Goal: Task Accomplishment & Management: Manage account settings

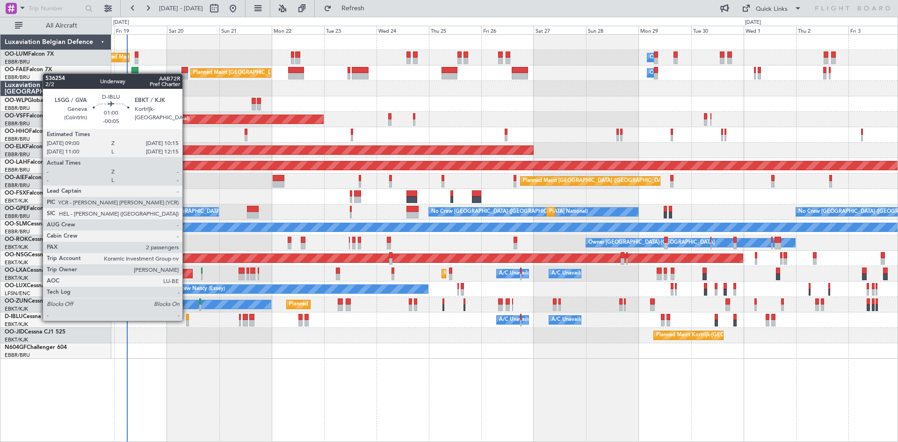
click at [187, 320] on div at bounding box center [187, 323] width 3 height 7
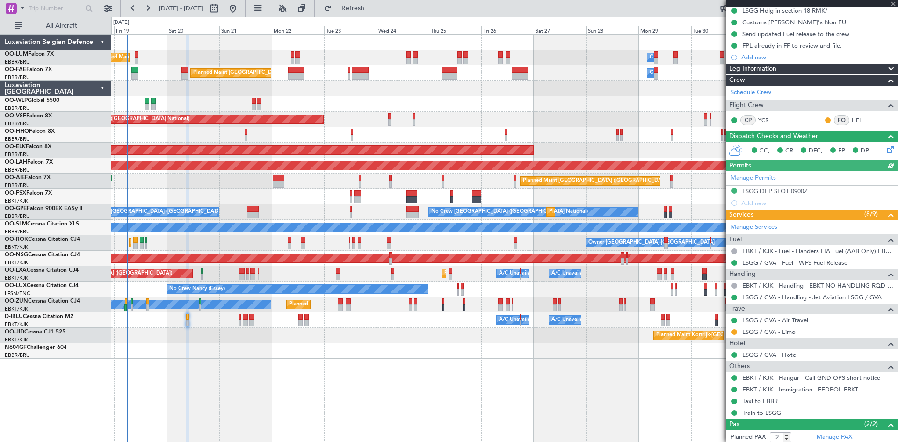
scroll to position [143, 0]
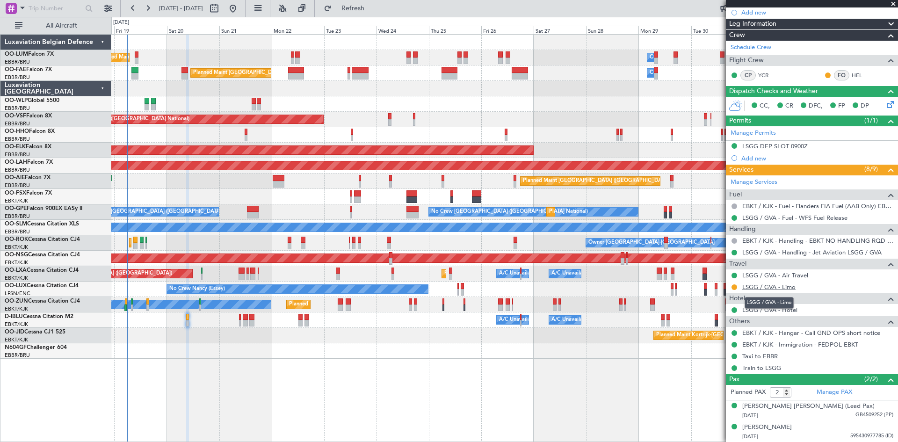
click at [769, 287] on link "LSGG / GVA - Limo" at bounding box center [768, 287] width 53 height 8
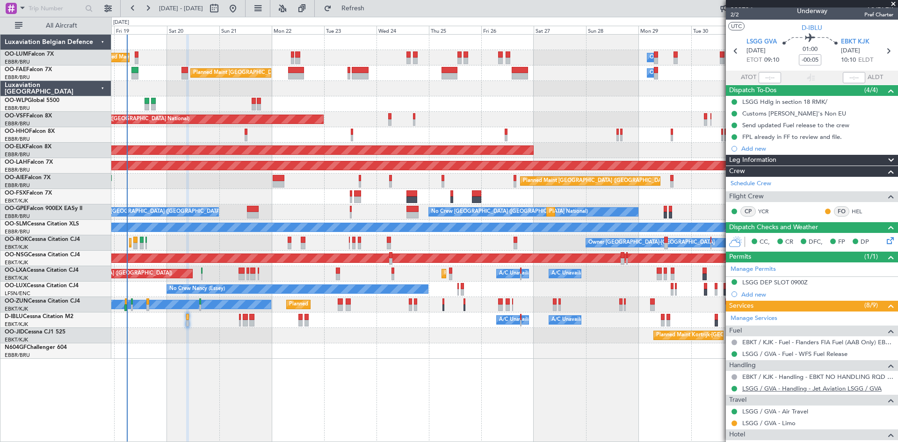
scroll to position [0, 0]
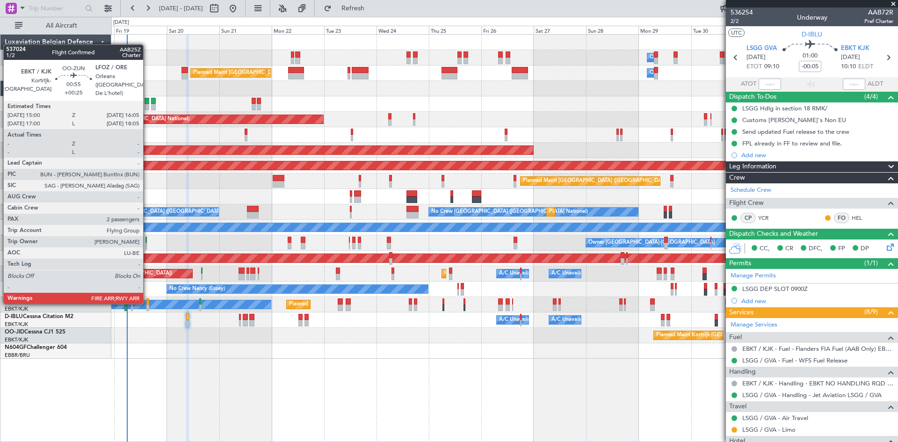
click at [147, 303] on div at bounding box center [147, 301] width 3 height 7
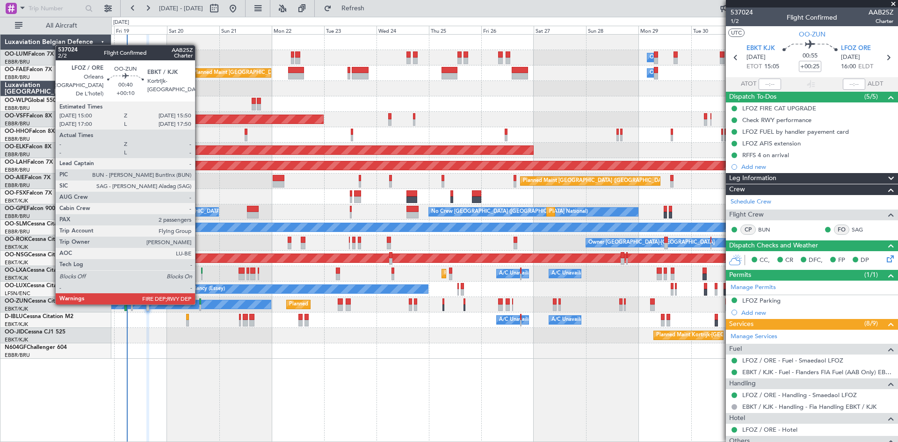
click at [199, 304] on div at bounding box center [200, 301] width 2 height 7
type input "+00:10"
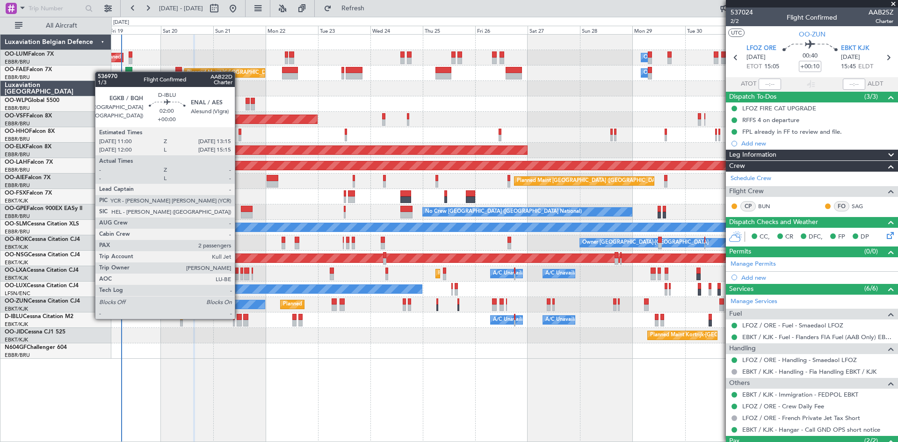
click at [239, 318] on div at bounding box center [239, 317] width 5 height 7
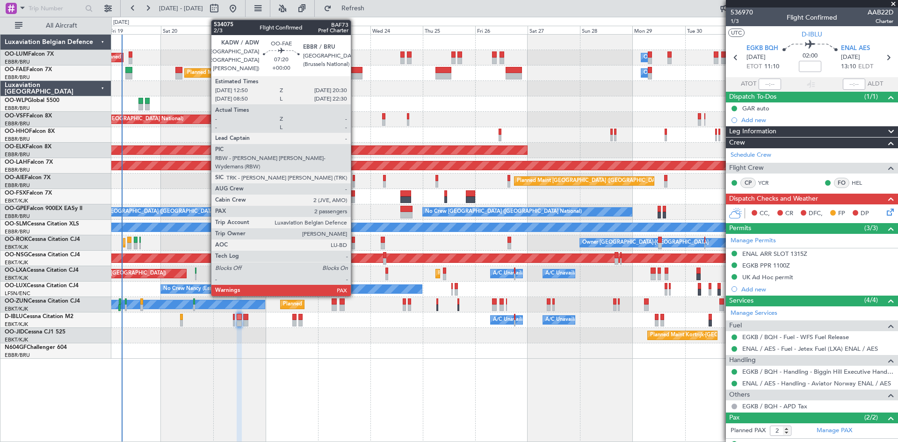
click at [355, 73] on div at bounding box center [354, 76] width 17 height 7
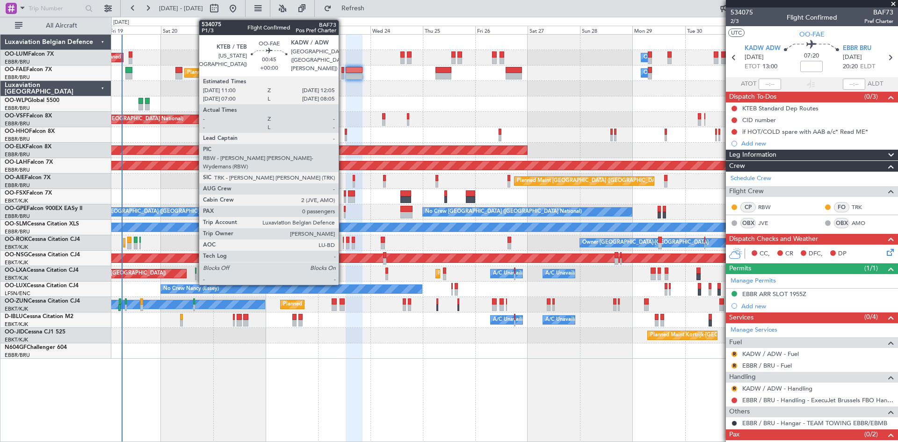
click at [343, 70] on div at bounding box center [342, 70] width 3 height 7
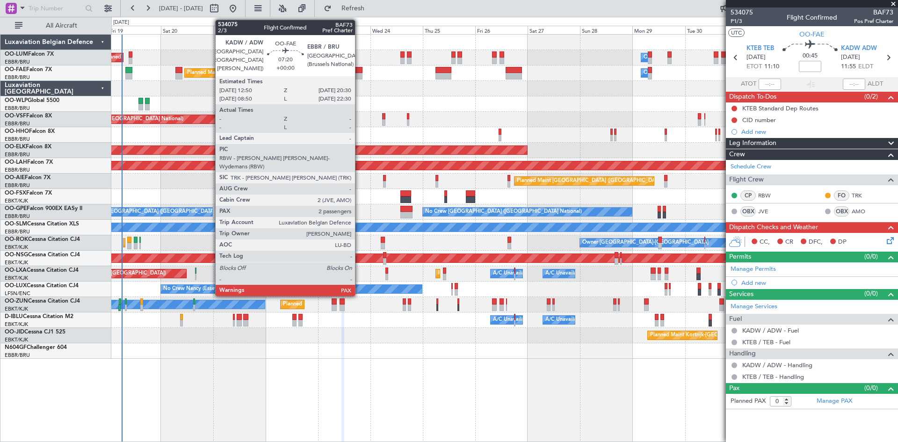
click at [358, 77] on div at bounding box center [354, 76] width 17 height 7
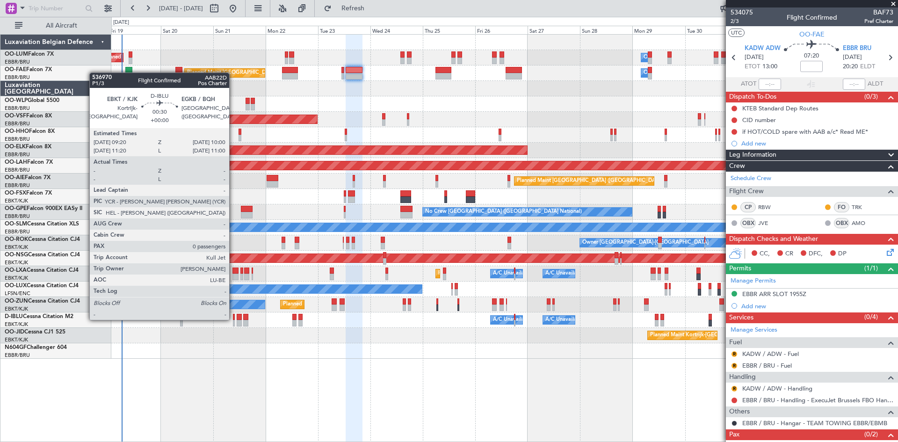
click at [233, 319] on div at bounding box center [234, 317] width 2 height 7
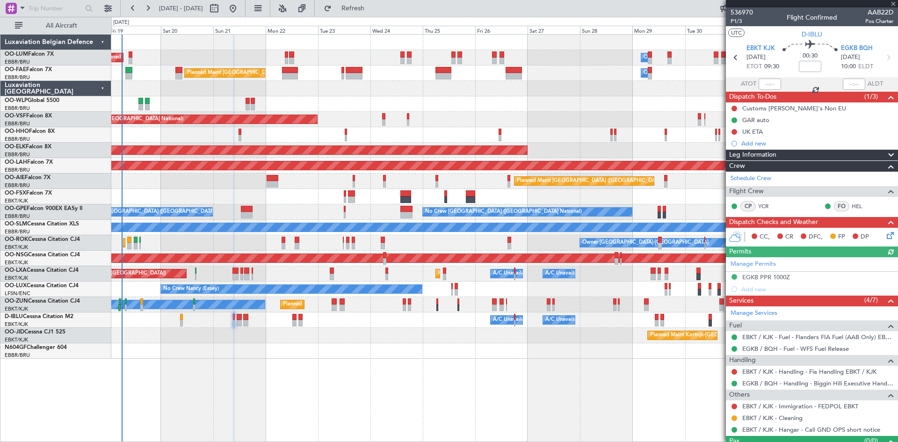
scroll to position [20, 0]
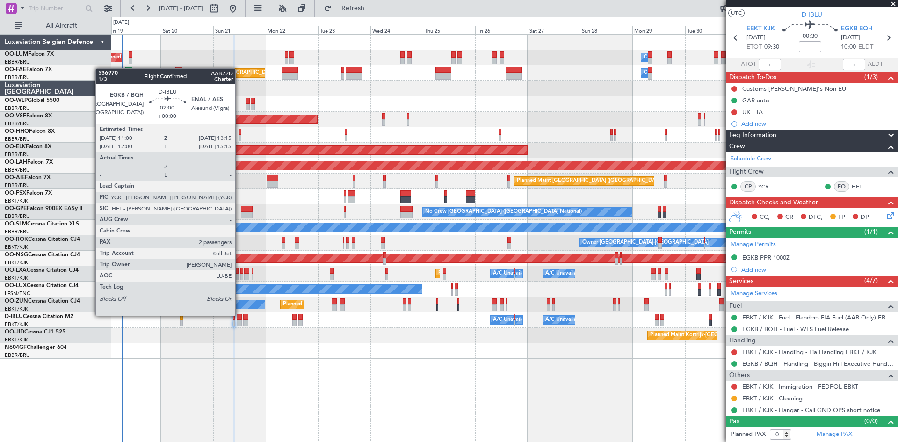
click at [239, 315] on div at bounding box center [239, 317] width 5 height 7
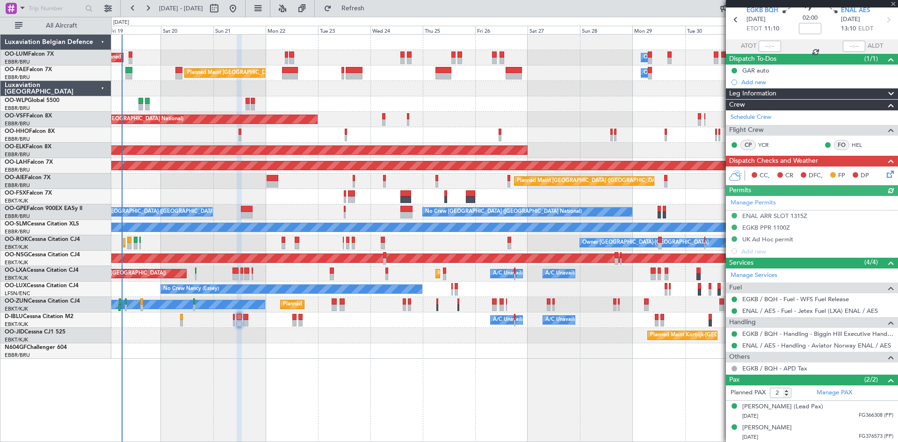
scroll to position [38, 0]
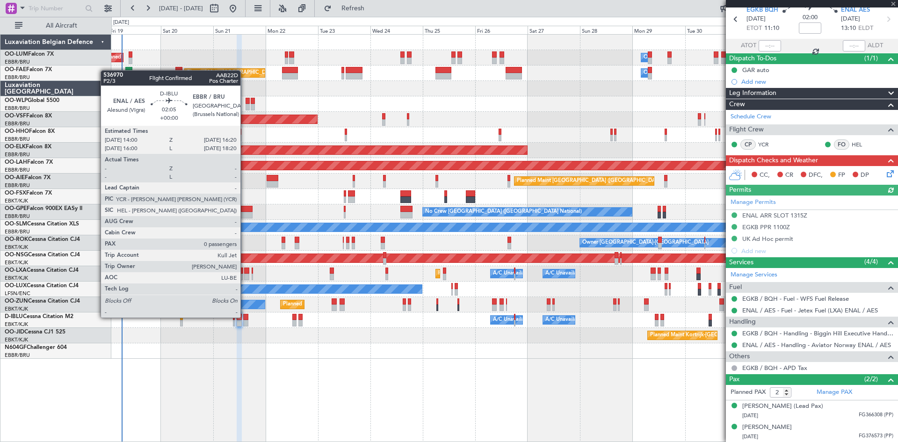
click at [245, 317] on div at bounding box center [245, 317] width 5 height 7
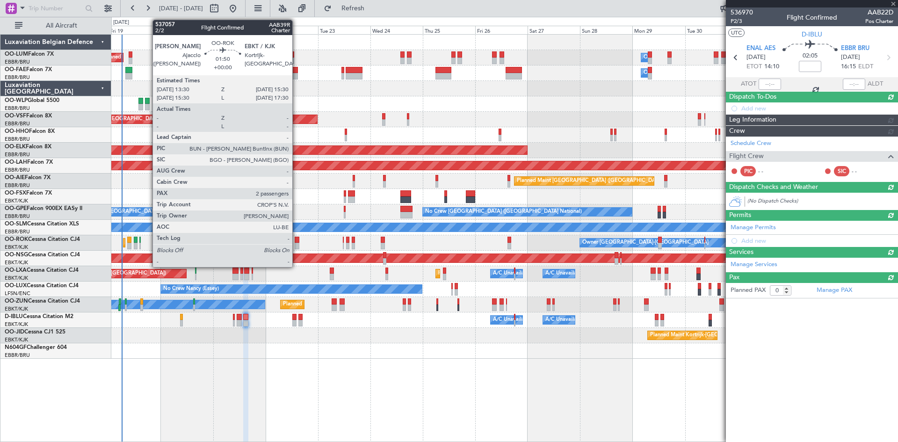
scroll to position [0, 0]
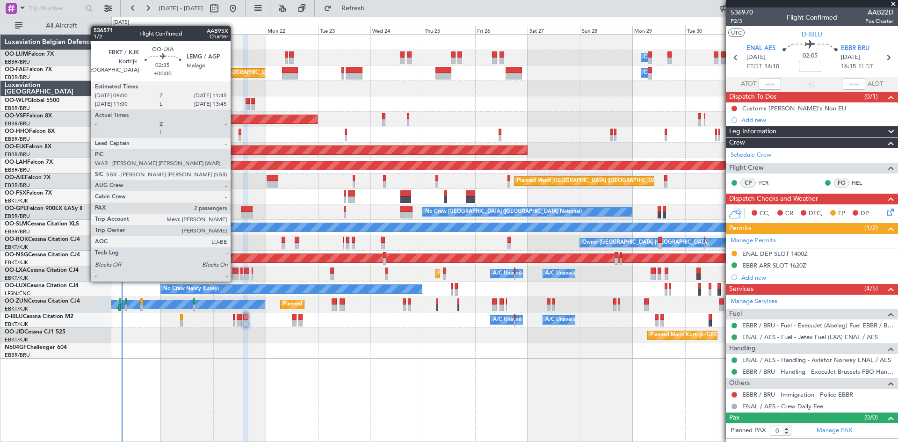
click at [235, 272] on div at bounding box center [235, 270] width 6 height 7
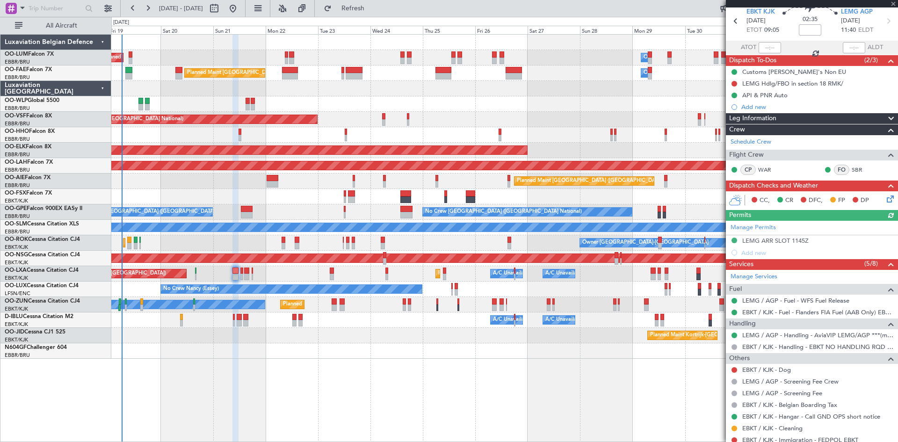
scroll to position [120, 0]
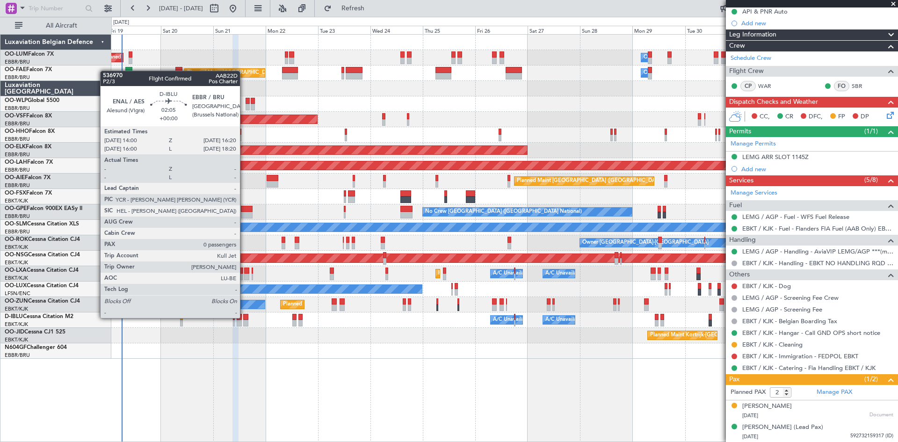
click at [245, 318] on div at bounding box center [245, 317] width 5 height 7
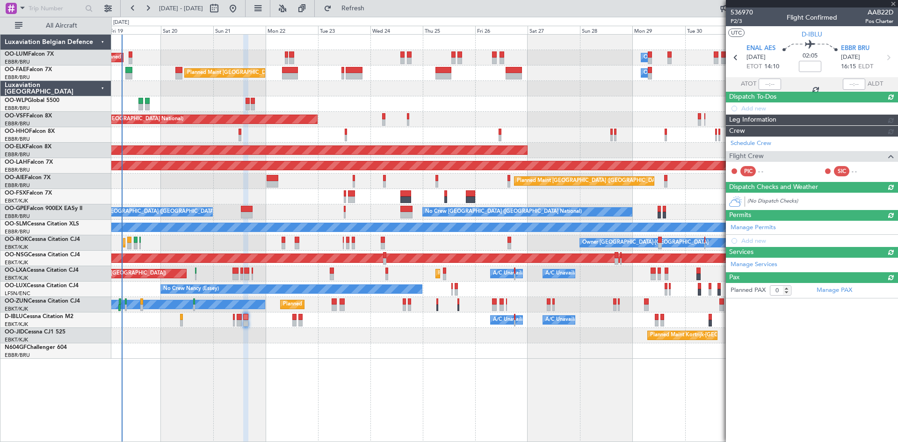
scroll to position [0, 0]
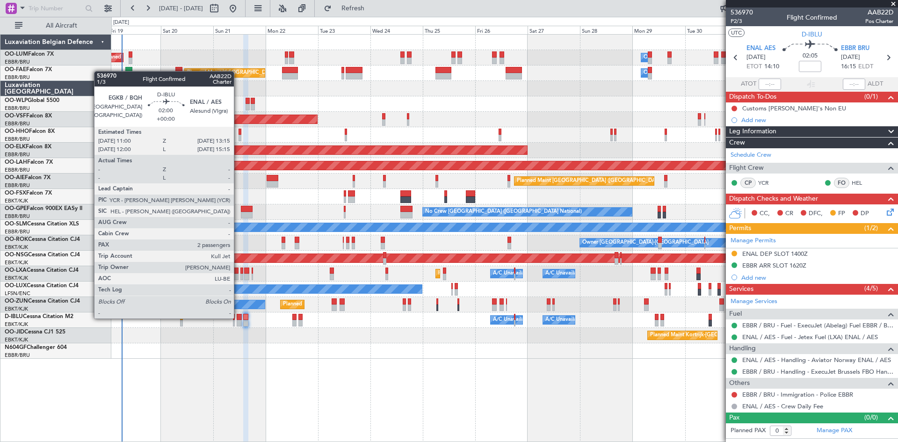
click at [238, 318] on div at bounding box center [239, 317] width 5 height 7
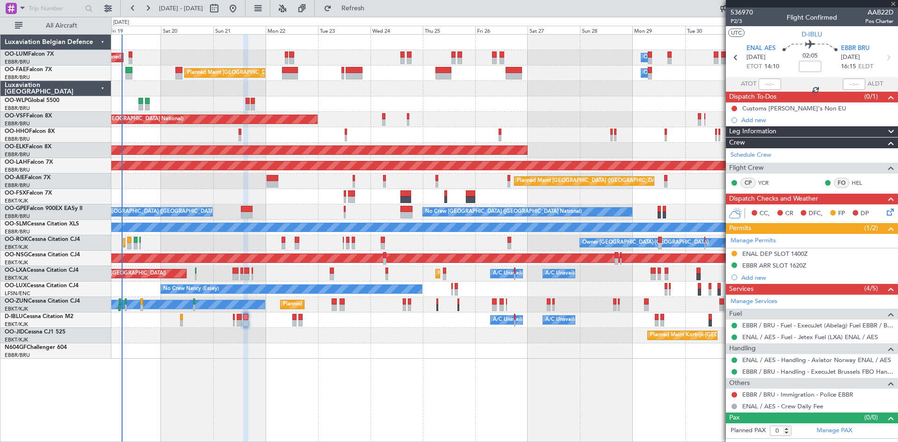
type input "2"
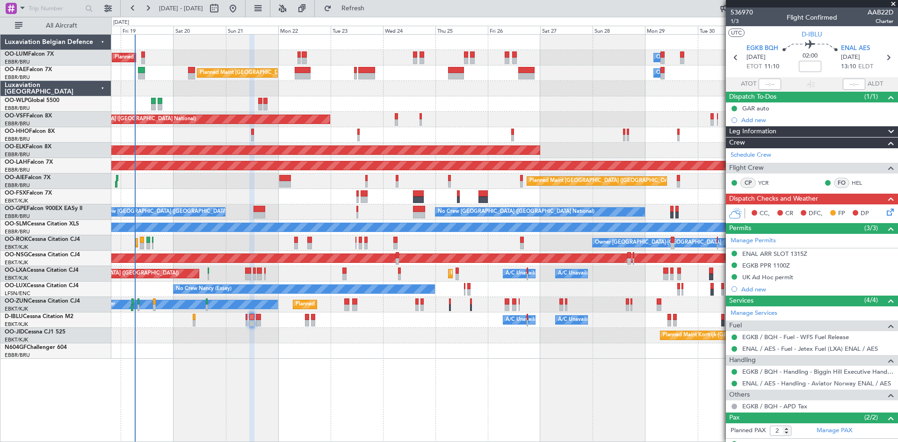
click at [153, 192] on div "AOG Maint Kortrijk-[GEOGRAPHIC_DATA]" at bounding box center [504, 196] width 786 height 15
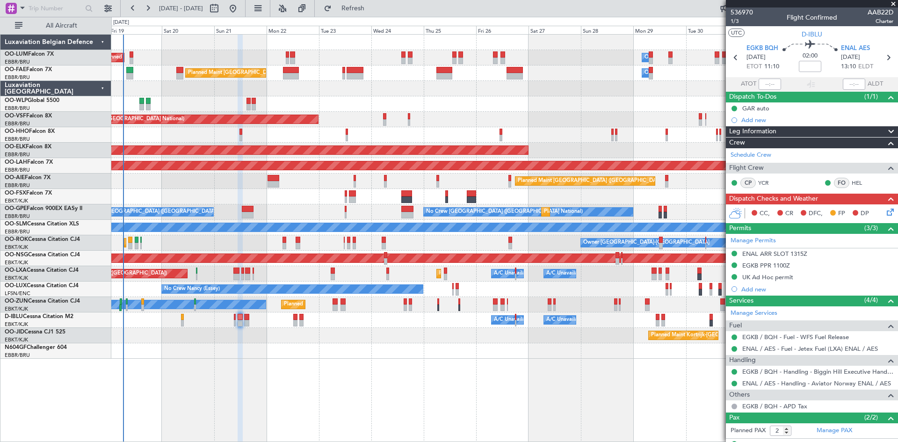
click at [770, 279] on div "UK Ad Hoc permit" at bounding box center [767, 277] width 51 height 8
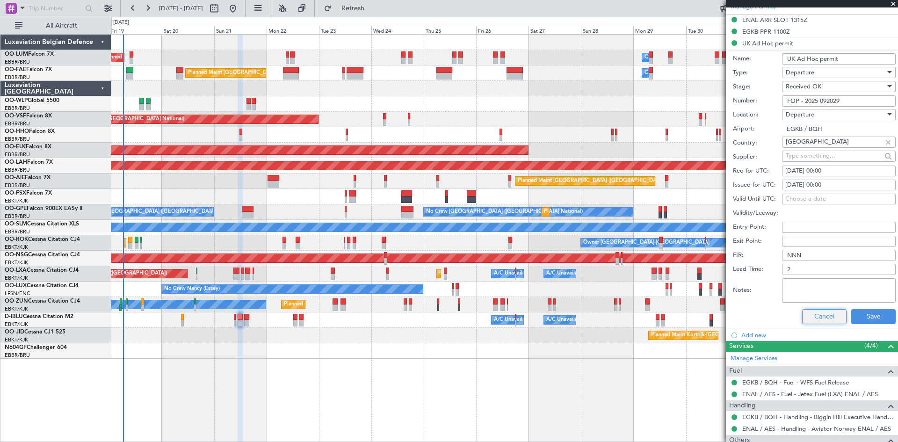
click at [818, 317] on button "Cancel" at bounding box center [824, 316] width 44 height 15
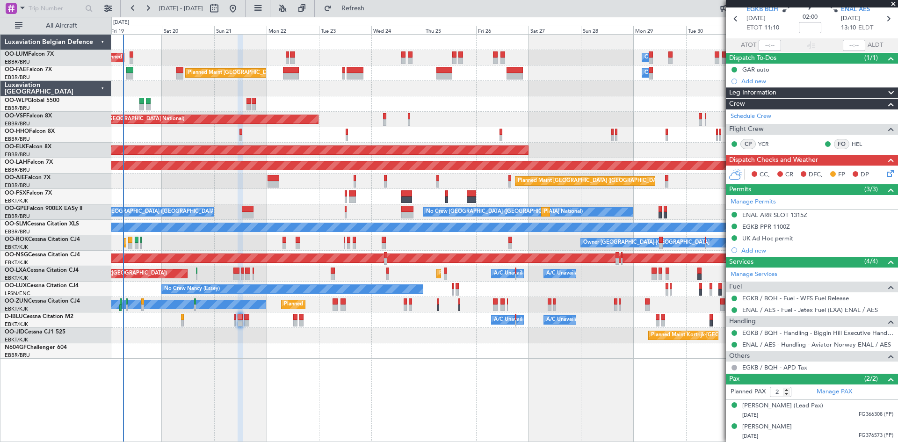
scroll to position [38, 0]
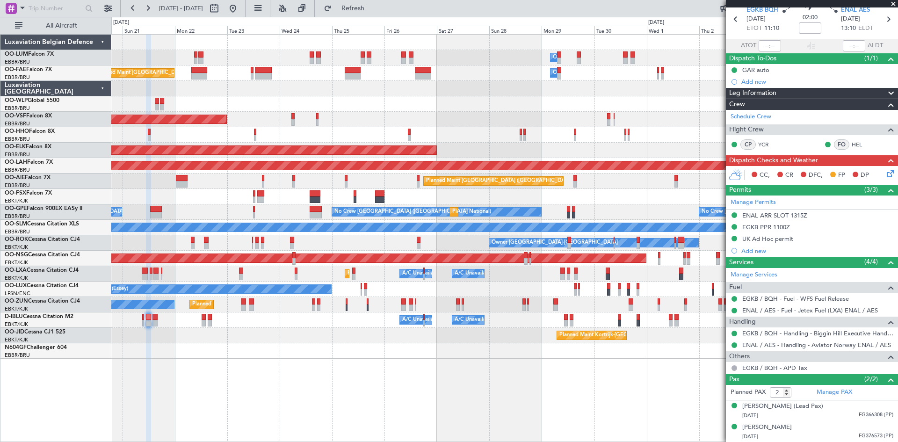
click at [419, 106] on div "Planned Maint Liege" at bounding box center [504, 103] width 786 height 15
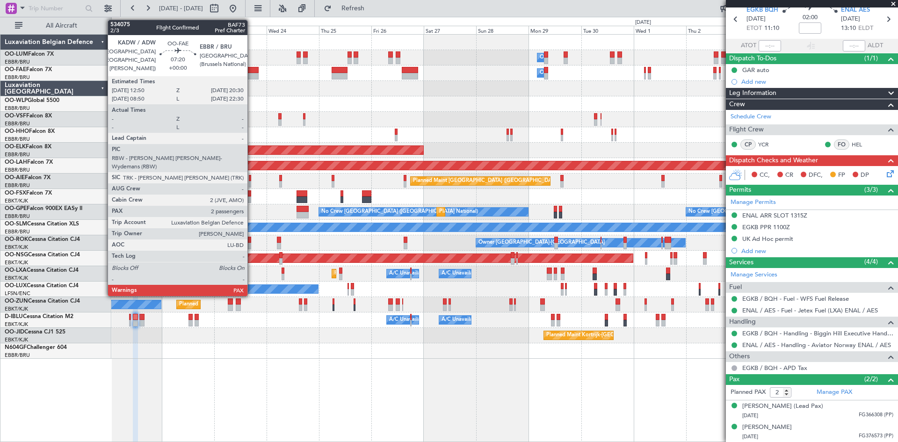
click at [252, 69] on div at bounding box center [250, 70] width 17 height 7
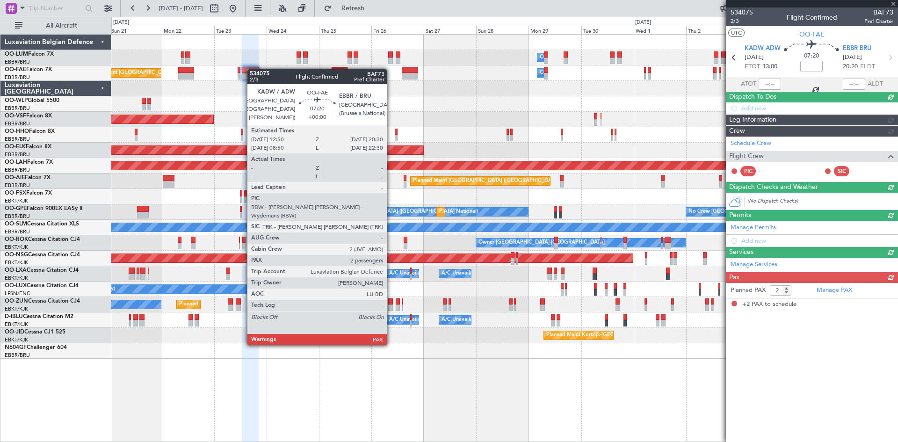
scroll to position [0, 0]
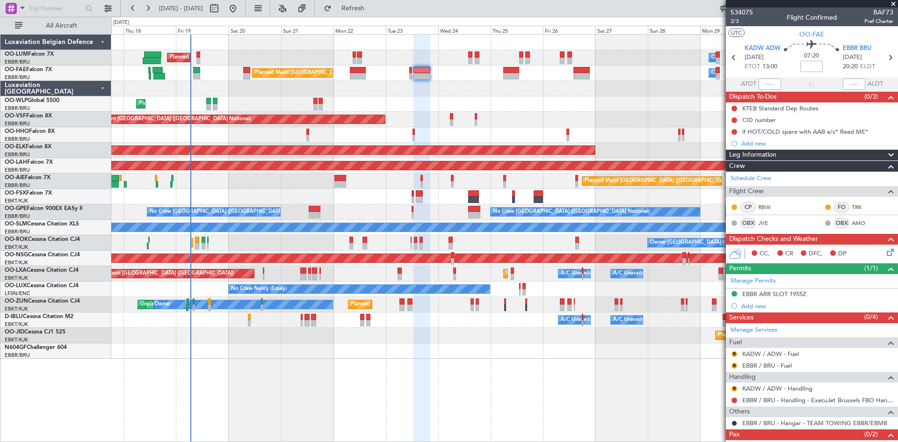
click at [425, 349] on div "Owner Melsbroek Air Base Planned Maint Brussels (Brussels National) Unplanned M…" at bounding box center [504, 197] width 786 height 324
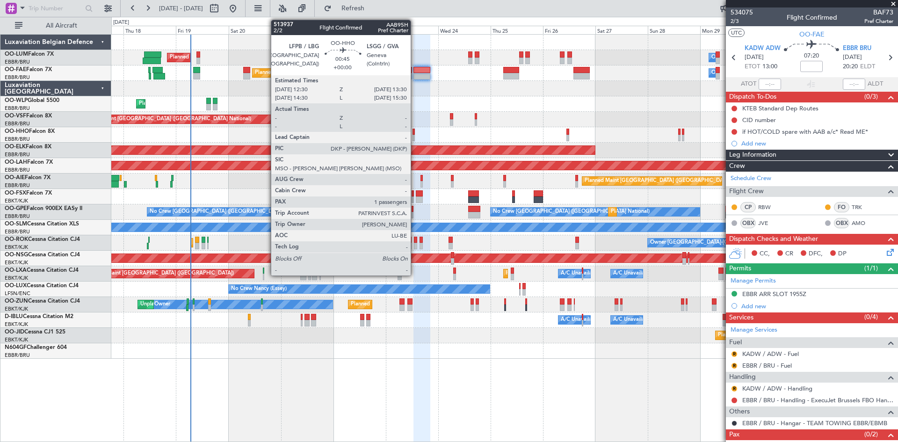
click at [415, 133] on div at bounding box center [413, 132] width 2 height 7
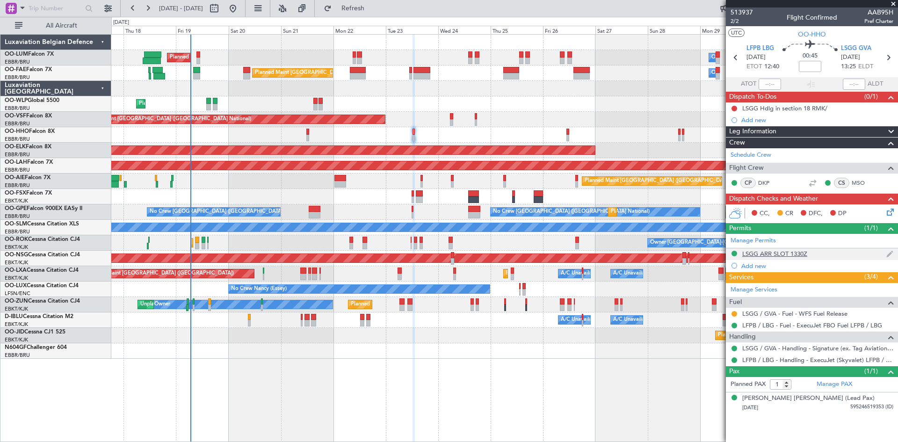
click at [775, 251] on div "LSGG ARR SLOT 1330Z" at bounding box center [774, 254] width 65 height 8
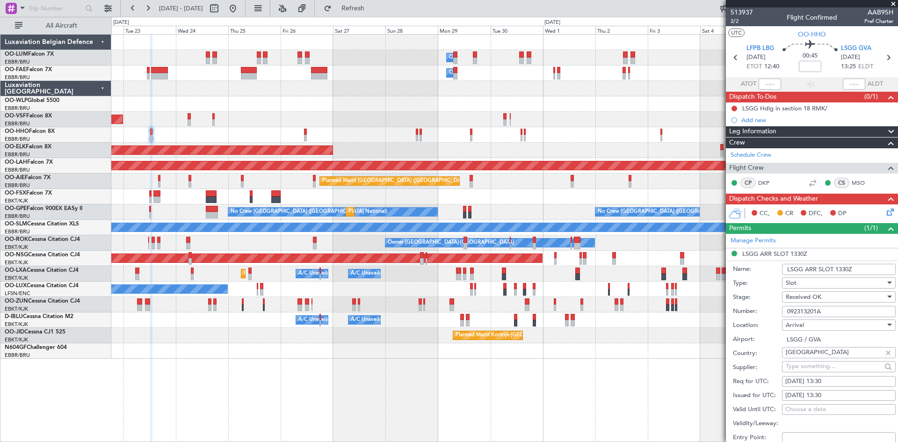
click at [391, 313] on div "Owner Melsbroek Air Base Planned Maint [GEOGRAPHIC_DATA] ([GEOGRAPHIC_DATA]) Ow…" at bounding box center [504, 197] width 786 height 324
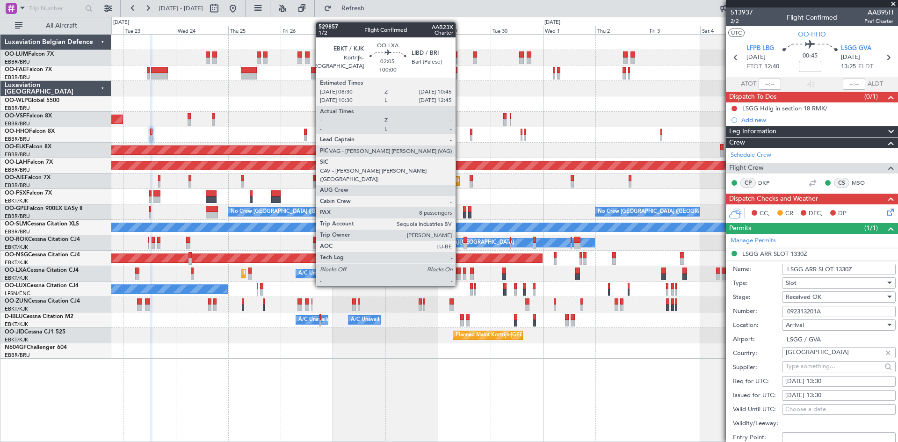
click at [460, 268] on div at bounding box center [458, 270] width 5 height 7
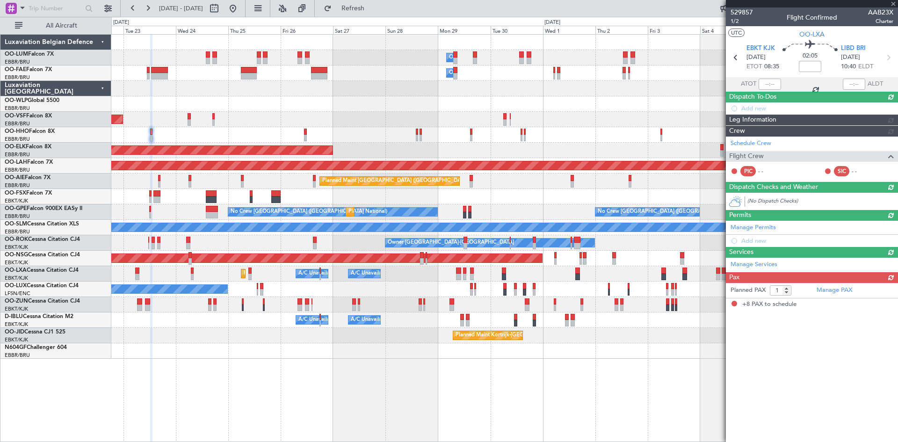
type input "8"
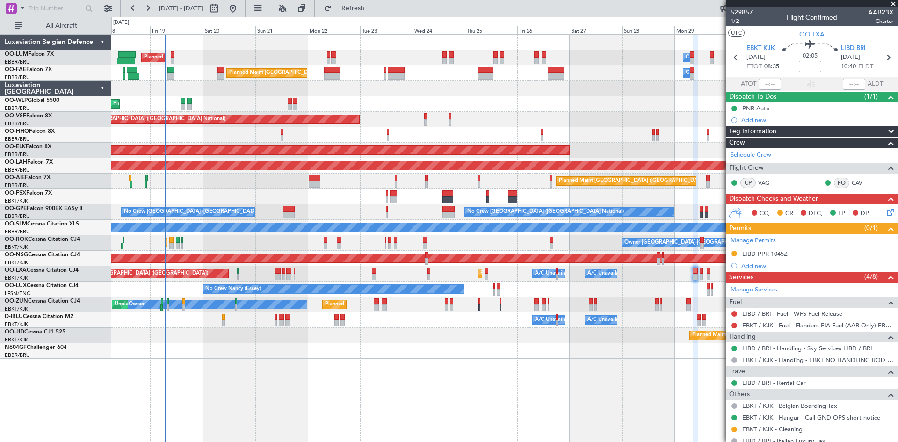
click at [511, 336] on div "Owner Melsbroek Air Base Planned Maint Brussels (Brussels National) Unplanned M…" at bounding box center [504, 238] width 787 height 408
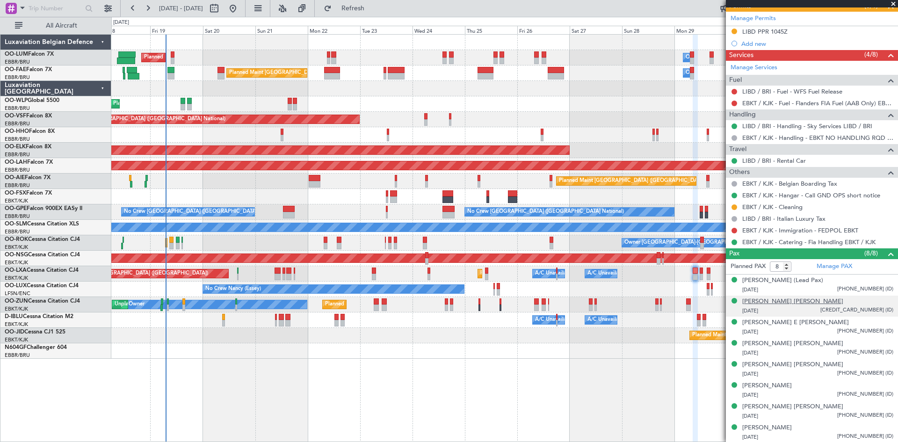
scroll to position [223, 0]
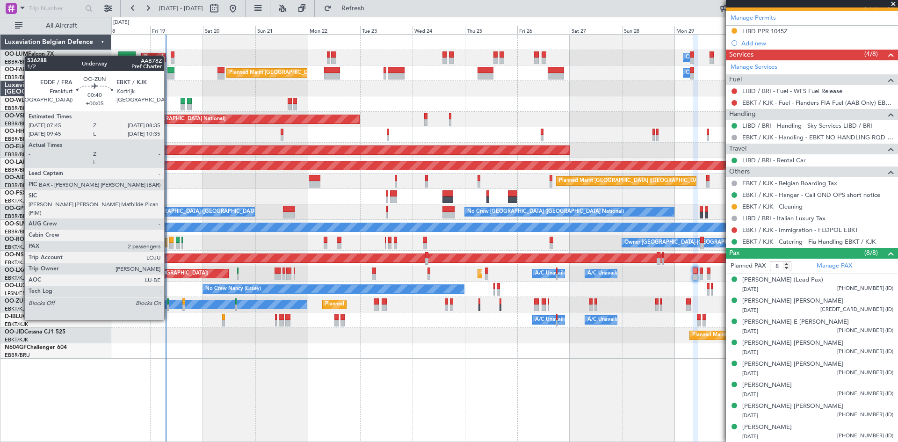
click at [168, 302] on div at bounding box center [168, 301] width 2 height 7
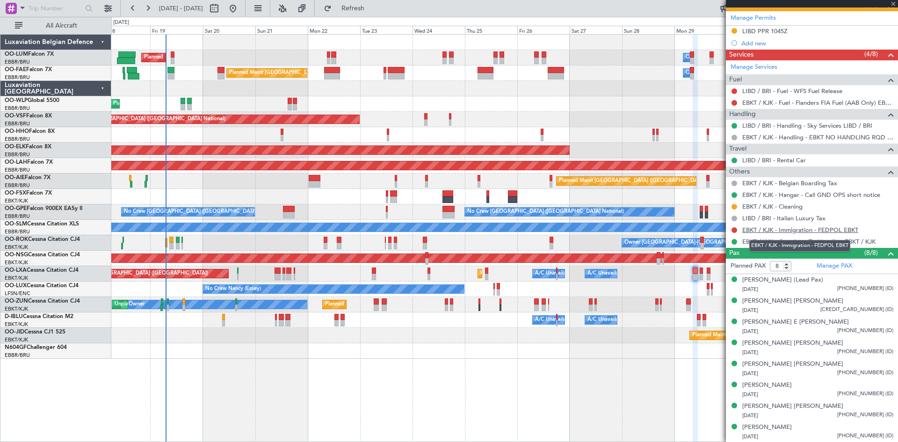
type input "+00:05"
type input "2"
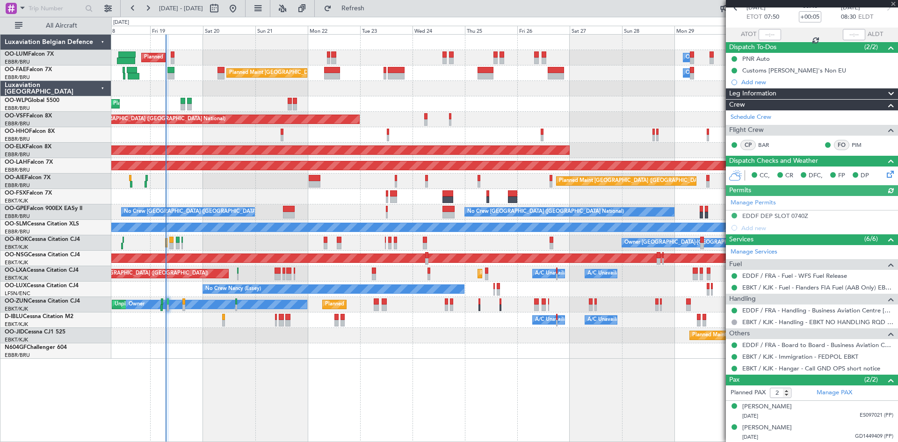
scroll to position [50, 0]
click at [784, 345] on link "EDDF / FRA - Board to Board - Business Aviation Centre Frankfurt (Kurz Avn) EDD…" at bounding box center [817, 344] width 151 height 8
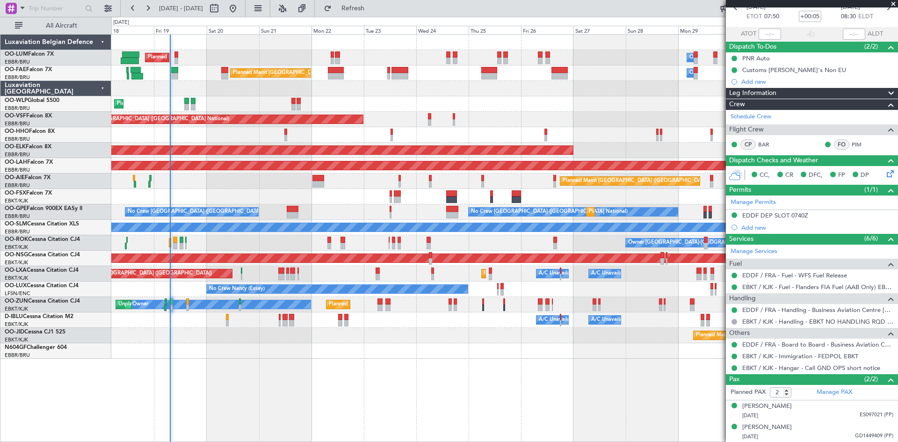
click at [206, 81] on div at bounding box center [504, 88] width 786 height 15
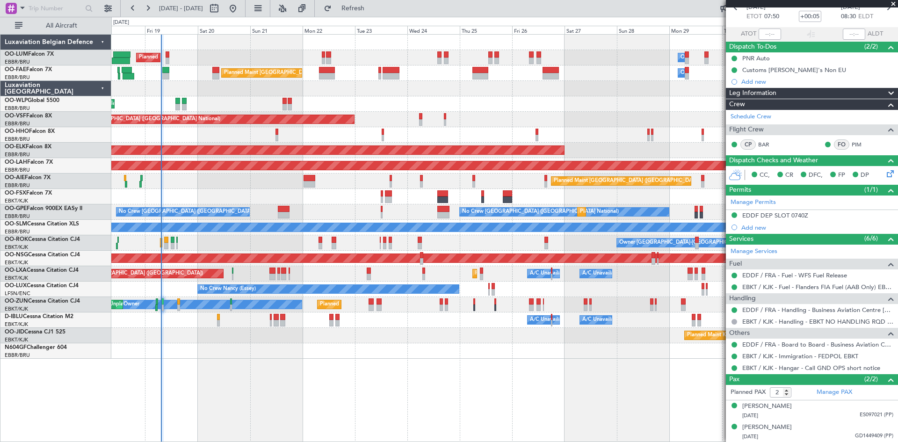
click at [198, 65] on div "Planned Maint Brussels (Brussels National) Owner Melsbroek Air Base" at bounding box center [504, 72] width 786 height 15
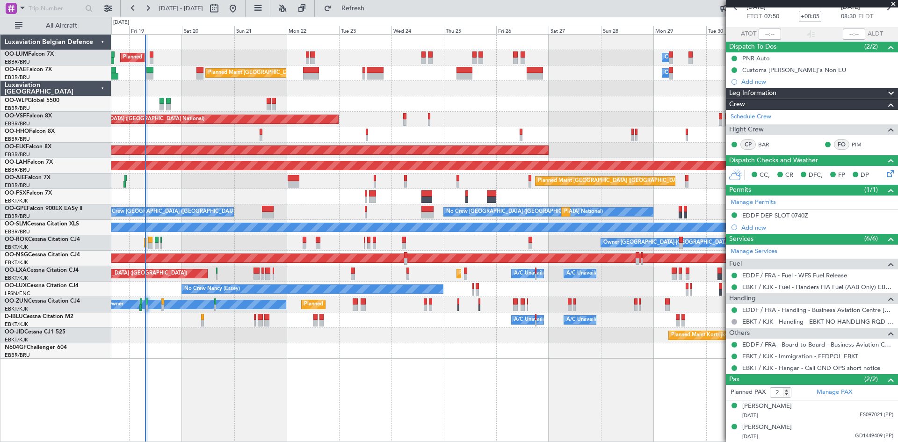
click at [182, 69] on div "Planned Maint Brussels (Brussels National) Owner Melsbroek Air Base Unplanned M…" at bounding box center [504, 197] width 786 height 324
click at [153, 328] on div "Planned Maint Kortrijk-[GEOGRAPHIC_DATA]" at bounding box center [504, 335] width 786 height 15
click at [176, 347] on div at bounding box center [504, 350] width 786 height 15
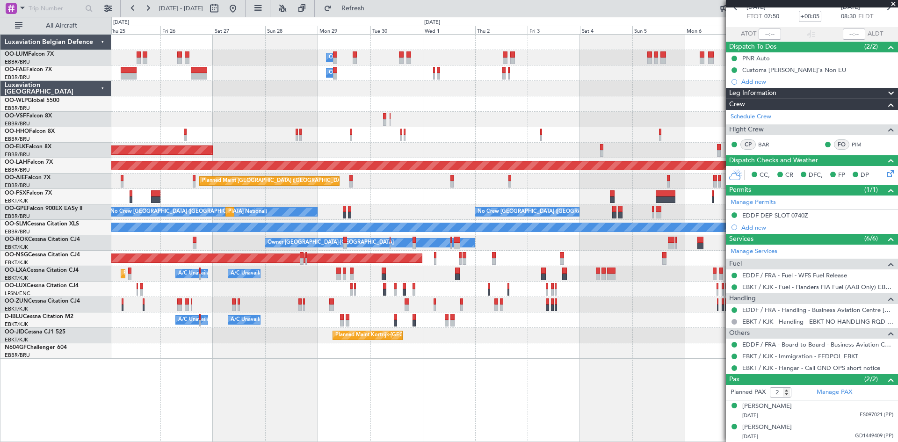
click at [262, 367] on div "Owner Melsbroek Air Base Owner Melsbroek Air Base Owner Melsbroek Air Base Plan…" at bounding box center [504, 238] width 787 height 408
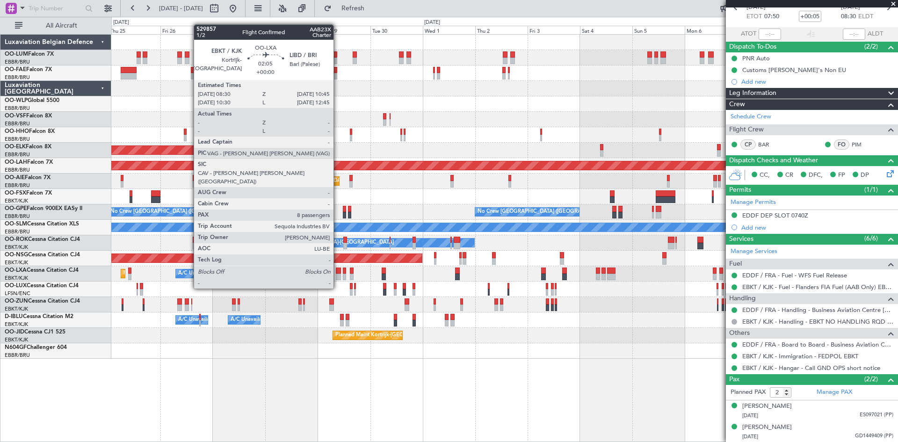
click at [338, 271] on div at bounding box center [338, 270] width 5 height 7
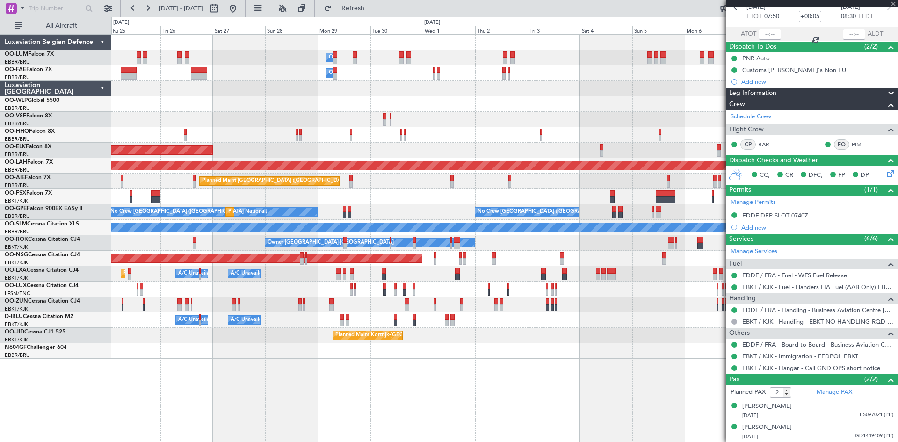
type input "8"
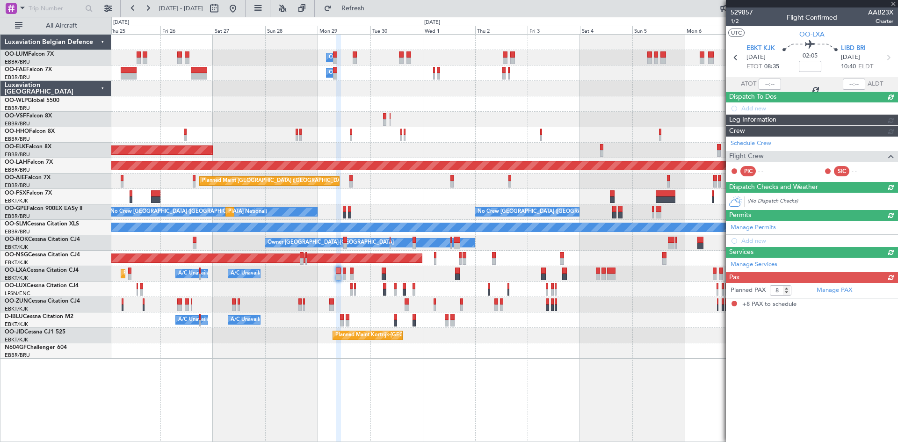
scroll to position [0, 0]
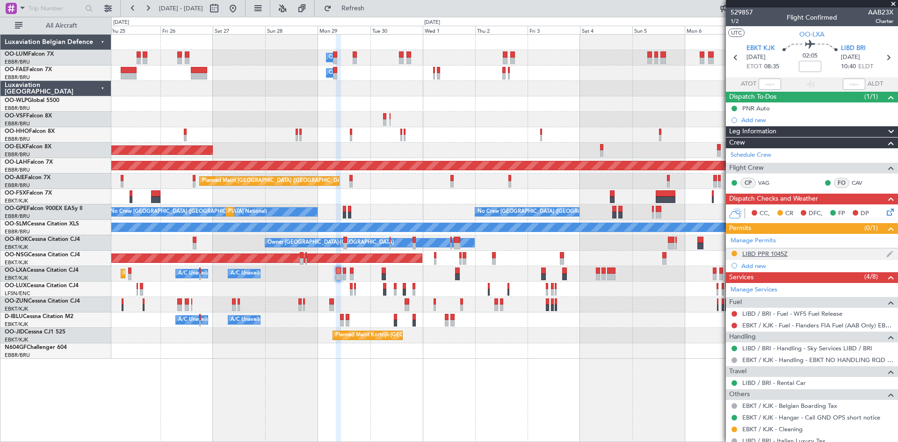
click at [780, 253] on div "LIBD PPR 1045Z" at bounding box center [764, 254] width 45 height 8
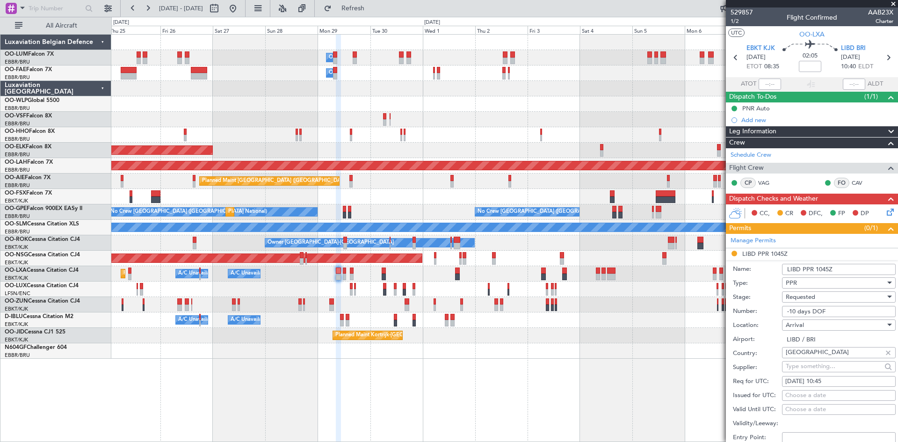
drag, startPoint x: 836, startPoint y: 311, endPoint x: 708, endPoint y: 320, distance: 128.4
click at [708, 320] on fb-app "25 Sep 2025 - 10 Oct 2025 Refresh Quick Links All Aircraft Owner Melsbroek Air …" at bounding box center [449, 224] width 898 height 435
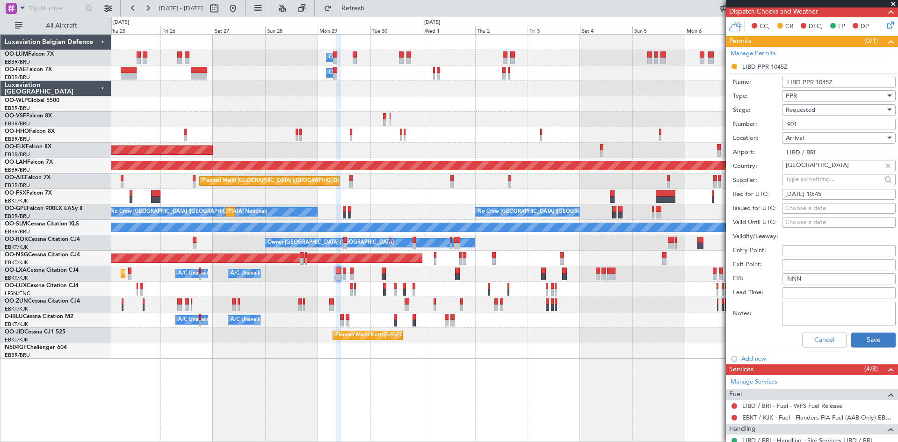
type input "901"
click at [860, 334] on button "Save" at bounding box center [873, 340] width 44 height 15
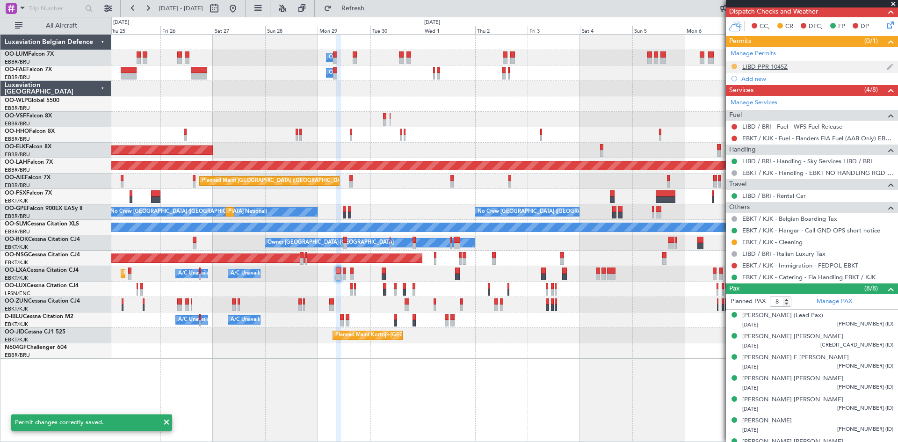
click at [736, 64] on button at bounding box center [734, 67] width 6 height 6
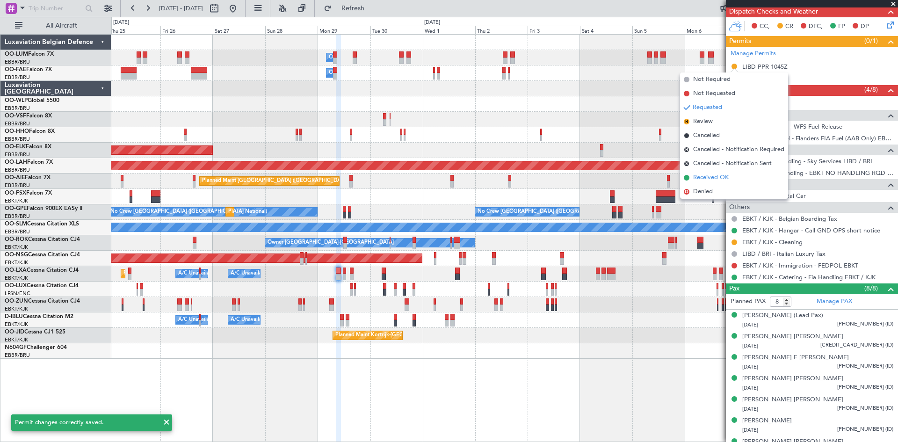
click at [724, 176] on span "Received OK" at bounding box center [711, 177] width 36 height 9
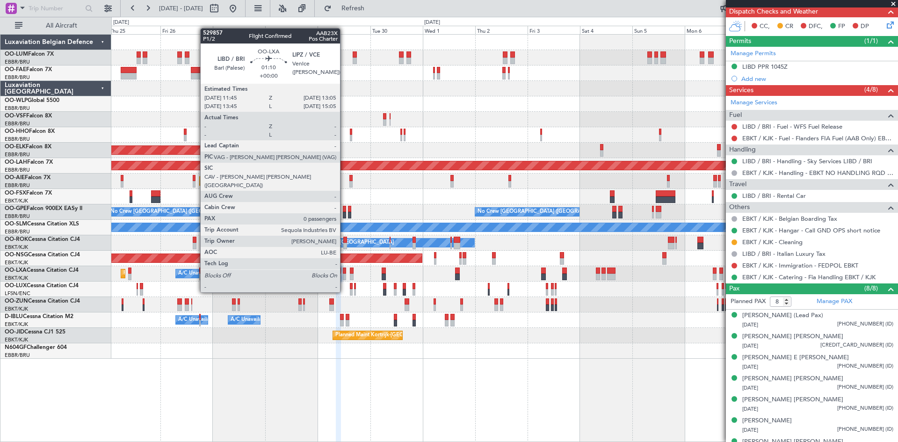
click at [344, 275] on div at bounding box center [344, 277] width 3 height 7
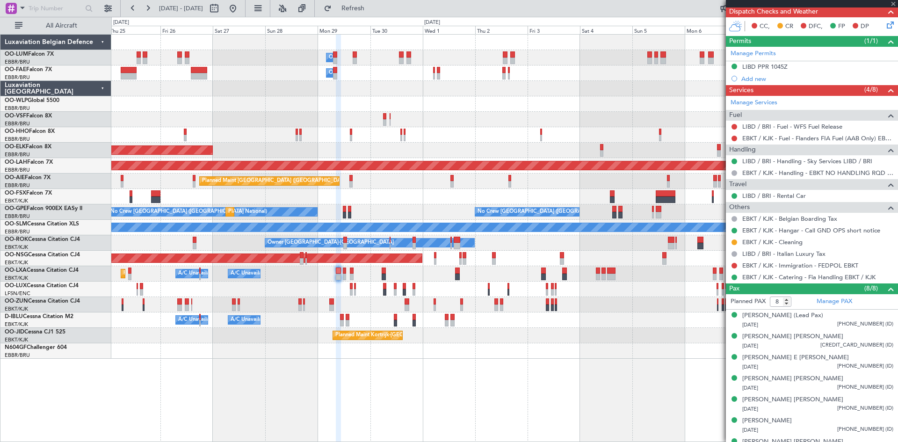
type input "0"
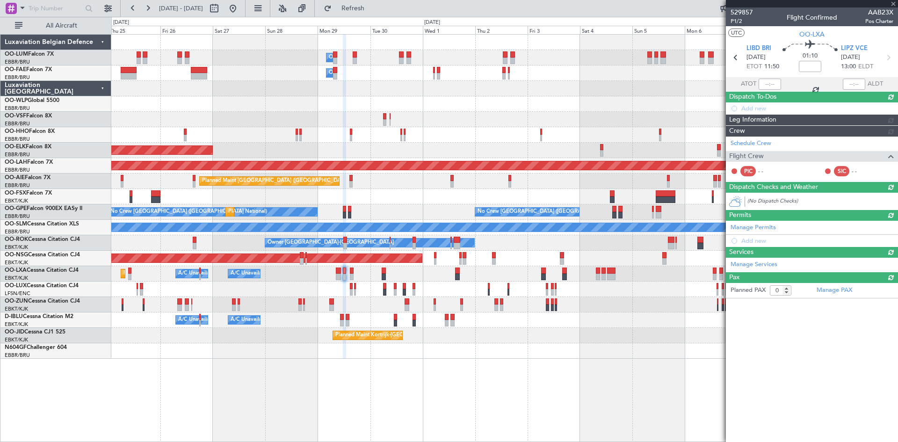
scroll to position [0, 0]
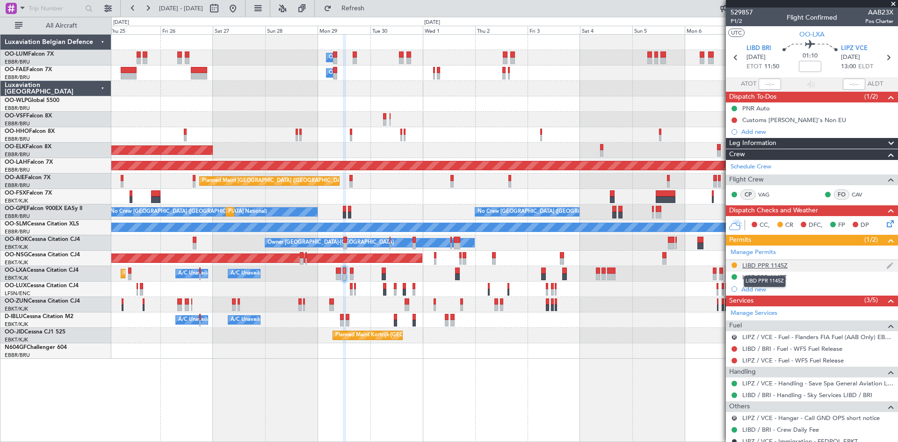
click at [779, 266] on div "LIBD PPR 1145Z" at bounding box center [764, 265] width 45 height 8
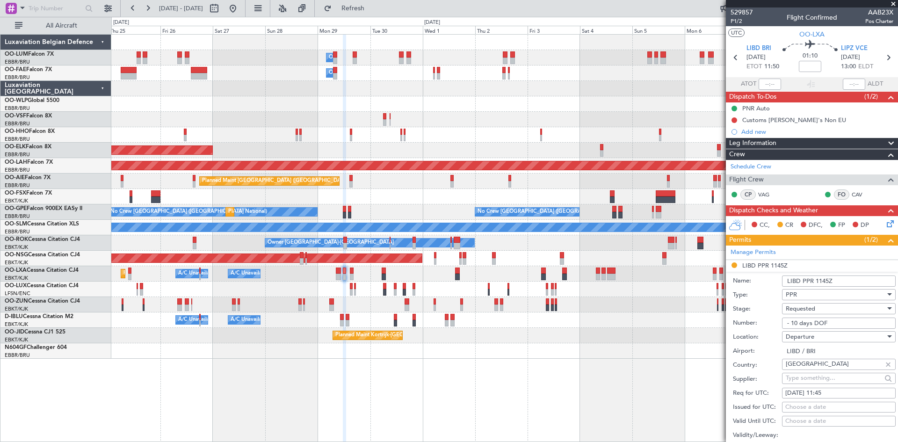
drag, startPoint x: 841, startPoint y: 321, endPoint x: 742, endPoint y: 329, distance: 99.9
click at [742, 329] on div "Number: - 10 days DOF" at bounding box center [814, 323] width 163 height 14
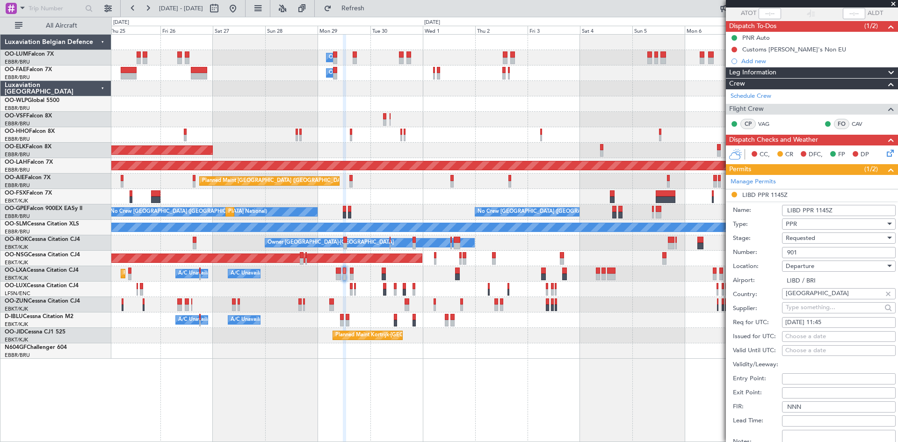
scroll to position [140, 0]
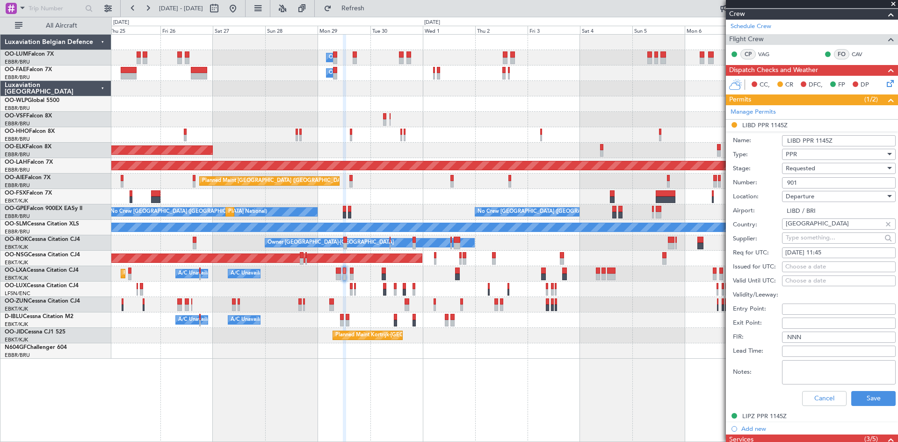
type input "901"
click at [807, 164] on span "Requested" at bounding box center [800, 168] width 29 height 8
click at [811, 238] on span "Received OK" at bounding box center [835, 239] width 98 height 14
click at [880, 405] on button "Save" at bounding box center [873, 398] width 44 height 15
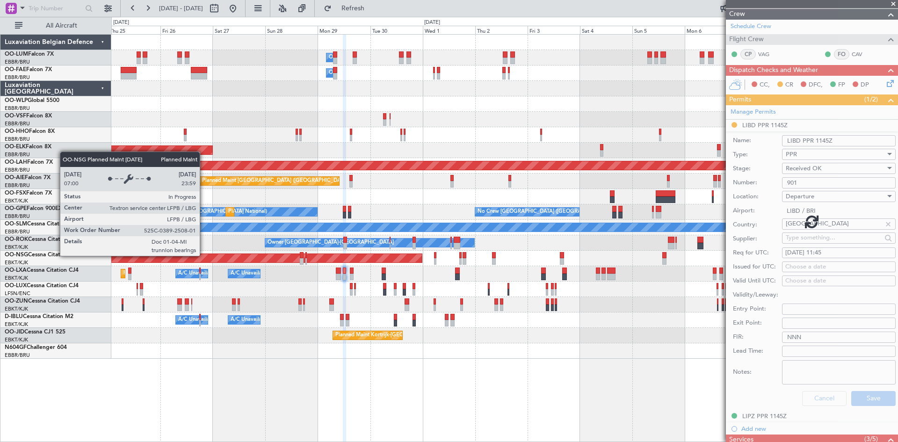
scroll to position [31, 0]
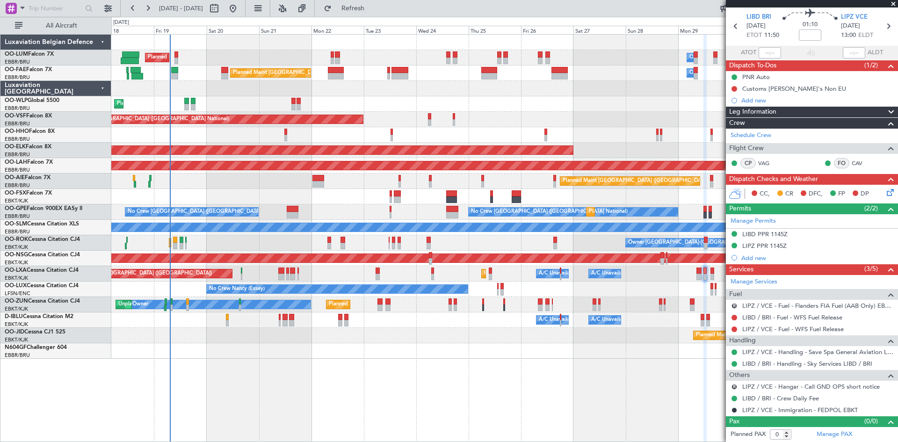
click at [636, 311] on div "Owner Melsbroek Air Base Planned Maint Brussels (Brussels National) Unplanned M…" at bounding box center [504, 197] width 786 height 324
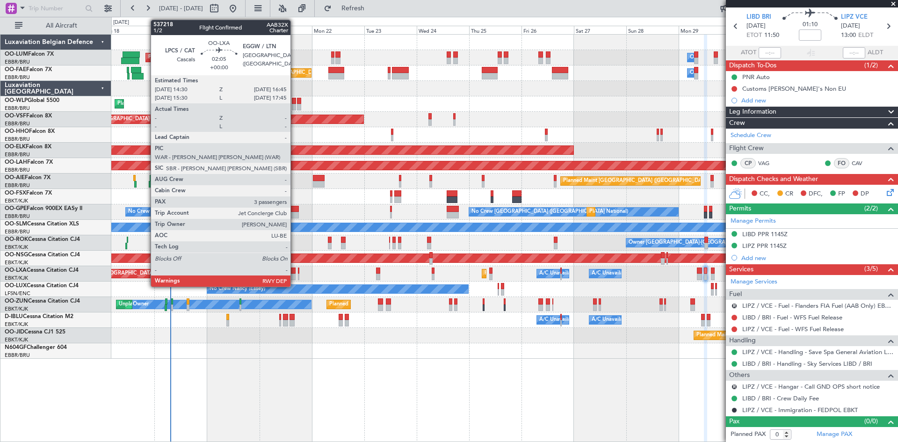
click at [295, 270] on div at bounding box center [292, 270] width 5 height 7
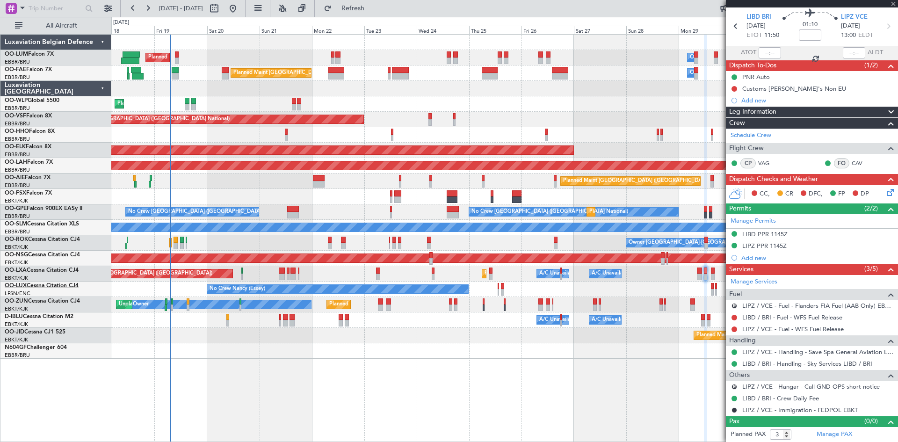
scroll to position [0, 0]
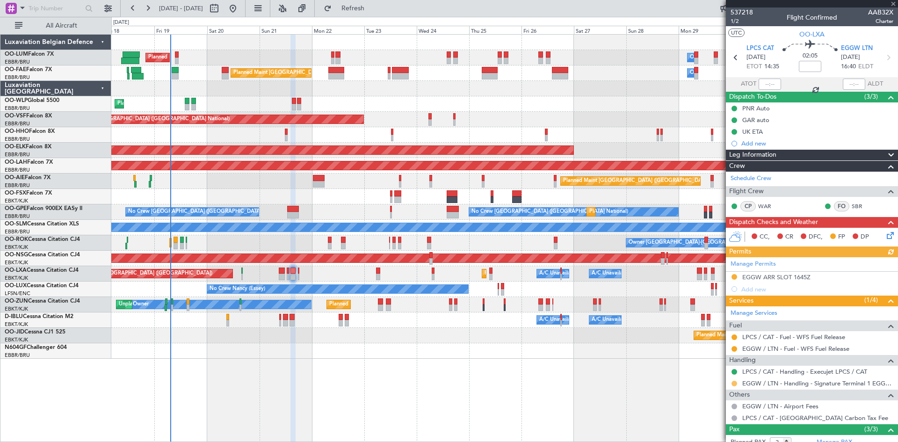
click at [735, 383] on button at bounding box center [734, 384] width 6 height 6
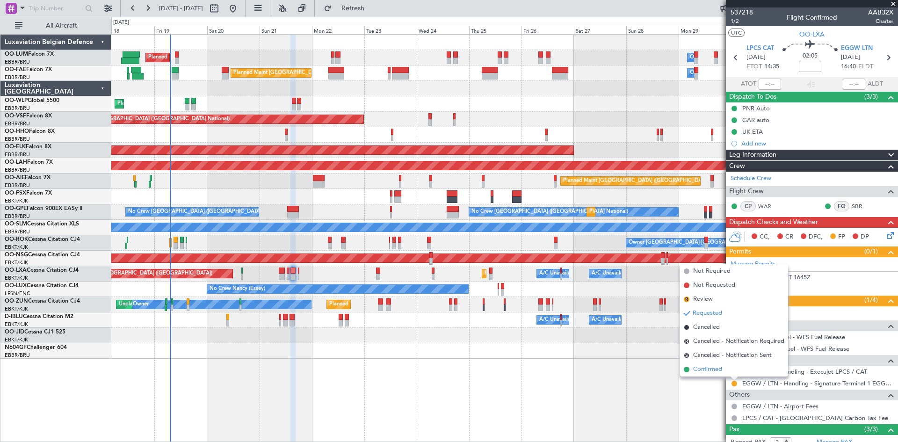
click at [723, 371] on li "Confirmed" at bounding box center [734, 369] width 108 height 14
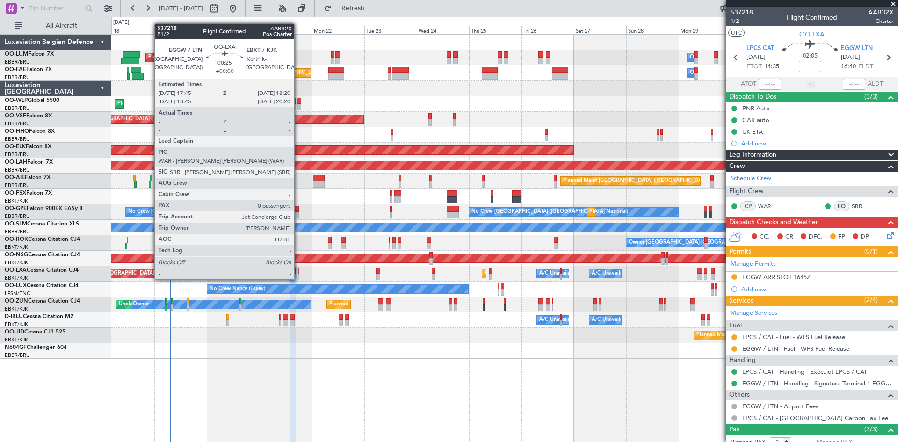
click at [298, 270] on div at bounding box center [298, 270] width 1 height 7
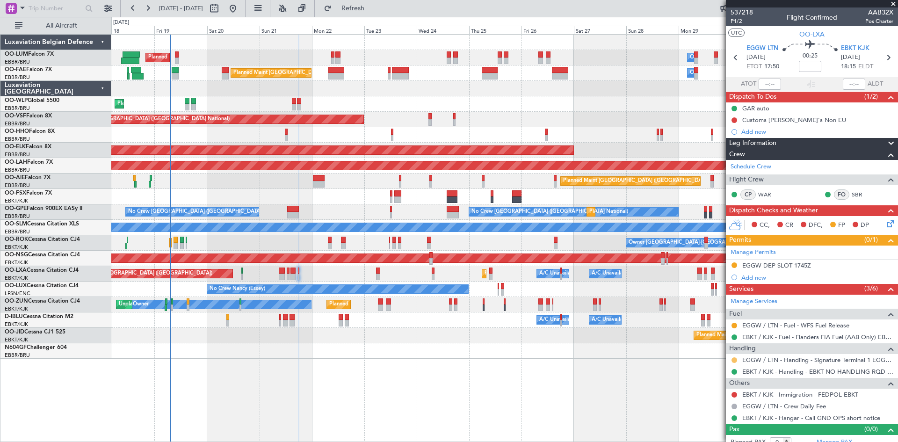
click at [732, 358] on button at bounding box center [734, 360] width 6 height 6
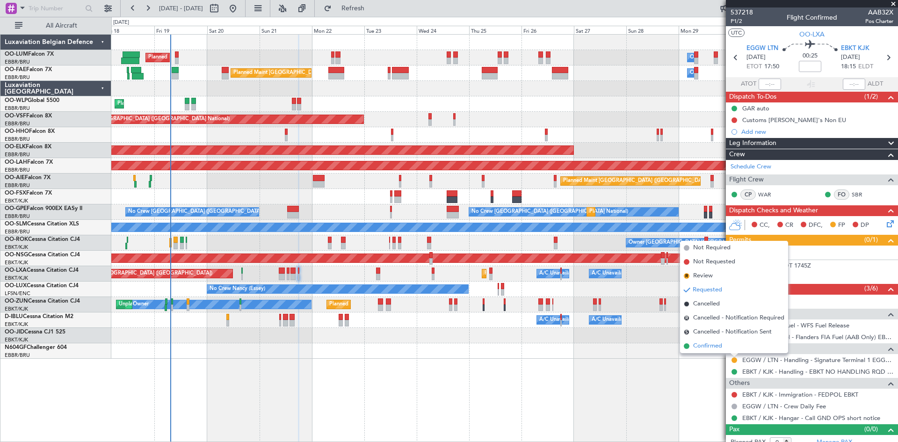
click at [716, 347] on span "Confirmed" at bounding box center [707, 345] width 29 height 9
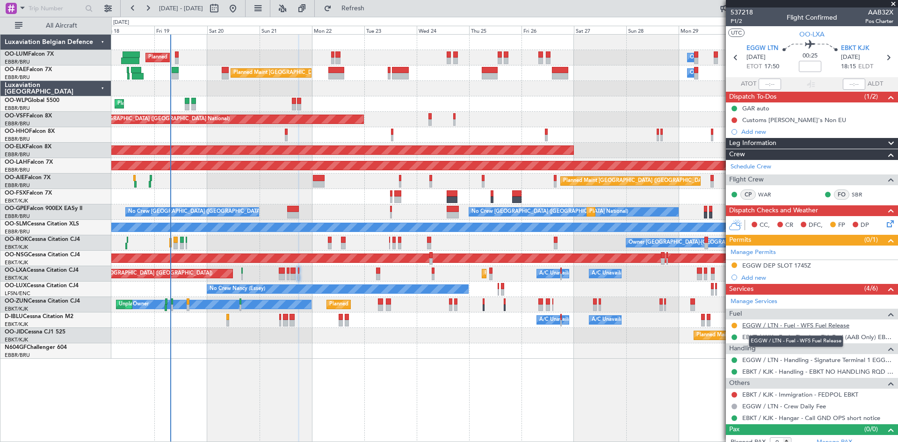
click at [759, 322] on link "EGGW / LTN - Fuel - WFS Fuel Release" at bounding box center [795, 325] width 107 height 8
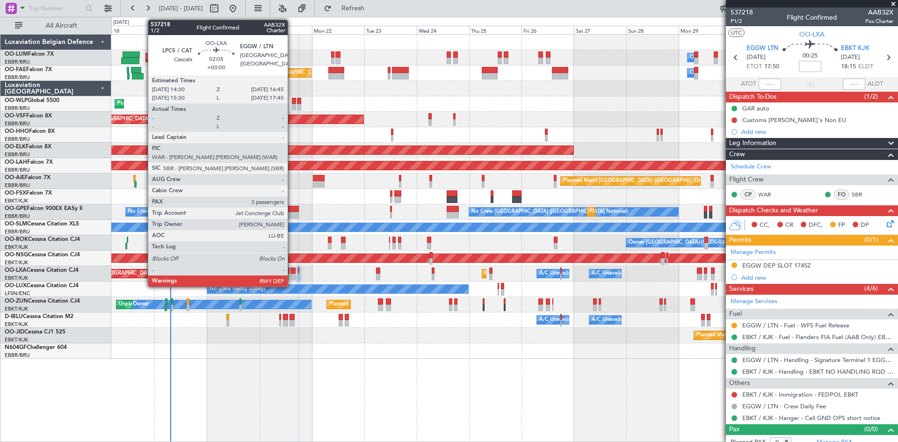
click at [292, 273] on div at bounding box center [292, 270] width 5 height 7
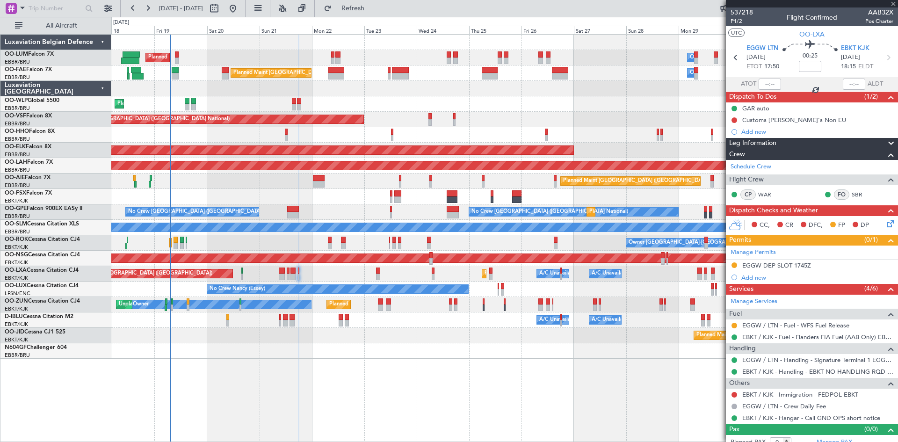
type input "3"
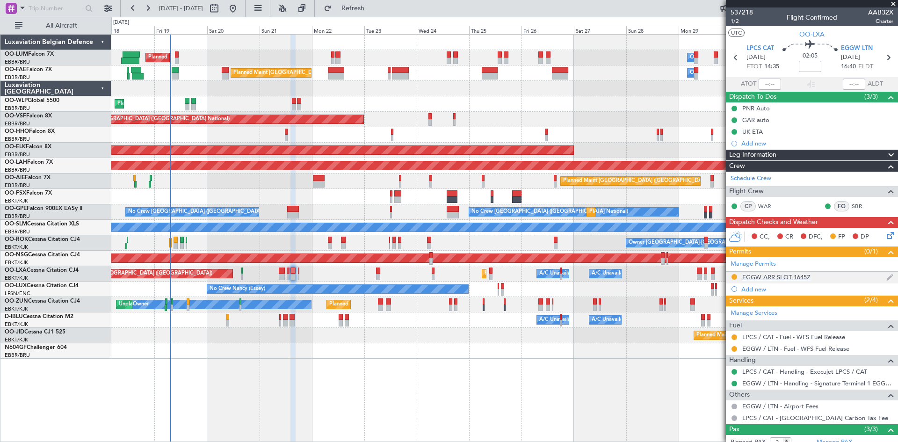
click at [773, 276] on div "EGGW ARR SLOT 1645Z" at bounding box center [776, 277] width 68 height 8
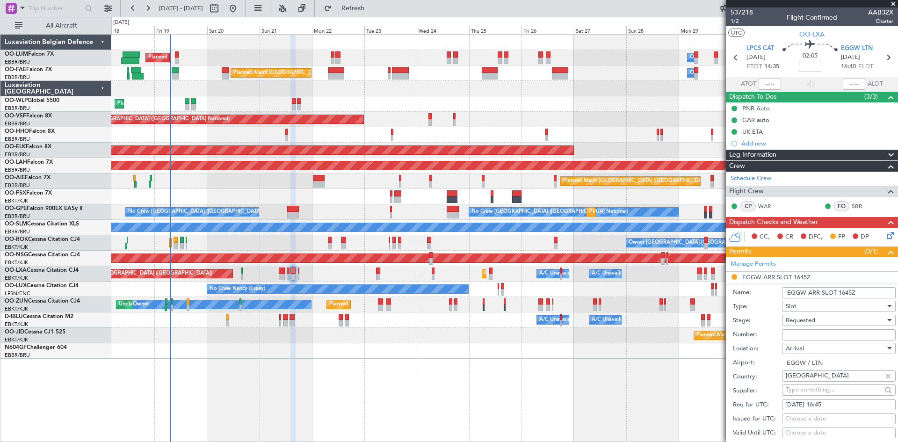
click at [829, 318] on div "Requested" at bounding box center [836, 320] width 100 height 14
click at [812, 388] on span "Received OK" at bounding box center [835, 391] width 98 height 14
drag, startPoint x: 803, startPoint y: 333, endPoint x: 808, endPoint y: 336, distance: 5.2
click at [805, 335] on input "Number:" at bounding box center [839, 334] width 114 height 11
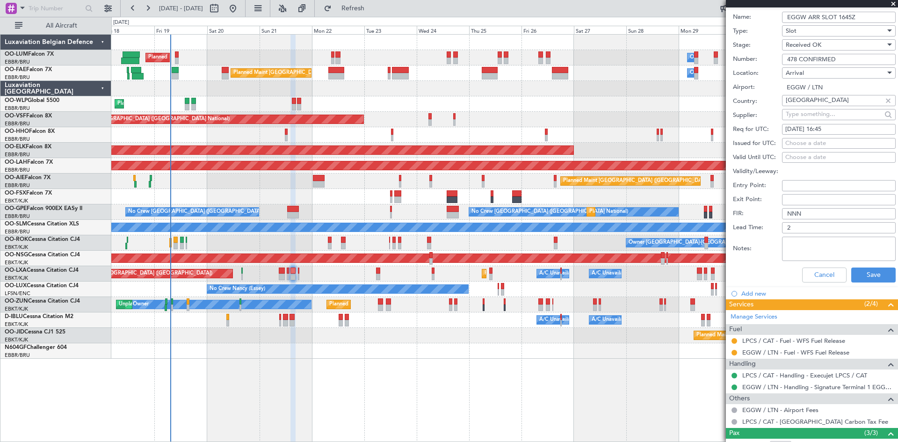
scroll to position [281, 0]
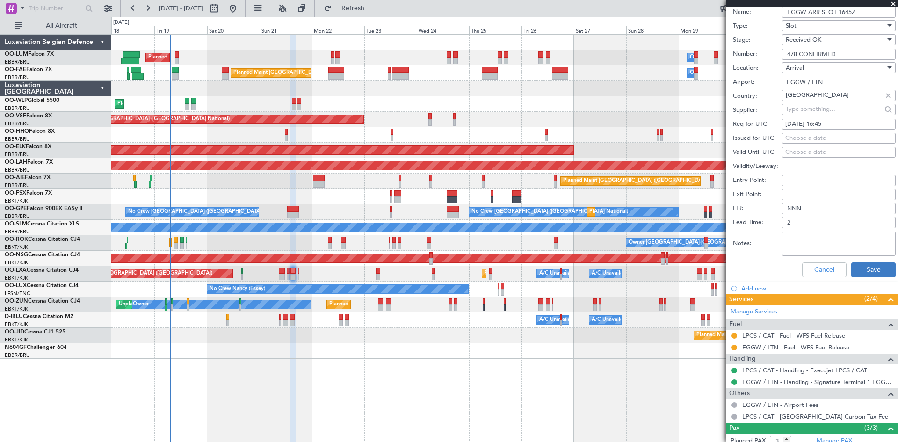
type input "478 CONFIRMED"
click at [880, 268] on button "Save" at bounding box center [873, 269] width 44 height 15
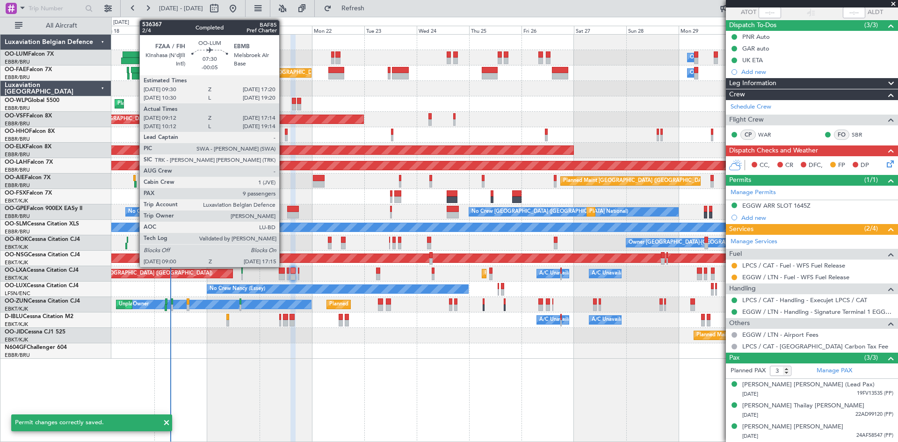
scroll to position [1, 0]
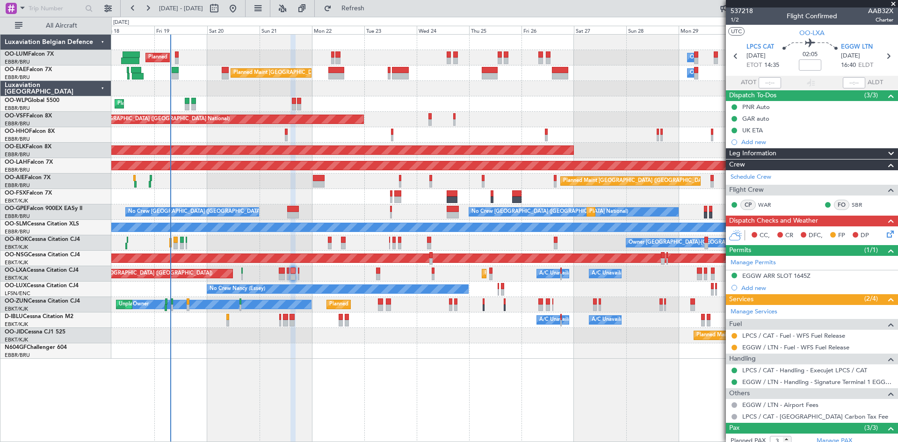
click at [299, 271] on div "Planned Maint Kortrijk-Wevelgem A/C Unavailable Brussels (Brussels National) A/…" at bounding box center [504, 273] width 786 height 15
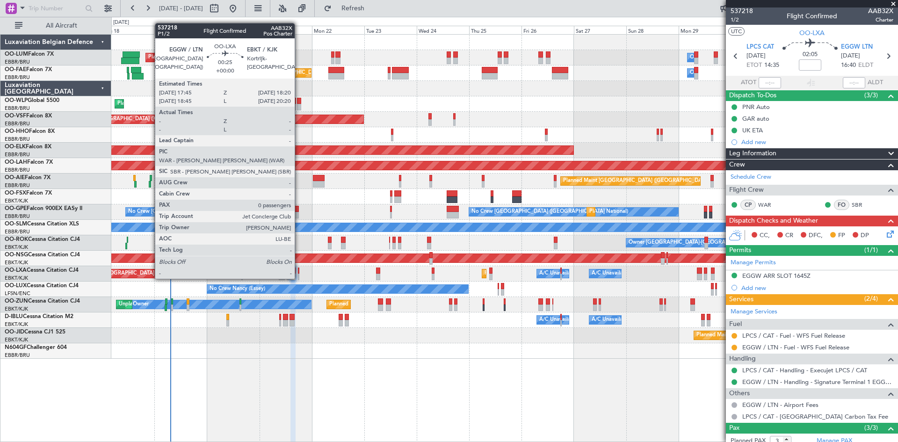
click at [299, 269] on div at bounding box center [298, 270] width 1 height 7
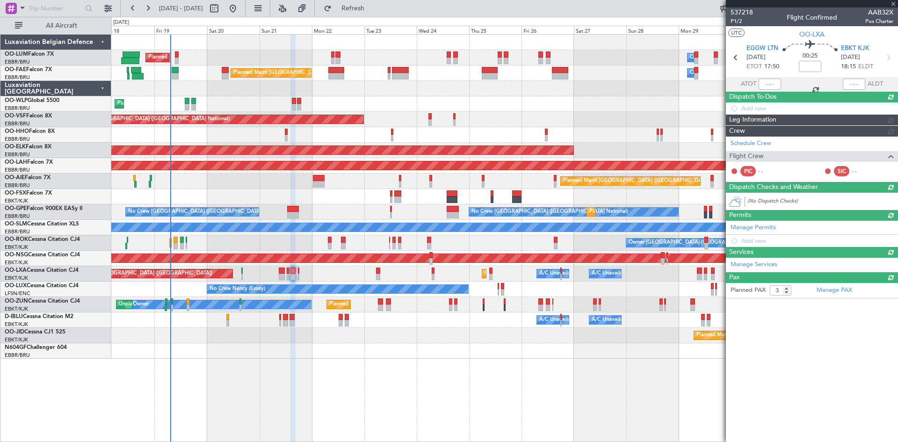
type input "0"
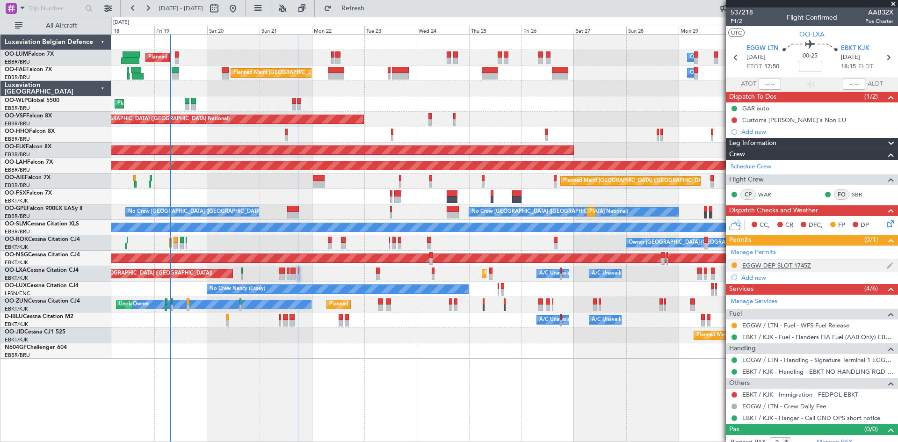
click at [768, 264] on div "EGGW DEP SLOT 1745Z" at bounding box center [776, 265] width 69 height 8
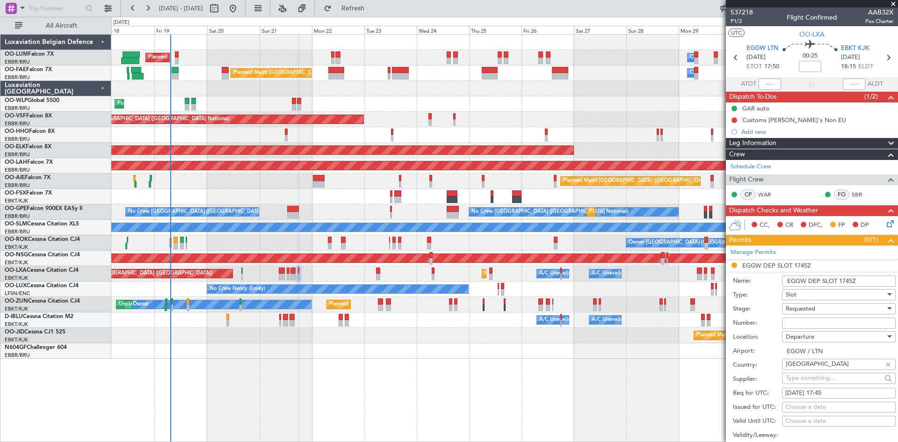
click at [824, 309] on div "Requested" at bounding box center [836, 309] width 100 height 14
click at [798, 374] on span "Received OK" at bounding box center [835, 379] width 98 height 14
click at [802, 322] on input "Number:" at bounding box center [839, 323] width 114 height 11
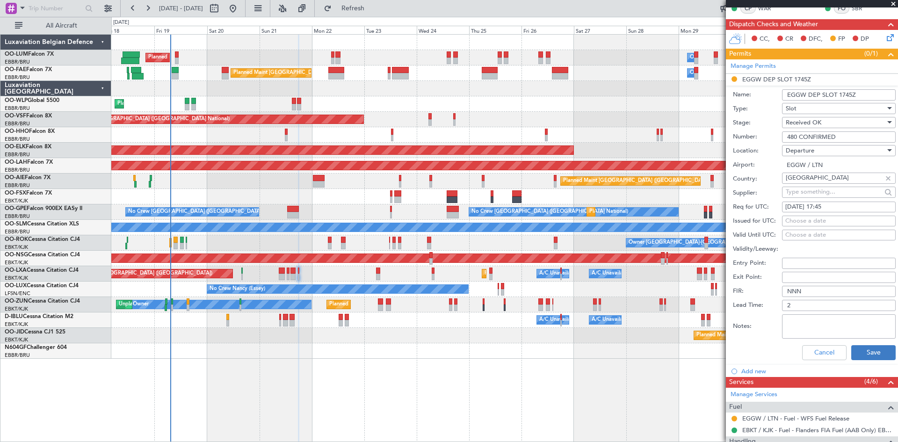
scroll to position [187, 0]
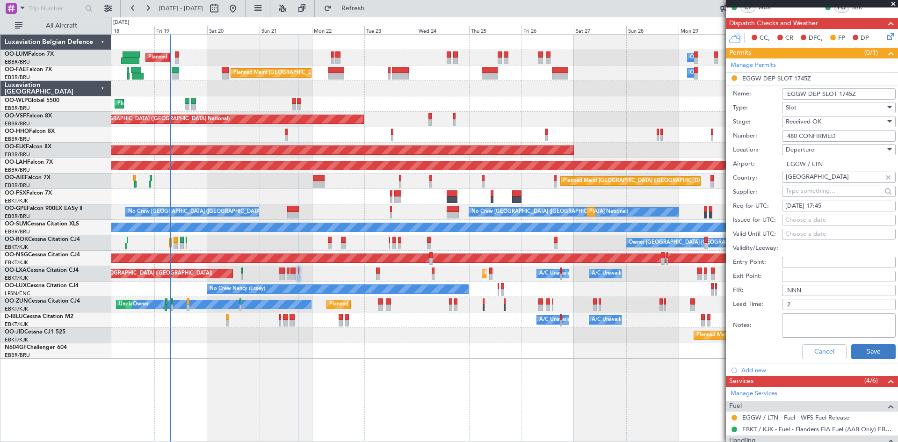
type input "480 CONFIRMED"
click at [872, 347] on button "Save" at bounding box center [873, 351] width 44 height 15
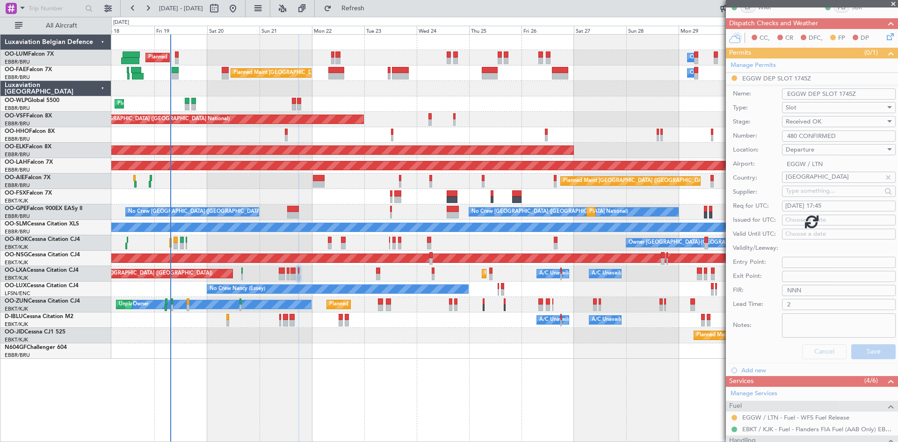
scroll to position [8, 0]
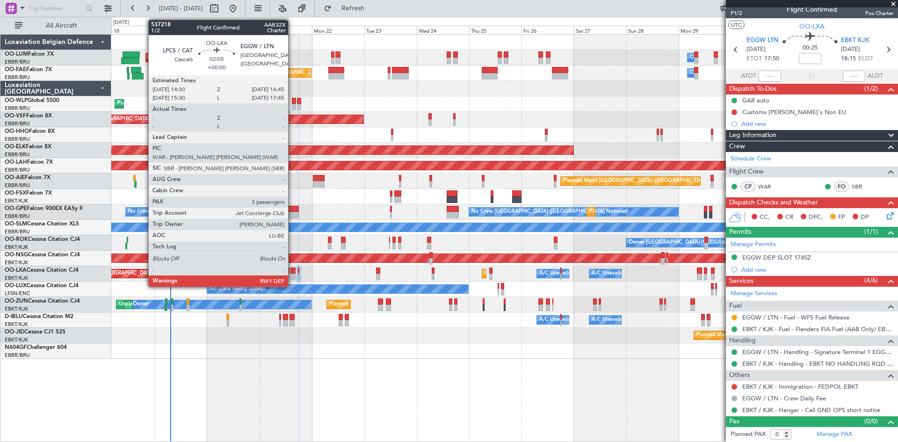
click at [292, 275] on div at bounding box center [292, 277] width 5 height 7
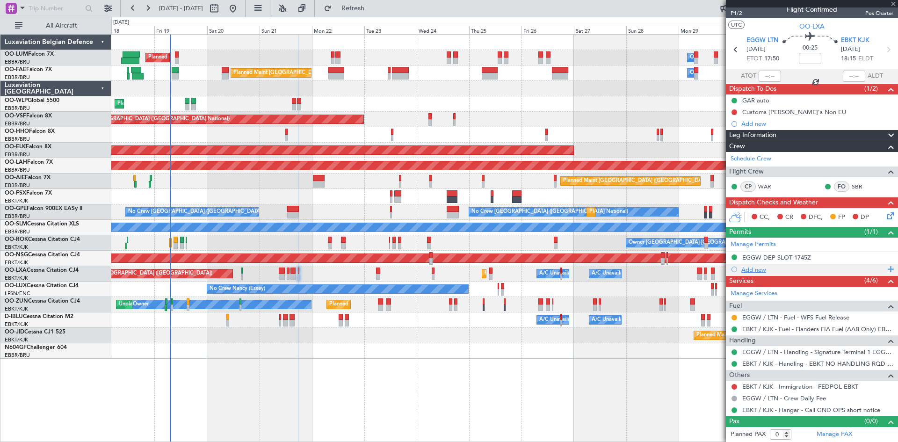
type input "3"
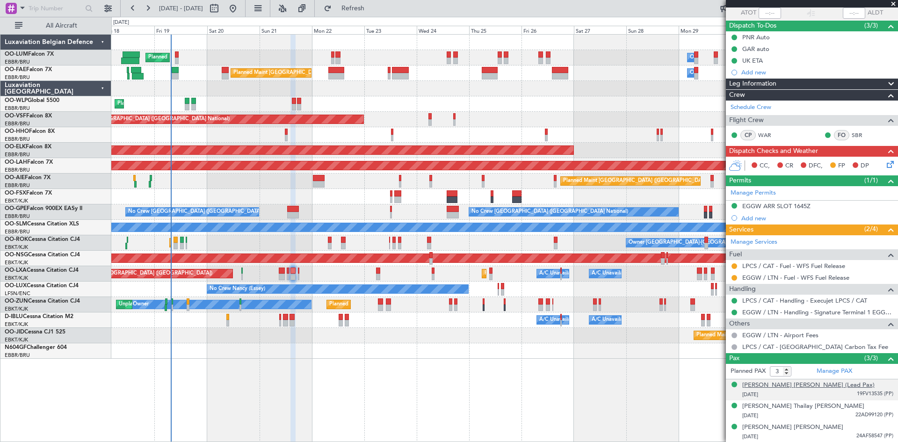
scroll to position [0, 0]
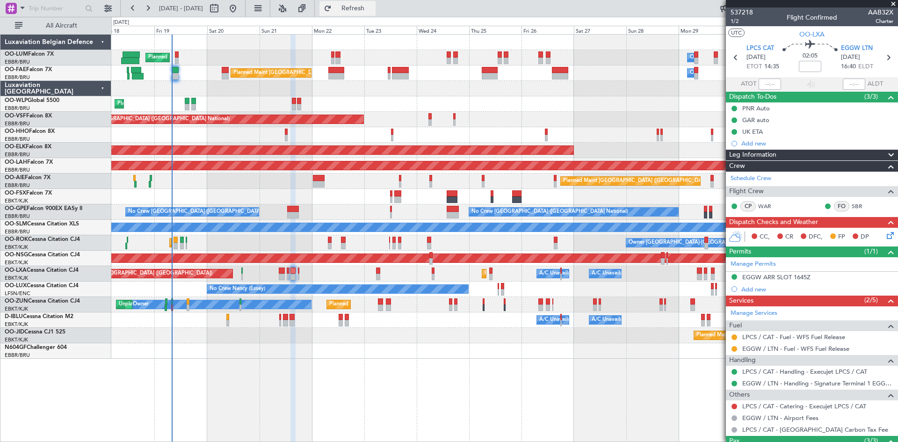
click at [373, 10] on span "Refresh" at bounding box center [352, 8] width 39 height 7
click at [818, 405] on link "LPCS / CAT - Catering - Execujet LPCS / CAT" at bounding box center [804, 406] width 124 height 8
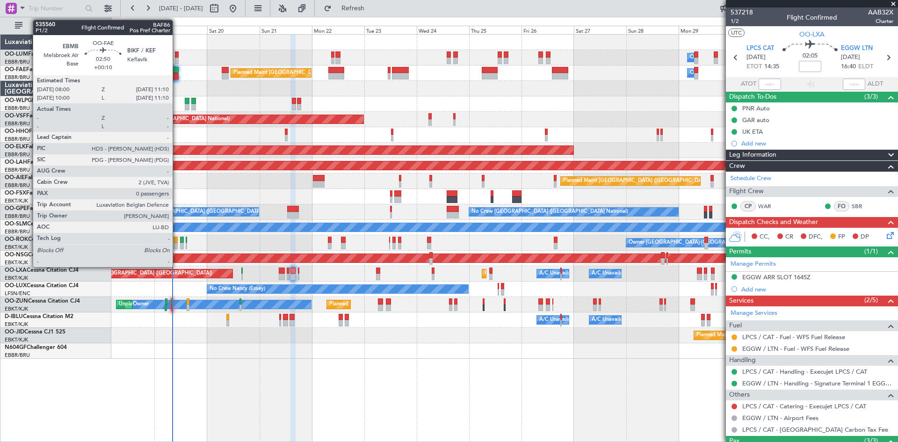
click at [177, 71] on div at bounding box center [175, 70] width 7 height 7
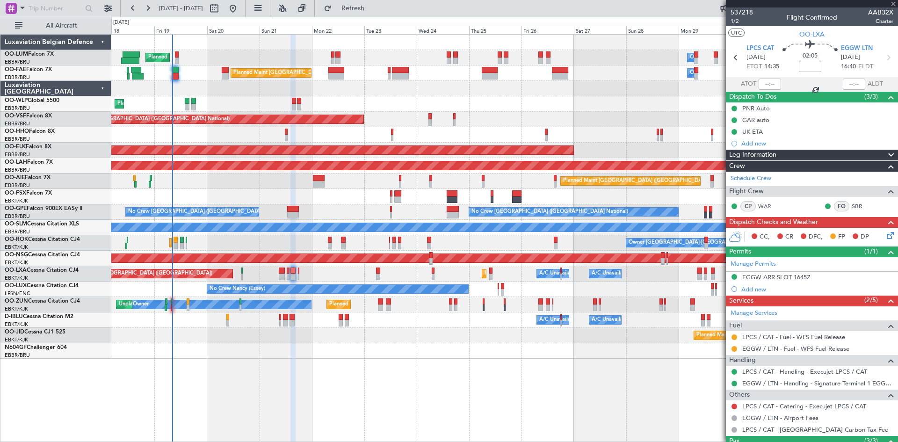
type input "+00:10"
type input "0"
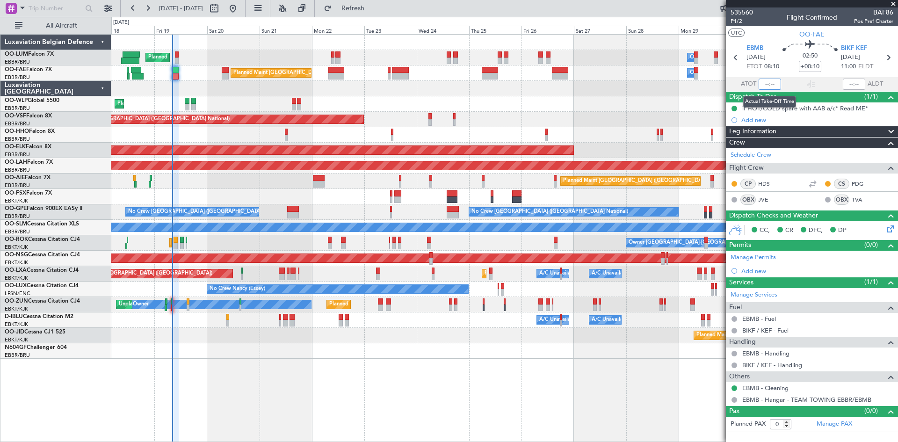
click at [767, 80] on input "text" at bounding box center [770, 84] width 22 height 11
click at [793, 65] on div "02:50 +00:10" at bounding box center [810, 57] width 62 height 35
type input "08:07"
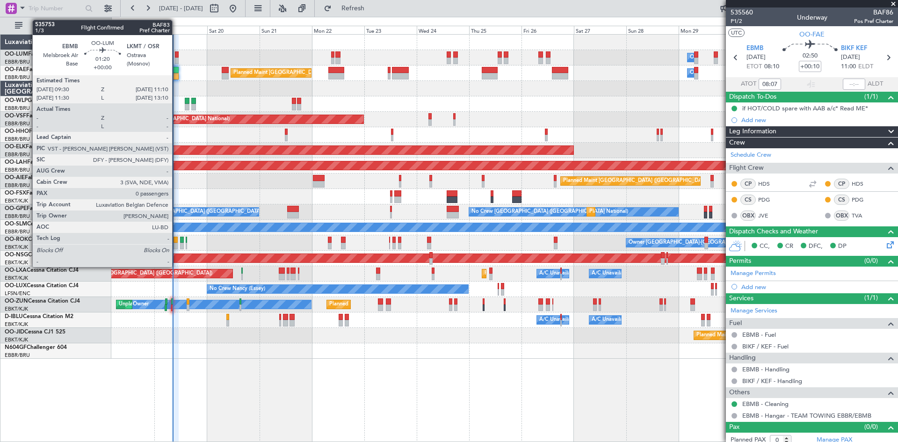
click at [176, 57] on div at bounding box center [177, 54] width 4 height 7
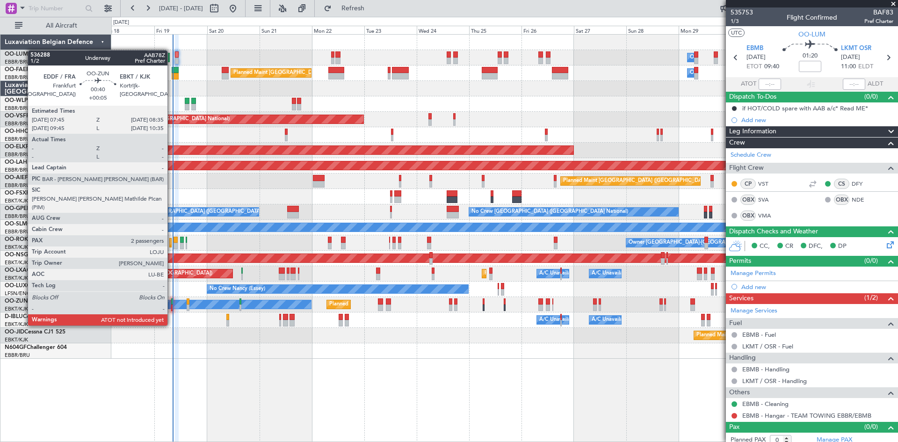
click at [172, 308] on div at bounding box center [172, 307] width 2 height 7
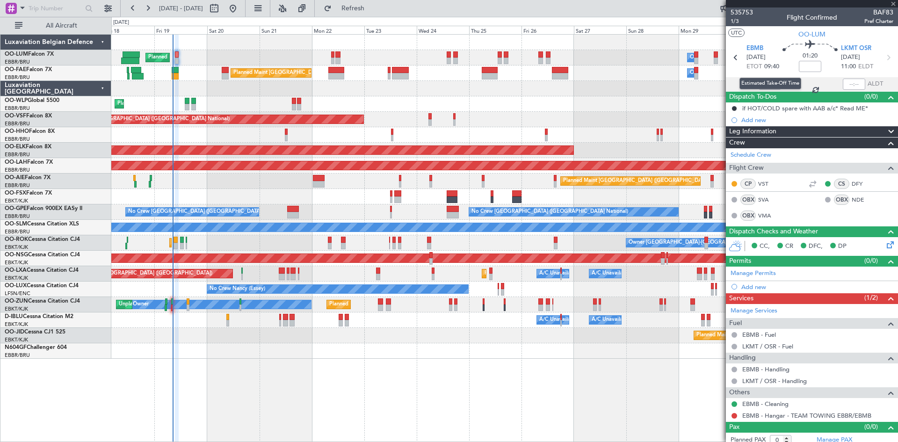
type input "+00:05"
type input "2"
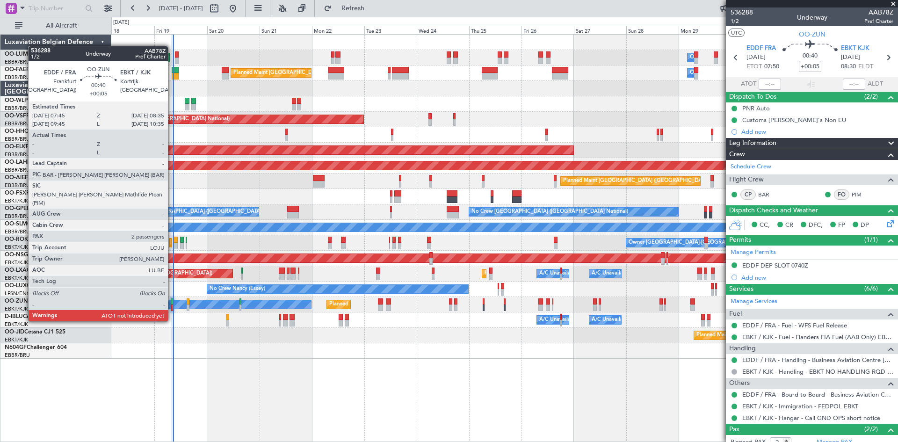
click at [172, 304] on div at bounding box center [172, 301] width 2 height 7
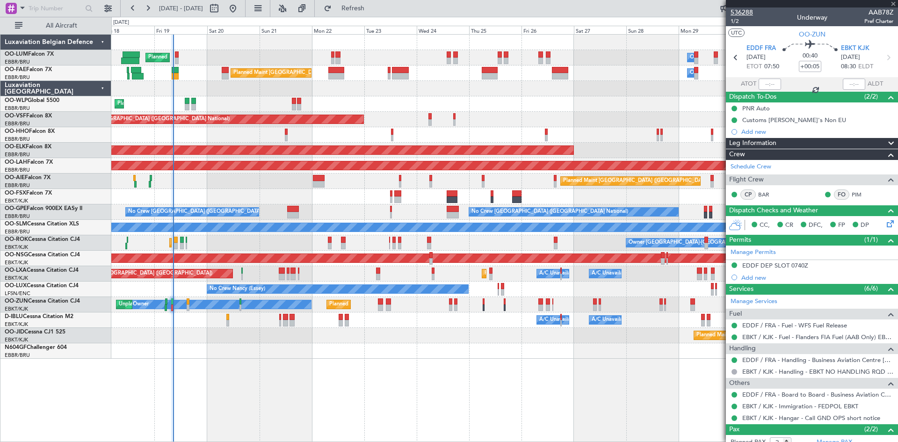
click at [748, 10] on span "536288" at bounding box center [741, 12] width 22 height 10
click at [732, 21] on span "1/2" at bounding box center [741, 21] width 22 height 8
click at [370, 11] on span "Refresh" at bounding box center [352, 8] width 39 height 7
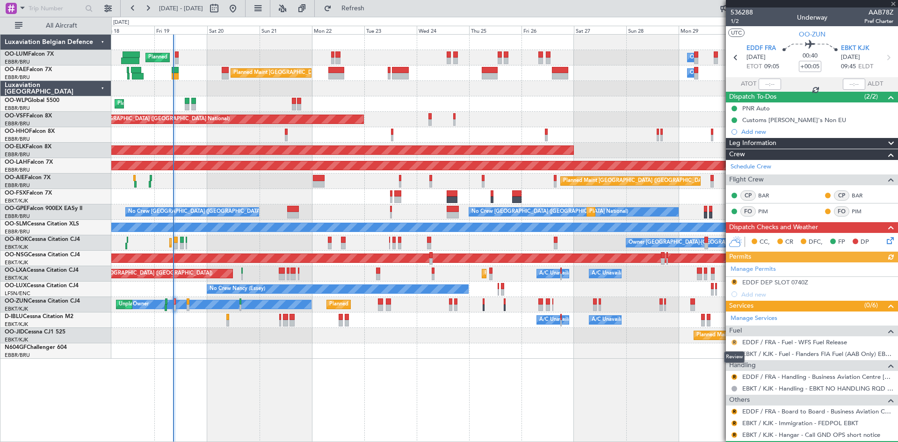
click at [735, 340] on button "R" at bounding box center [734, 343] width 6 height 6
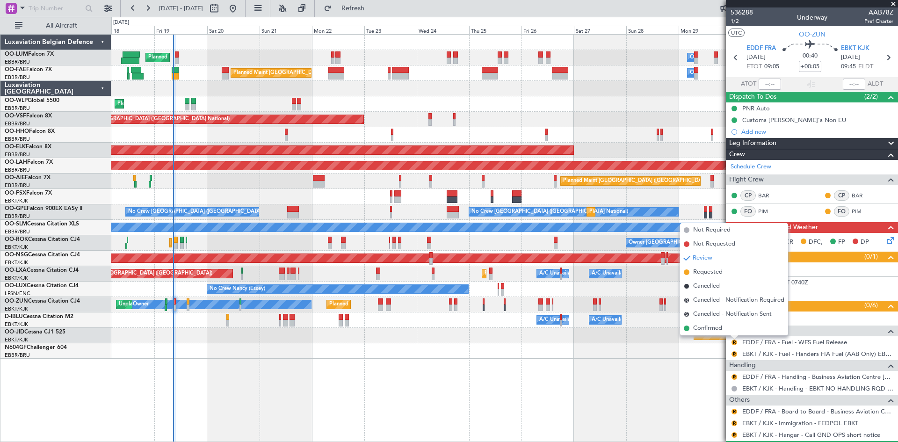
click at [734, 355] on mat-tooltip-component "Review" at bounding box center [734, 357] width 34 height 25
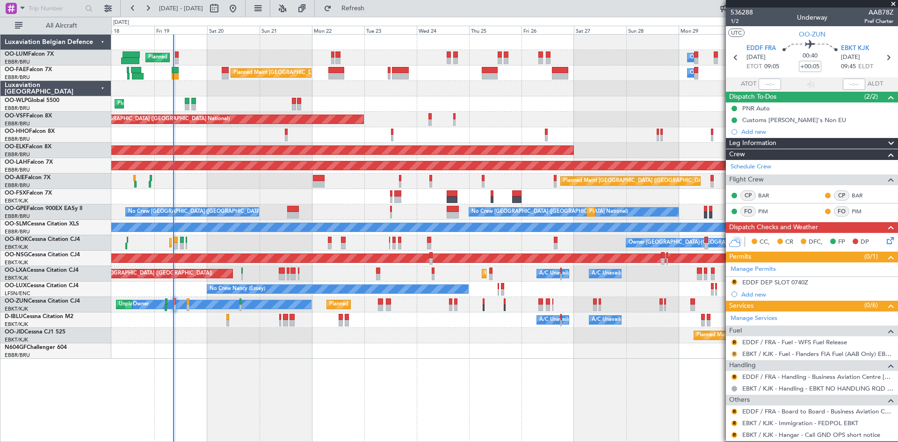
click at [733, 353] on button "R" at bounding box center [734, 354] width 6 height 6
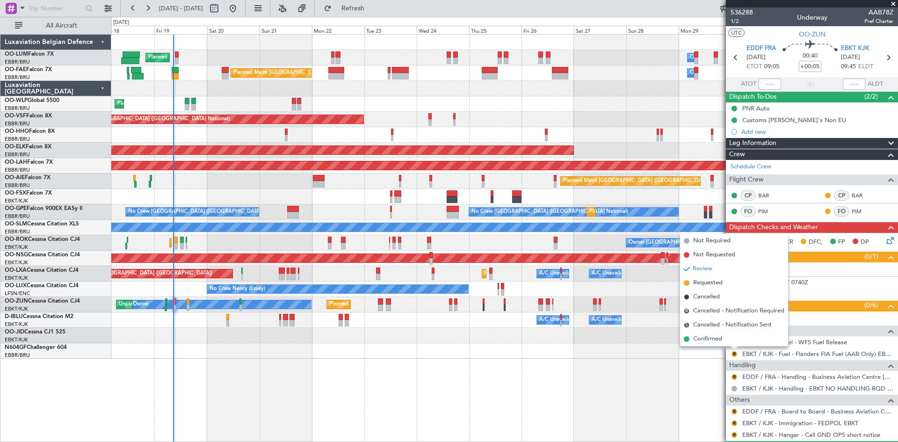
scroll to position [67, 0]
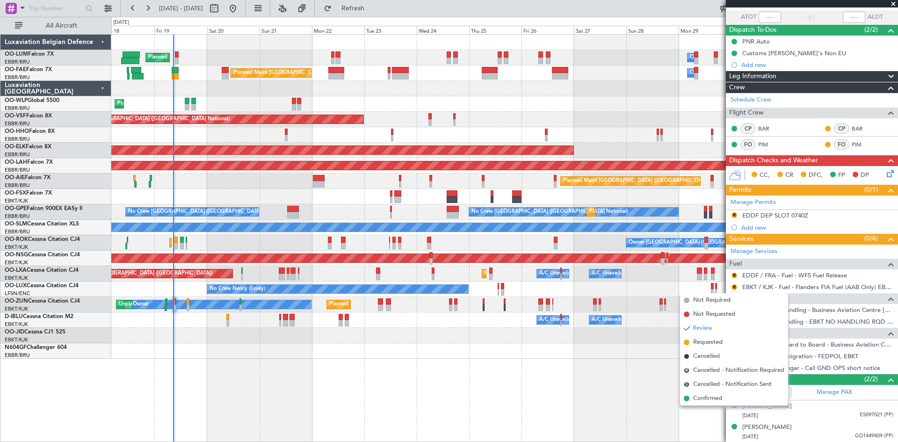
click at [640, 371] on div "Owner Melsbroek Air Base Planned Maint Brussels (Brussels National) Unplanned M…" at bounding box center [504, 238] width 787 height 408
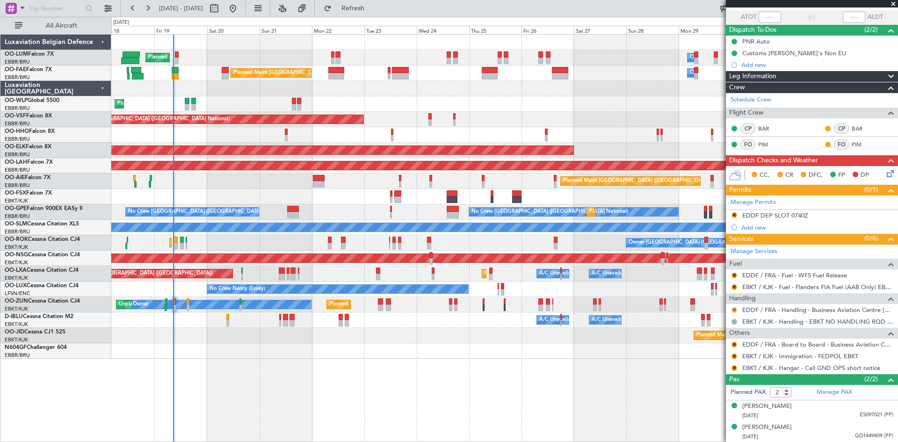
click at [735, 311] on button "R" at bounding box center [734, 310] width 6 height 6
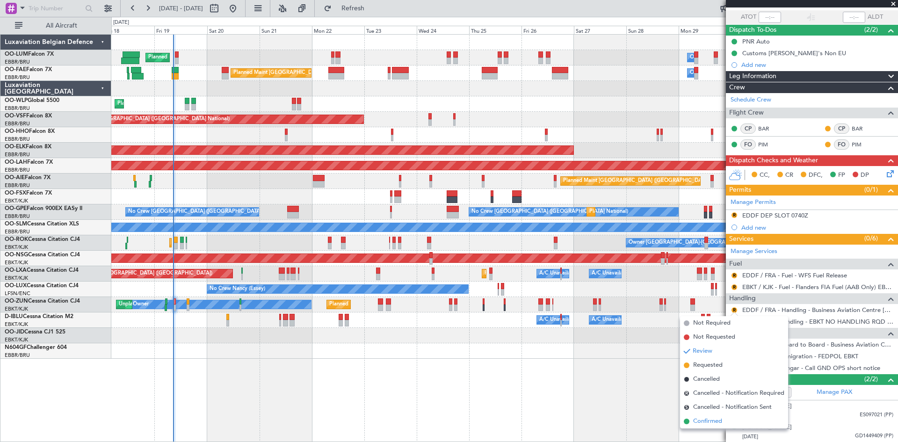
click at [723, 422] on li "Confirmed" at bounding box center [734, 421] width 108 height 14
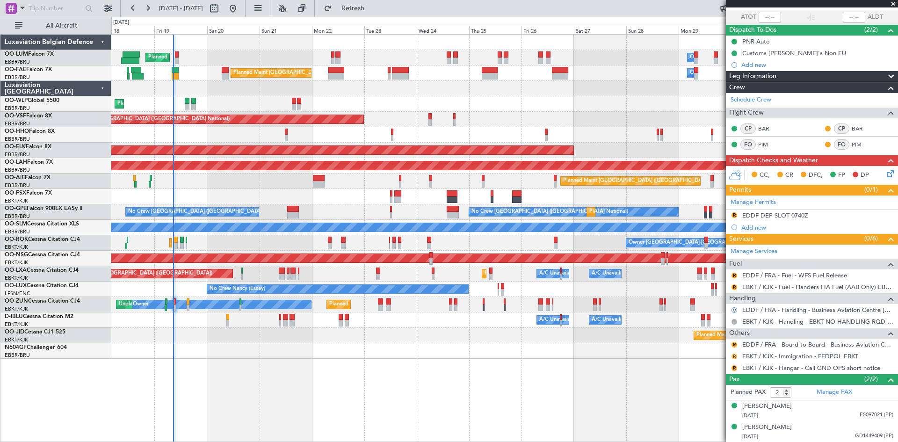
click at [734, 355] on button "R" at bounding box center [734, 357] width 6 height 6
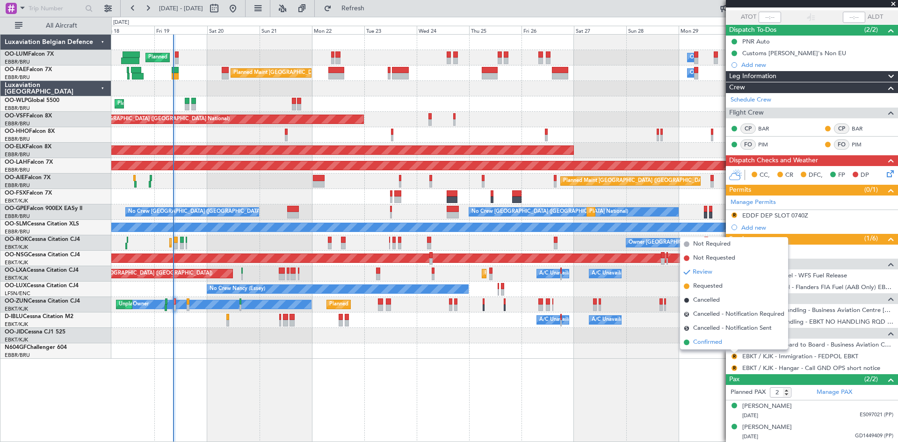
click at [723, 342] on li "Confirmed" at bounding box center [734, 342] width 108 height 14
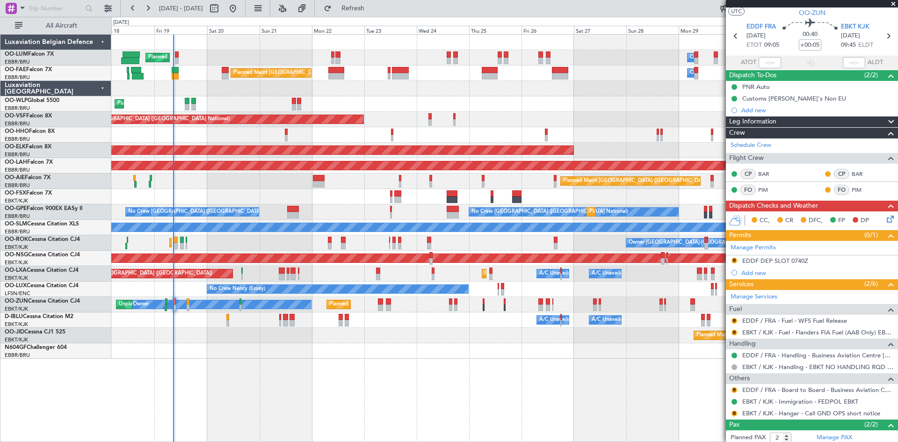
scroll to position [0, 0]
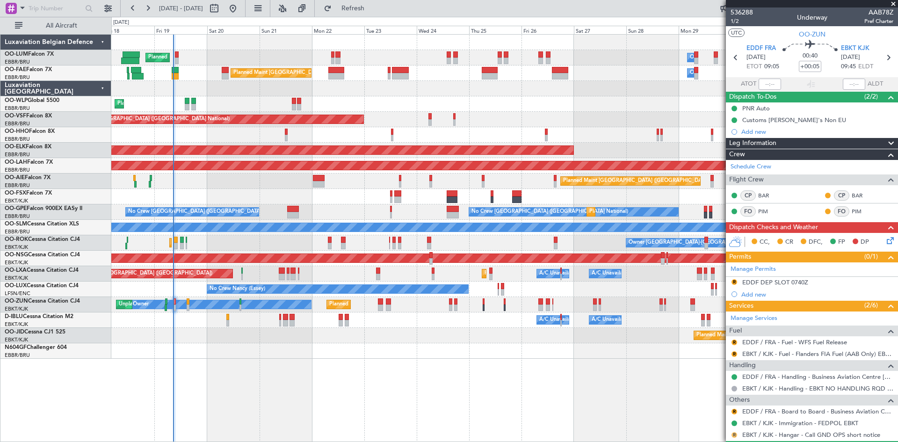
click at [734, 434] on button "R" at bounding box center [734, 435] width 6 height 6
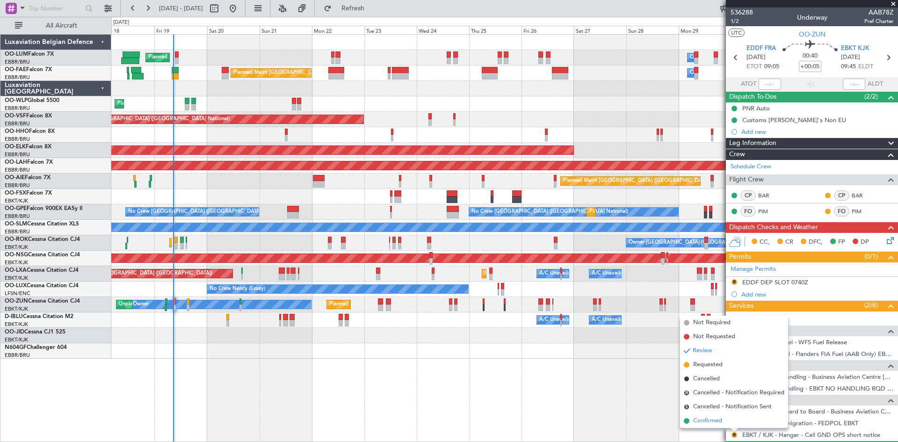
click at [709, 421] on span "Confirmed" at bounding box center [707, 420] width 29 height 9
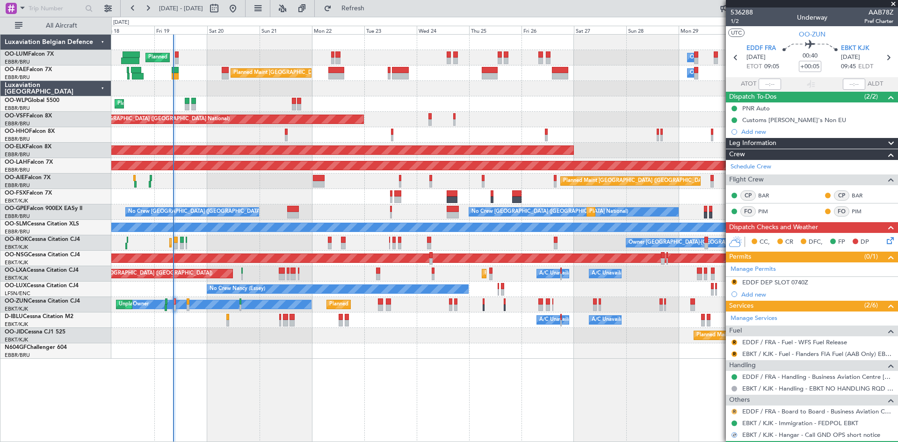
click at [732, 411] on button "R" at bounding box center [734, 412] width 6 height 6
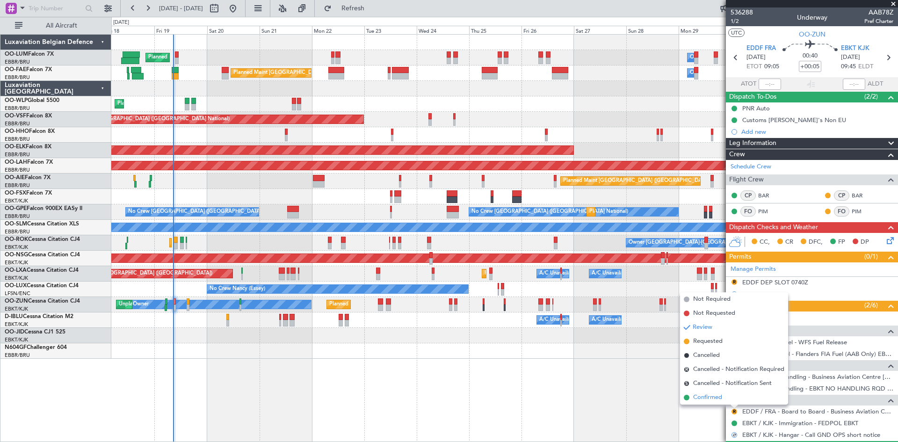
click at [717, 399] on span "Confirmed" at bounding box center [707, 397] width 29 height 9
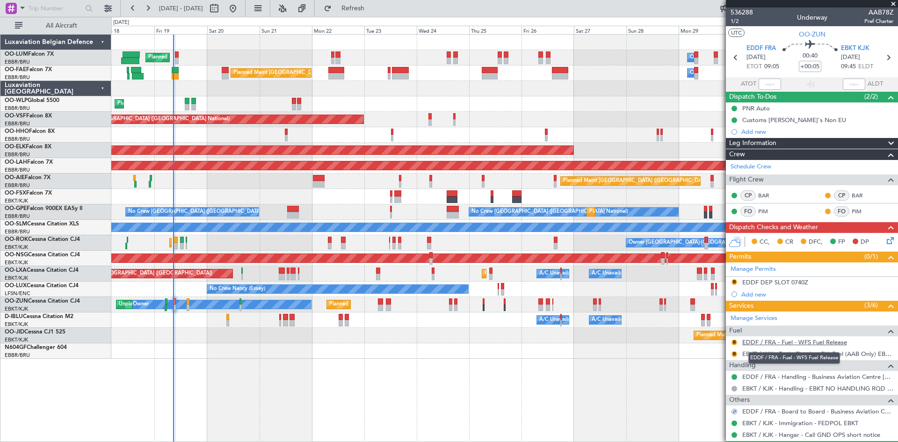
click at [758, 341] on link "EDDF / FRA - Fuel - WFS Fuel Release" at bounding box center [794, 342] width 105 height 8
click at [763, 353] on link "EBKT / KJK - Fuel - Flanders FIA Fuel (AAB Only) EBKT / KJK" at bounding box center [817, 354] width 151 height 8
click at [735, 354] on button "R" at bounding box center [734, 354] width 6 height 6
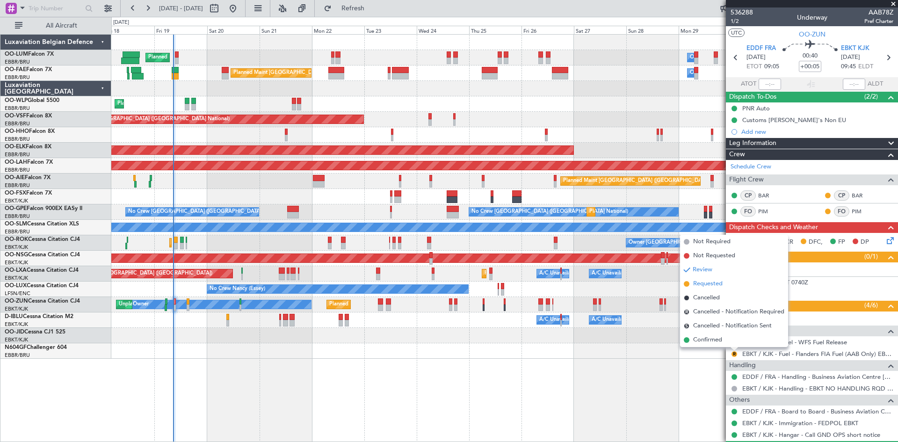
click at [715, 284] on span "Requested" at bounding box center [707, 283] width 29 height 9
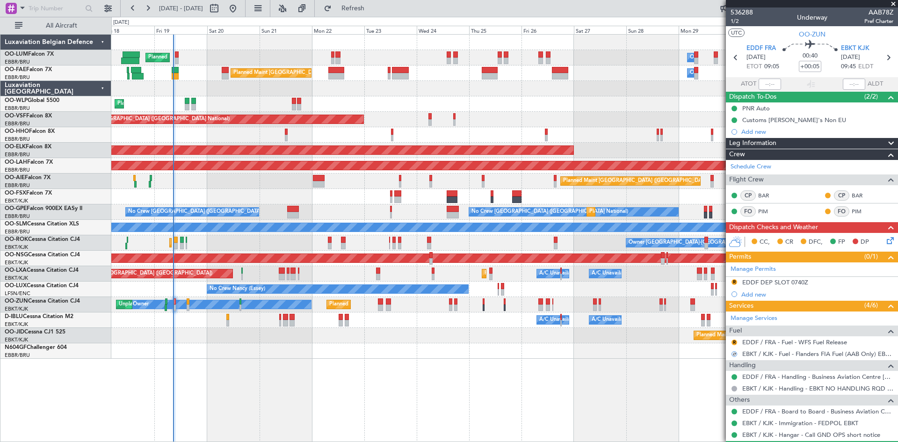
click at [885, 237] on icon at bounding box center [888, 238] width 7 height 7
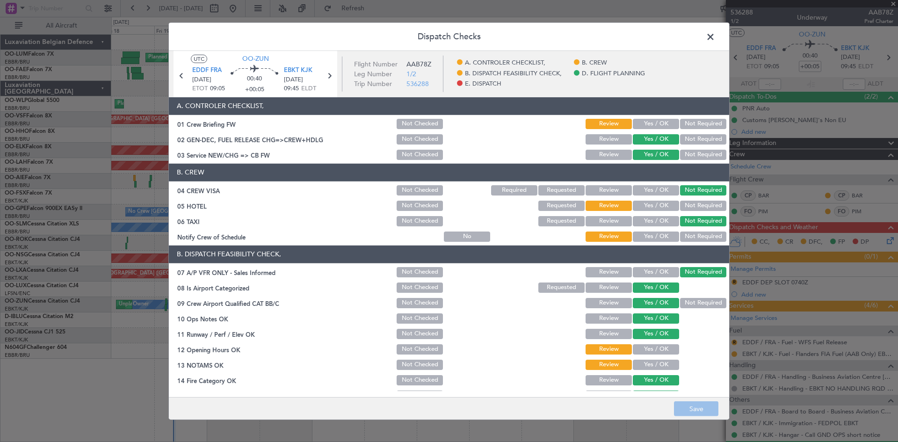
click at [700, 206] on button "Not Required" at bounding box center [703, 206] width 46 height 10
click at [647, 233] on button "Yes / OK" at bounding box center [656, 236] width 46 height 10
click at [646, 345] on button "Yes / OK" at bounding box center [656, 349] width 46 height 10
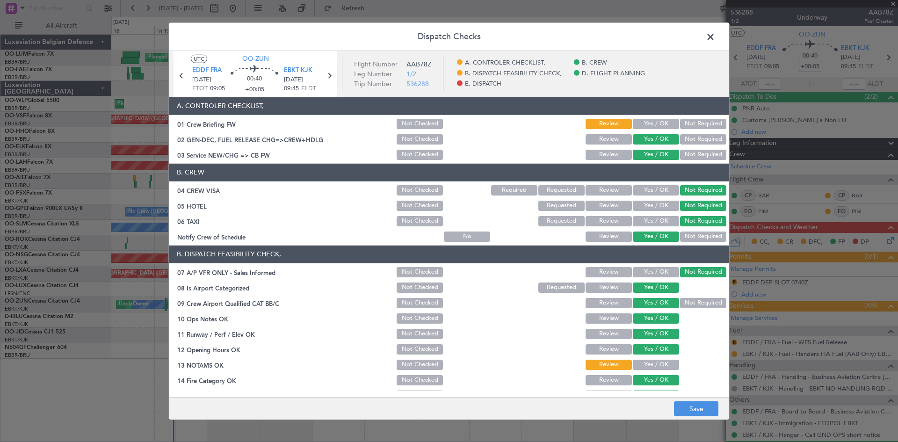
click at [646, 364] on button "Yes / OK" at bounding box center [656, 365] width 46 height 10
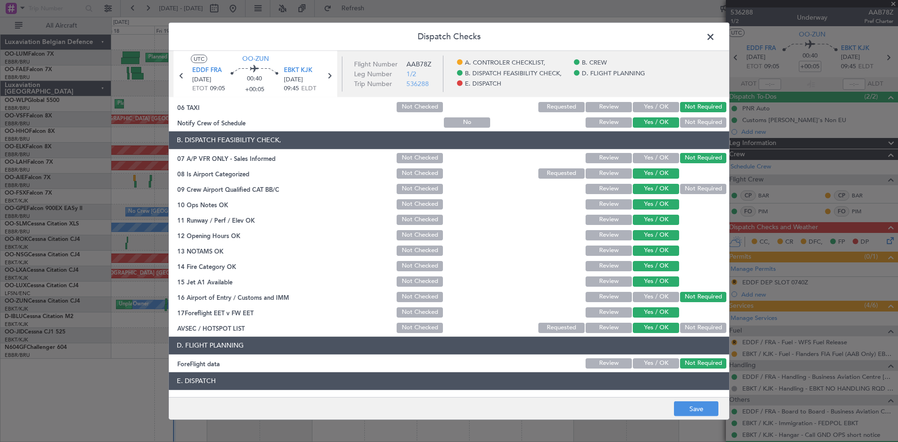
scroll to position [177, 0]
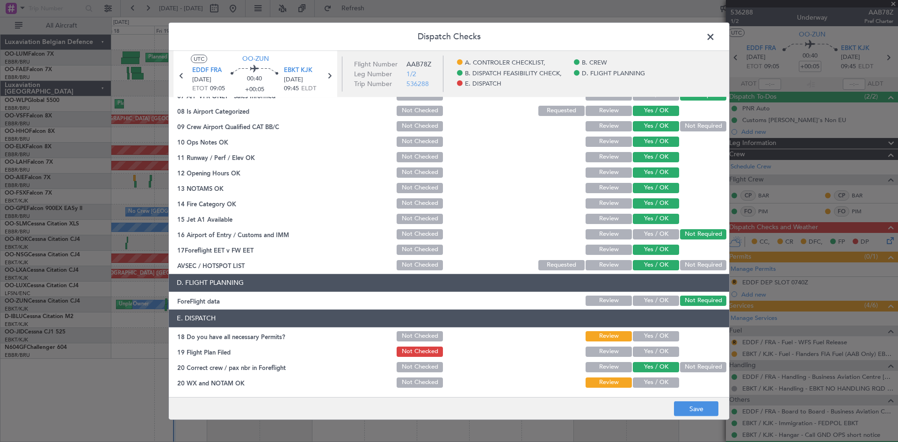
click at [648, 332] on button "Yes / OK" at bounding box center [656, 336] width 46 height 10
click at [653, 389] on div "Yes / OK" at bounding box center [654, 382] width 47 height 13
click at [641, 357] on div "Yes / OK" at bounding box center [654, 351] width 47 height 13
click at [645, 352] on button "Yes / OK" at bounding box center [656, 352] width 46 height 10
click at [652, 383] on button "Yes / OK" at bounding box center [656, 382] width 46 height 10
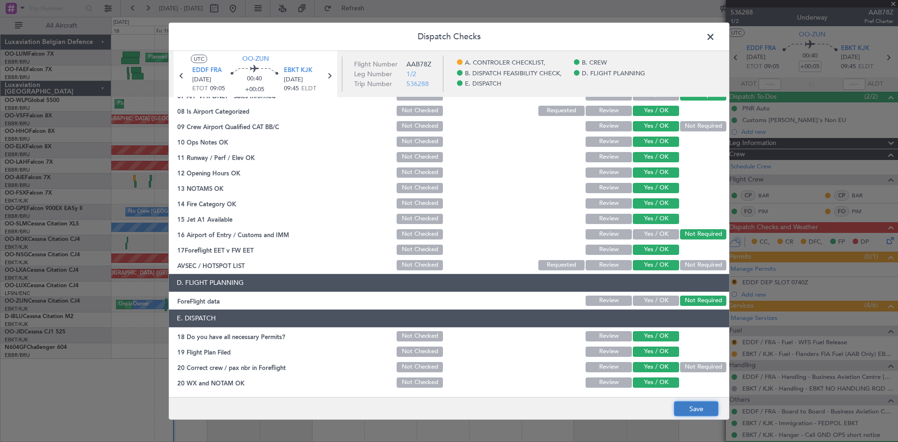
click at [691, 407] on button "Save" at bounding box center [696, 408] width 44 height 15
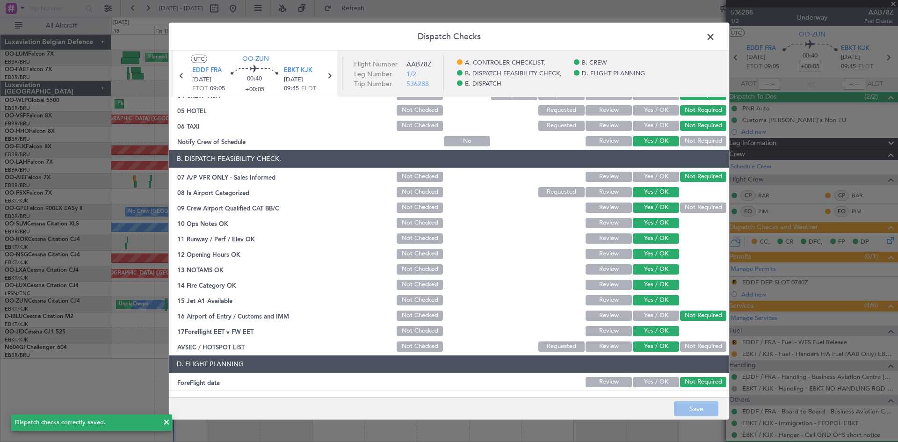
scroll to position [0, 0]
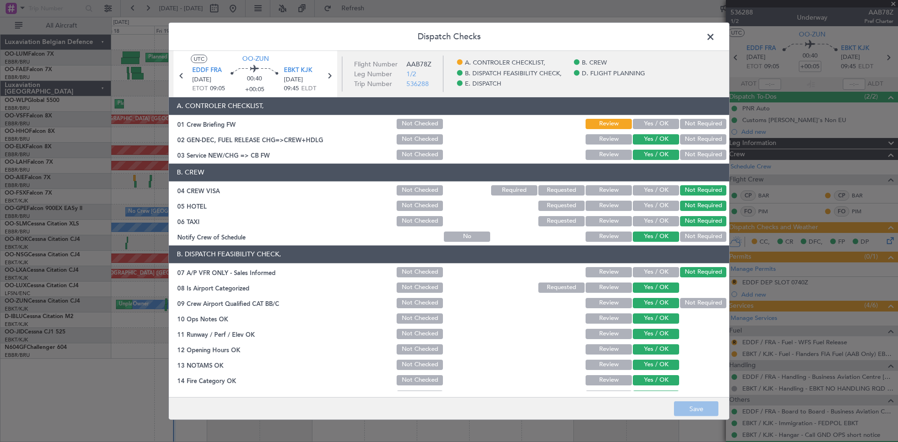
click at [715, 38] on span at bounding box center [715, 38] width 0 height 19
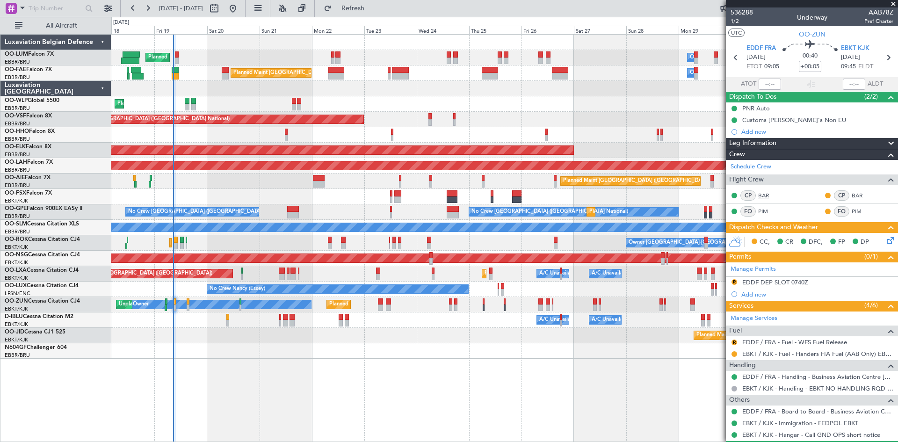
click at [765, 194] on link "BAR" at bounding box center [768, 195] width 21 height 8
click at [852, 194] on link "BAR" at bounding box center [862, 195] width 21 height 8
click at [735, 281] on button "R" at bounding box center [734, 282] width 6 height 6
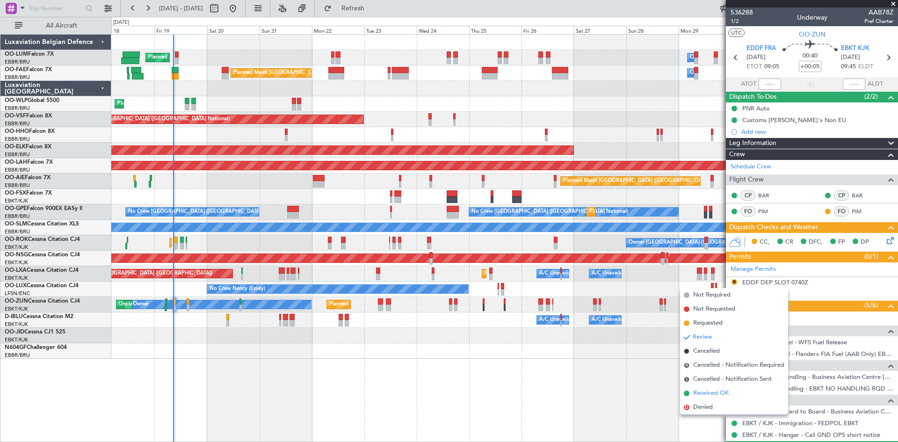
click at [712, 395] on span "Received OK" at bounding box center [711, 393] width 36 height 9
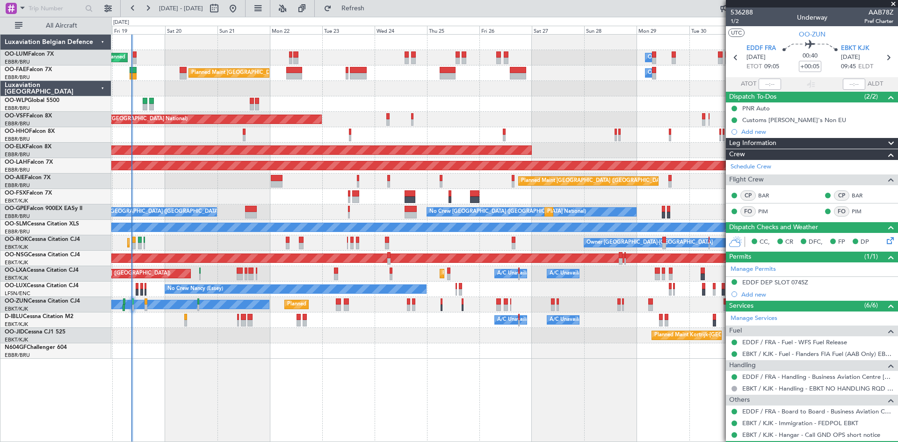
click at [293, 337] on div "Planned Maint Kortrijk-[GEOGRAPHIC_DATA]" at bounding box center [504, 335] width 786 height 15
click at [370, 11] on span "Refresh" at bounding box center [352, 8] width 39 height 7
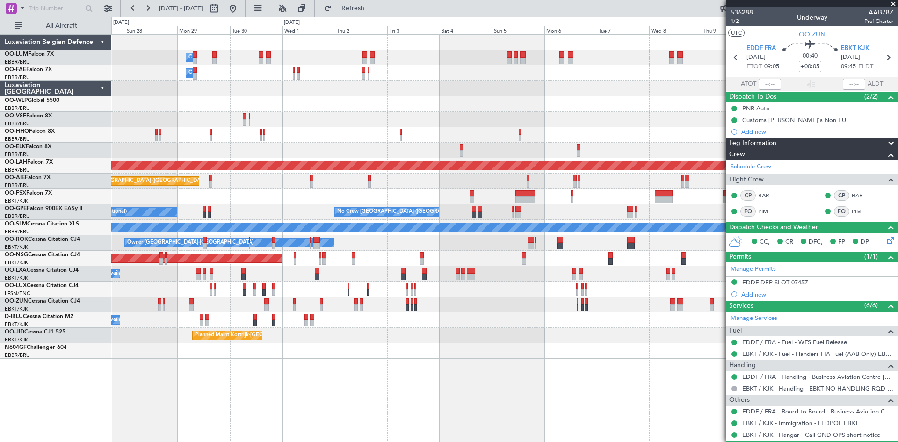
click at [158, 205] on div "Owner Melsbroek Air Base Owner Melsbroek Air Base Owner Melsbroek Air Base Plan…" at bounding box center [504, 197] width 786 height 324
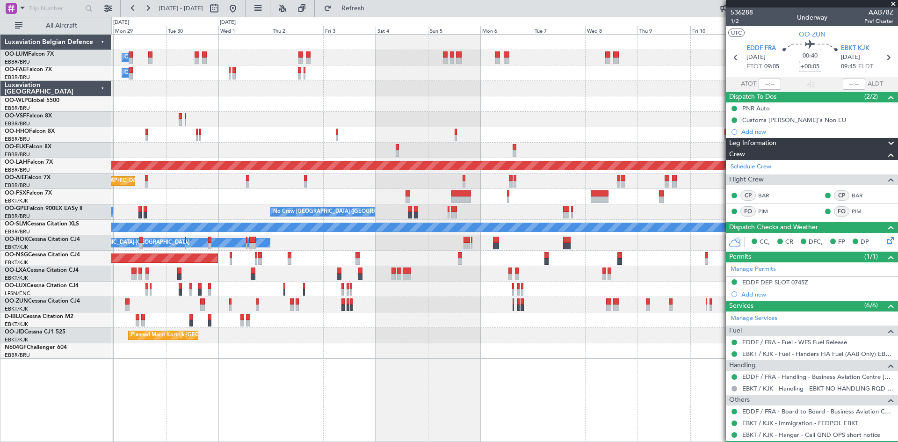
click at [624, 204] on div "Owner Melsbroek Air Base Owner Melsbroek Air Base Owner Melsbroek Air Base Plan…" at bounding box center [504, 197] width 786 height 324
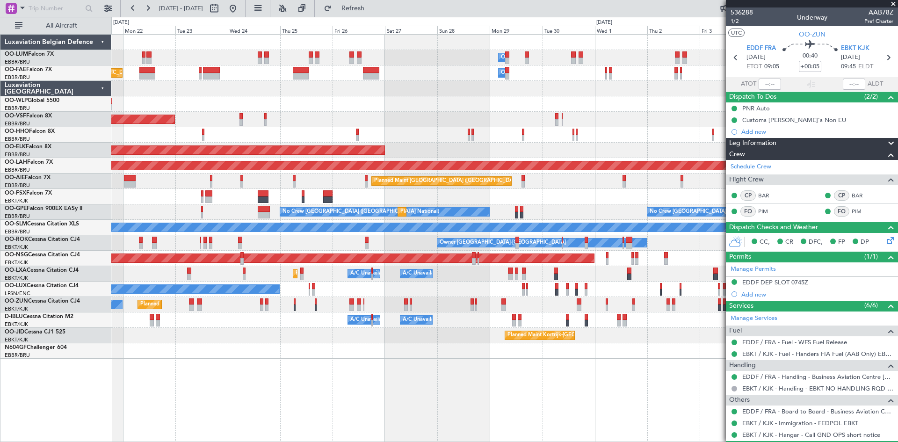
click at [605, 329] on div "Owner Melsbroek Air Base Planned Maint Brussels (Brussels National) Owner Melsb…" at bounding box center [504, 238] width 787 height 408
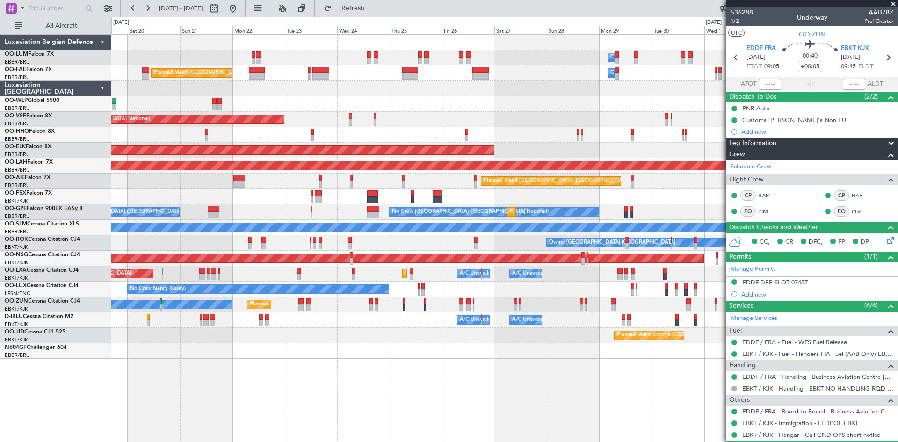
click at [478, 370] on div "Owner Melsbroek Air Base Planned Maint Brussels (Brussels National) Owner Melsb…" at bounding box center [504, 238] width 787 height 408
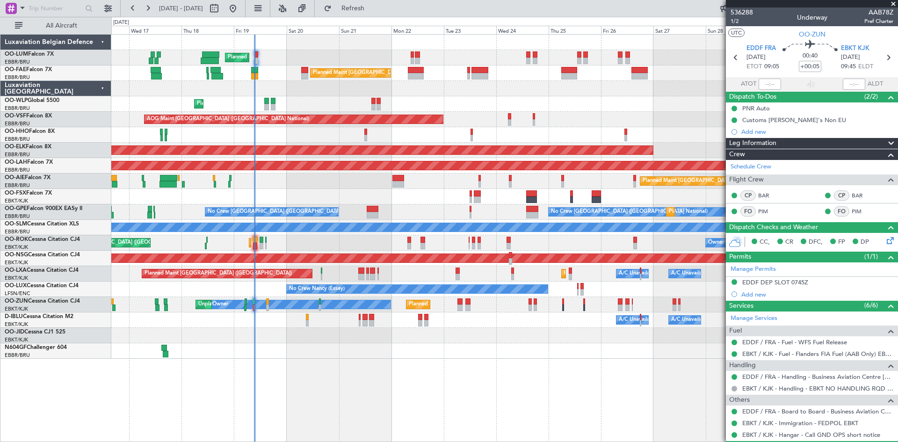
click at [449, 370] on div "Owner Melsbroek Air Base Planned Maint Brussels (Brussels National) Unplanned M…" at bounding box center [504, 238] width 787 height 408
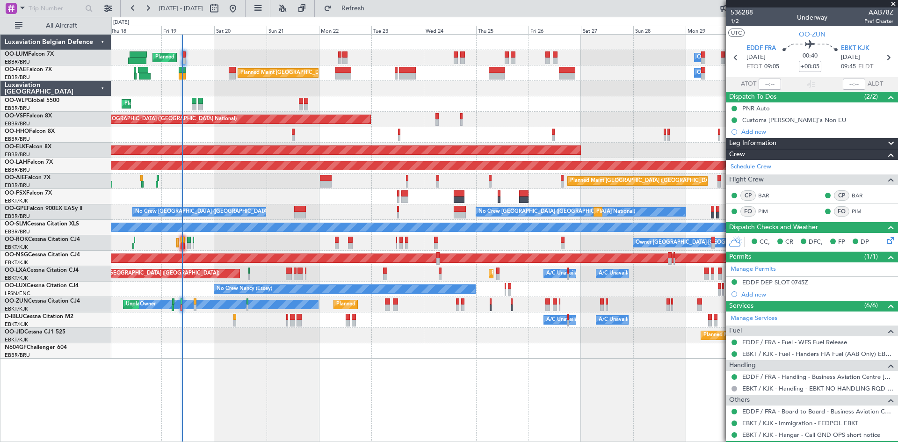
click at [310, 367] on div "Owner Melsbroek Air Base Planned Maint Brussels (Brussels National) Unplanned M…" at bounding box center [504, 238] width 787 height 408
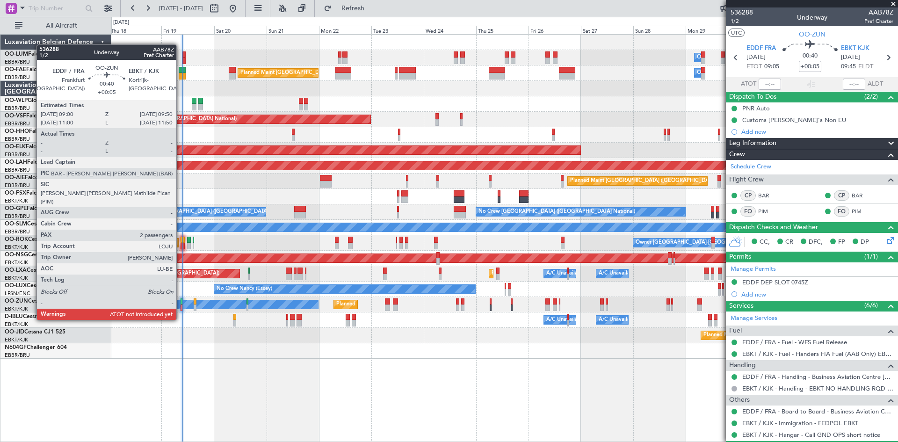
click at [181, 302] on div at bounding box center [182, 301] width 2 height 7
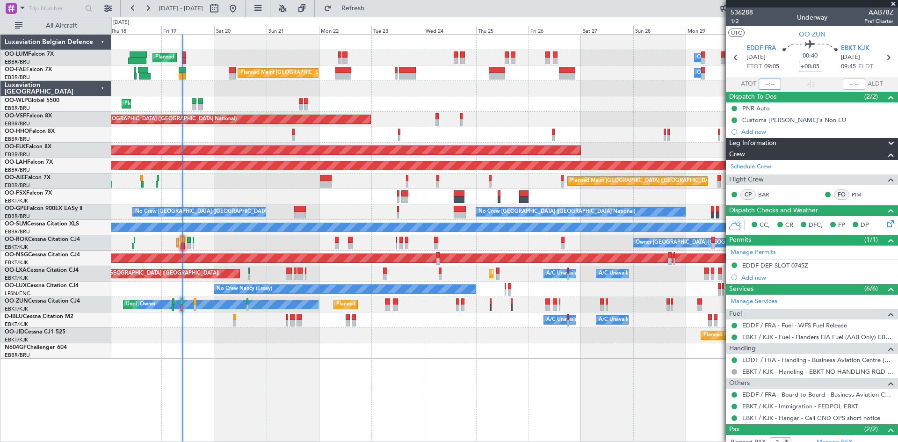
click at [764, 83] on input "text" at bounding box center [770, 84] width 22 height 11
click at [789, 80] on section "ATOT 0936 ALDT" at bounding box center [812, 84] width 172 height 14
type input "09:36"
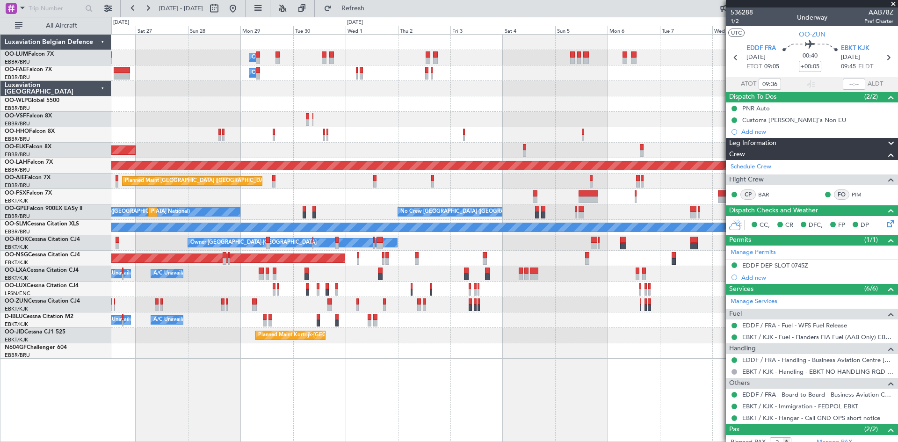
click at [169, 249] on div "Owner [GEOGRAPHIC_DATA]-[GEOGRAPHIC_DATA]" at bounding box center [504, 242] width 786 height 15
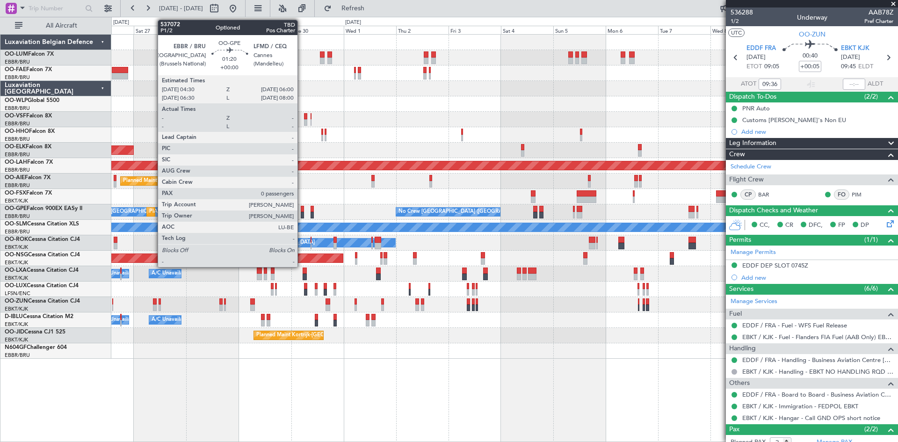
click at [302, 210] on div at bounding box center [303, 209] width 4 height 7
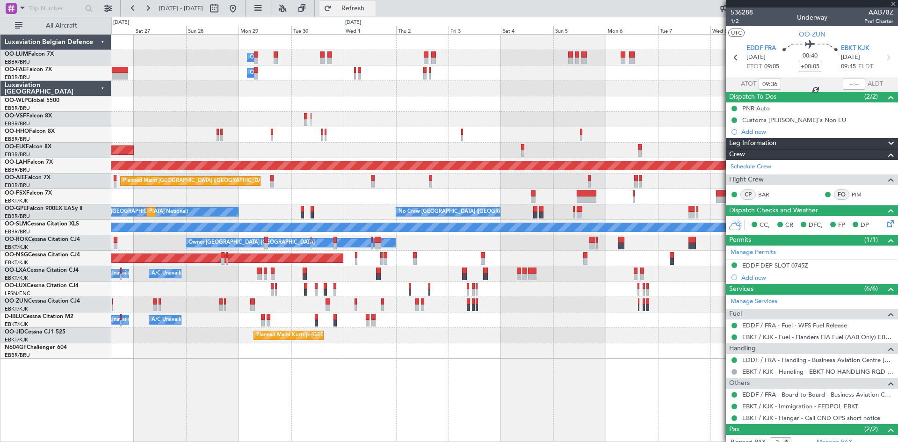
click at [376, 3] on button "Refresh" at bounding box center [347, 8] width 56 height 15
type input "0"
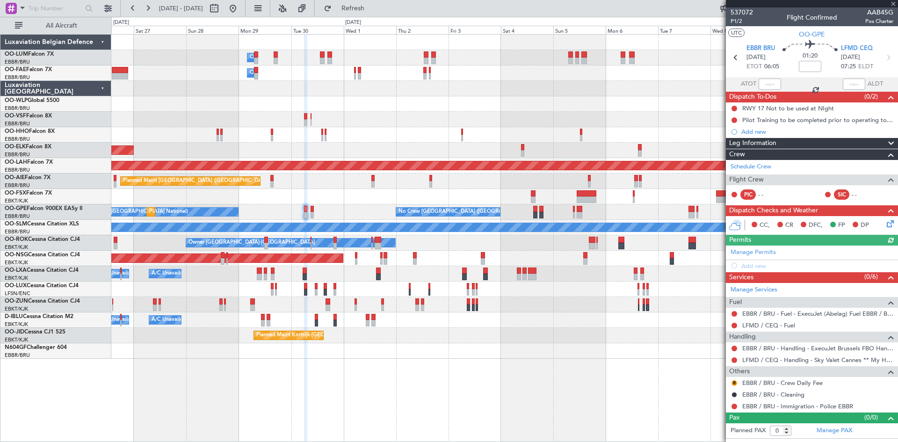
type input "+00:05"
type input "09:36"
type input "2"
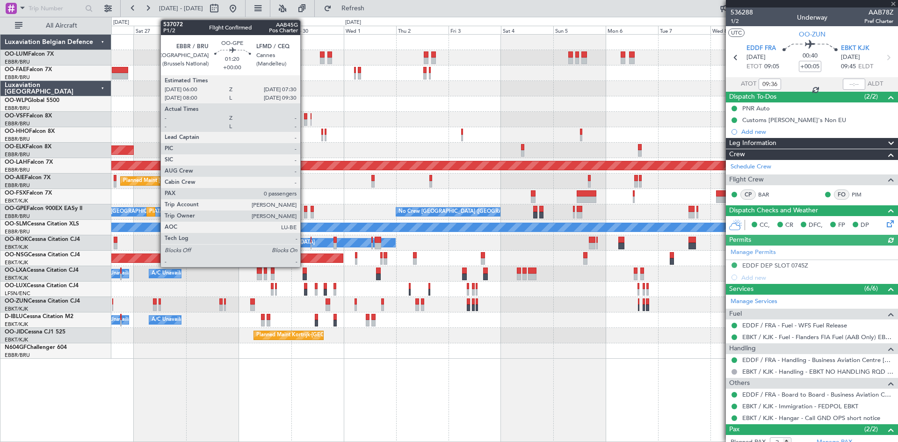
click at [304, 207] on div at bounding box center [306, 209] width 4 height 7
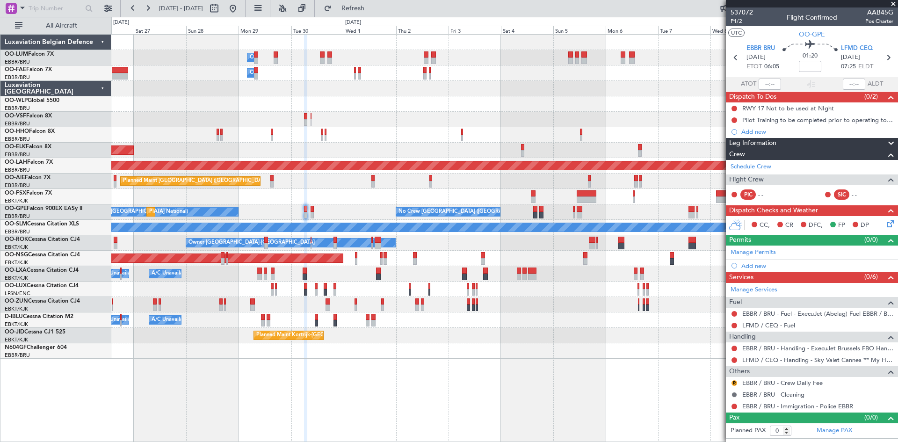
click at [731, 395] on button at bounding box center [734, 395] width 6 height 6
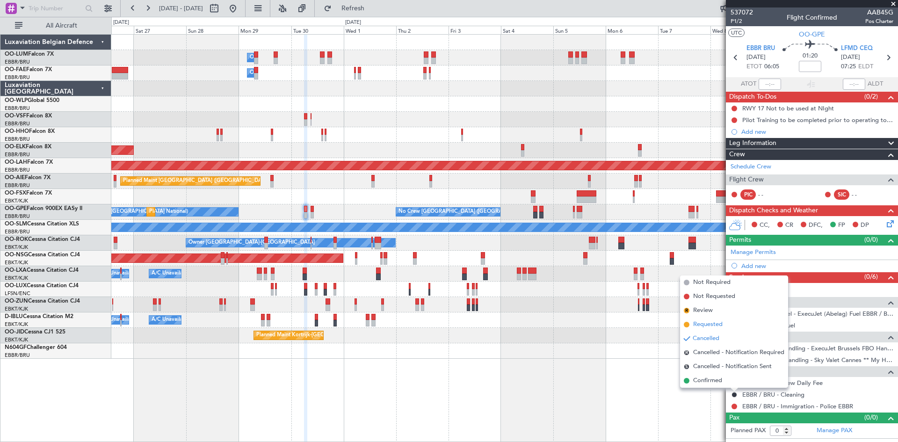
click at [717, 322] on span "Requested" at bounding box center [707, 324] width 29 height 9
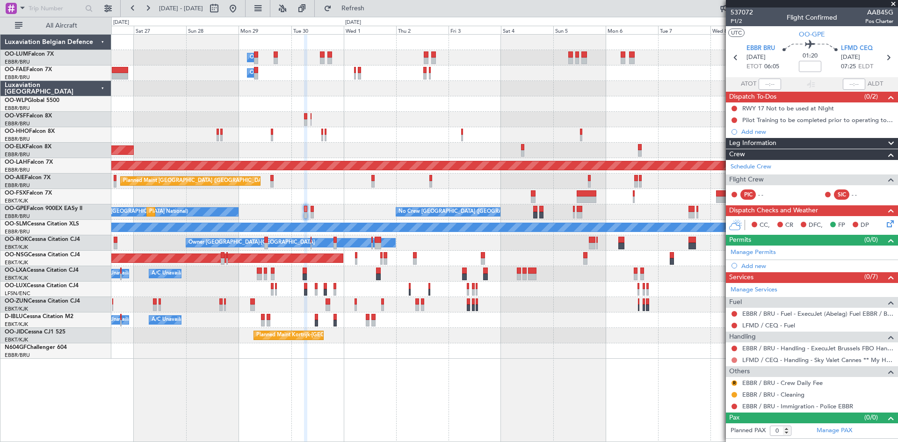
click at [735, 360] on button at bounding box center [734, 360] width 6 height 6
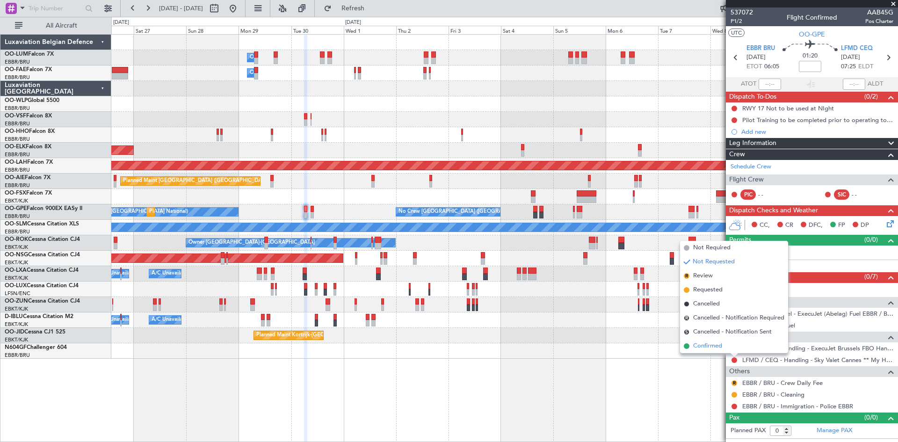
click at [708, 343] on span "Confirmed" at bounding box center [707, 345] width 29 height 9
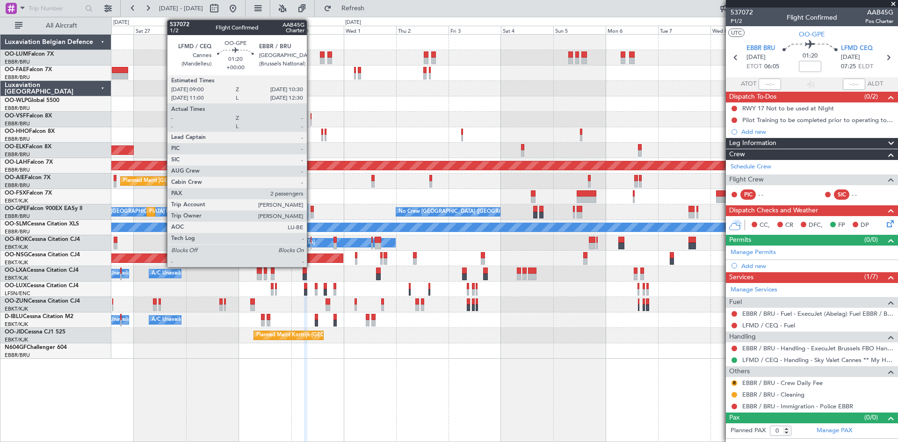
click at [311, 210] on div at bounding box center [313, 209] width 4 height 7
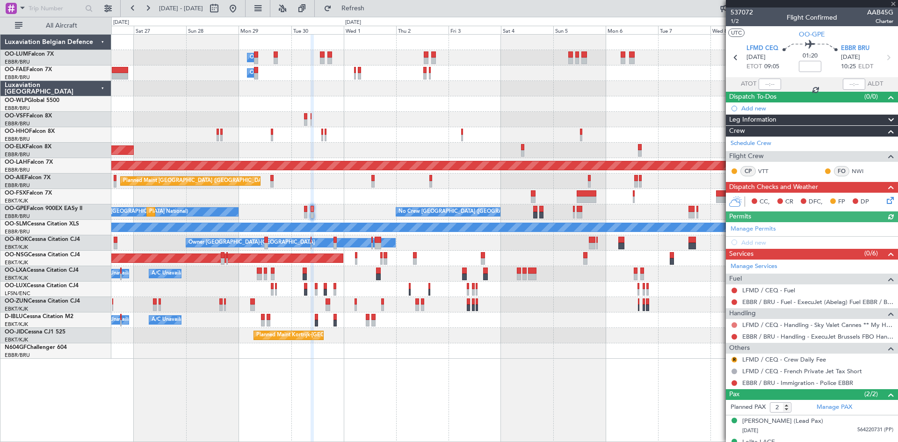
click at [733, 324] on button at bounding box center [734, 325] width 6 height 6
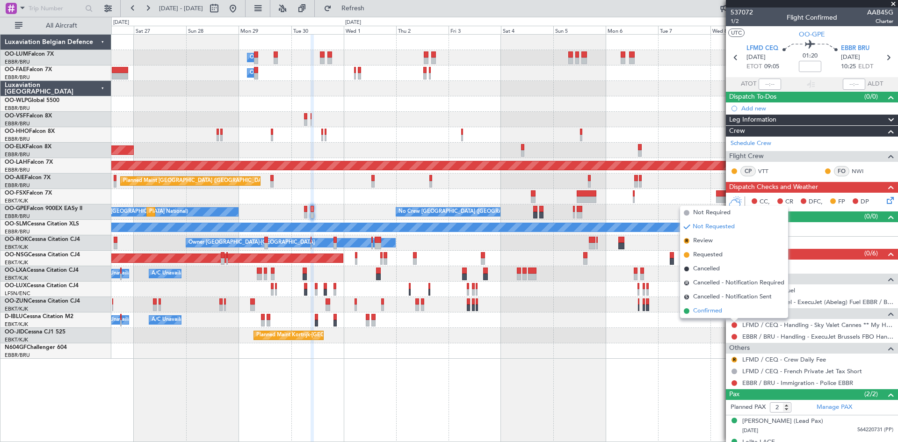
click at [715, 311] on span "Confirmed" at bounding box center [707, 310] width 29 height 9
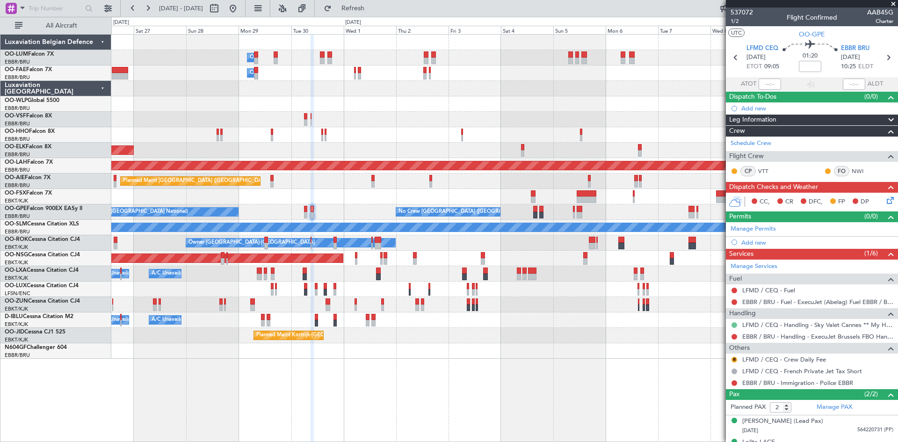
click at [734, 324] on button at bounding box center [734, 325] width 6 height 6
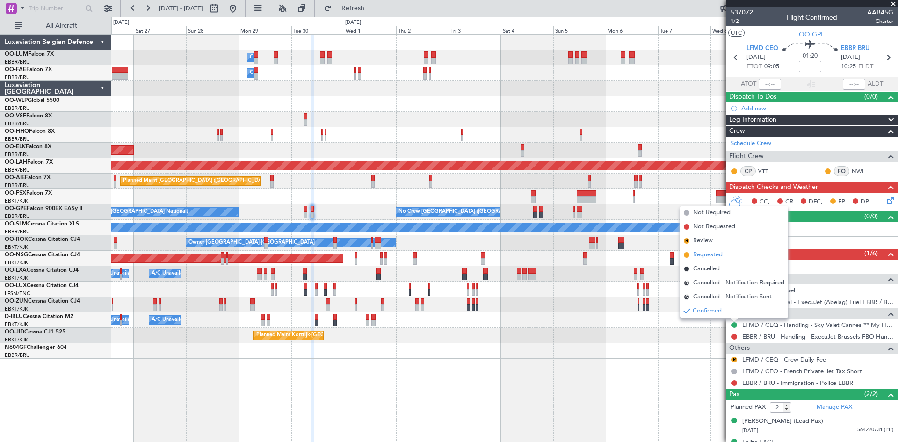
click at [699, 253] on span "Requested" at bounding box center [707, 254] width 29 height 9
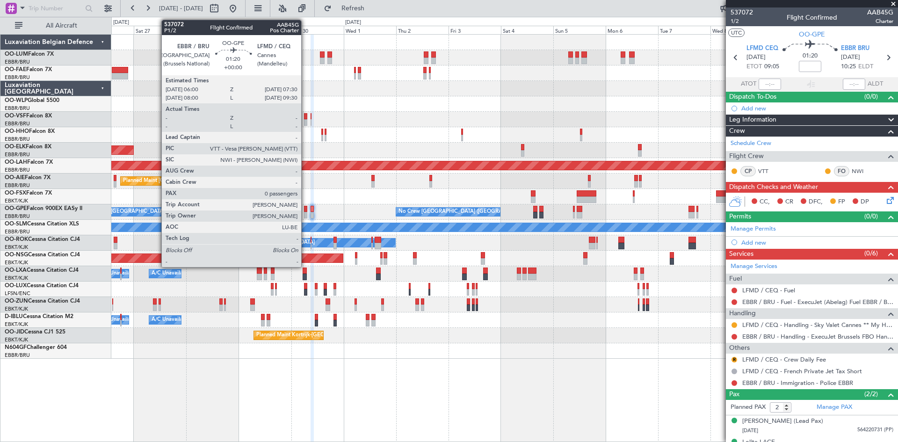
click at [305, 208] on div at bounding box center [306, 209] width 4 height 7
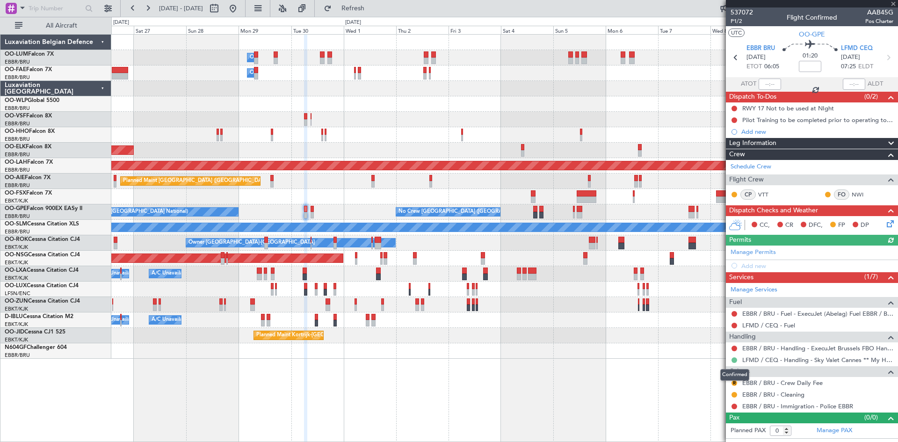
click at [735, 360] on button at bounding box center [734, 360] width 6 height 6
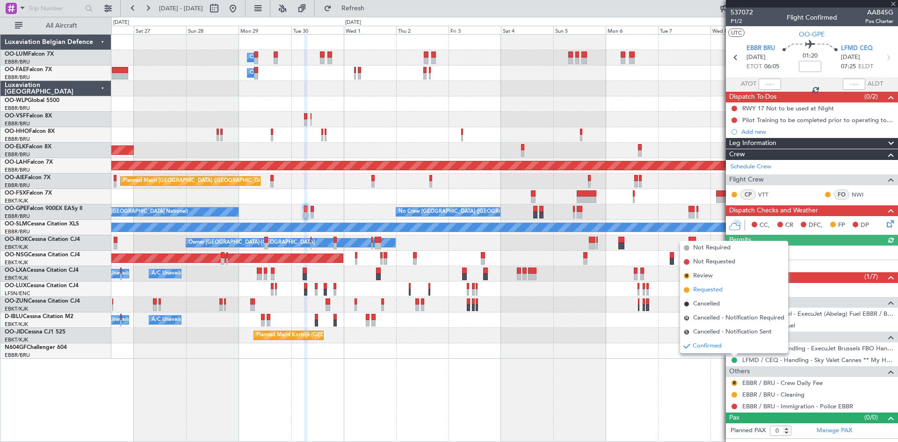
click at [700, 289] on span "Requested" at bounding box center [707, 289] width 29 height 9
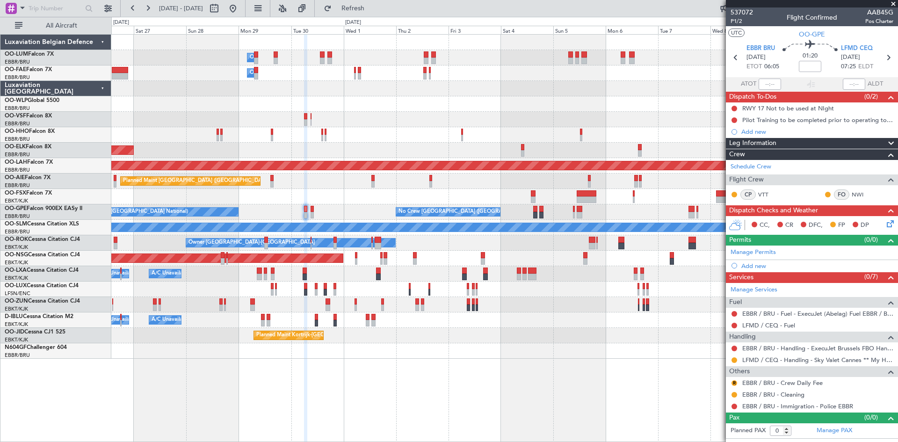
click at [886, 226] on icon at bounding box center [888, 221] width 7 height 7
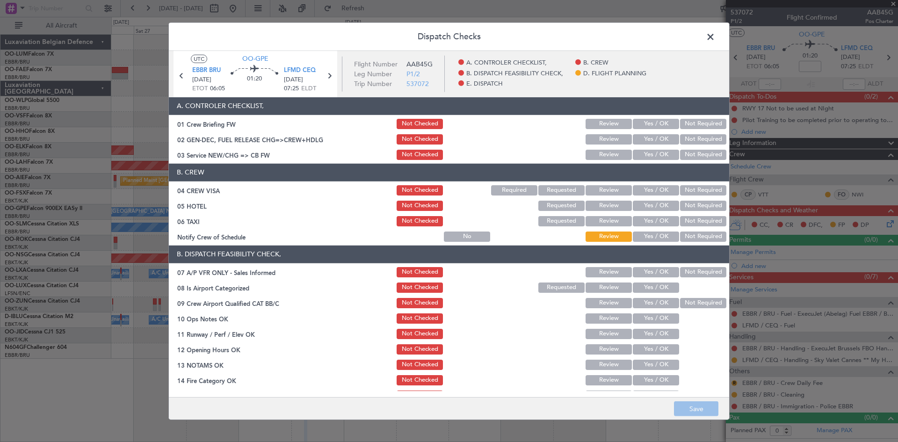
scroll to position [47, 0]
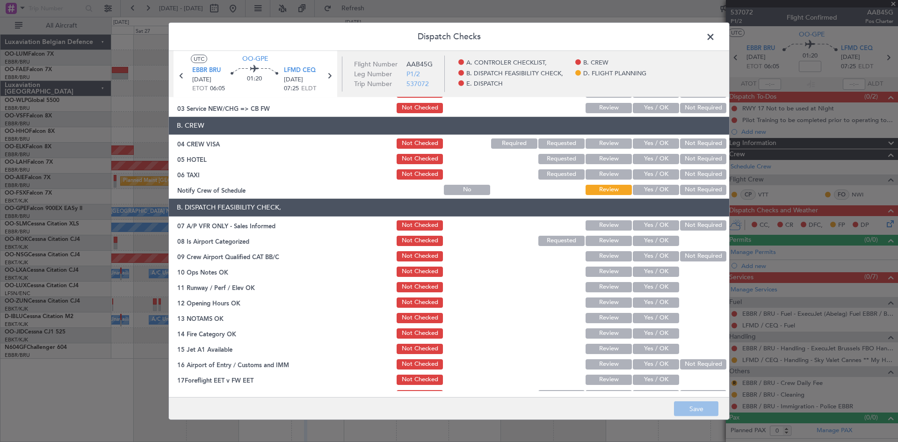
click at [642, 334] on button "Yes / OK" at bounding box center [656, 333] width 46 height 10
click at [644, 346] on button "Yes / OK" at bounding box center [656, 349] width 46 height 10
click at [687, 364] on button "Not Required" at bounding box center [703, 364] width 46 height 10
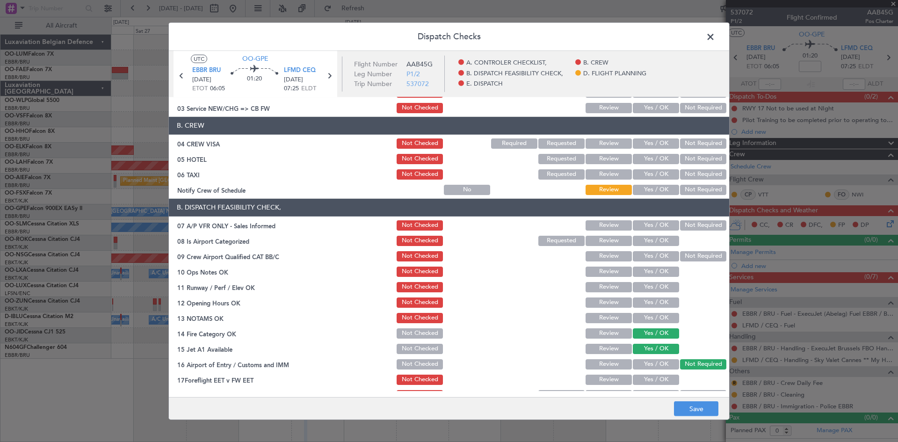
click at [657, 316] on button "Yes / OK" at bounding box center [656, 318] width 46 height 10
click at [411, 320] on button "Not Checked" at bounding box center [420, 318] width 46 height 10
click at [644, 300] on button "Yes / OK" at bounding box center [656, 302] width 46 height 10
click at [649, 286] on button "Yes / OK" at bounding box center [656, 287] width 46 height 10
click at [420, 287] on button "Not Checked" at bounding box center [420, 287] width 46 height 10
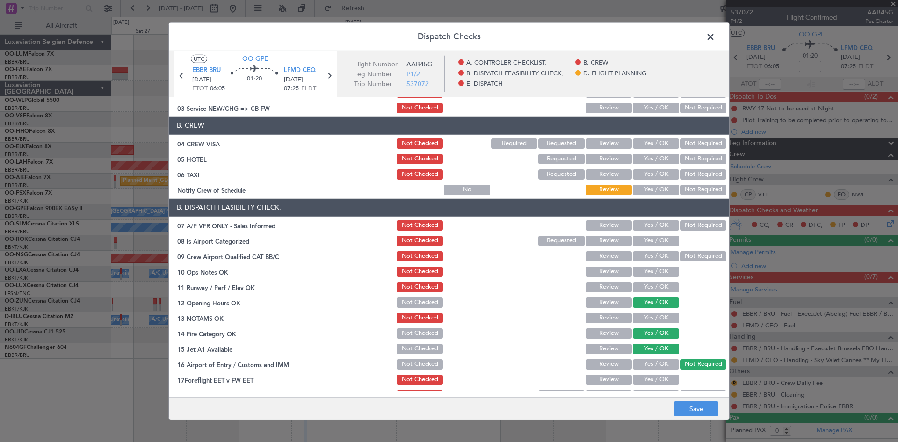
click at [647, 271] on button "Yes / OK" at bounding box center [656, 272] width 46 height 10
click at [670, 239] on button "Yes / OK" at bounding box center [656, 241] width 46 height 10
click at [699, 224] on button "Not Required" at bounding box center [703, 225] width 46 height 10
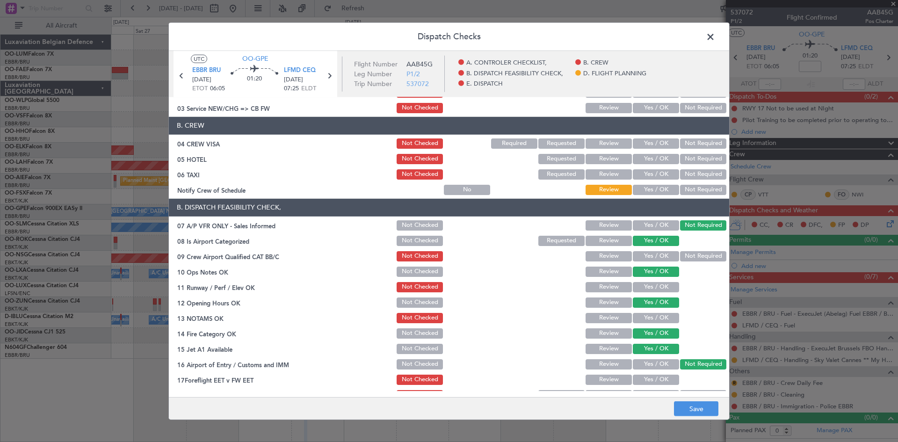
click at [590, 259] on button "Review" at bounding box center [609, 256] width 46 height 10
click at [420, 260] on button "Not Checked" at bounding box center [420, 256] width 46 height 10
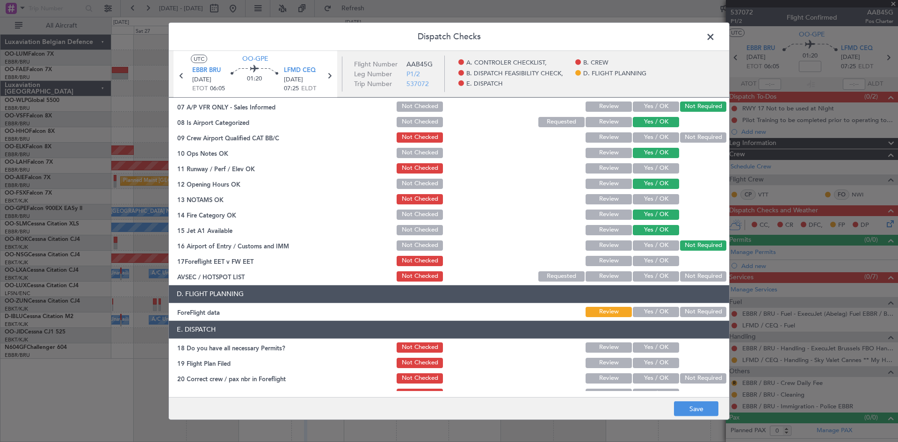
scroll to position [177, 0]
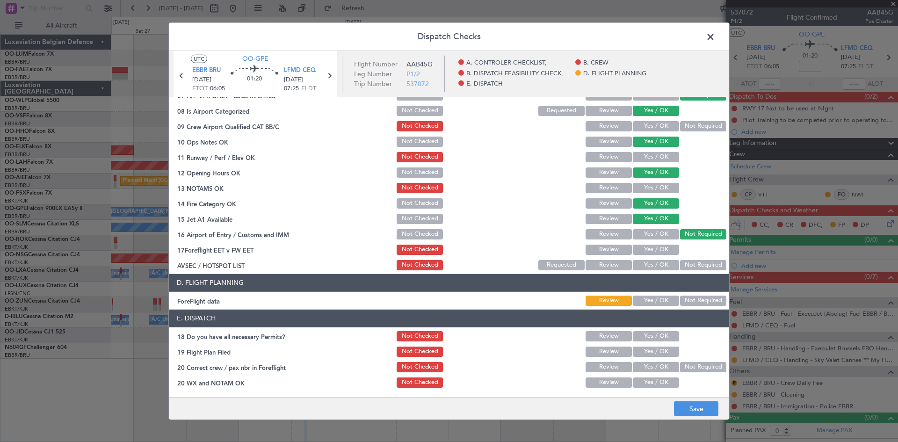
click at [641, 268] on button "Yes / OK" at bounding box center [656, 265] width 46 height 10
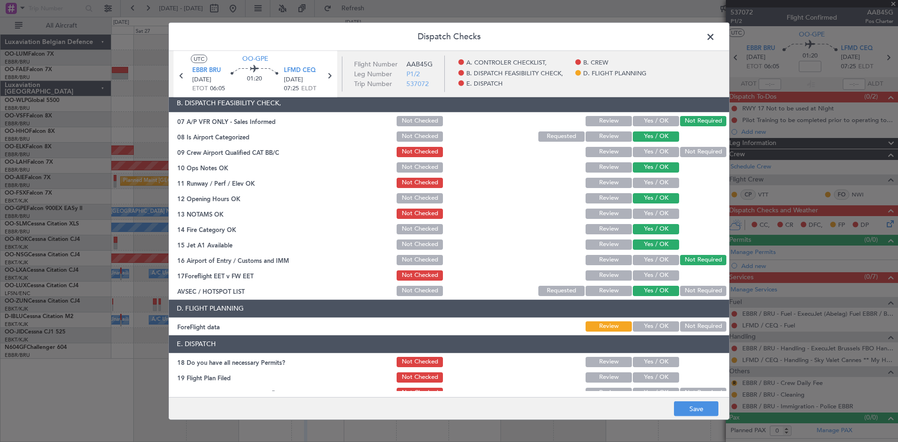
scroll to position [130, 0]
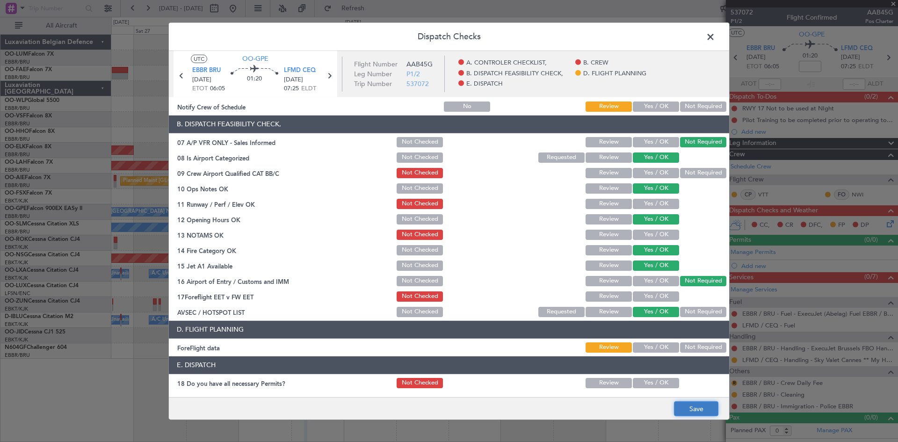
click at [713, 407] on button "Save" at bounding box center [696, 408] width 44 height 15
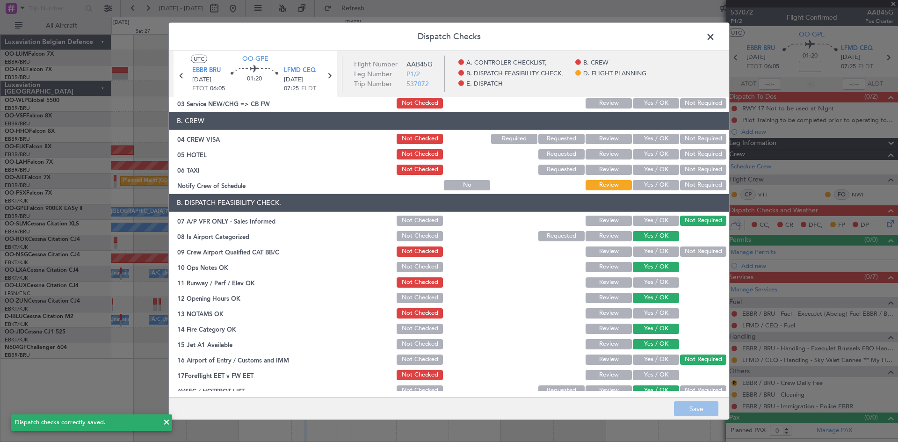
scroll to position [0, 0]
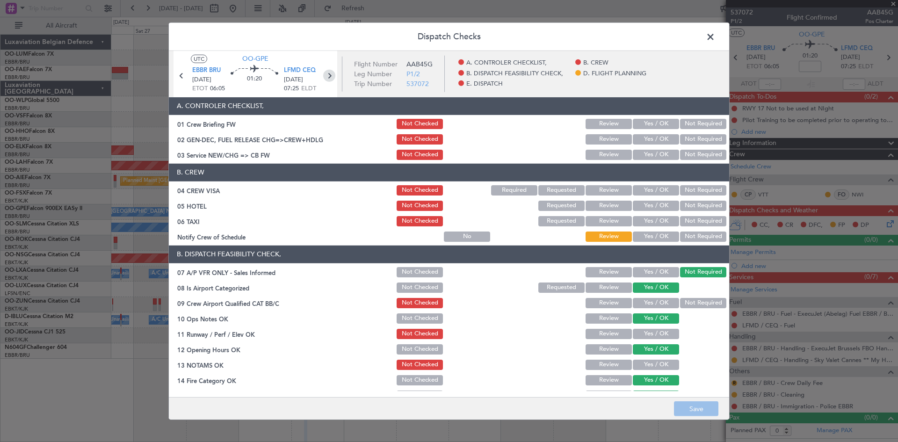
click at [327, 77] on icon at bounding box center [329, 75] width 12 height 12
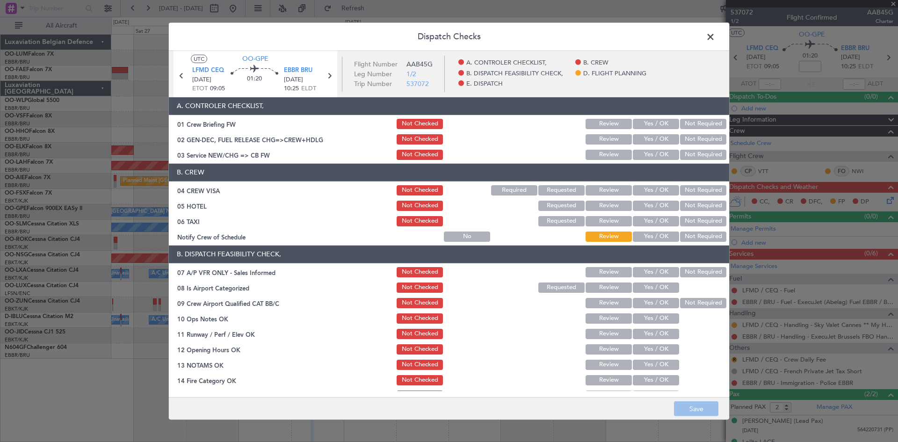
click at [703, 271] on button "Not Required" at bounding box center [703, 272] width 46 height 10
click at [670, 286] on button "Yes / OK" at bounding box center [656, 287] width 46 height 10
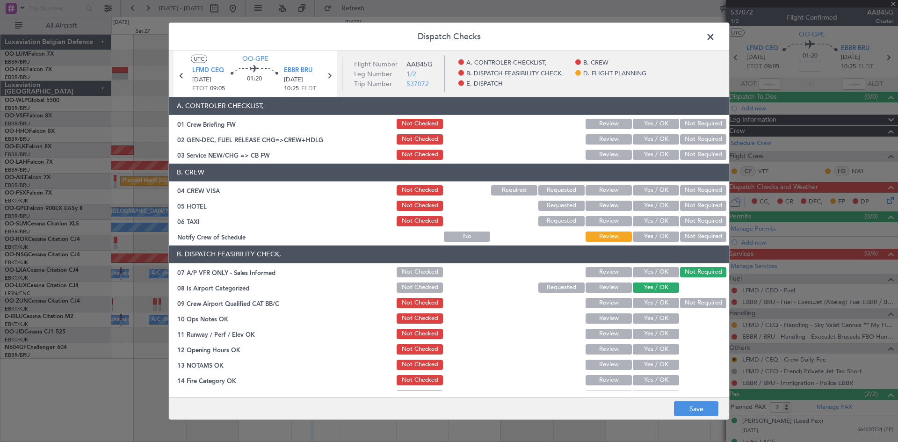
click at [653, 317] on button "Yes / OK" at bounding box center [656, 318] width 46 height 10
click at [651, 349] on button "Yes / OK" at bounding box center [656, 349] width 46 height 10
click at [658, 377] on button "Yes / OK" at bounding box center [656, 380] width 46 height 10
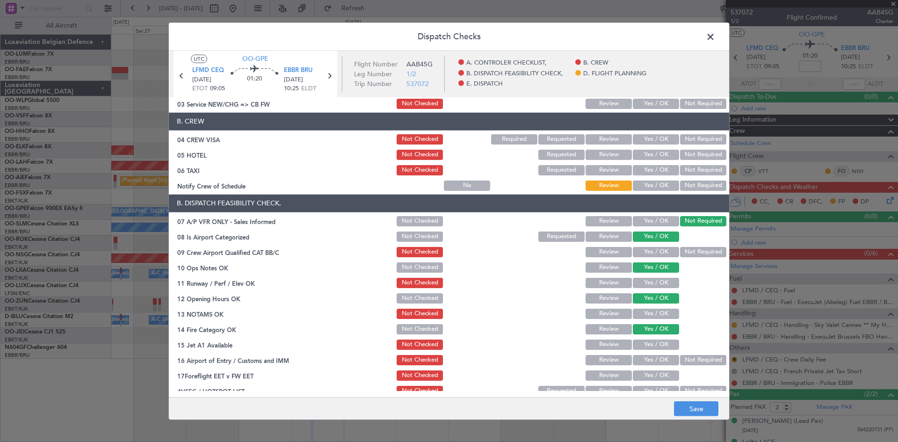
scroll to position [94, 0]
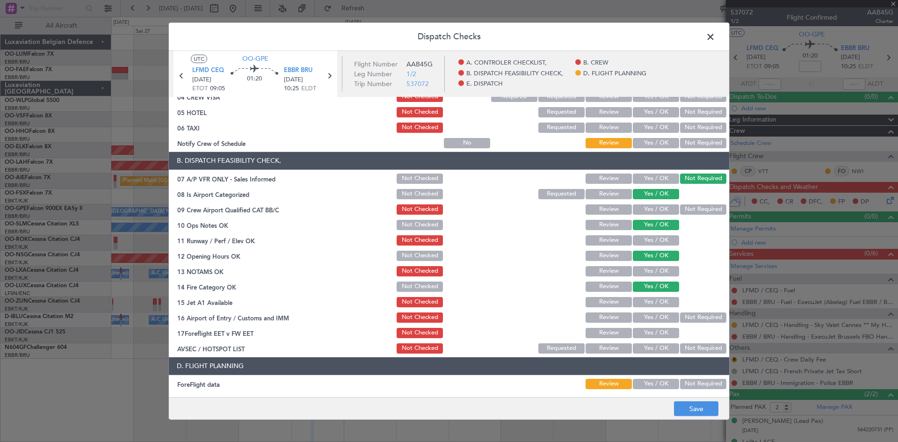
click at [648, 302] on button "Yes / OK" at bounding box center [656, 302] width 46 height 10
click at [688, 321] on button "Not Required" at bounding box center [703, 317] width 46 height 10
click at [662, 346] on button "Yes / OK" at bounding box center [656, 348] width 46 height 10
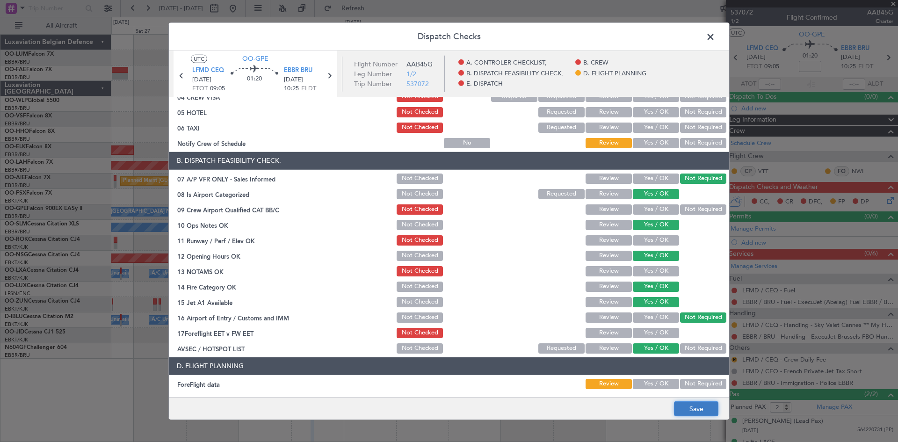
click at [704, 410] on button "Save" at bounding box center [696, 408] width 44 height 15
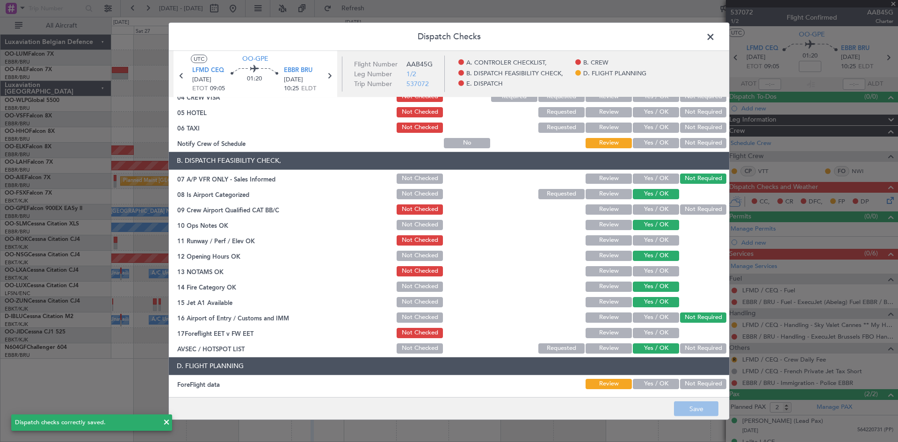
click at [680, 383] on button "Not Required" at bounding box center [703, 384] width 46 height 10
click at [688, 409] on button "Save" at bounding box center [696, 408] width 44 height 15
click at [182, 77] on icon at bounding box center [181, 75] width 12 height 12
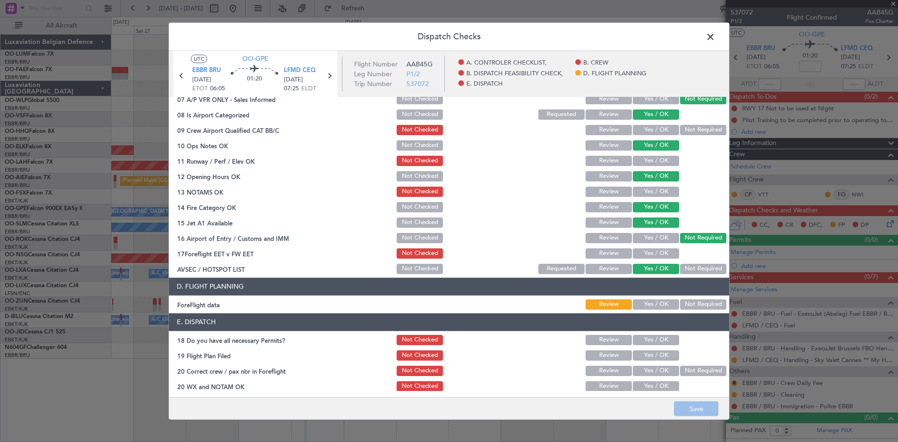
scroll to position [177, 0]
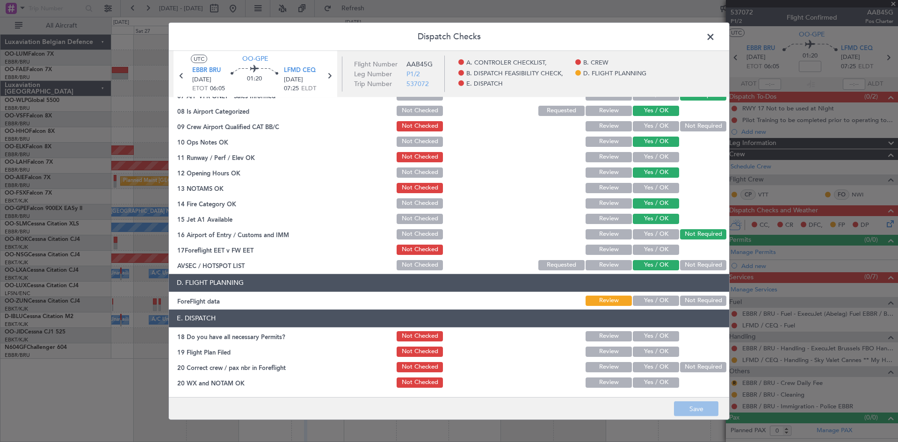
click at [693, 302] on button "Not Required" at bounding box center [703, 301] width 46 height 10
click at [708, 403] on button "Save" at bounding box center [696, 408] width 44 height 15
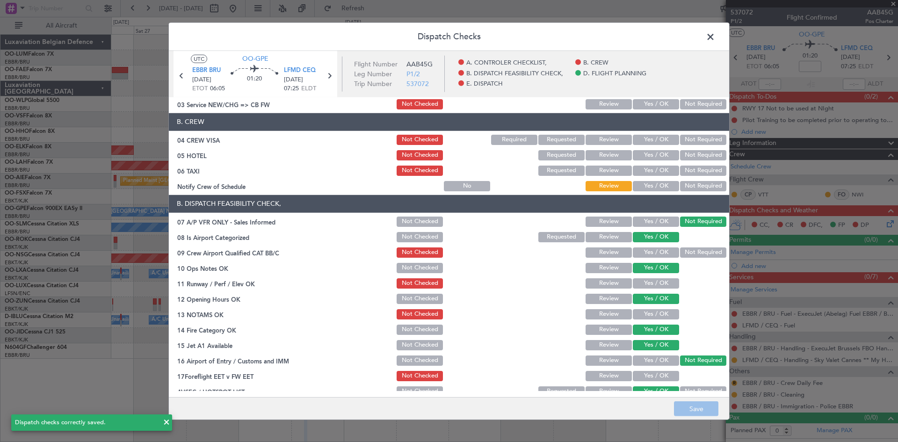
scroll to position [0, 0]
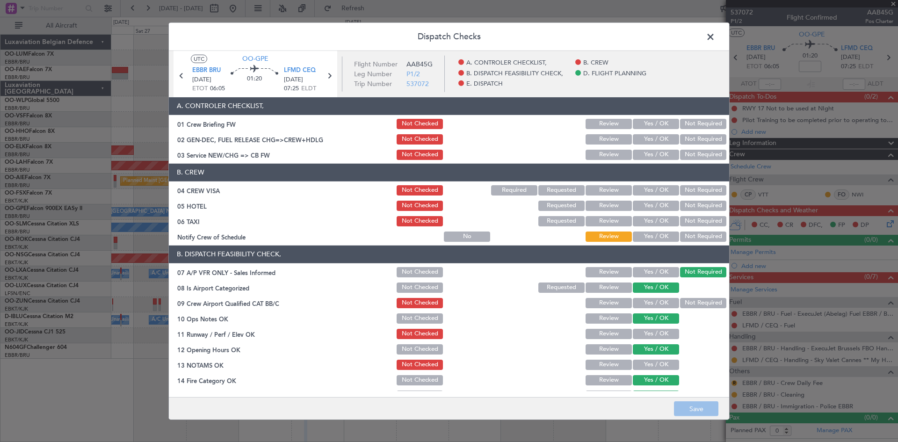
click at [643, 365] on button "Yes / OK" at bounding box center [656, 365] width 46 height 10
click at [687, 408] on button "Save" at bounding box center [696, 408] width 44 height 15
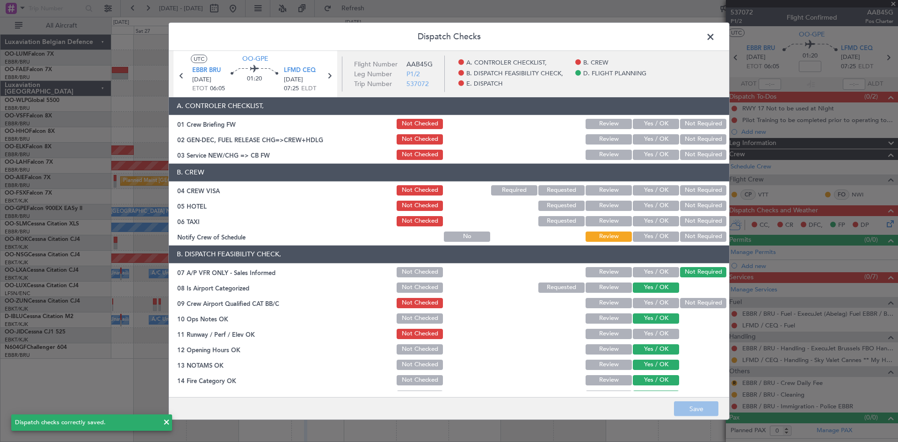
click at [715, 34] on span at bounding box center [715, 38] width 0 height 19
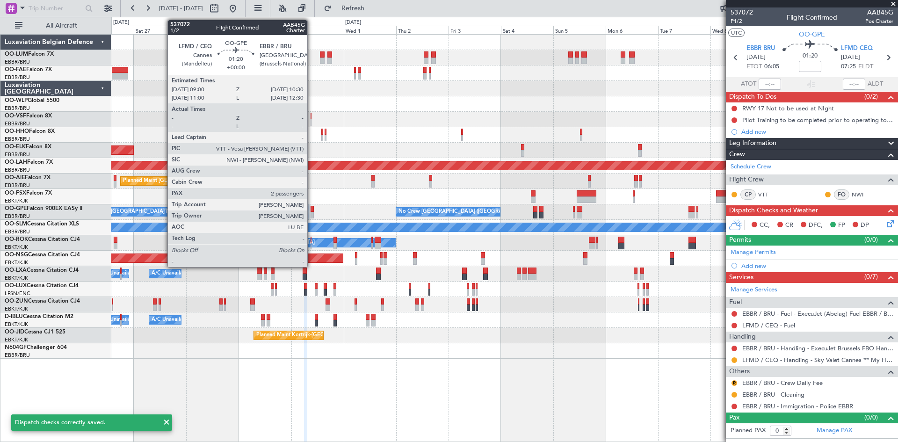
click at [311, 210] on div at bounding box center [313, 209] width 4 height 7
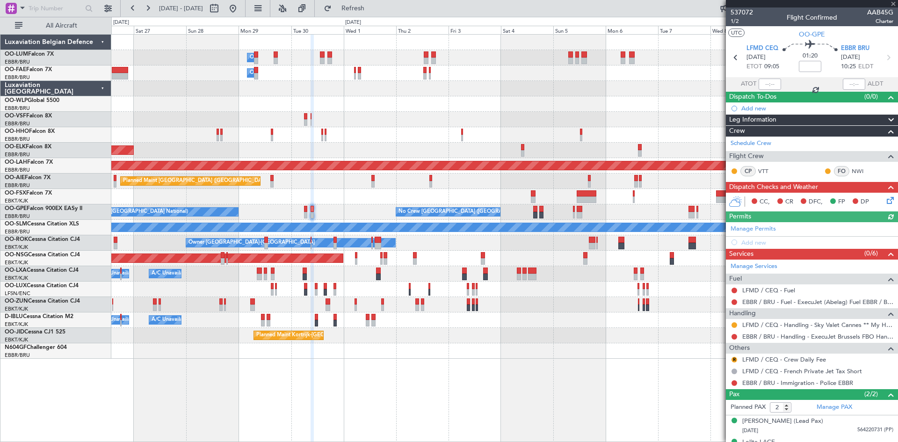
click at [885, 198] on icon at bounding box center [888, 198] width 7 height 7
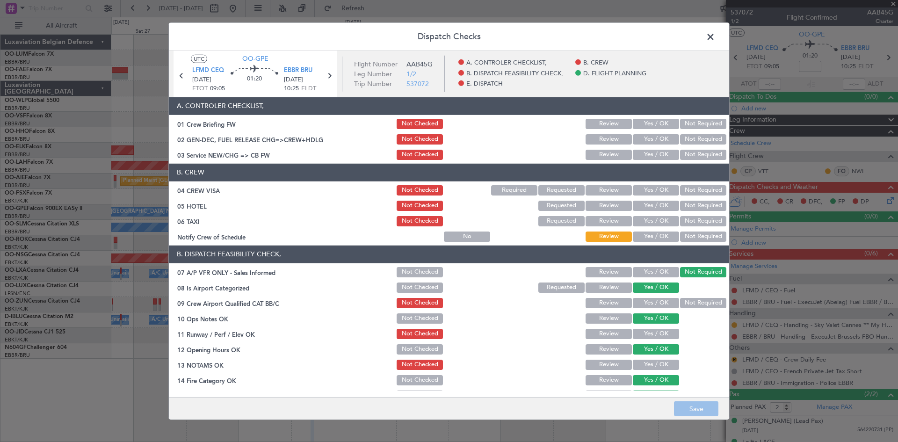
click at [633, 364] on button "Yes / OK" at bounding box center [656, 365] width 46 height 10
click at [692, 402] on button "Save" at bounding box center [696, 408] width 44 height 15
click at [178, 77] on icon at bounding box center [181, 75] width 12 height 12
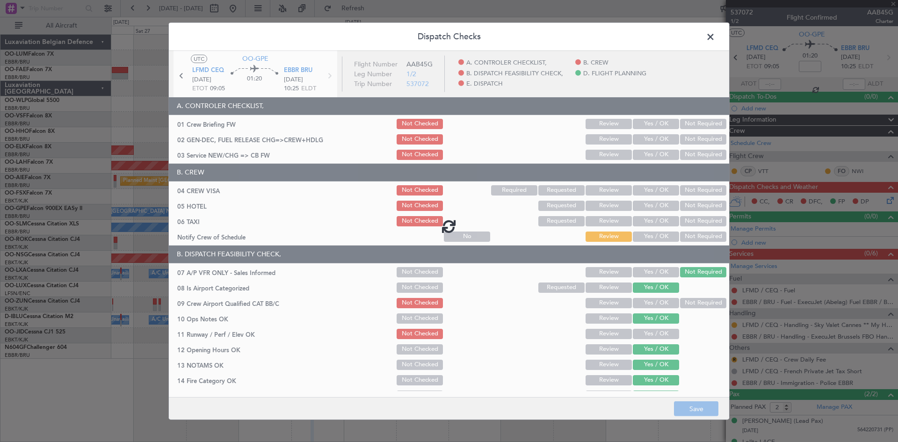
type input "0"
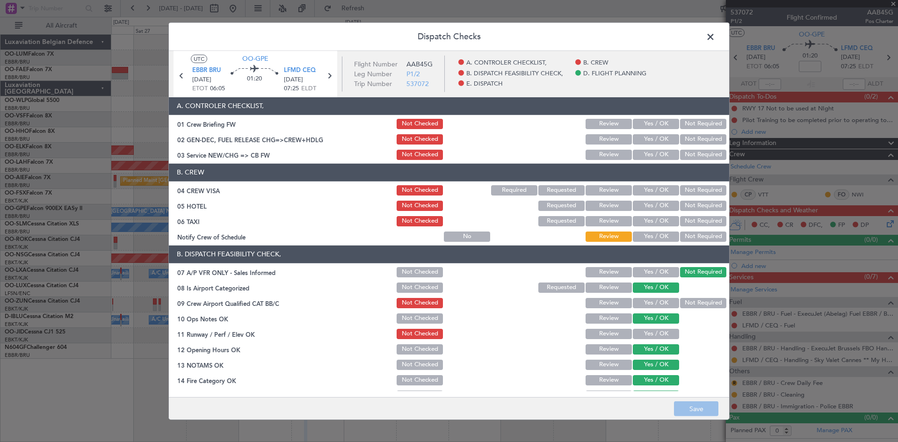
click at [715, 31] on span at bounding box center [715, 38] width 0 height 19
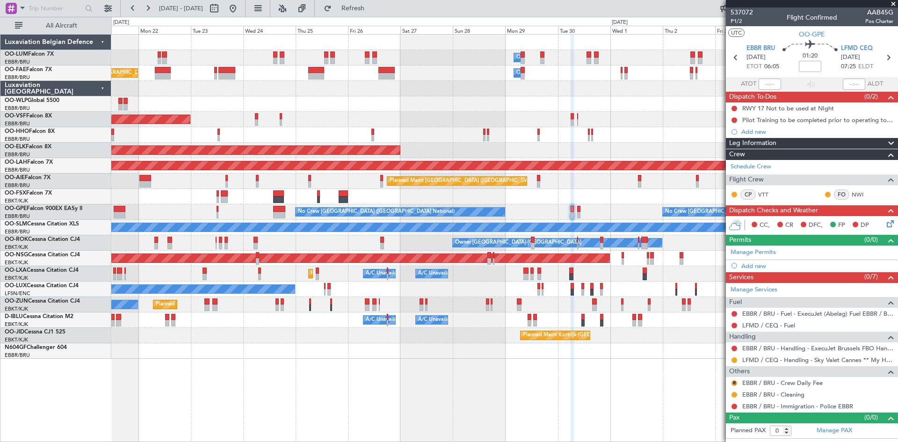
click at [462, 189] on div at bounding box center [504, 196] width 786 height 15
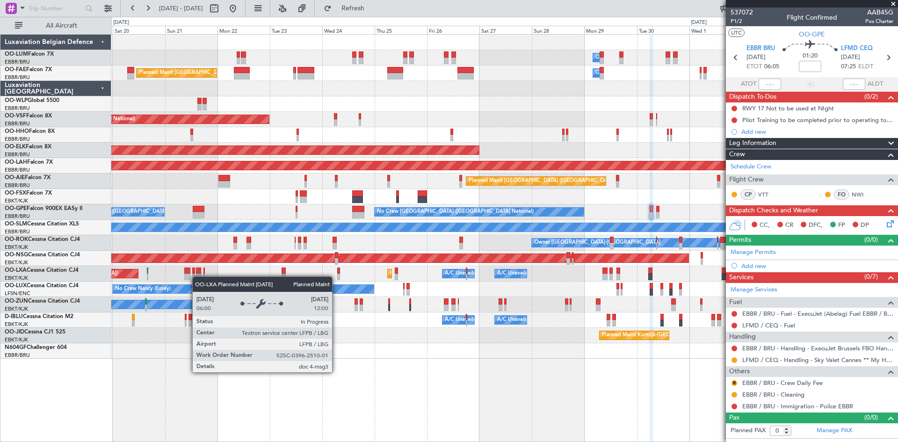
click at [133, 275] on div "Owner Melsbroek Air Base Planned Maint Brussels (Brussels National) Owner Melsb…" at bounding box center [504, 197] width 786 height 324
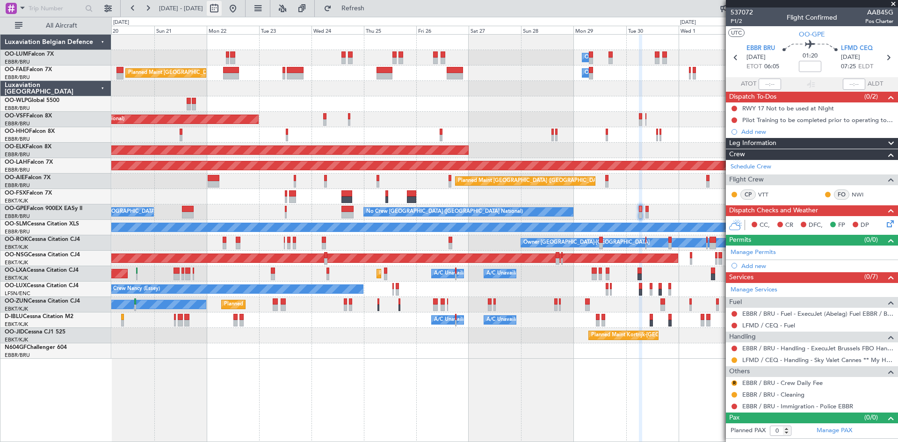
click at [222, 10] on button at bounding box center [214, 8] width 15 height 15
select select "9"
select select "2025"
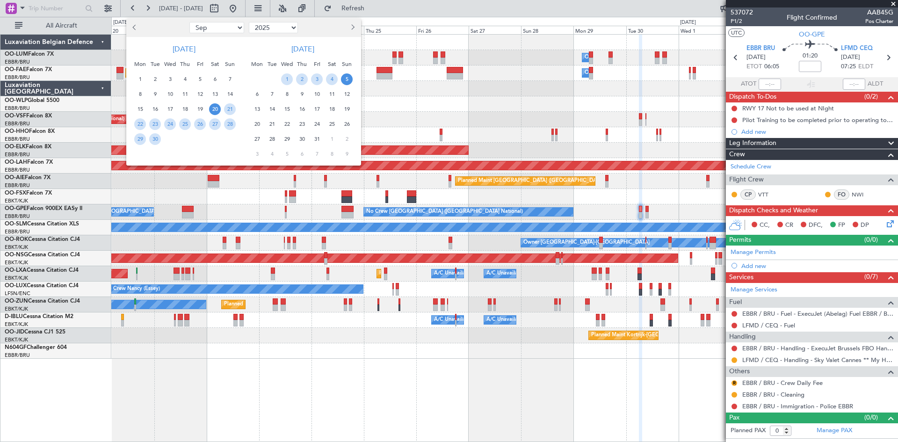
click at [224, 24] on select "Jan Feb Mar Apr May Jun Jul Aug Sep Oct Nov Dec" at bounding box center [216, 27] width 55 height 11
select select "7"
click at [189, 22] on select "Jan Feb Mar Apr May Jun Jul Aug Sep Oct Nov Dec" at bounding box center [216, 27] width 55 height 11
click at [286, 30] on select "2015 2016 2017 2018 2019 2020 2021 2022 2023 2024 2025 2026 2027 2028 2029 2030…" at bounding box center [273, 27] width 49 height 11
select select "2024"
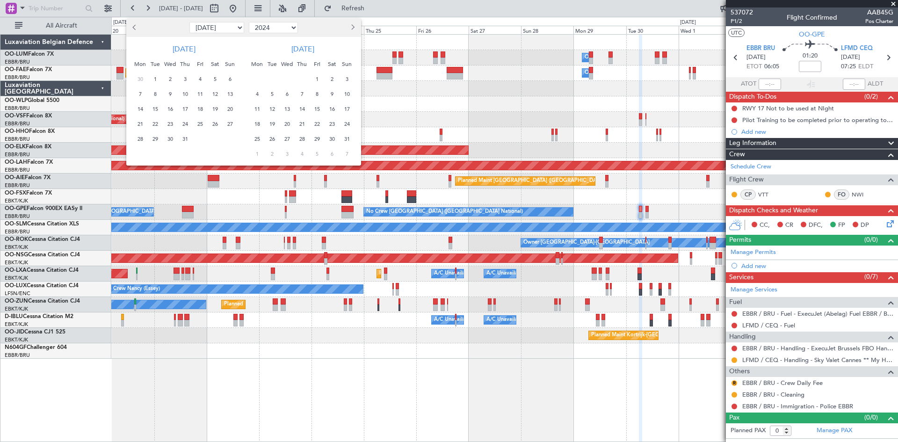
click at [249, 22] on select "2015 2016 2017 2018 2019 2020 2021 2022 2023 2024 2025 2026 2027 2028 2029 2030…" at bounding box center [273, 27] width 49 height 11
click at [249, 22] on select "2014 2015 2016 2017 2018 2019 2020 2021 2022 2023 2024 2025 2026 2027 2028 2029…" at bounding box center [273, 27] width 49 height 11
click at [144, 108] on span "15" at bounding box center [140, 109] width 12 height 12
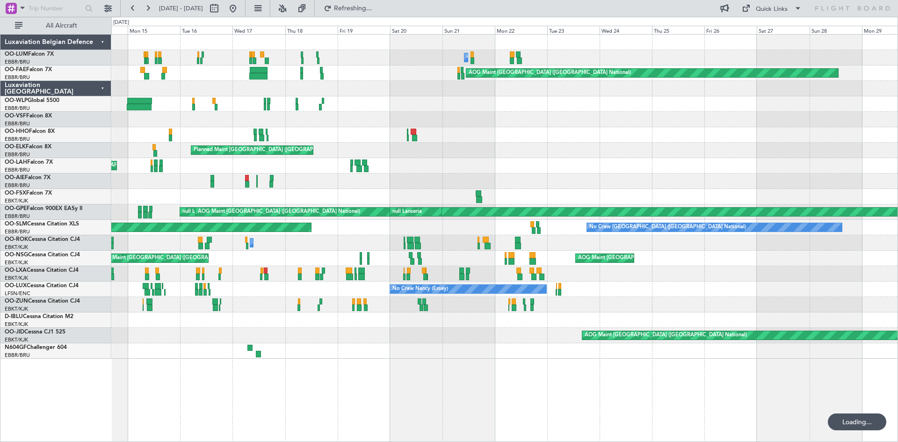
click at [322, 335] on div "AOG Maint [GEOGRAPHIC_DATA] ([GEOGRAPHIC_DATA] National)" at bounding box center [504, 335] width 786 height 15
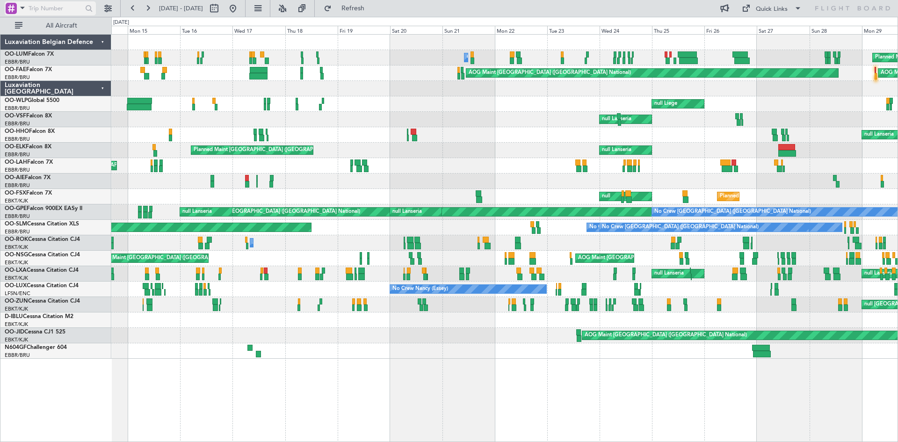
click at [23, 8] on span at bounding box center [22, 8] width 11 height 12
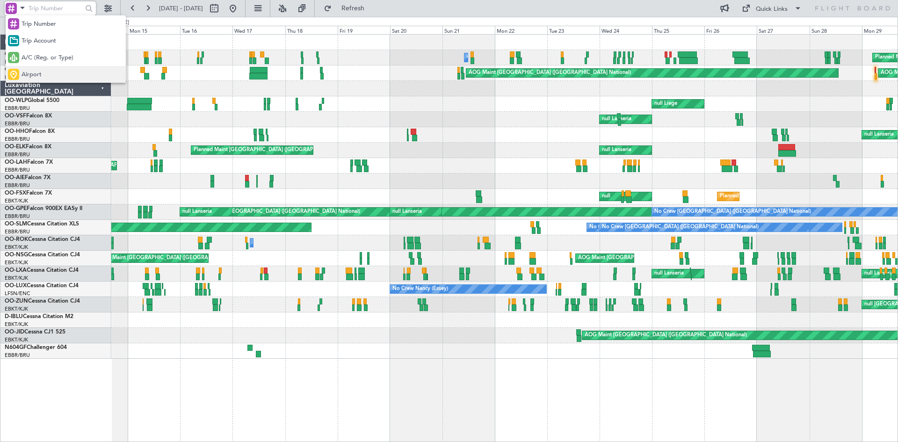
click at [53, 72] on div "Airport" at bounding box center [66, 74] width 120 height 17
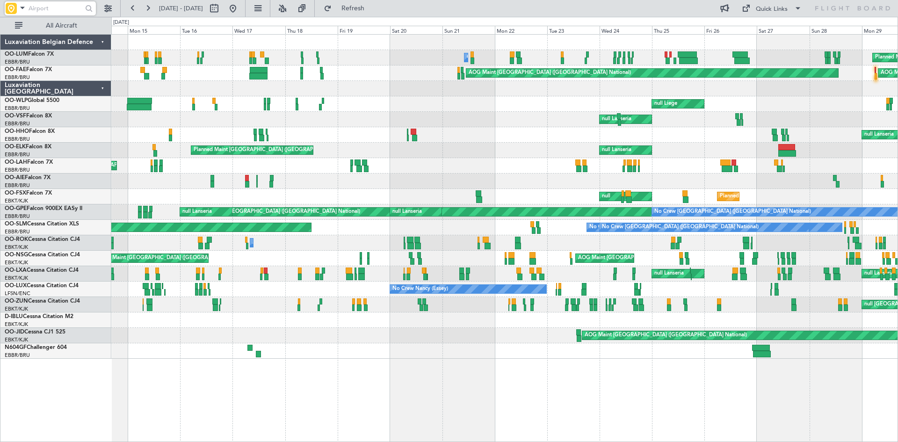
click at [46, 7] on input "text" at bounding box center [56, 8] width 54 height 14
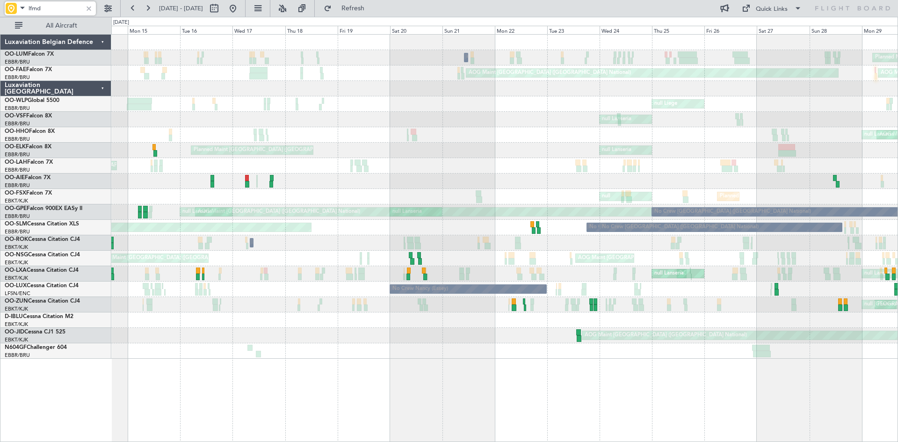
type input "lfmd"
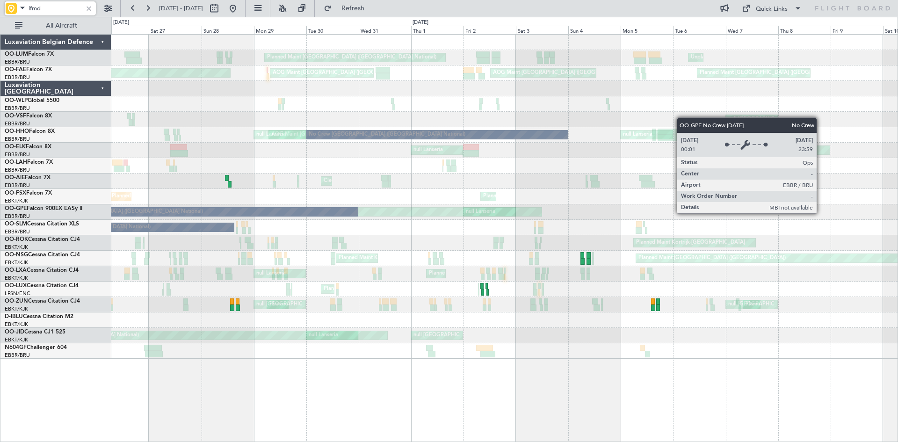
click at [189, 209] on div "No Crew [GEOGRAPHIC_DATA] ([GEOGRAPHIC_DATA] National)" at bounding box center [201, 212] width 314 height 8
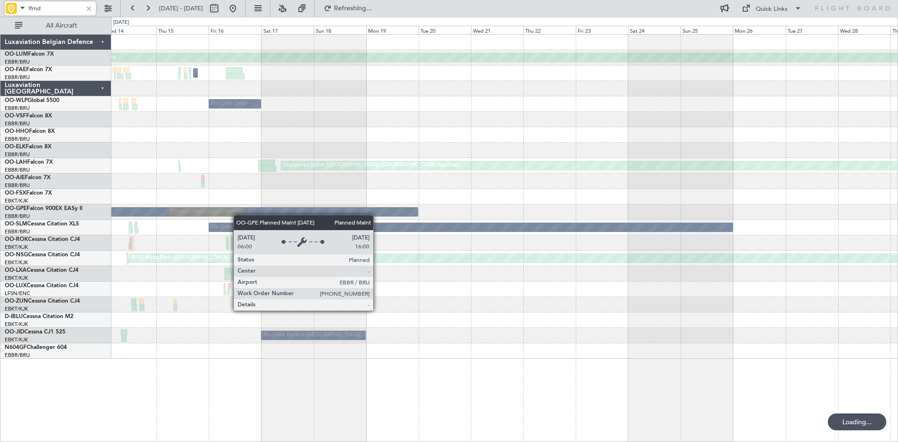
click at [220, 216] on div "Planned Maint [GEOGRAPHIC_DATA] ([GEOGRAPHIC_DATA] National)" at bounding box center [206, 211] width 74 height 9
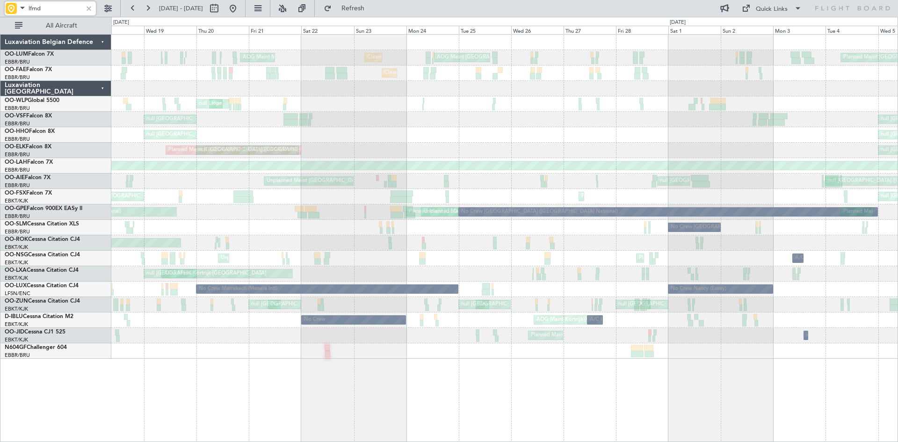
click at [379, 206] on div "Cleaning [GEOGRAPHIC_DATA] ([GEOGRAPHIC_DATA] National) AOG Maint [GEOGRAPHIC_D…" at bounding box center [504, 197] width 786 height 324
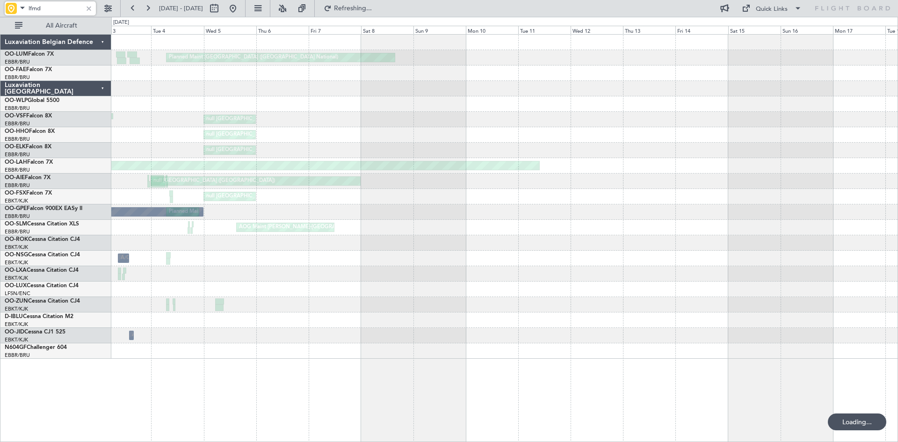
click at [164, 188] on div "Planned Maint [GEOGRAPHIC_DATA] ([GEOGRAPHIC_DATA] National) null [GEOGRAPHIC_D…" at bounding box center [504, 197] width 786 height 324
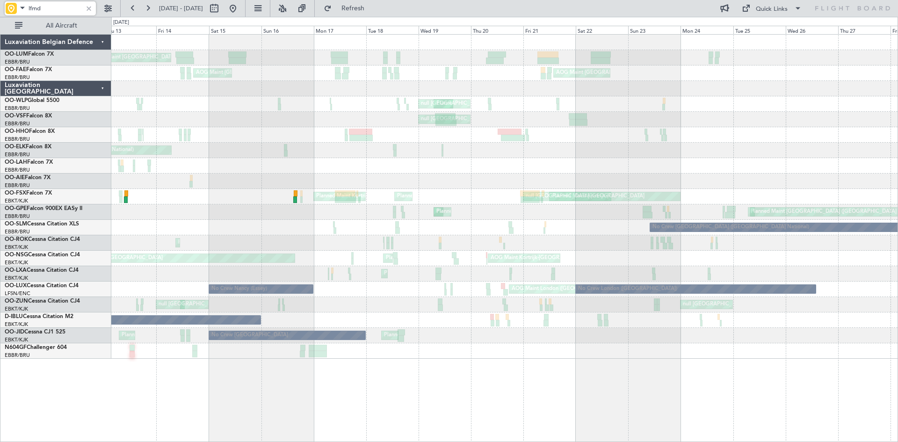
click at [216, 210] on div "Planned Maint [GEOGRAPHIC_DATA] ([GEOGRAPHIC_DATA] National) Planned Maint [GEO…" at bounding box center [504, 211] width 786 height 15
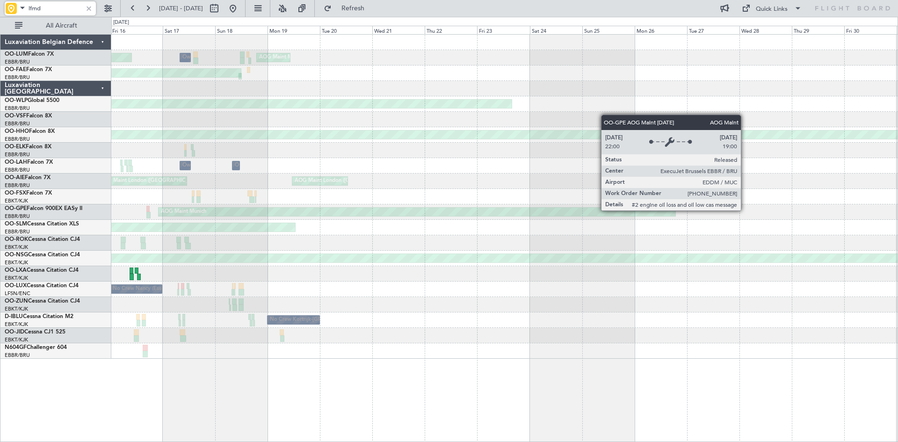
click at [261, 212] on div "AOG Maint Munich" at bounding box center [417, 212] width 517 height 8
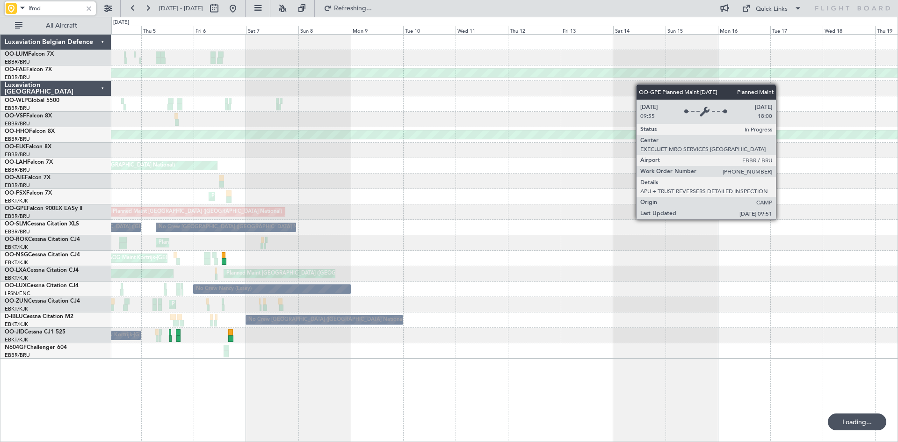
click at [228, 209] on div "Planned Maint [GEOGRAPHIC_DATA] ([GEOGRAPHIC_DATA] National)" at bounding box center [197, 212] width 174 height 8
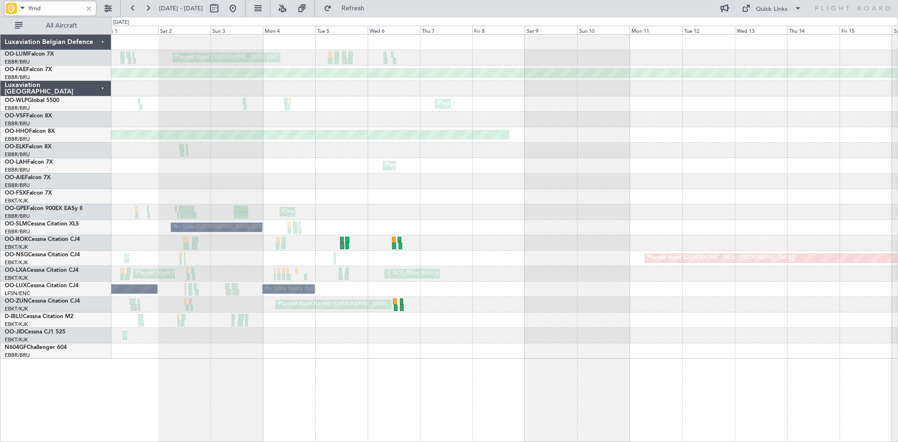
click at [296, 215] on div "Cleaning [GEOGRAPHIC_DATA] ([GEOGRAPHIC_DATA] National) Planned Maint [GEOGRAPH…" at bounding box center [504, 211] width 786 height 15
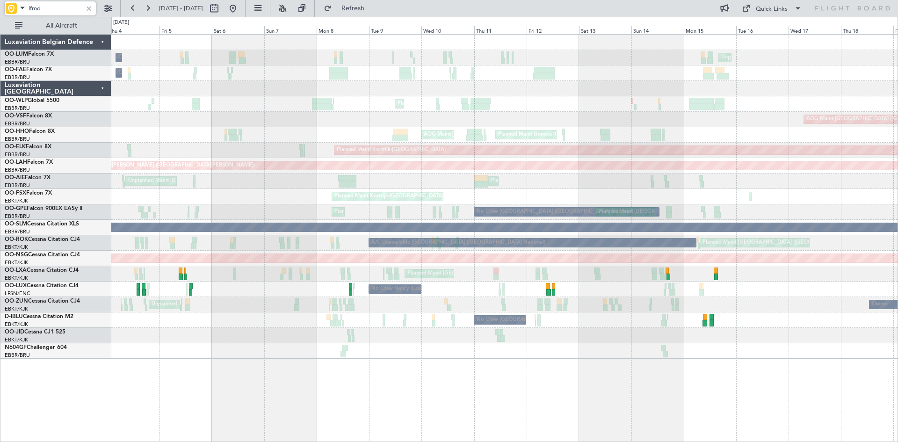
click at [252, 210] on div "No Crew [GEOGRAPHIC_DATA] ([GEOGRAPHIC_DATA] National) Planned Maint [GEOGRAPHI…" at bounding box center [504, 211] width 786 height 15
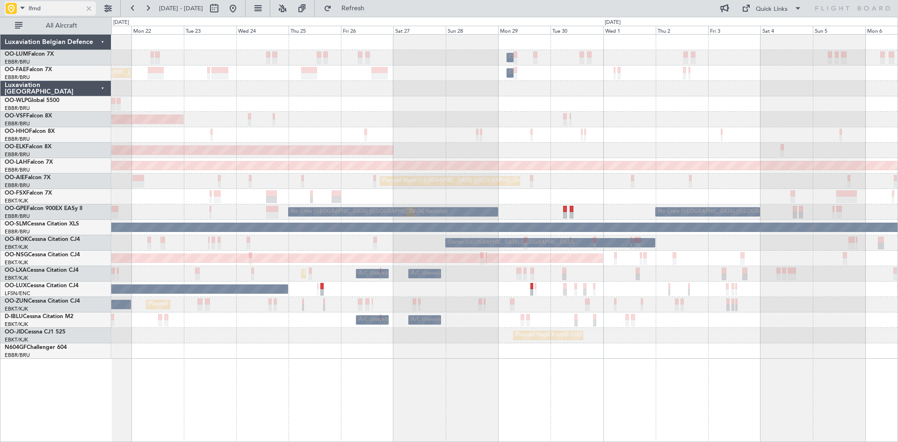
click at [87, 9] on div at bounding box center [89, 8] width 10 height 10
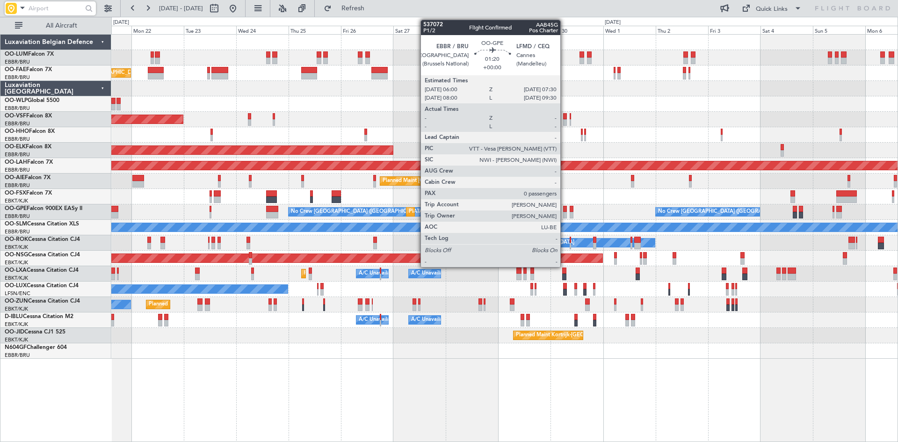
click at [564, 209] on div at bounding box center [565, 209] width 4 height 7
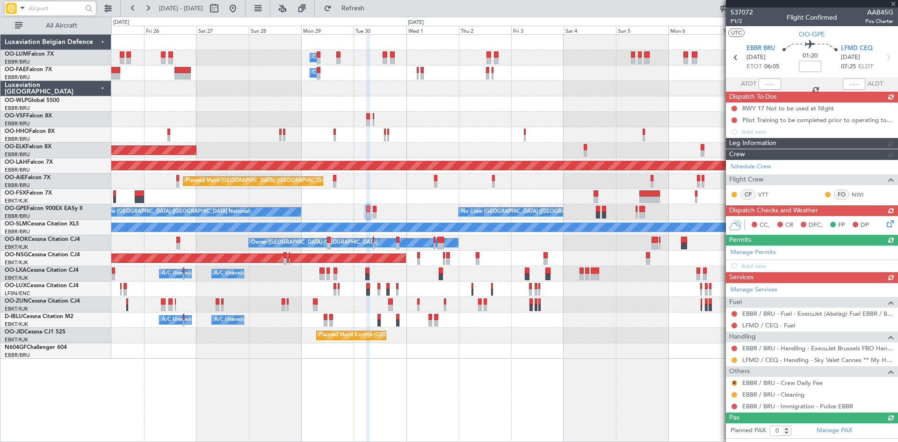
click at [405, 212] on div "No Crew [GEOGRAPHIC_DATA] ([GEOGRAPHIC_DATA] National) Planned Maint [GEOGRAPHI…" at bounding box center [504, 211] width 786 height 15
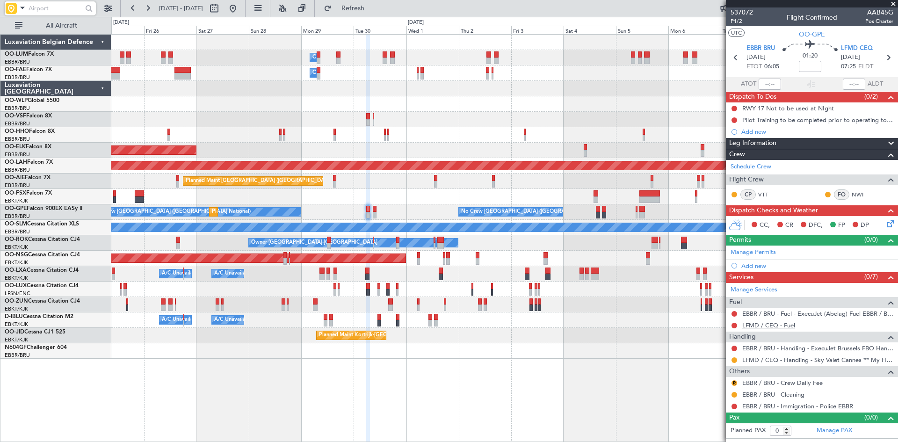
click at [763, 325] on link "LFMD / CEQ - Fuel" at bounding box center [768, 325] width 53 height 8
click at [853, 49] on span "LFMD CEQ" at bounding box center [857, 48] width 32 height 9
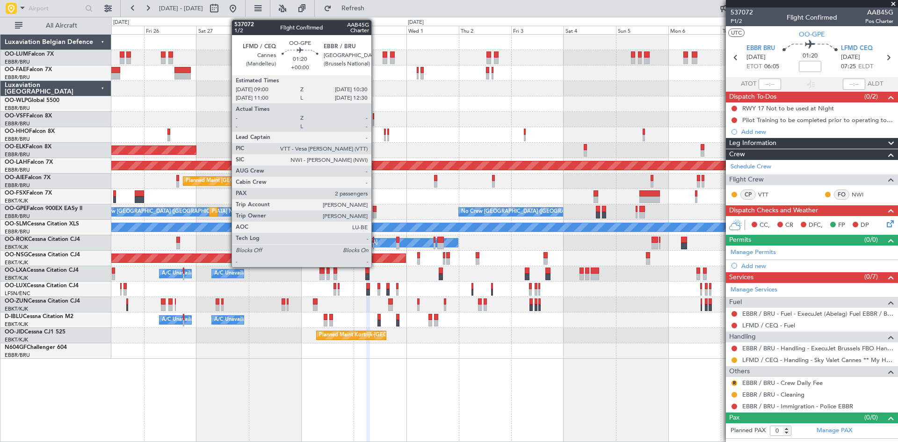
click at [376, 210] on div at bounding box center [375, 209] width 4 height 7
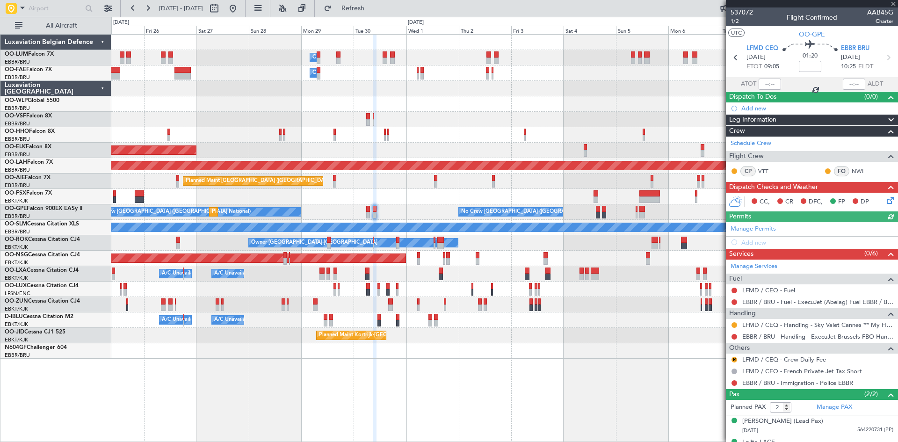
click at [769, 291] on link "LFMD / CEQ - Fuel" at bounding box center [768, 290] width 53 height 8
click at [734, 302] on button at bounding box center [734, 302] width 6 height 6
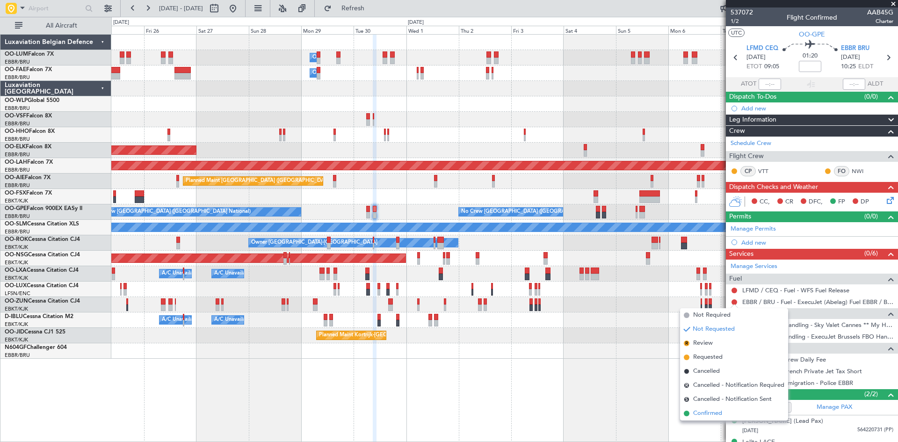
click at [712, 414] on span "Confirmed" at bounding box center [707, 413] width 29 height 9
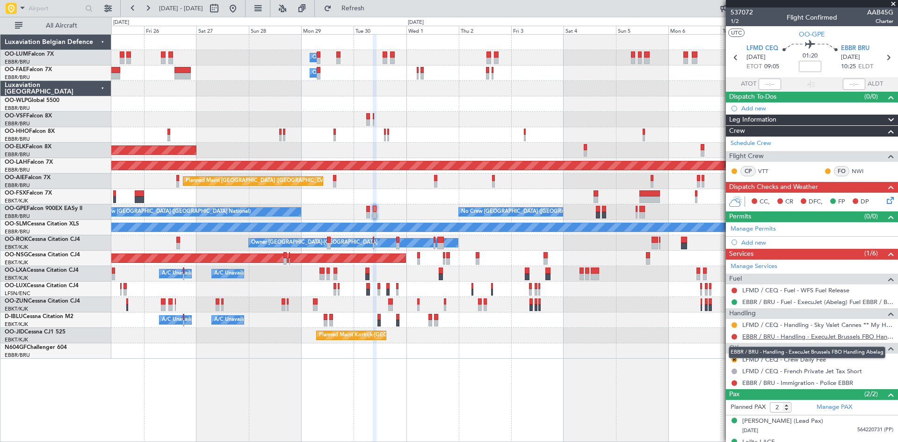
click at [755, 337] on link "EBBR / BRU - Handling - ExecuJet Brussels FBO Handling Abelag" at bounding box center [817, 337] width 151 height 8
drag, startPoint x: 385, startPoint y: 12, endPoint x: 390, endPoint y: 15, distance: 5.9
click at [373, 12] on span "Refresh" at bounding box center [352, 8] width 39 height 7
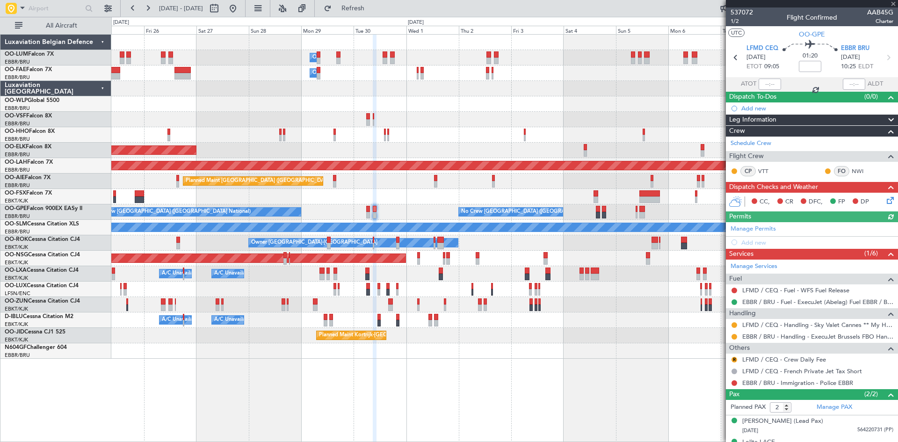
click at [733, 362] on div "R" at bounding box center [733, 359] width 7 height 7
click at [735, 360] on button "R" at bounding box center [734, 360] width 6 height 6
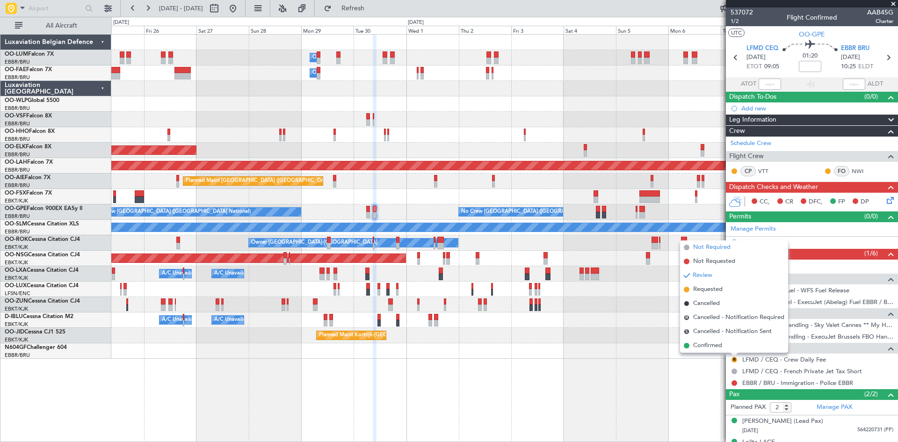
click at [707, 245] on span "Not Required" at bounding box center [711, 247] width 37 height 9
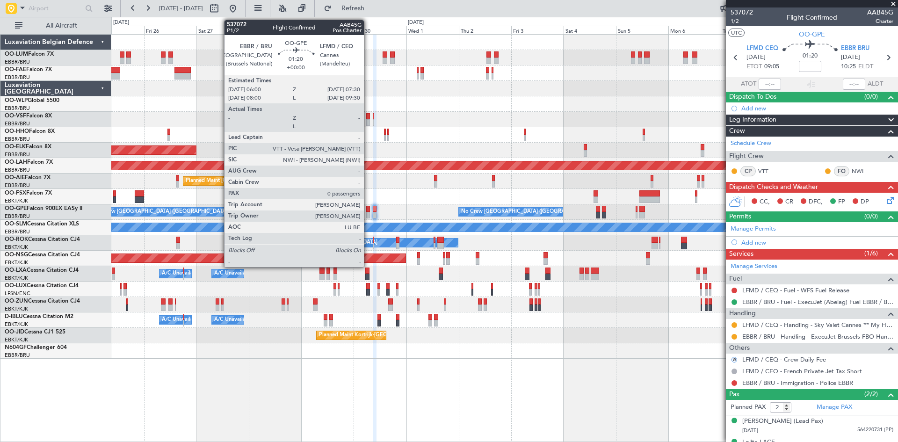
click at [368, 209] on div at bounding box center [368, 209] width 4 height 7
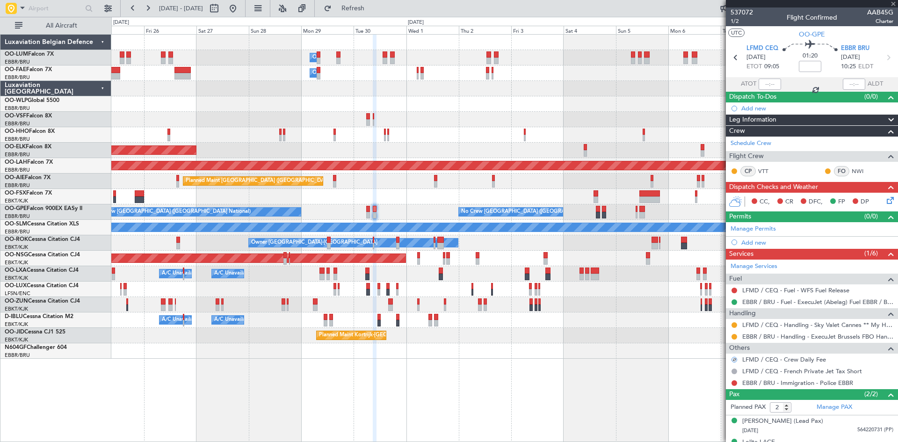
type input "0"
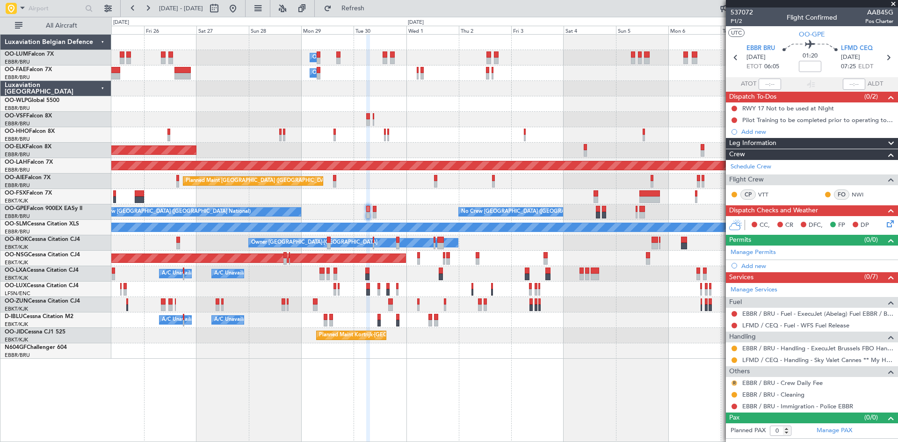
click at [734, 382] on button "R" at bounding box center [734, 383] width 6 height 6
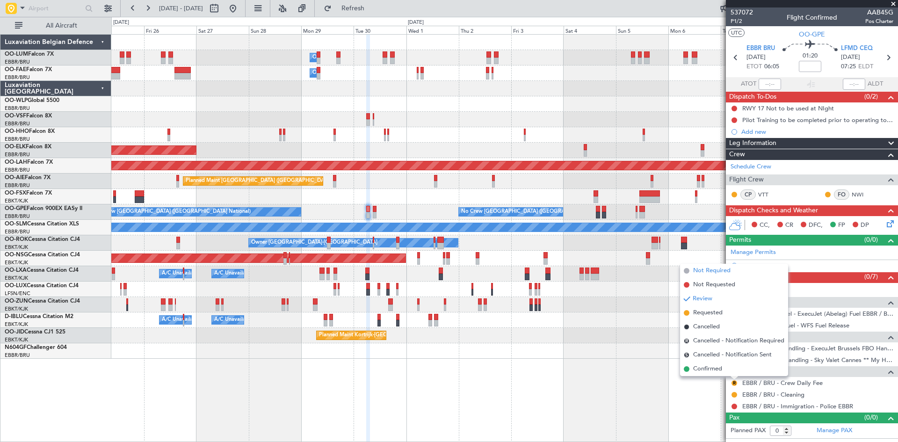
click at [705, 272] on span "Not Required" at bounding box center [711, 270] width 37 height 9
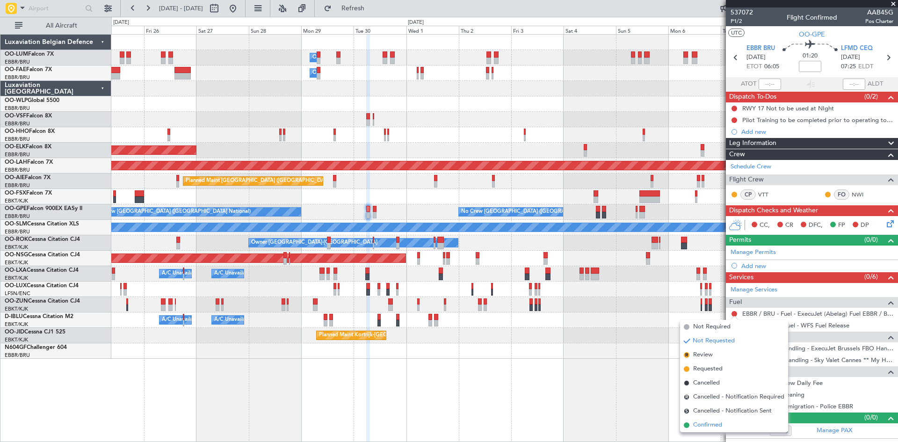
click at [728, 423] on li "Confirmed" at bounding box center [734, 425] width 108 height 14
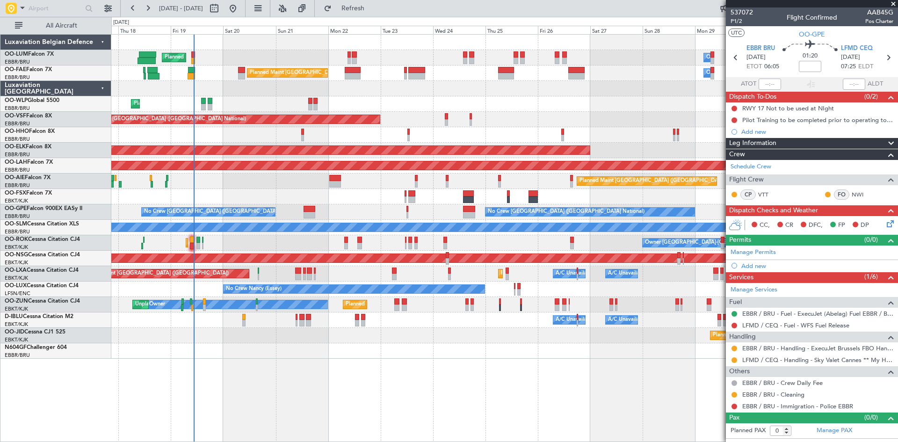
click at [608, 114] on div "AOG Maint [GEOGRAPHIC_DATA] ([GEOGRAPHIC_DATA] National)" at bounding box center [504, 119] width 786 height 15
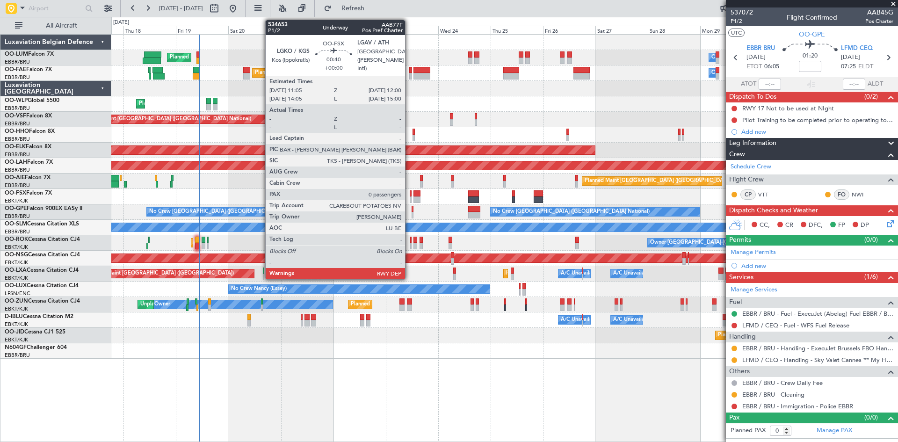
click at [410, 193] on div at bounding box center [411, 193] width 2 height 7
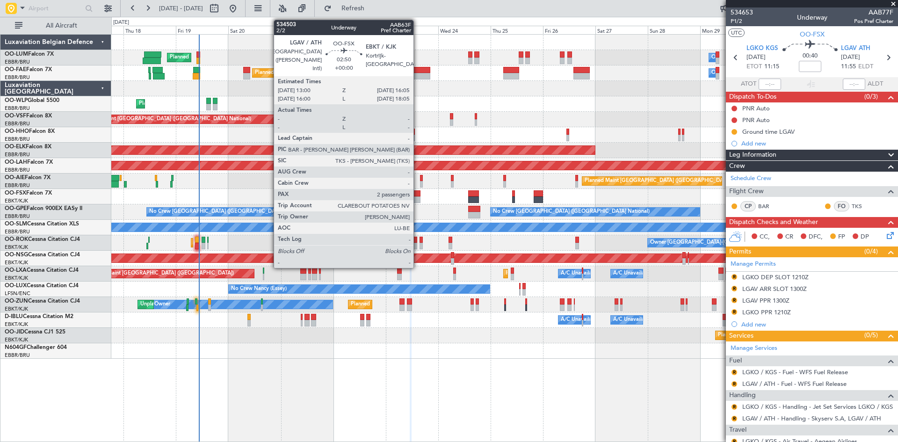
click at [418, 195] on div at bounding box center [416, 193] width 7 height 7
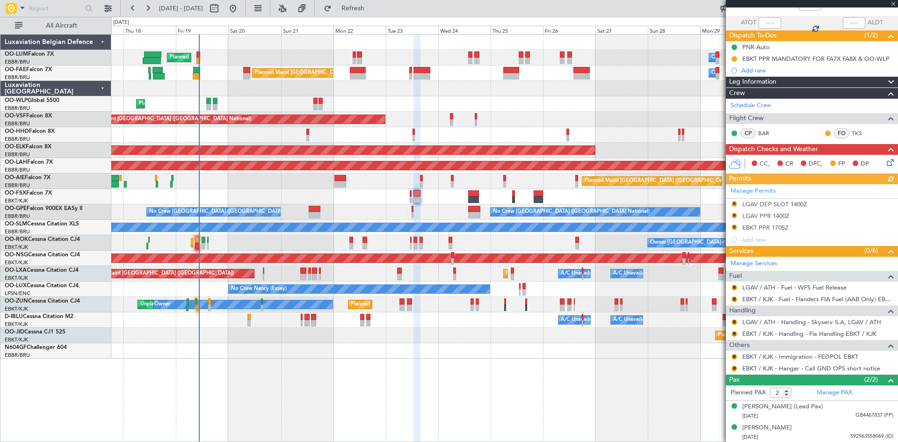
scroll to position [62, 0]
click at [770, 322] on link "LGAV / ATH - Handling - Skyserv S.A, LGAV / ATH" at bounding box center [811, 322] width 139 height 8
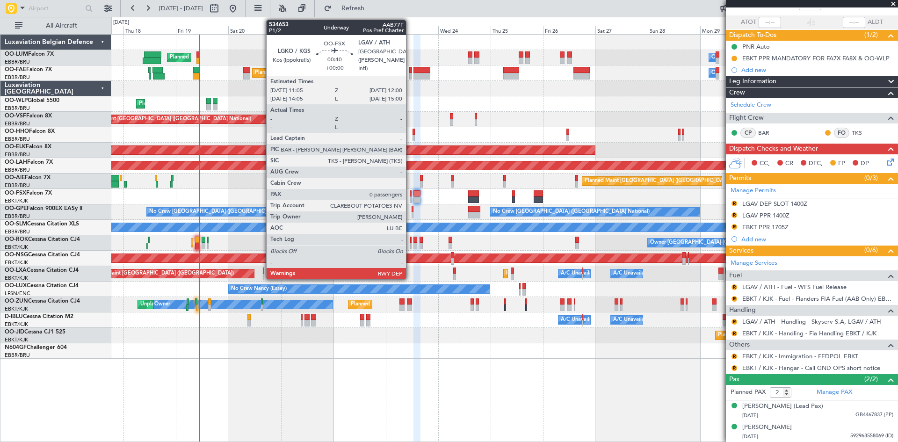
click at [410, 194] on div at bounding box center [411, 193] width 2 height 7
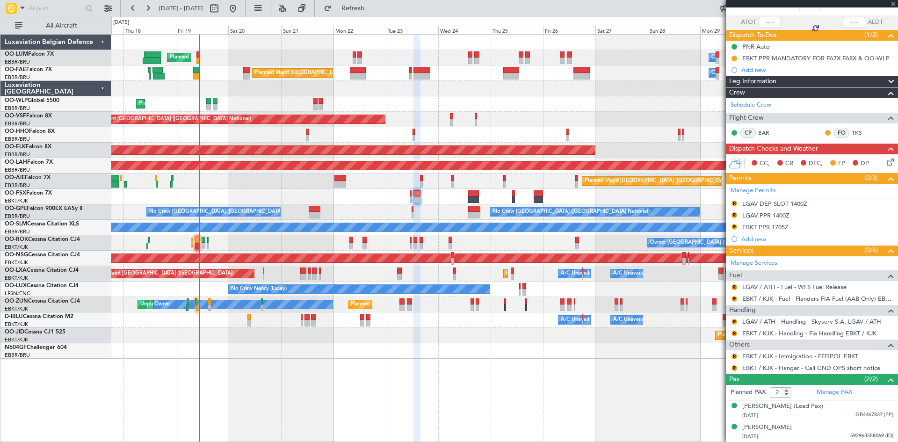
type input "0"
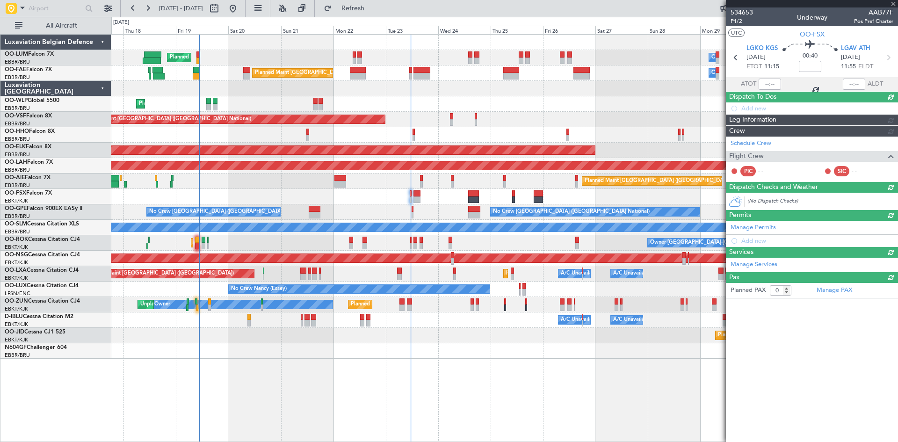
scroll to position [0, 0]
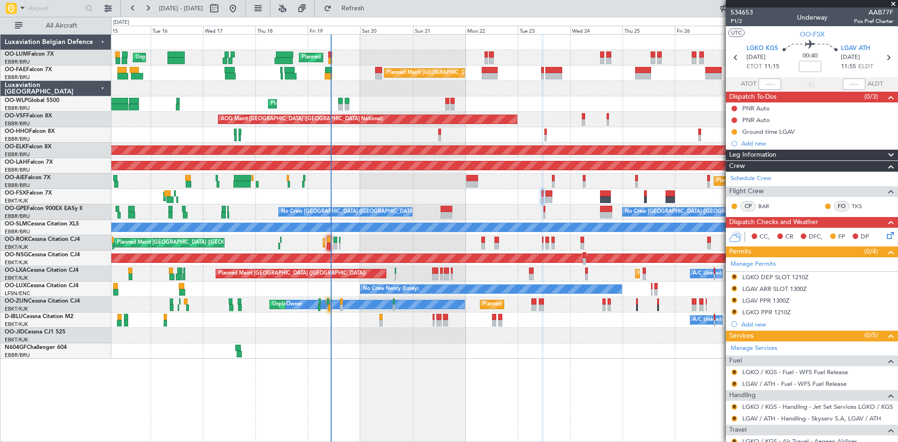
click at [448, 348] on div "Owner Melsbroek Air Base Planned Maint [GEOGRAPHIC_DATA] ([GEOGRAPHIC_DATA]) Un…" at bounding box center [504, 238] width 787 height 408
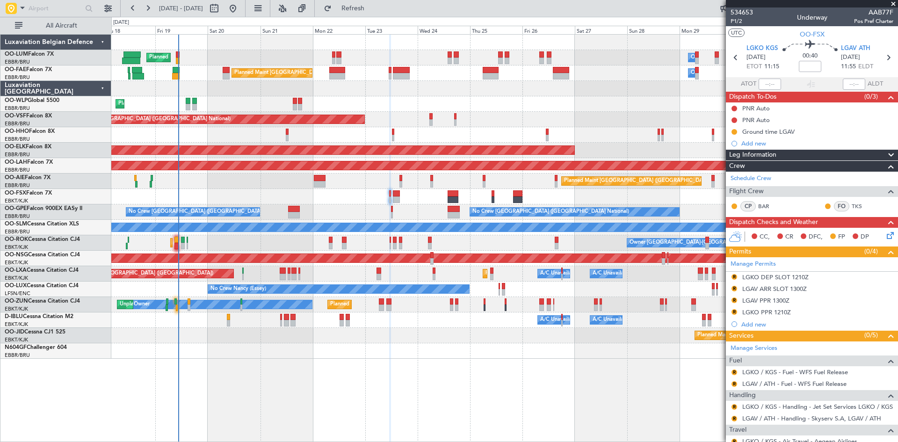
click at [314, 197] on div "AOG Maint Kortrijk-[GEOGRAPHIC_DATA]" at bounding box center [504, 196] width 786 height 15
click at [735, 106] on button at bounding box center [734, 109] width 6 height 6
click at [733, 147] on span "Completed" at bounding box center [738, 149] width 31 height 9
click at [733, 117] on button at bounding box center [734, 120] width 6 height 6
click at [738, 164] on span "Completed" at bounding box center [738, 161] width 31 height 9
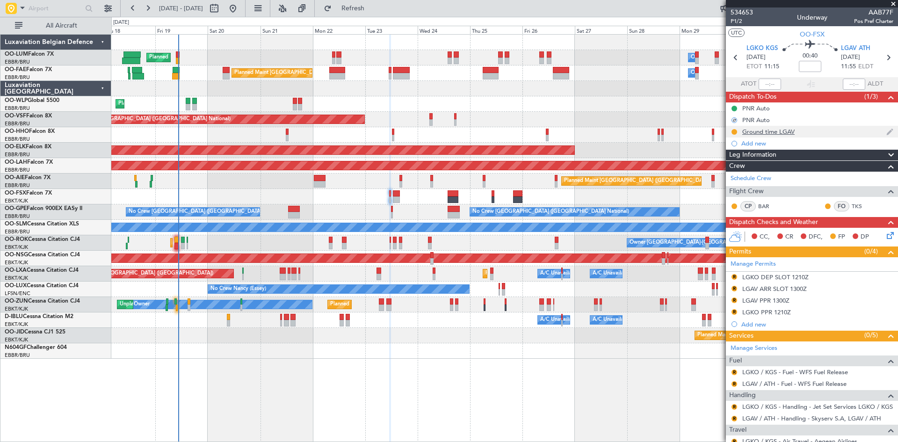
click at [766, 131] on div "Ground time LGAV" at bounding box center [768, 132] width 52 height 8
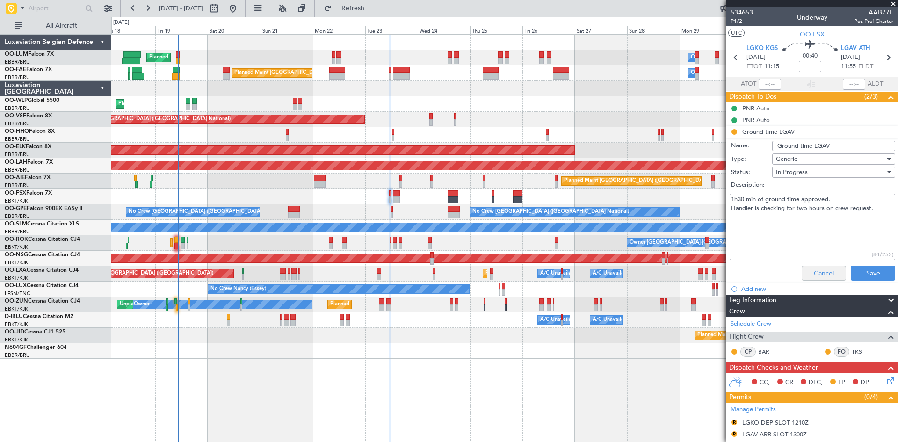
click at [807, 266] on div "Cancel Save" at bounding box center [809, 273] width 176 height 22
click at [809, 267] on button "Cancel" at bounding box center [824, 273] width 44 height 15
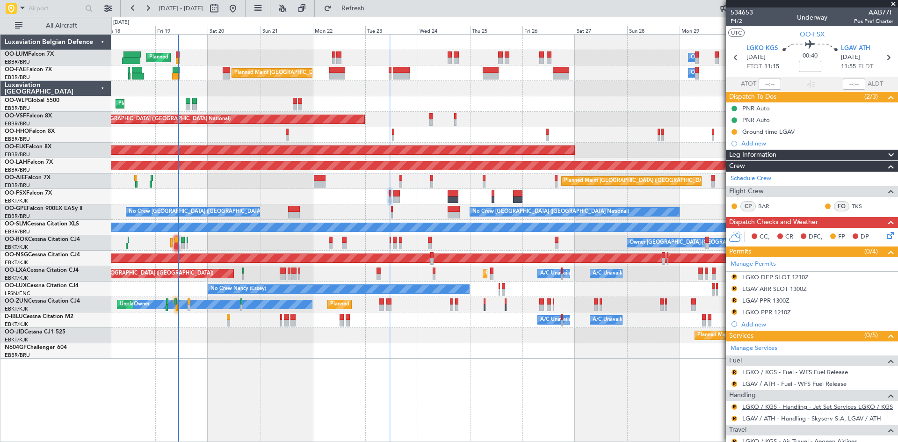
click at [759, 406] on link "LGKO / KGS - Handling - Jet Set Services LGKO / KGS" at bounding box center [817, 407] width 151 height 8
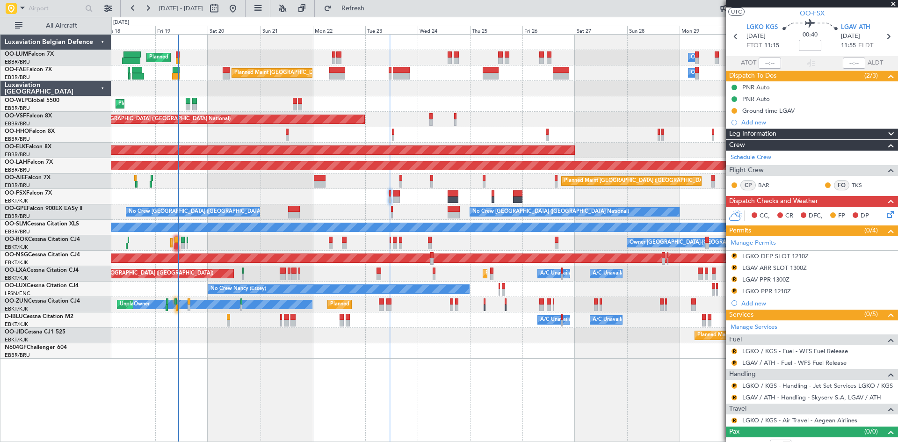
scroll to position [31, 0]
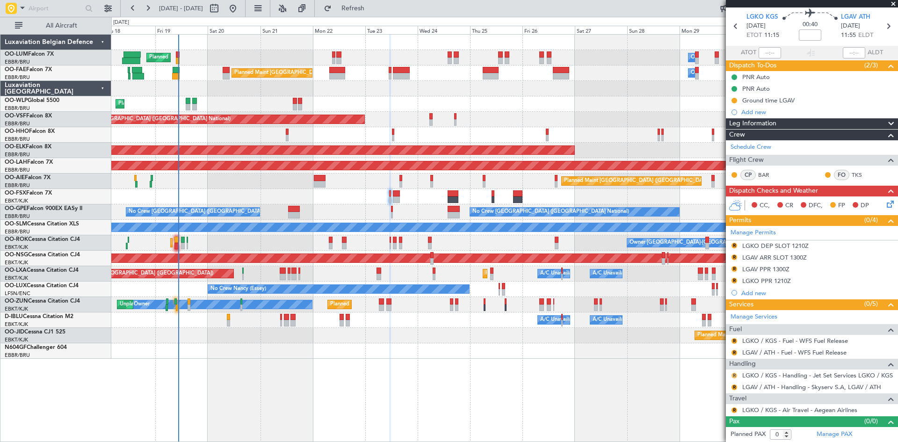
click at [734, 374] on button "R" at bounding box center [734, 376] width 6 height 6
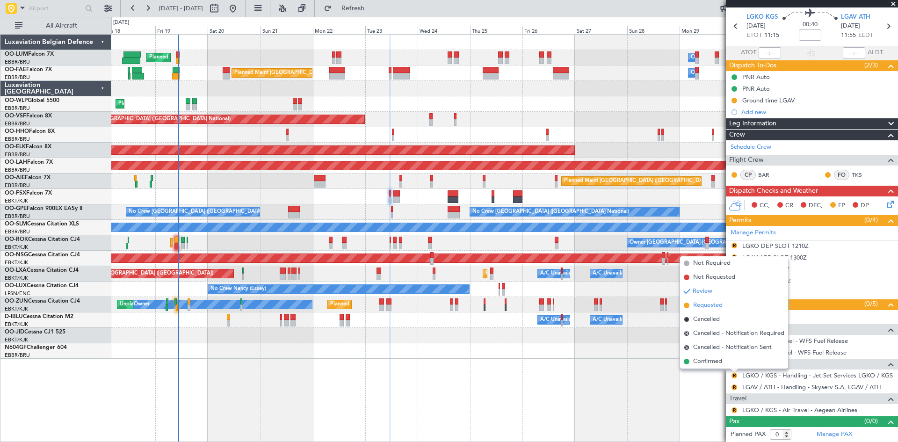
click at [708, 305] on span "Requested" at bounding box center [707, 305] width 29 height 9
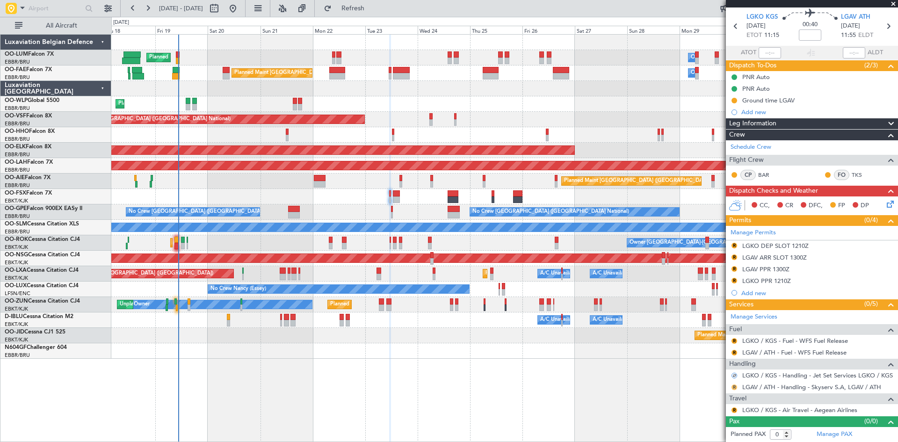
click at [735, 386] on button "R" at bounding box center [734, 387] width 6 height 6
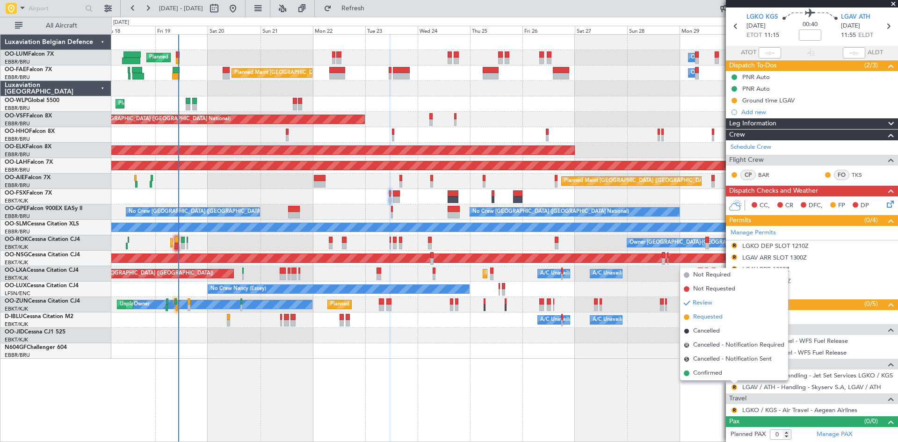
click at [714, 320] on span "Requested" at bounding box center [707, 316] width 29 height 9
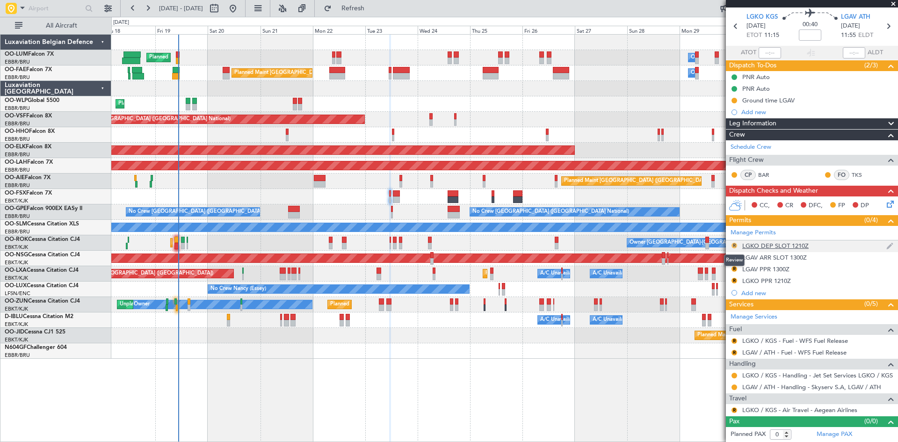
click at [733, 245] on button "R" at bounding box center [734, 246] width 6 height 6
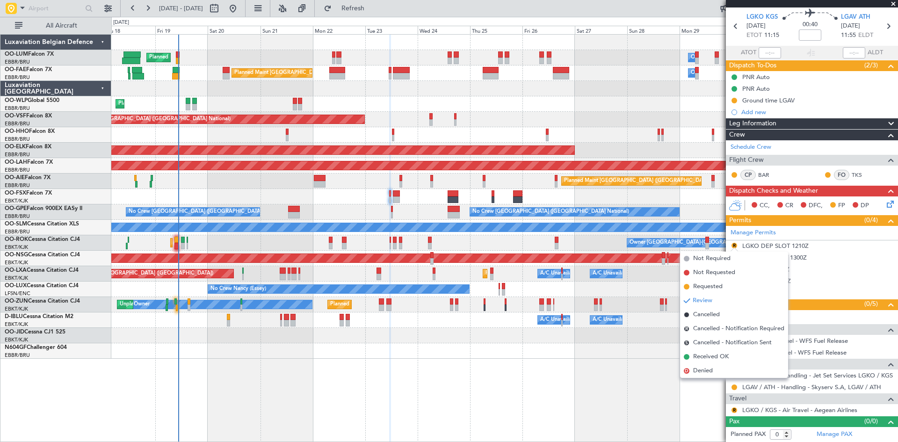
click at [627, 373] on div "Owner Melsbroek Air Base Planned Maint [GEOGRAPHIC_DATA] ([GEOGRAPHIC_DATA]) Un…" at bounding box center [504, 238] width 787 height 408
click at [599, 372] on div "Owner Melsbroek Air Base Planned Maint [GEOGRAPHIC_DATA] ([GEOGRAPHIC_DATA]) Un…" at bounding box center [504, 238] width 787 height 408
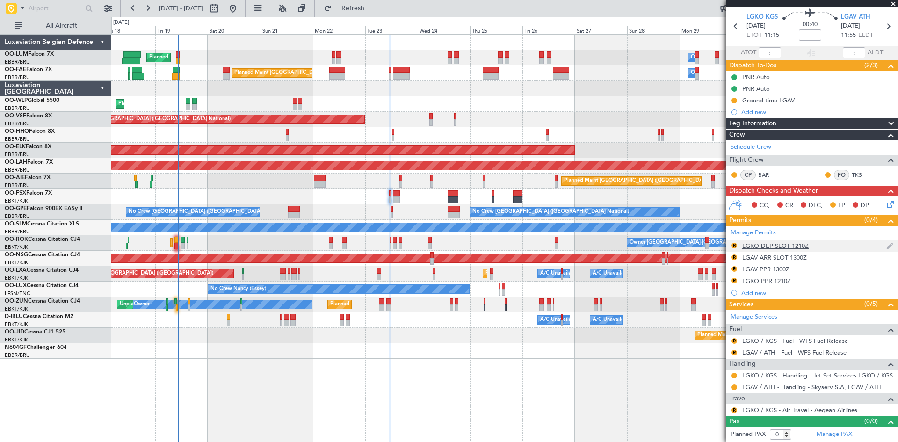
click at [772, 246] on div "LGKO DEP SLOT 1210Z" at bounding box center [775, 246] width 66 height 8
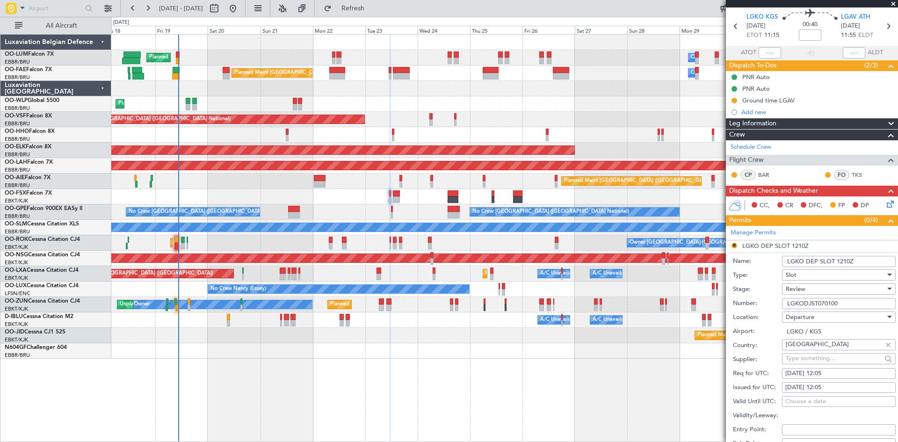
click at [832, 373] on div "[DATE] 12:05" at bounding box center [838, 373] width 107 height 9
select select "9"
select select "2025"
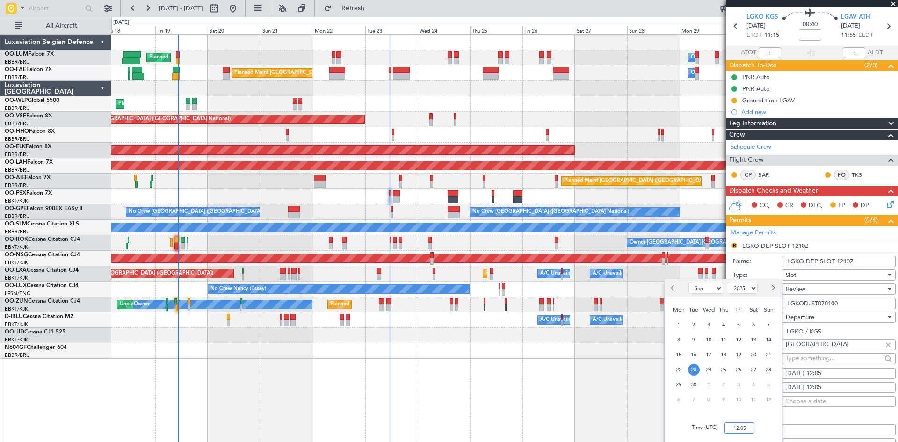
click at [738, 428] on input "12:05" at bounding box center [739, 427] width 30 height 11
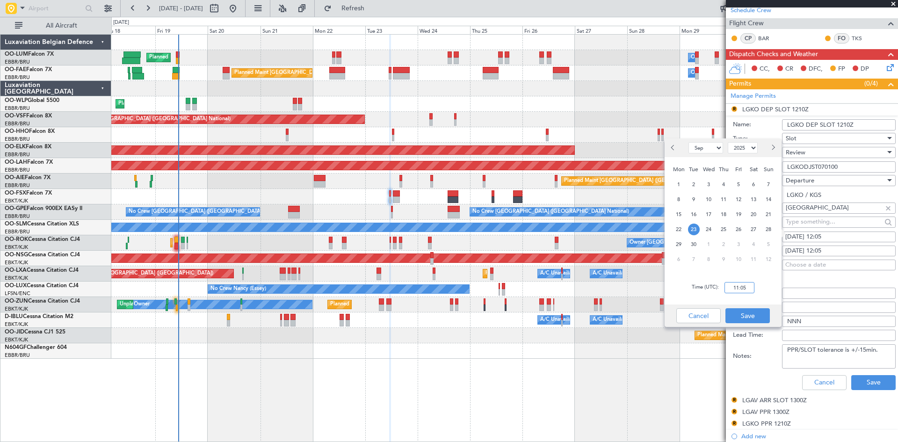
scroll to position [172, 0]
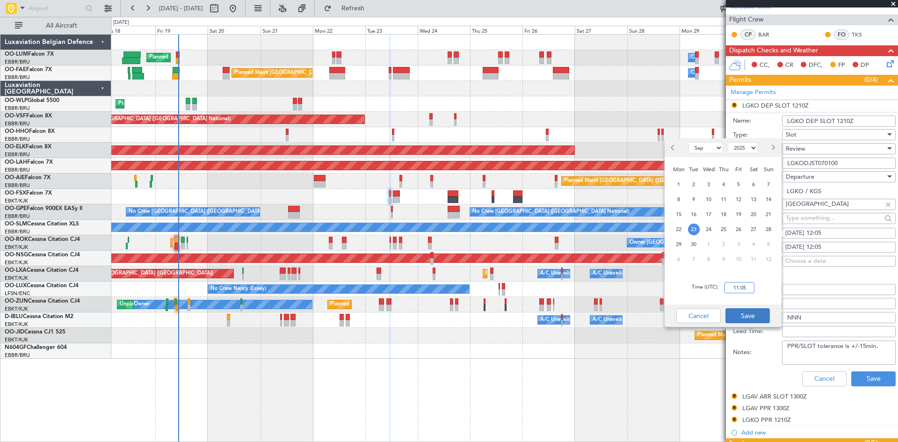
type input "11:05"
click at [766, 313] on button "Save" at bounding box center [747, 315] width 44 height 15
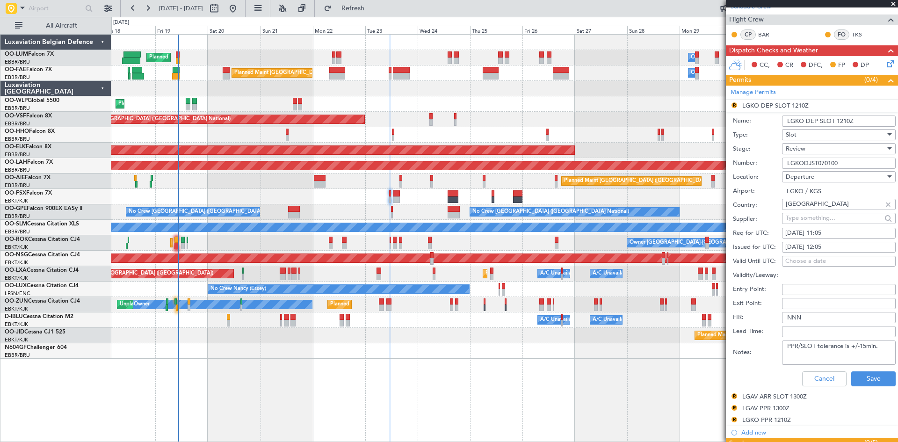
click at [813, 152] on div "Review" at bounding box center [836, 149] width 100 height 14
click at [816, 208] on span "Requested" at bounding box center [835, 209] width 98 height 14
click at [876, 382] on button "Save" at bounding box center [873, 378] width 44 height 15
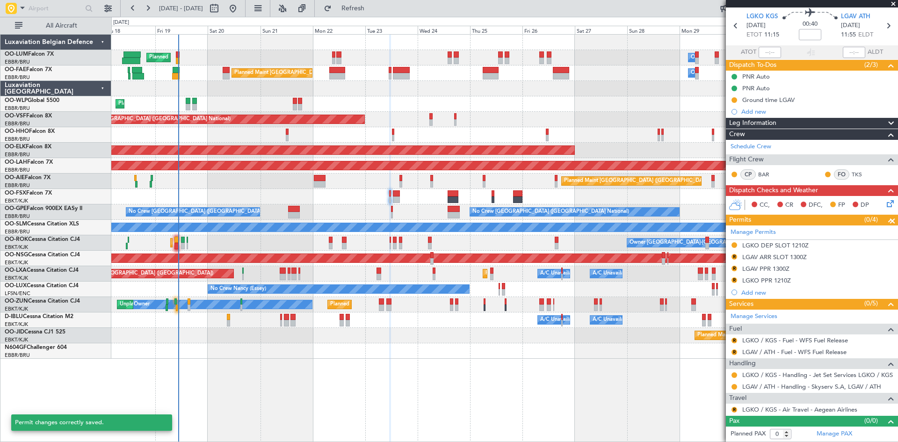
scroll to position [31, 0]
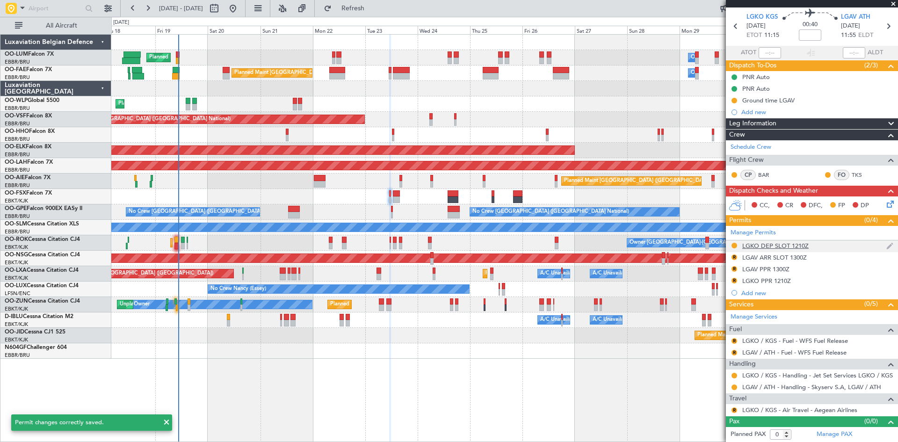
click at [790, 245] on div "LGKO DEP SLOT 1210Z" at bounding box center [775, 246] width 66 height 8
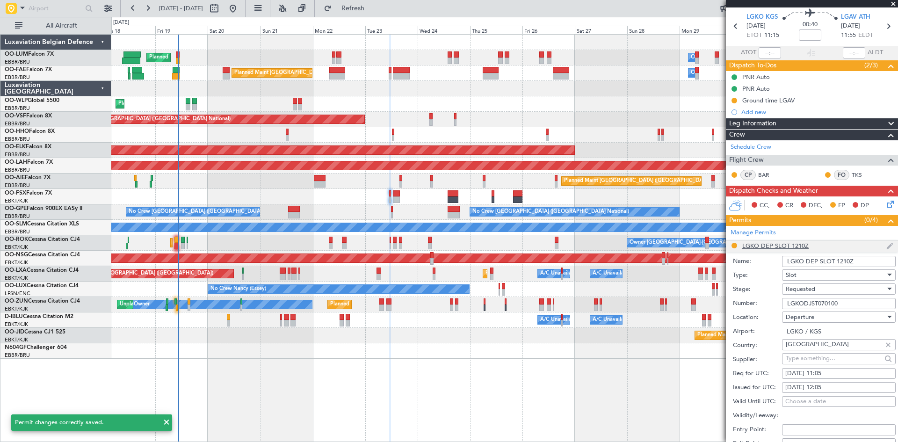
scroll to position [172, 0]
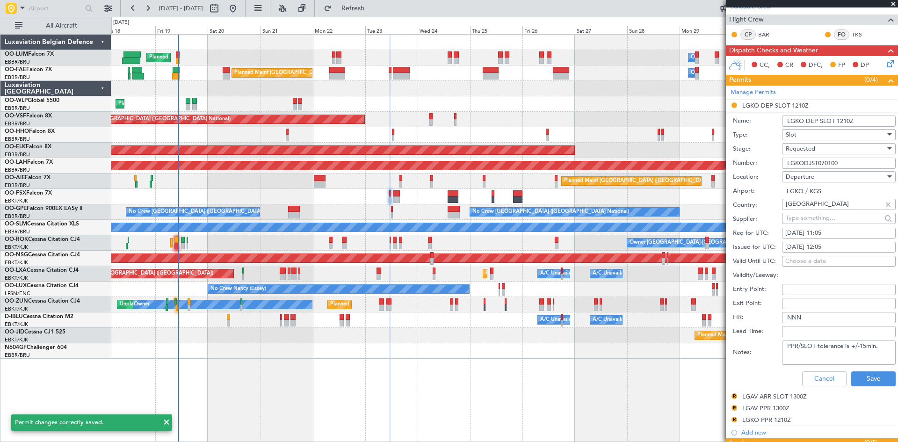
click at [853, 246] on div "23/09/2025 12:05" at bounding box center [838, 247] width 107 height 9
select select "9"
select select "2025"
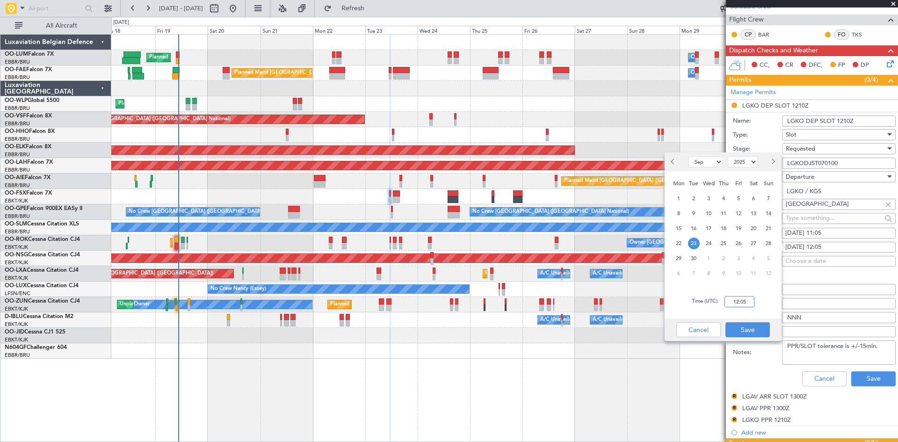
click at [744, 303] on input "12:05" at bounding box center [739, 301] width 30 height 11
type input "11:05"
click at [704, 332] on button "Cancel" at bounding box center [698, 329] width 44 height 15
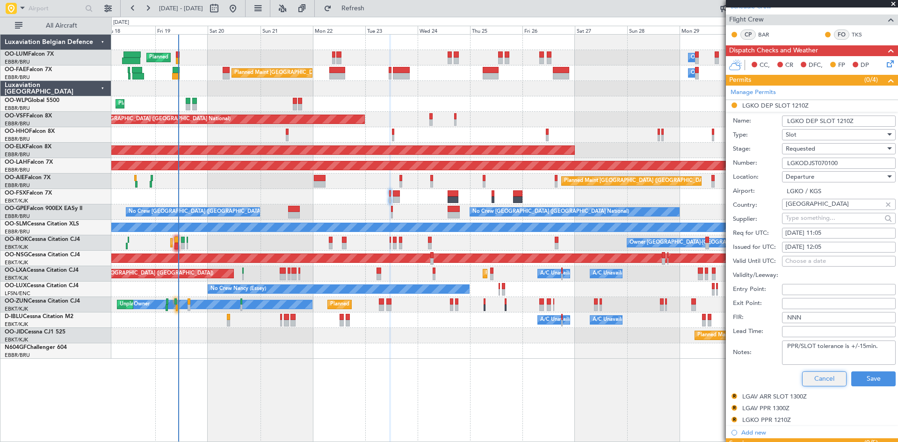
click at [823, 371] on button "Cancel" at bounding box center [824, 378] width 44 height 15
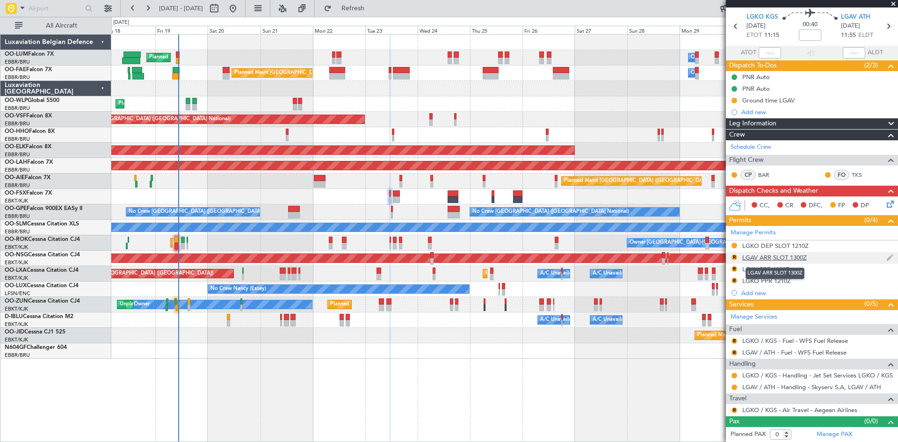
click at [767, 257] on div "LGAV ARR SLOT 1300Z" at bounding box center [774, 257] width 65 height 8
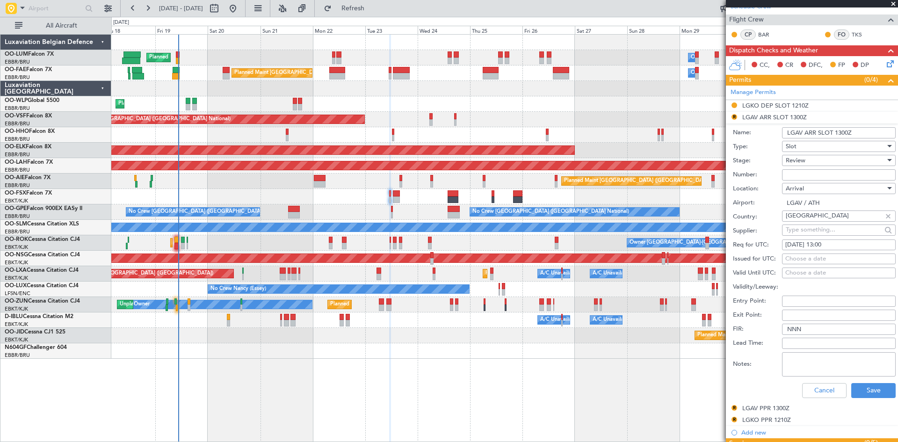
click at [821, 244] on div "23/09/2025 13:00" at bounding box center [838, 244] width 107 height 9
select select "9"
select select "2025"
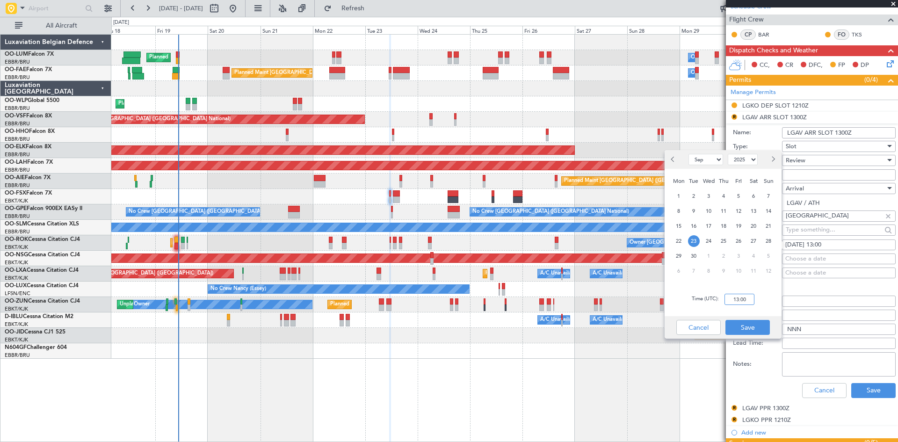
click at [735, 296] on input "13:00" at bounding box center [739, 299] width 30 height 11
type input "12:00"
click at [755, 326] on button "Save" at bounding box center [747, 327] width 44 height 15
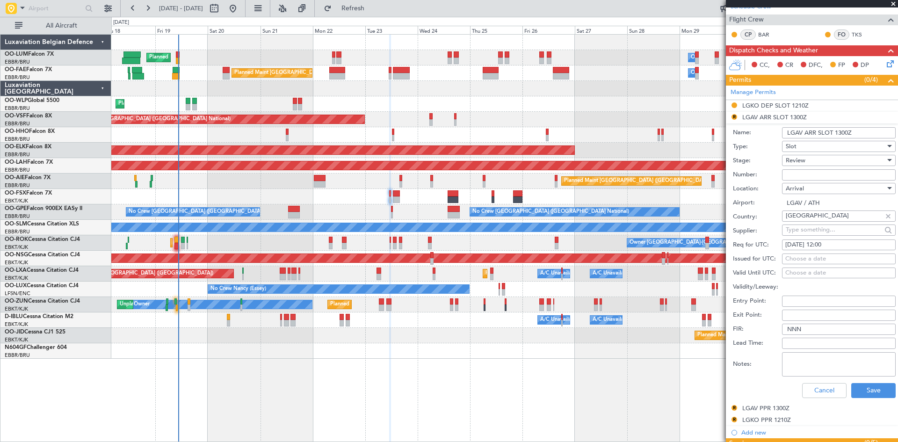
click at [821, 159] on div "Review" at bounding box center [836, 160] width 100 height 14
click at [828, 220] on span "Requested" at bounding box center [835, 221] width 98 height 14
click at [871, 388] on button "Save" at bounding box center [873, 390] width 44 height 15
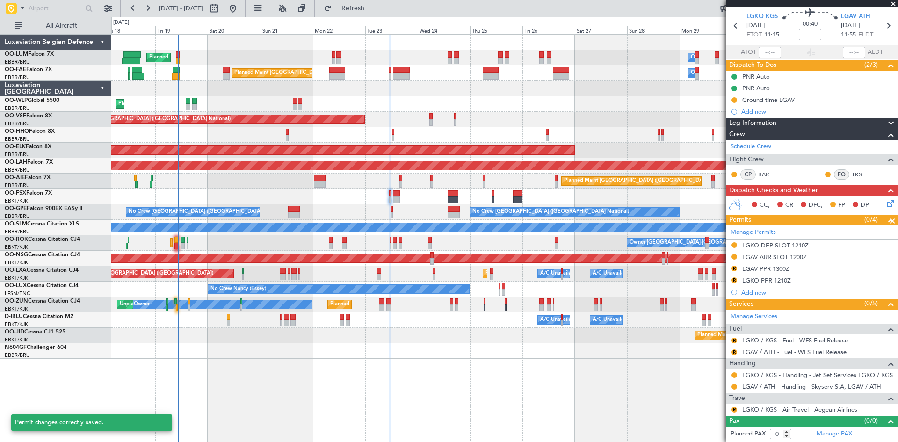
scroll to position [31, 0]
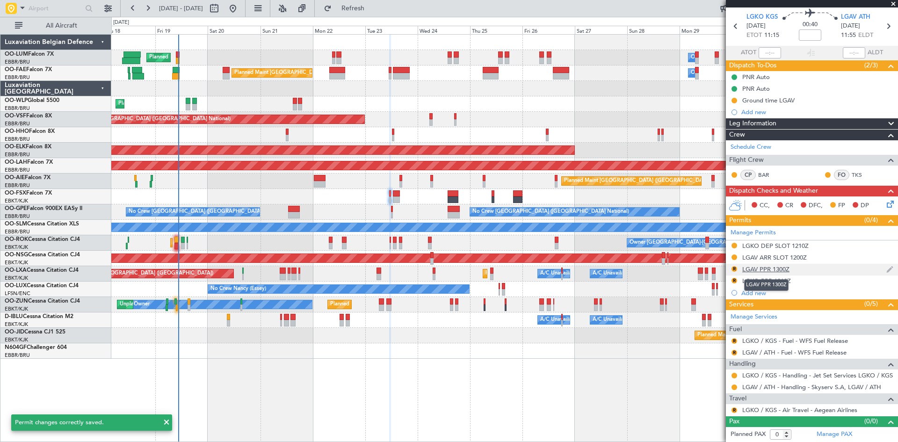
click at [764, 270] on div "LGAV PPR 1300Z" at bounding box center [765, 269] width 47 height 8
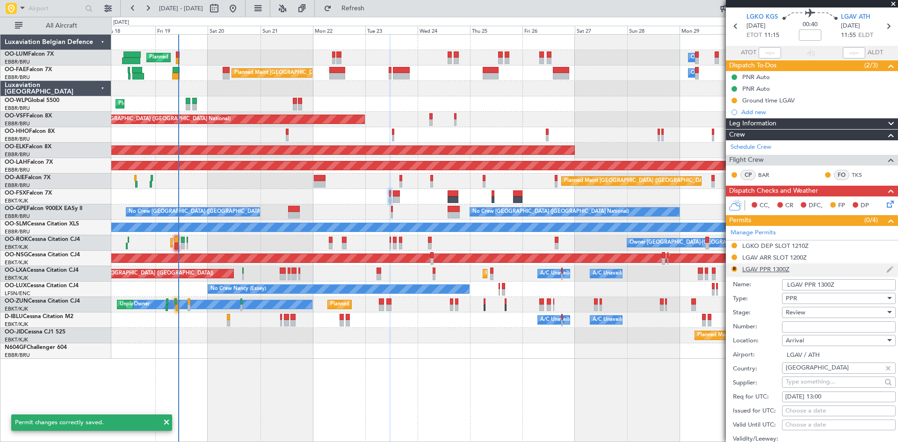
scroll to position [172, 0]
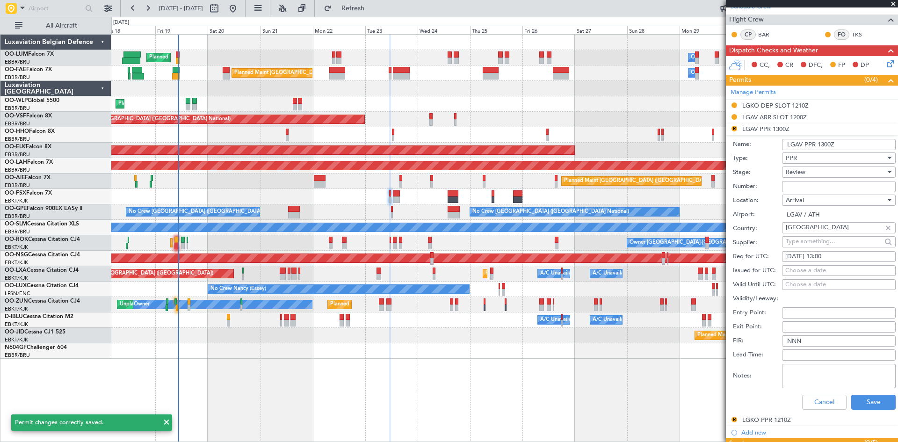
click at [851, 256] on div "23/09/2025 13:00" at bounding box center [838, 256] width 107 height 9
select select "9"
select select "2025"
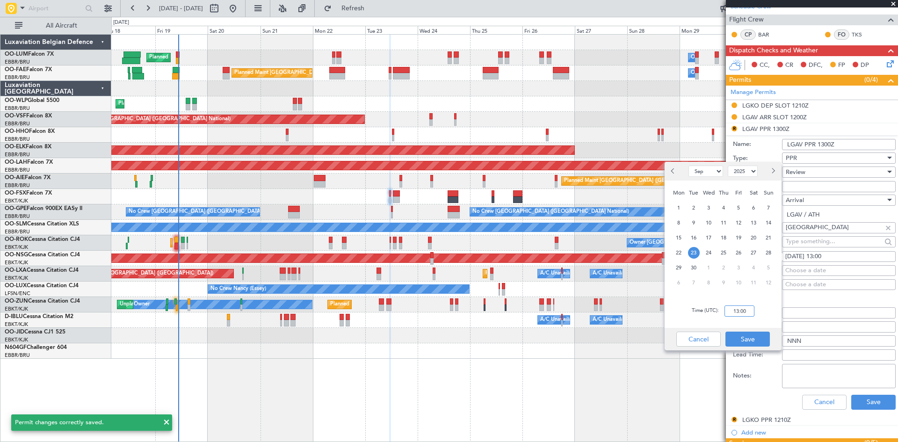
click at [737, 312] on input "13:00" at bounding box center [739, 310] width 30 height 11
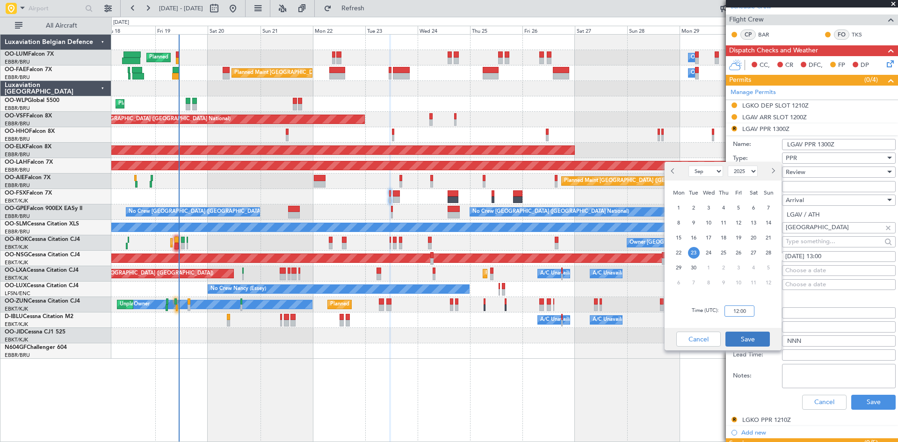
type input "12:00"
click at [737, 335] on button "Save" at bounding box center [747, 339] width 44 height 15
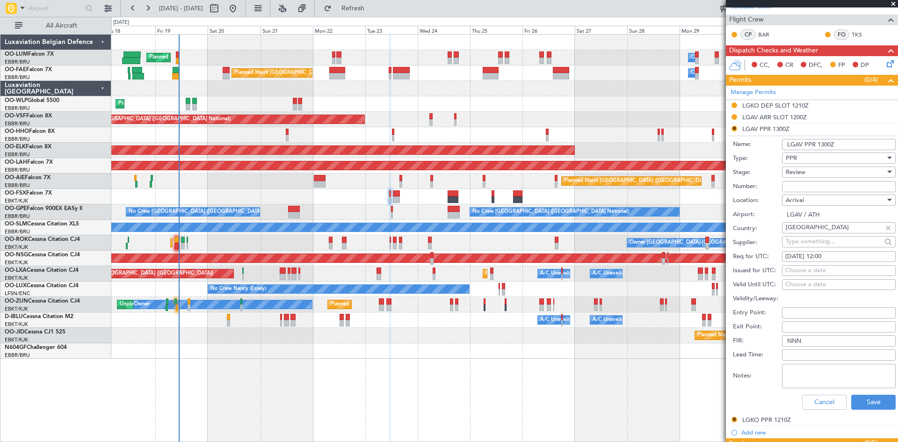
click at [800, 175] on span "Review" at bounding box center [796, 172] width 20 height 8
click at [814, 226] on span "Requested" at bounding box center [835, 233] width 98 height 14
click at [875, 401] on button "Save" at bounding box center [873, 402] width 44 height 15
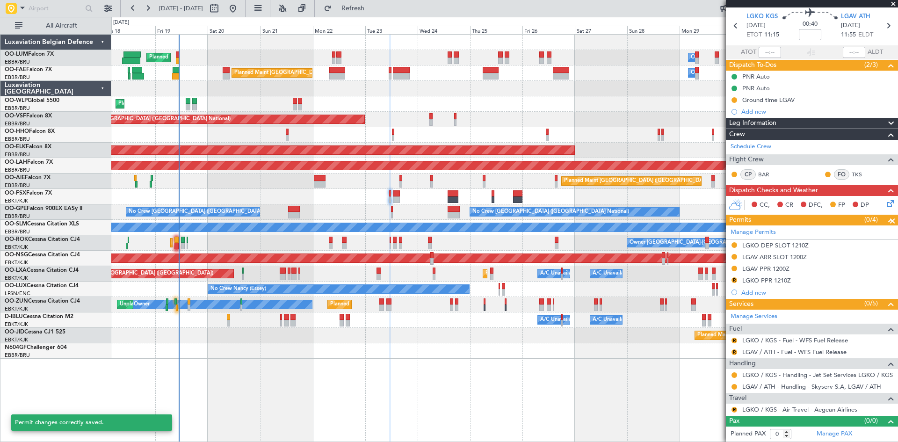
scroll to position [31, 0]
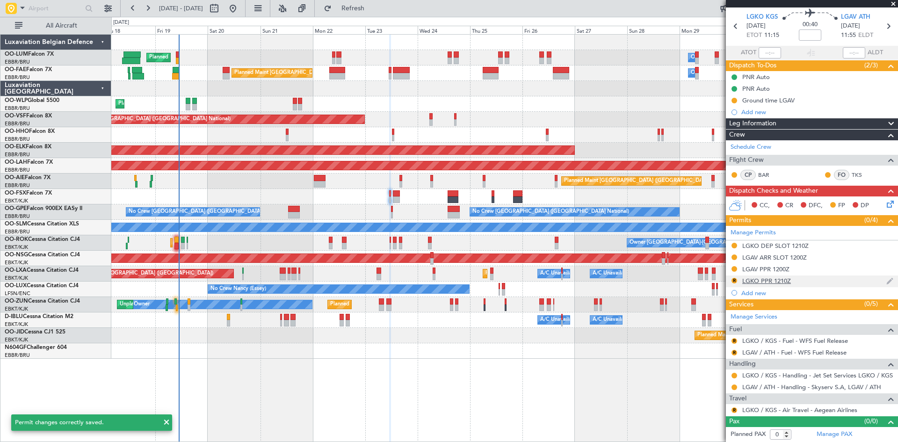
click at [770, 282] on div "LGKO PPR 1210Z" at bounding box center [766, 281] width 49 height 8
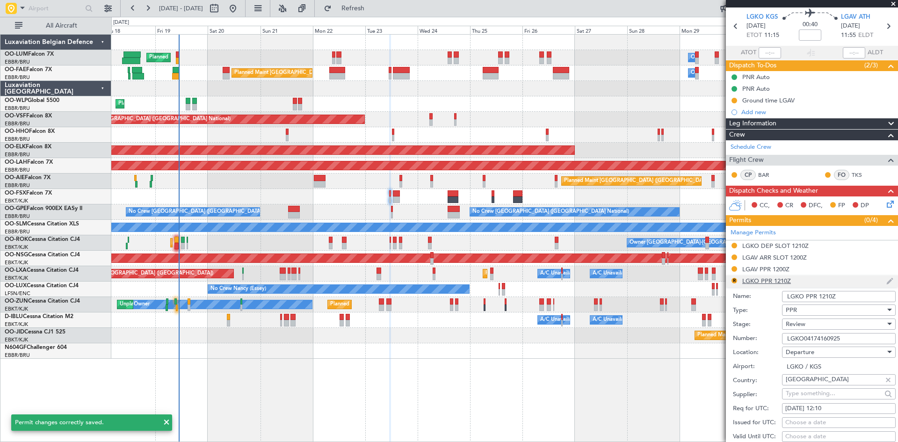
scroll to position [172, 0]
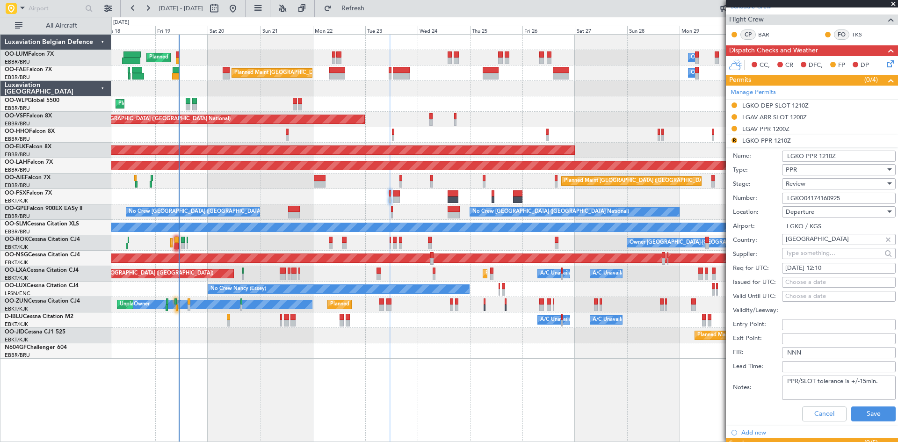
click at [827, 269] on div "23/09/2025 12:10" at bounding box center [838, 268] width 107 height 9
select select "9"
select select "2025"
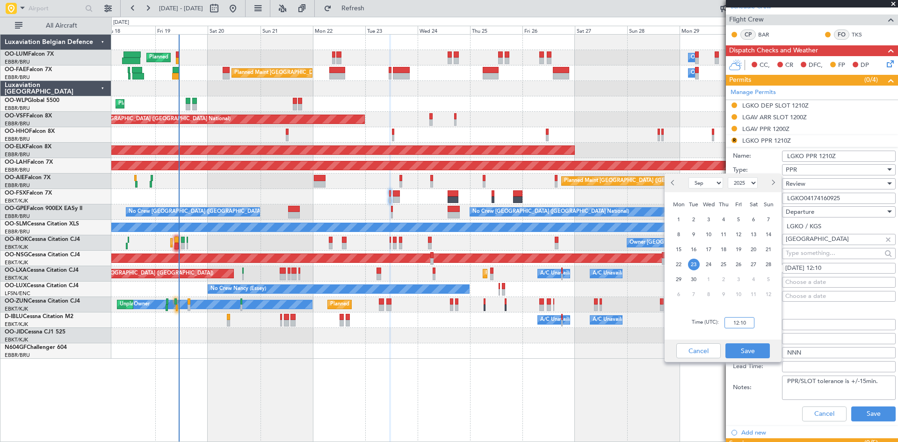
click at [736, 322] on input "12:10" at bounding box center [739, 322] width 30 height 11
type input "0"
type input "11:05"
click at [752, 349] on button "Save" at bounding box center [747, 350] width 44 height 15
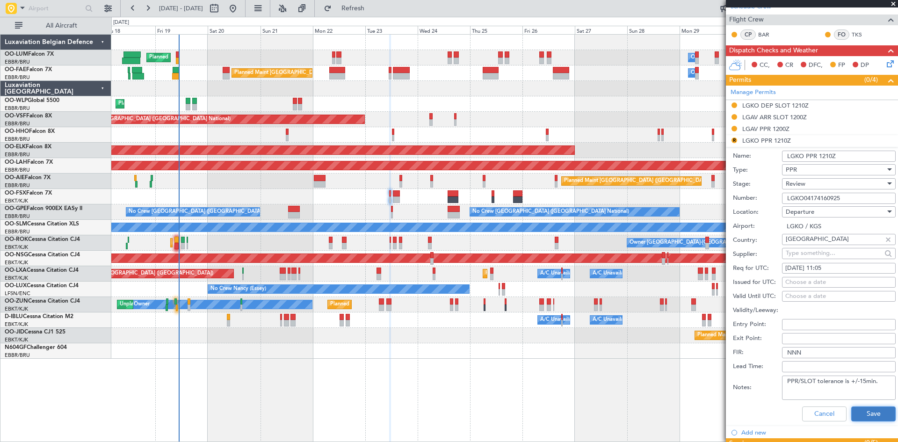
click at [862, 416] on button "Save" at bounding box center [873, 413] width 44 height 15
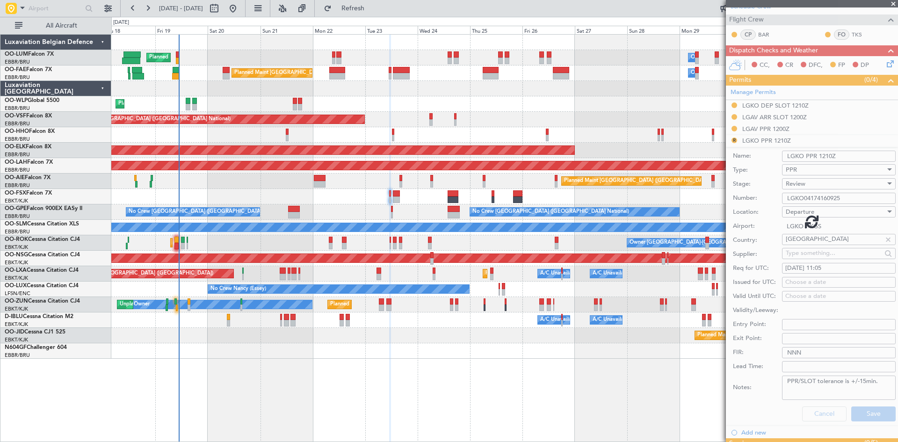
scroll to position [31, 0]
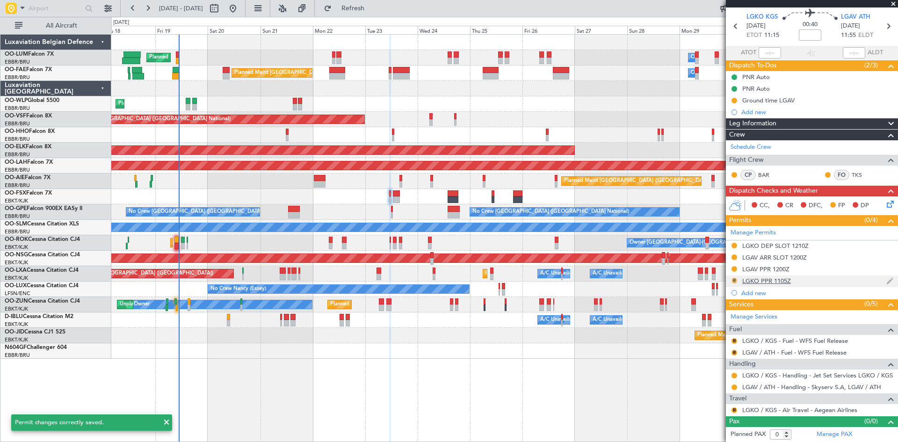
click at [736, 280] on button "R" at bounding box center [734, 281] width 6 height 6
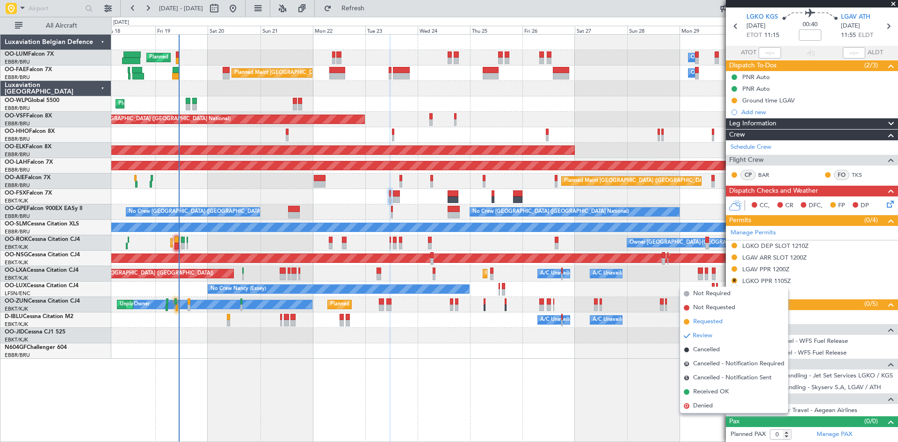
click at [718, 318] on span "Requested" at bounding box center [707, 321] width 29 height 9
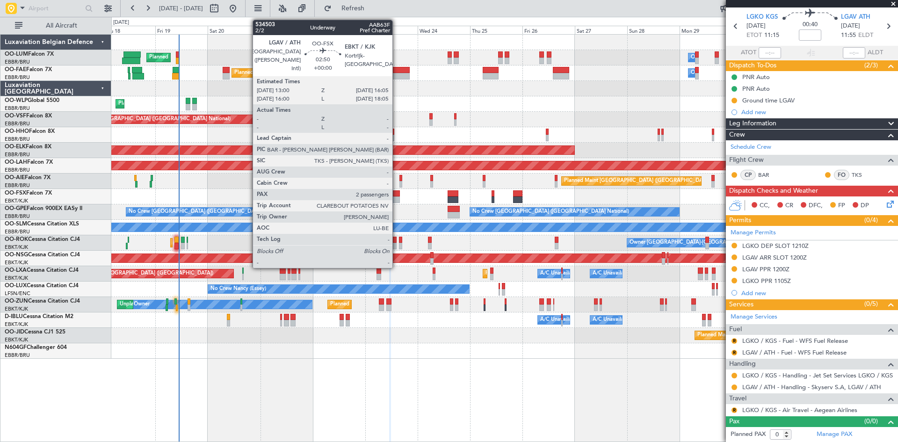
click at [397, 195] on div at bounding box center [396, 193] width 7 height 7
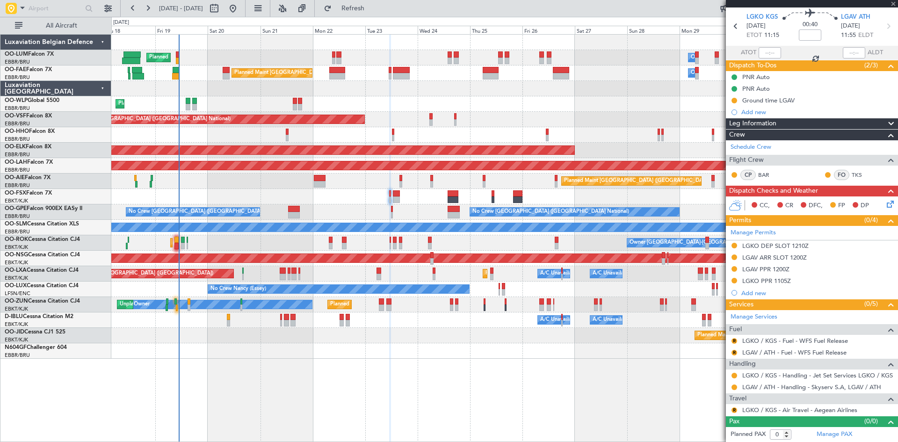
type input "2"
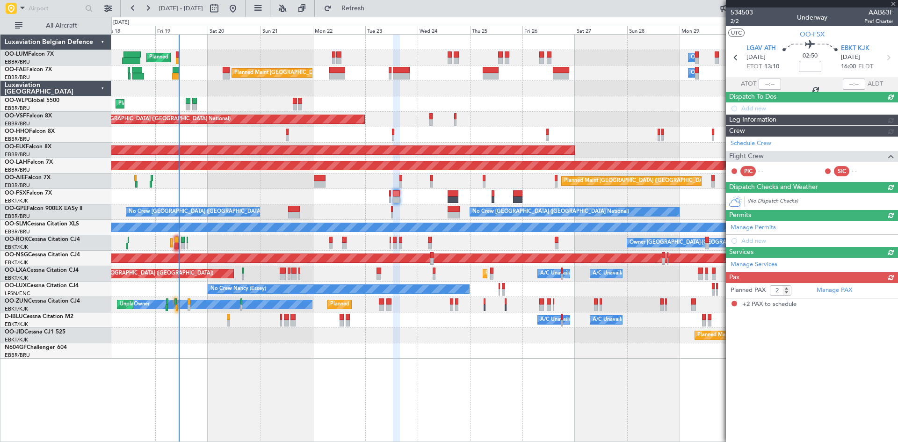
scroll to position [0, 0]
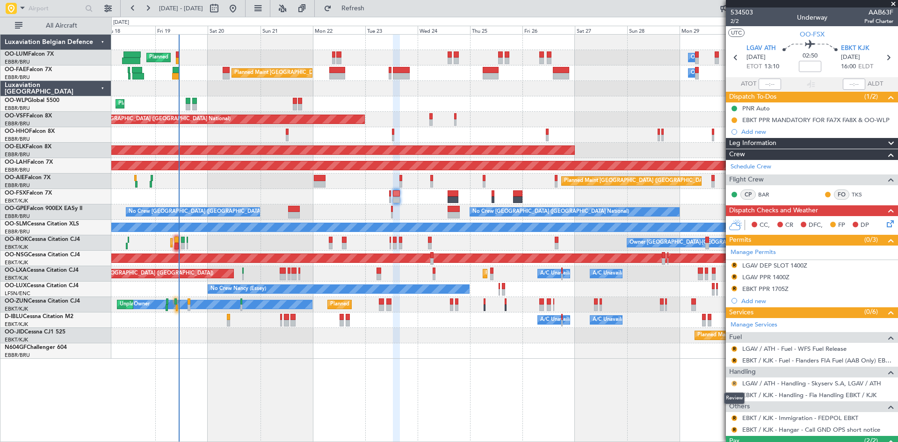
click at [735, 381] on button "R" at bounding box center [734, 384] width 6 height 6
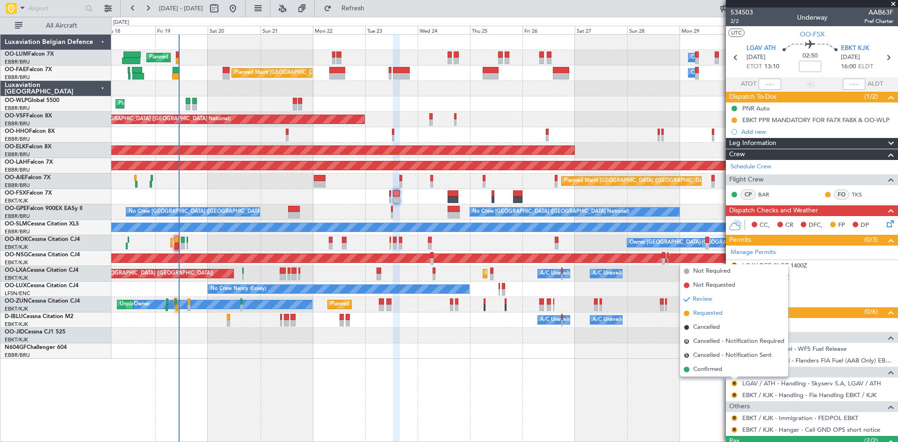
click at [720, 315] on span "Requested" at bounding box center [707, 313] width 29 height 9
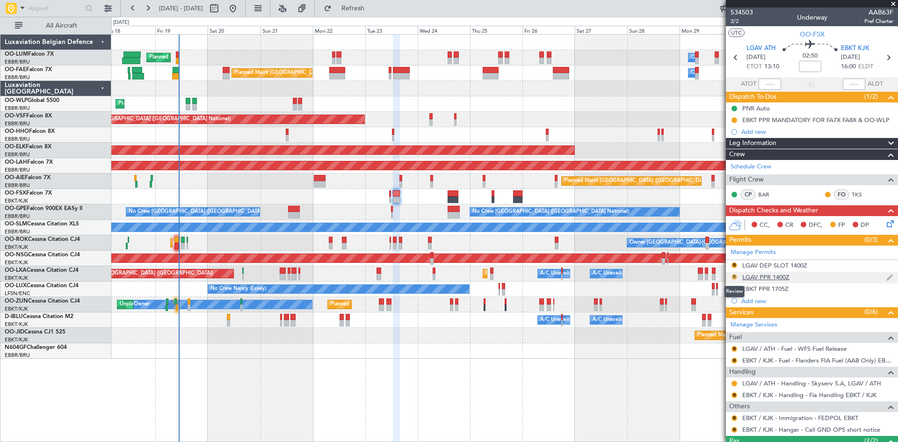
click at [735, 277] on button "R" at bounding box center [734, 277] width 6 height 6
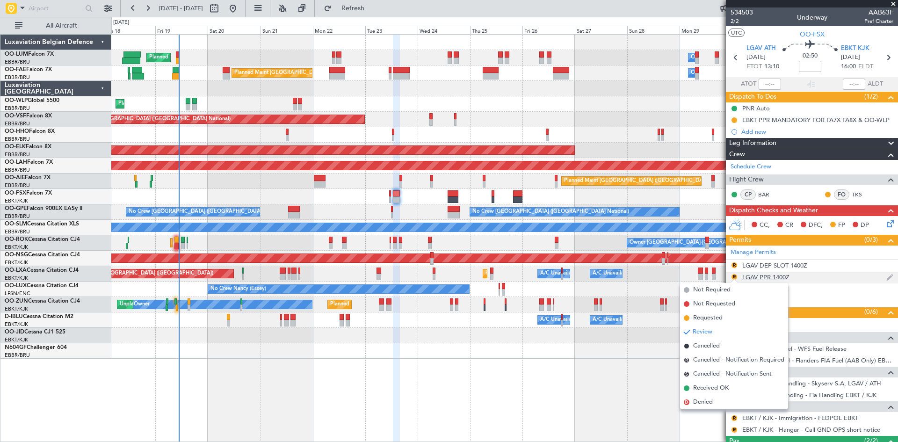
click at [758, 277] on div "LGAV PPR 1400Z" at bounding box center [765, 277] width 47 height 8
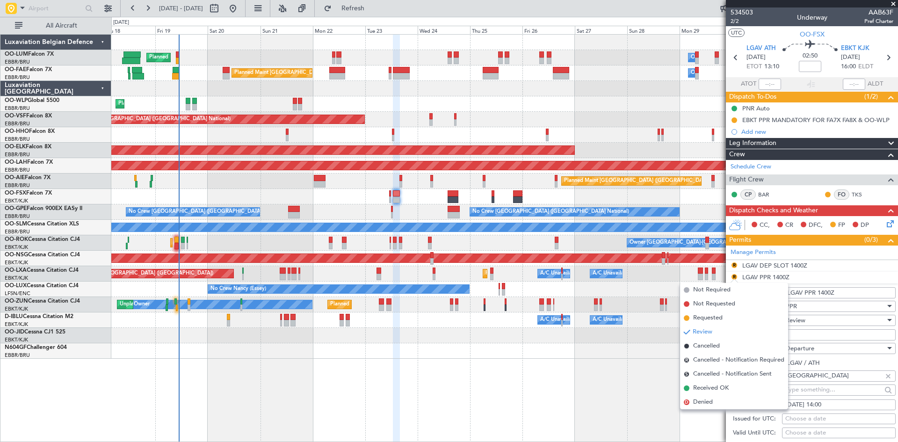
click at [851, 312] on div "PPR" at bounding box center [836, 306] width 100 height 14
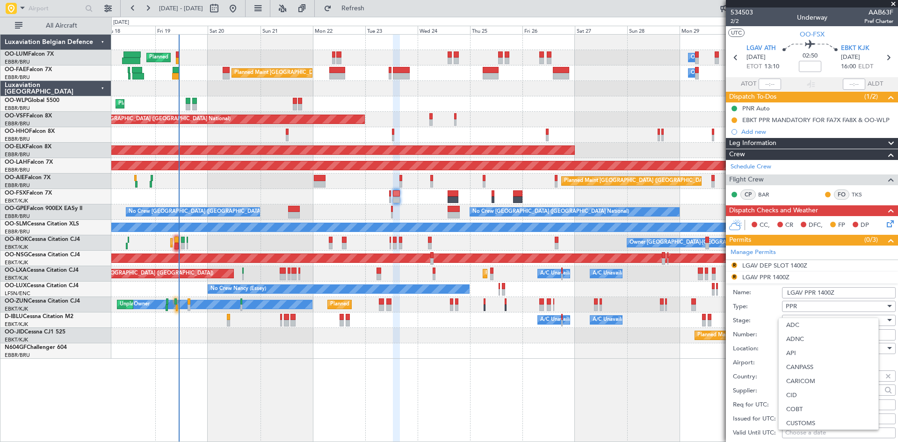
scroll to position [282, 0]
click at [756, 354] on div at bounding box center [449, 221] width 898 height 442
click at [802, 321] on span "Review" at bounding box center [796, 320] width 20 height 8
click at [805, 380] on span "Requested" at bounding box center [835, 381] width 98 height 14
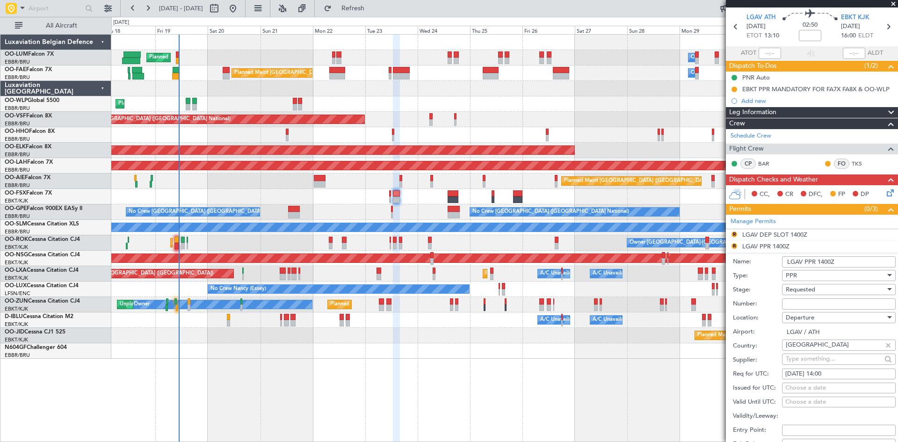
scroll to position [94, 0]
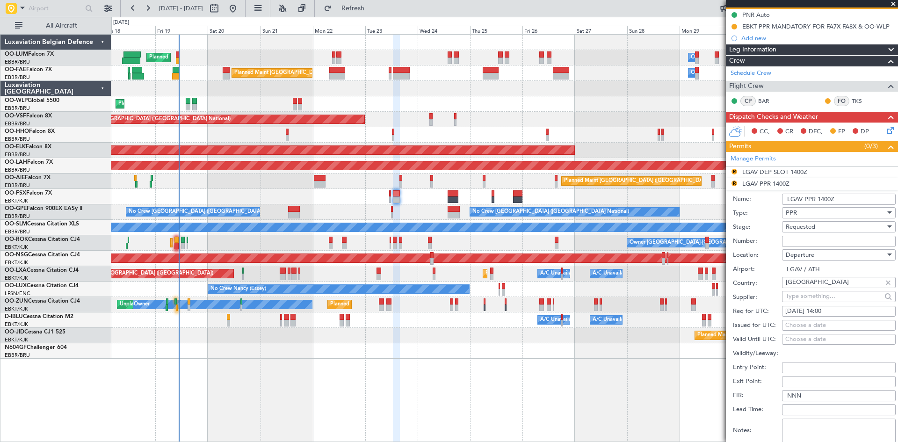
click at [824, 309] on div "23/08/2025 14:00" at bounding box center [838, 311] width 107 height 9
select select "8"
select select "2025"
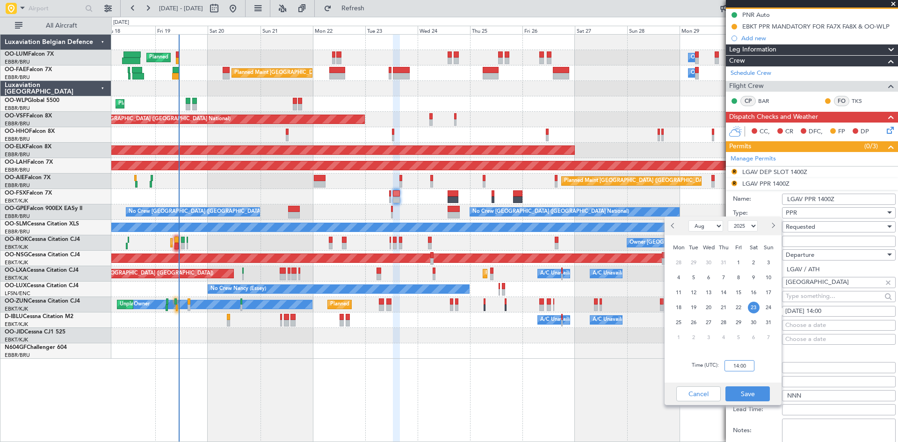
click at [738, 365] on input "14:00" at bounding box center [739, 365] width 30 height 11
type input "13:00"
click at [770, 358] on div "Time (UTC): 13:00" at bounding box center [723, 366] width 117 height 34
click at [764, 389] on button "Save" at bounding box center [747, 393] width 44 height 15
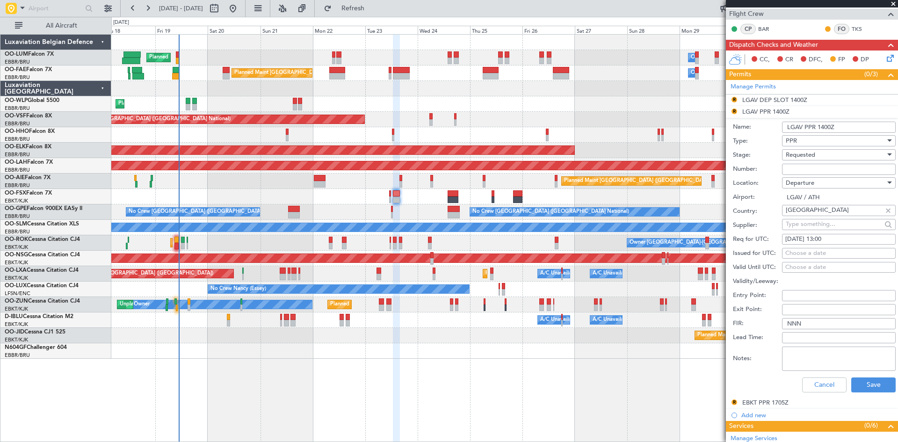
scroll to position [187, 0]
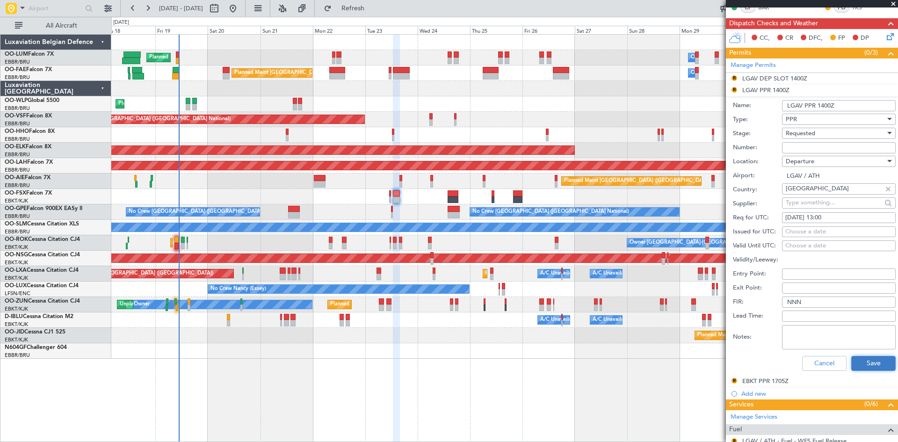
click at [864, 363] on button "Save" at bounding box center [873, 363] width 44 height 15
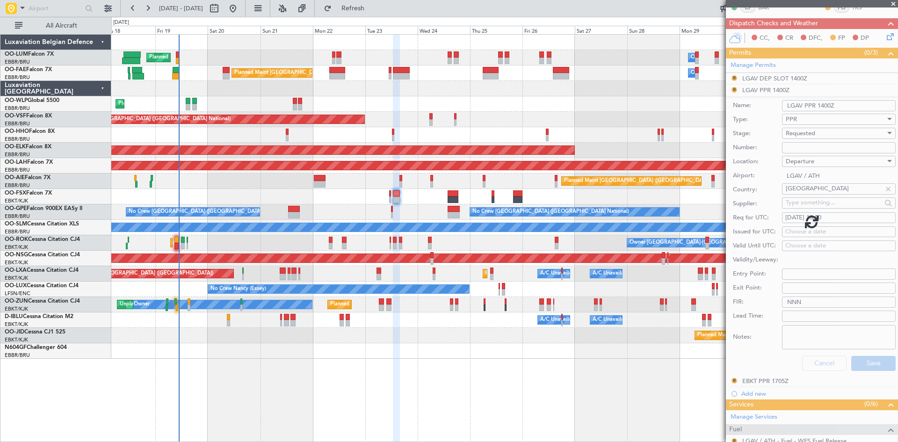
scroll to position [62, 0]
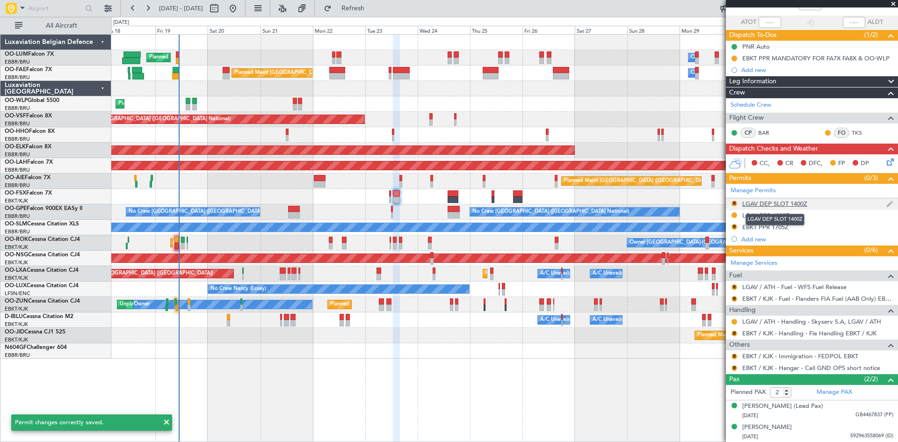
click at [790, 204] on div "LGAV DEP SLOT 1400Z" at bounding box center [774, 204] width 65 height 8
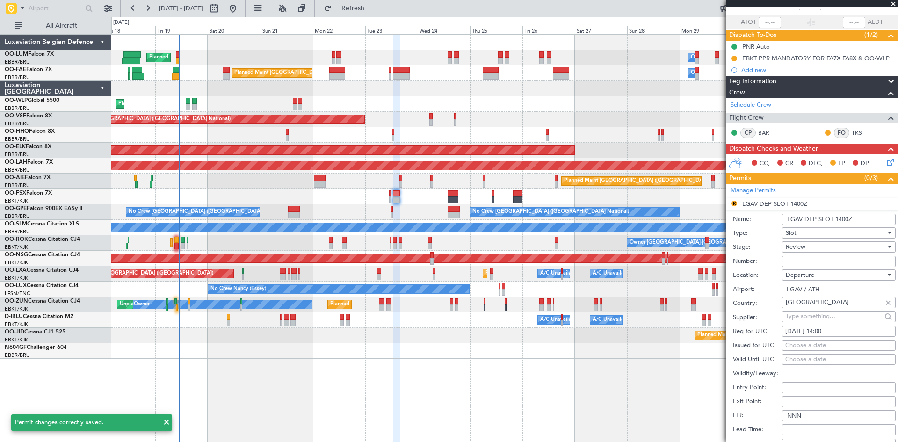
scroll to position [187, 0]
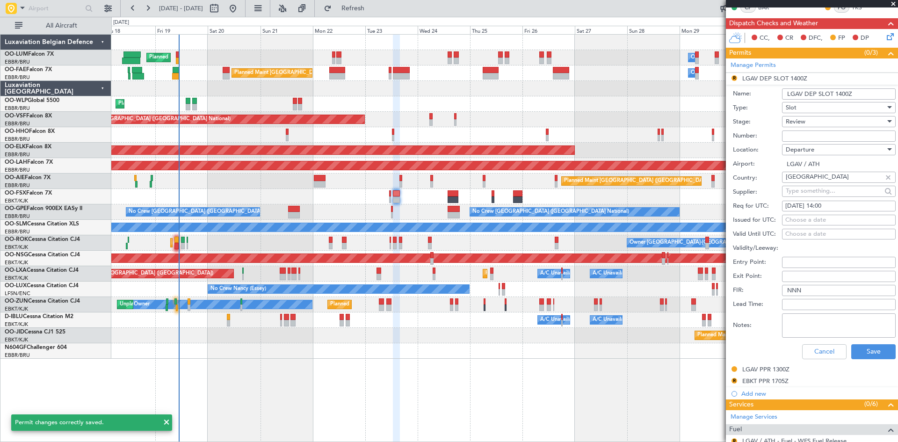
click at [827, 204] on div "23/08/2025 14:00" at bounding box center [838, 206] width 107 height 9
select select "8"
select select "2025"
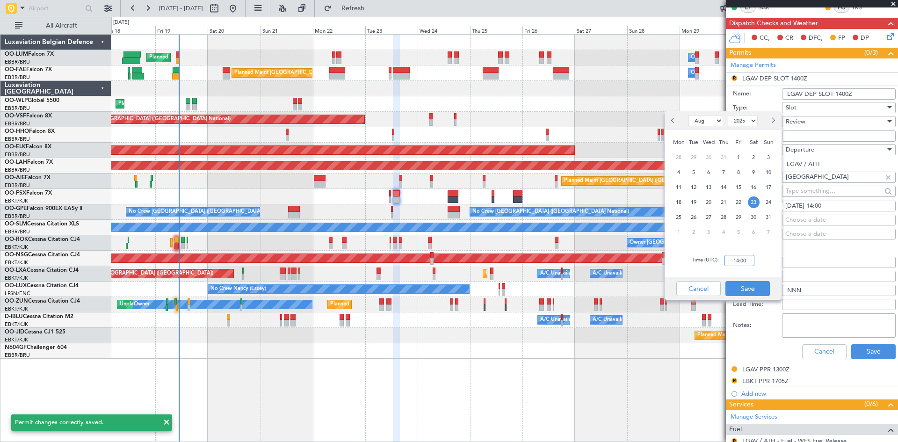
click at [737, 259] on input "14:00" at bounding box center [739, 260] width 30 height 11
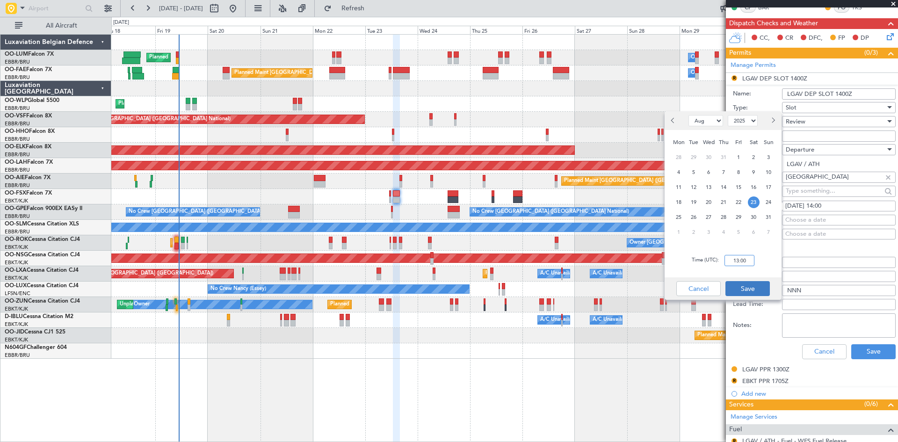
type input "13:00"
click at [764, 291] on button "Save" at bounding box center [747, 288] width 44 height 15
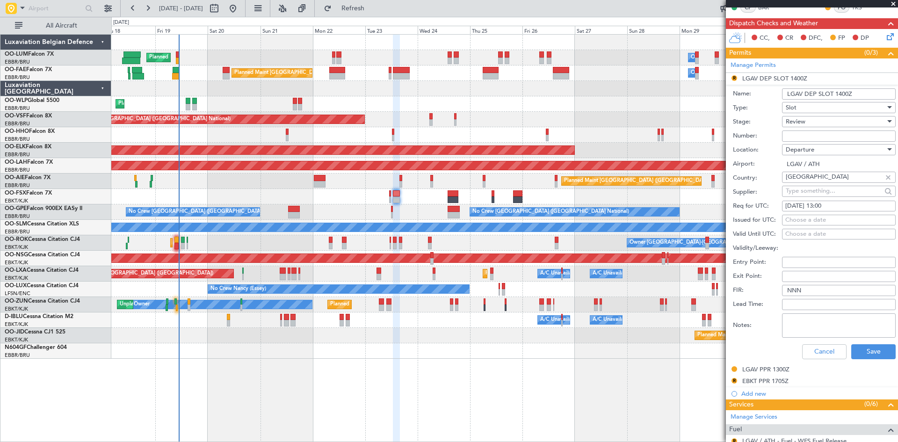
click at [808, 123] on div "Review" at bounding box center [836, 122] width 100 height 14
click at [823, 181] on span "Requested" at bounding box center [835, 182] width 98 height 14
click at [873, 349] on button "Save" at bounding box center [873, 351] width 44 height 15
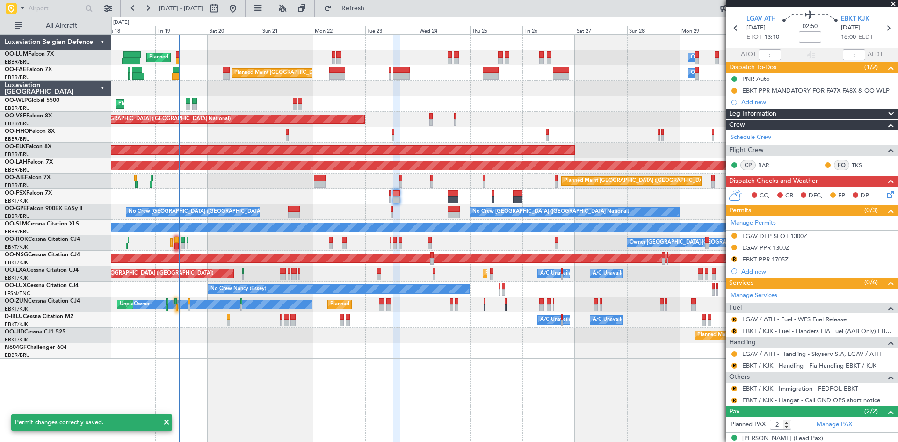
scroll to position [0, 0]
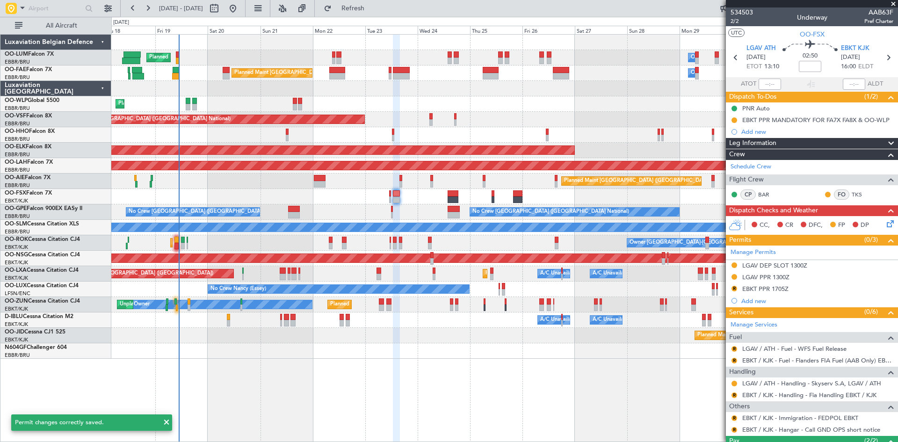
click at [891, 2] on span at bounding box center [893, 4] width 9 height 8
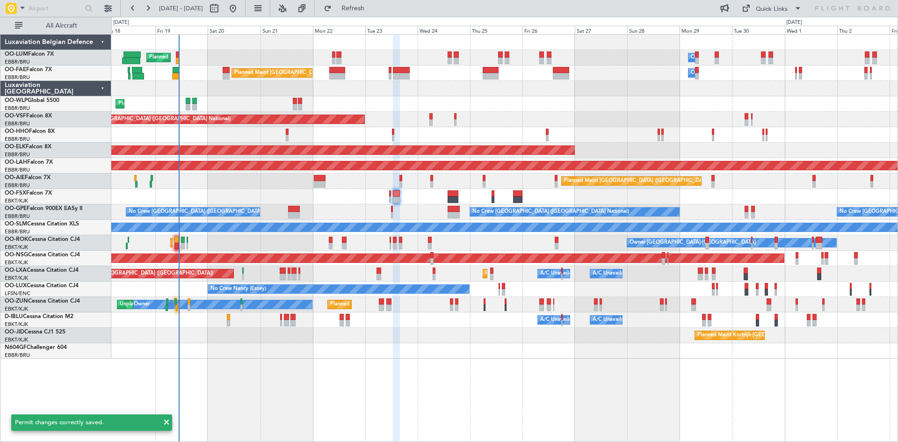
type input "0"
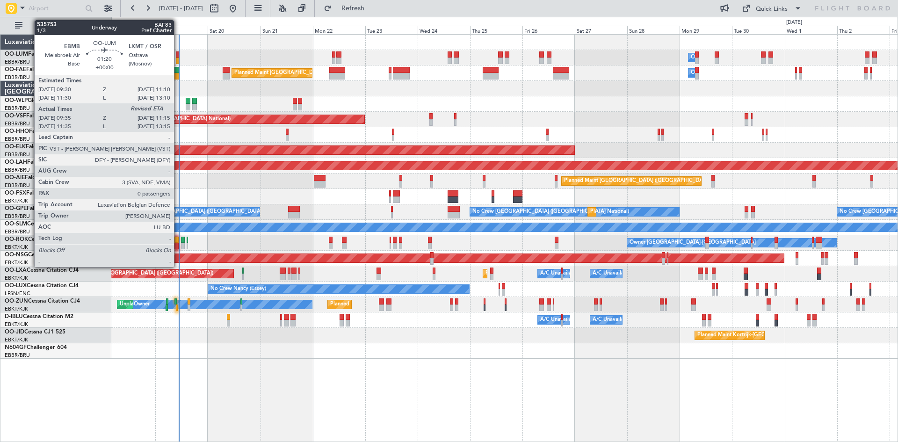
click at [178, 55] on div at bounding box center [178, 54] width 4 height 7
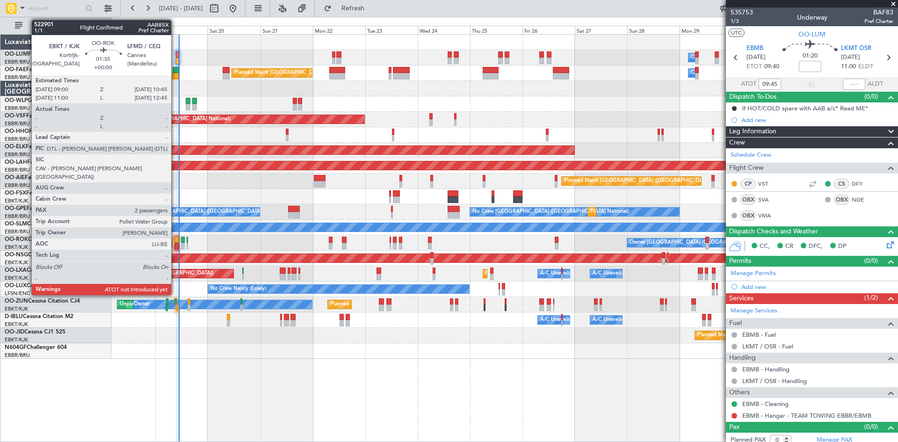
click at [175, 243] on div at bounding box center [176, 246] width 4 height 7
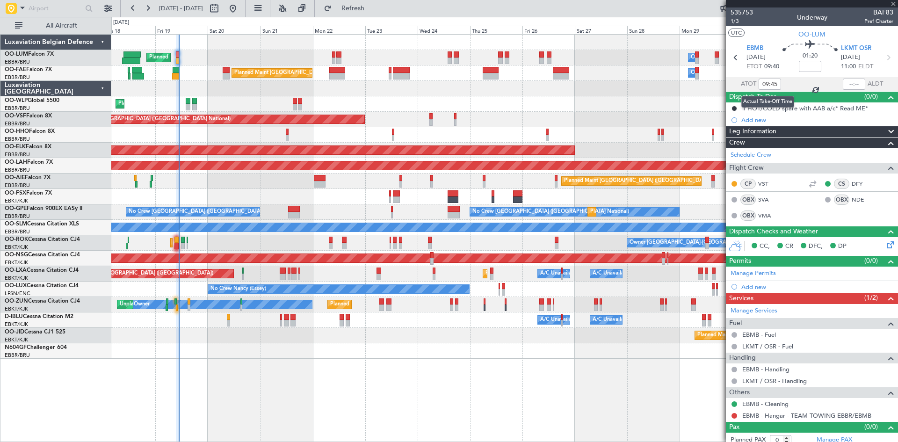
type input "2"
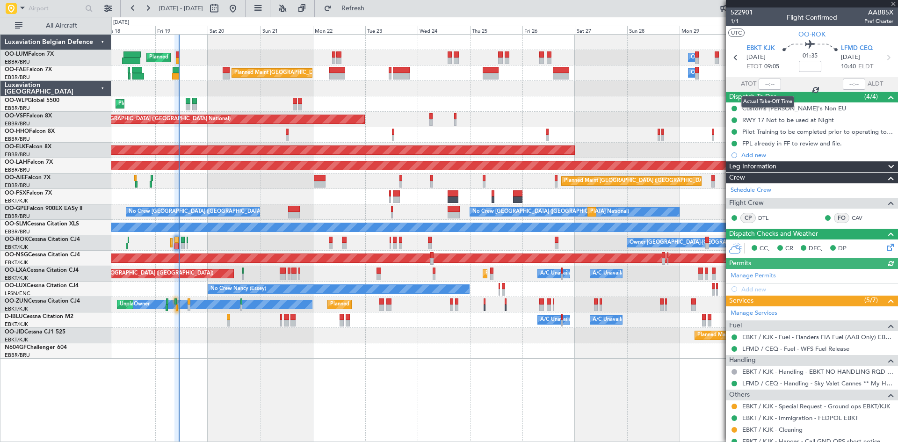
click at [766, 84] on div at bounding box center [770, 84] width 22 height 11
click at [768, 82] on input "text" at bounding box center [770, 84] width 22 height 11
click at [780, 72] on div "01:35" at bounding box center [810, 57] width 62 height 35
type input "09:47"
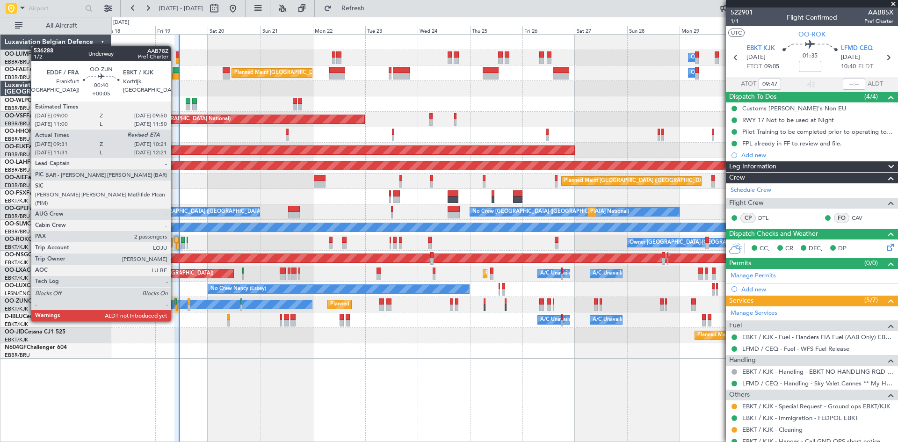
click at [175, 304] on div at bounding box center [175, 301] width 2 height 7
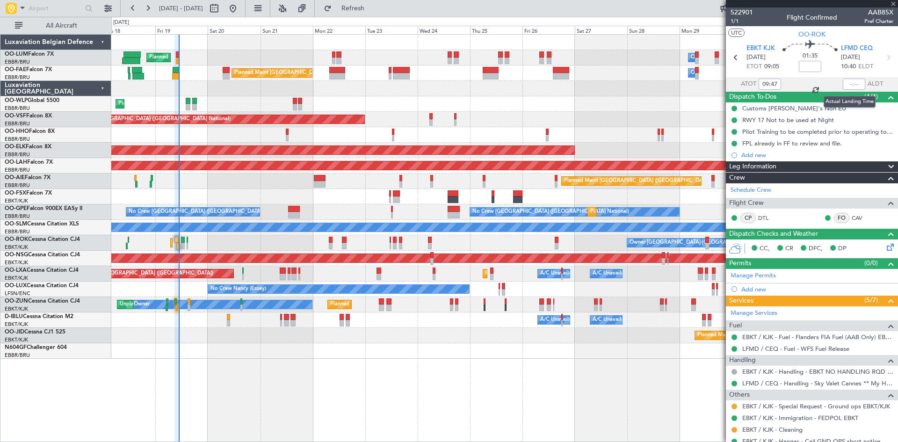
type input "+00:05"
type input "09:36"
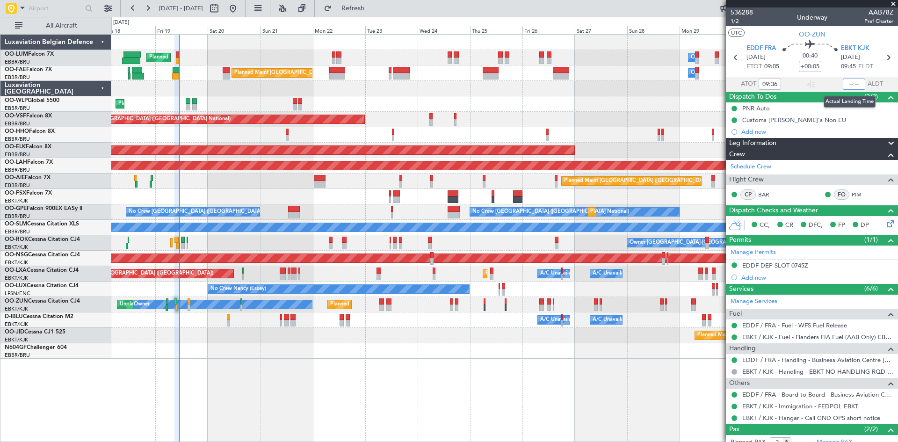
click at [848, 82] on input "text" at bounding box center [854, 84] width 22 height 11
click at [831, 68] on mat-tooltip-component "Estimated Landing Time" at bounding box center [854, 74] width 74 height 25
type input "10:20"
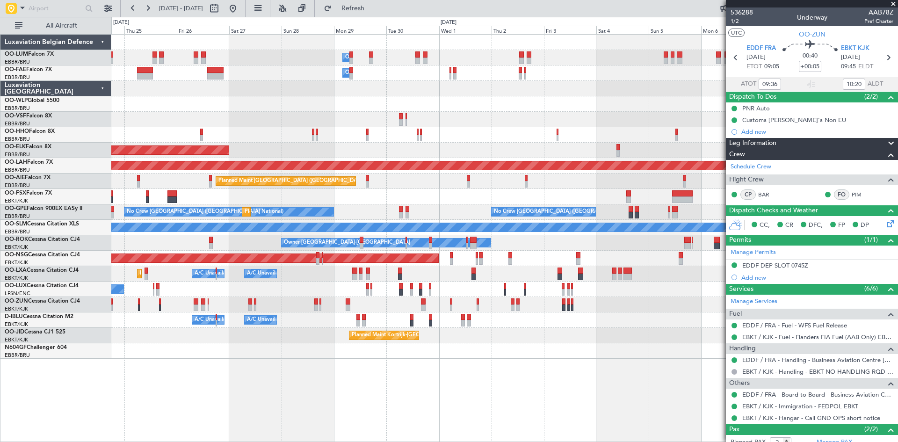
click at [188, 376] on div "Owner Melsbroek Air Base Owner Melsbroek Air Base Owner Melsbroek Air Base Plan…" at bounding box center [504, 238] width 787 height 408
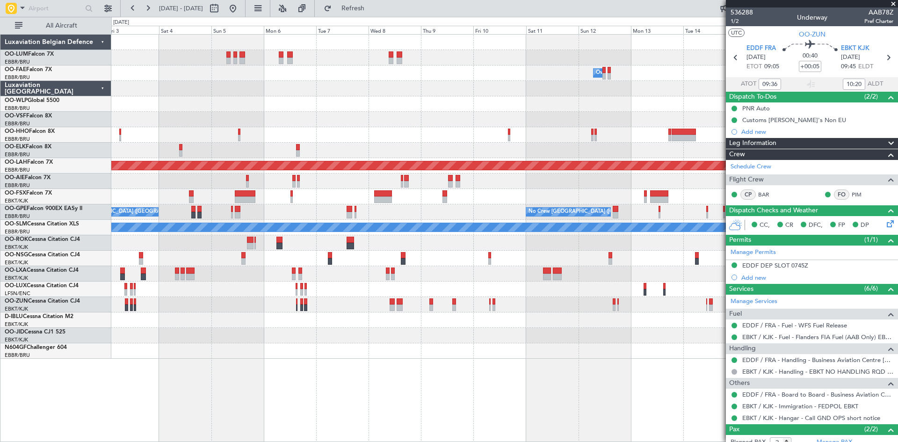
click at [225, 383] on div "Owner Melsbroek Air Base Planned Maint Alton-st Louis (St Louis Regl) Planned M…" at bounding box center [504, 238] width 787 height 408
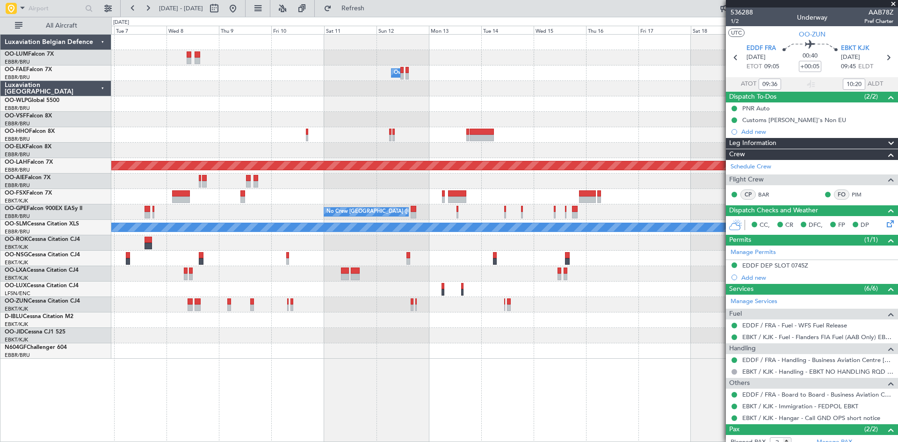
click at [310, 370] on div "Owner Melsbroek Air Base Planned Maint Alton-st Louis (St Louis Regl) No Crew B…" at bounding box center [504, 238] width 787 height 408
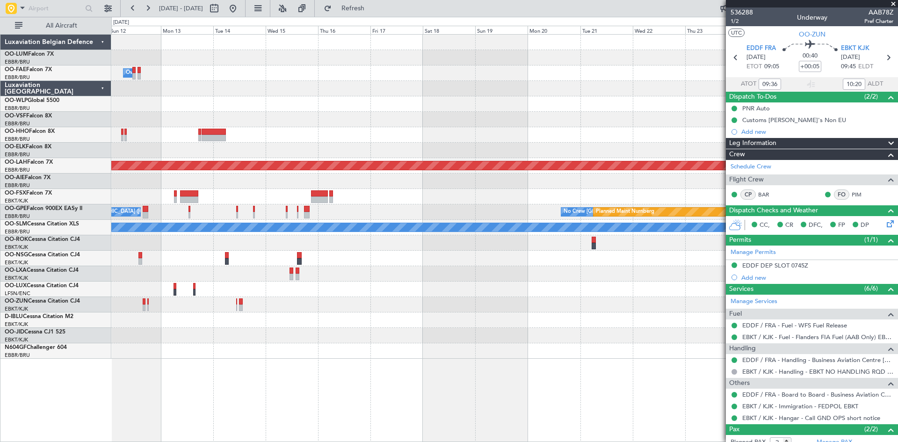
click at [256, 361] on div "Owner Melsbroek Air Base Planned Maint Alton-st Louis (St Louis Regl) No Crew B…" at bounding box center [504, 238] width 787 height 408
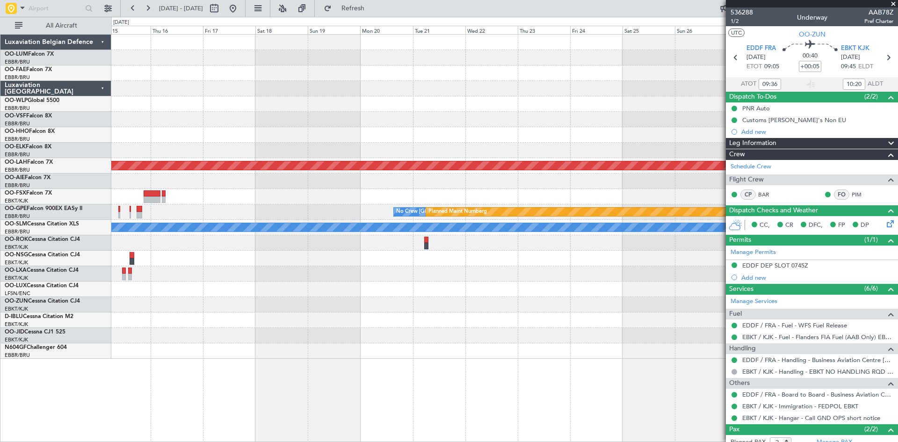
click at [330, 354] on div at bounding box center [504, 350] width 786 height 15
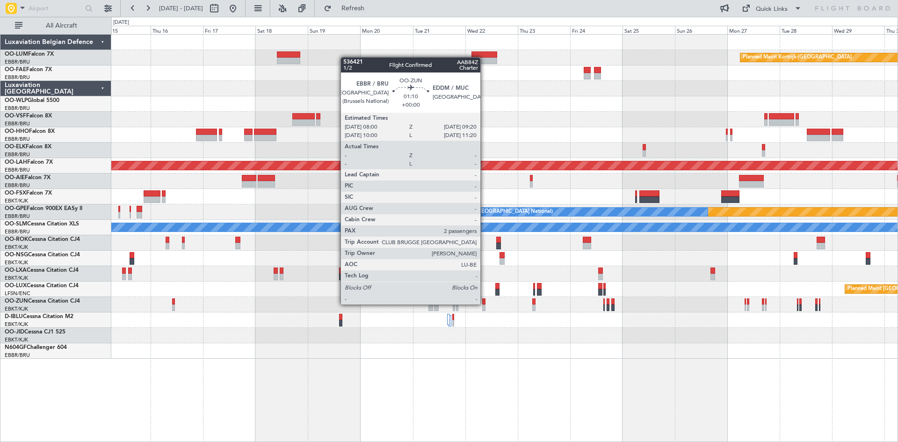
click at [484, 304] on div at bounding box center [483, 307] width 3 height 7
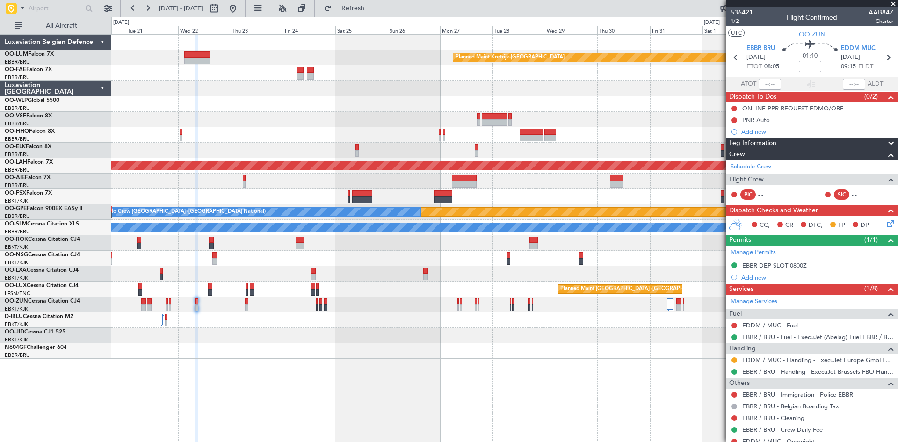
click at [250, 347] on div at bounding box center [504, 350] width 786 height 15
click at [736, 358] on button at bounding box center [734, 360] width 6 height 6
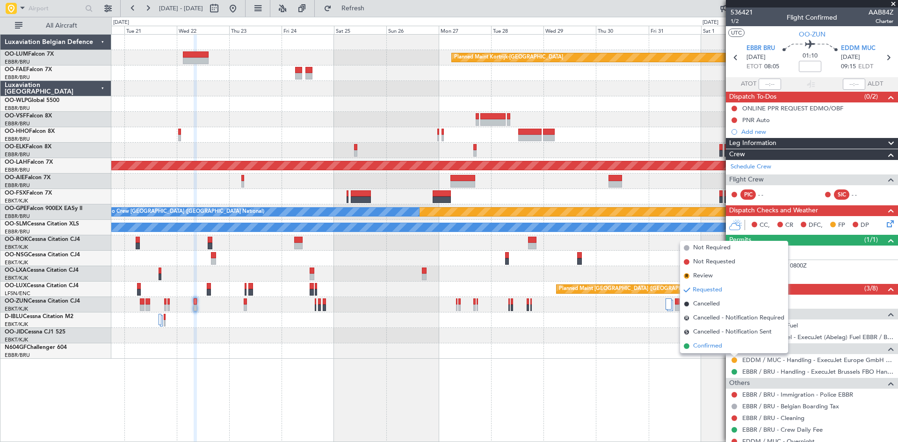
click at [713, 347] on span "Confirmed" at bounding box center [707, 345] width 29 height 9
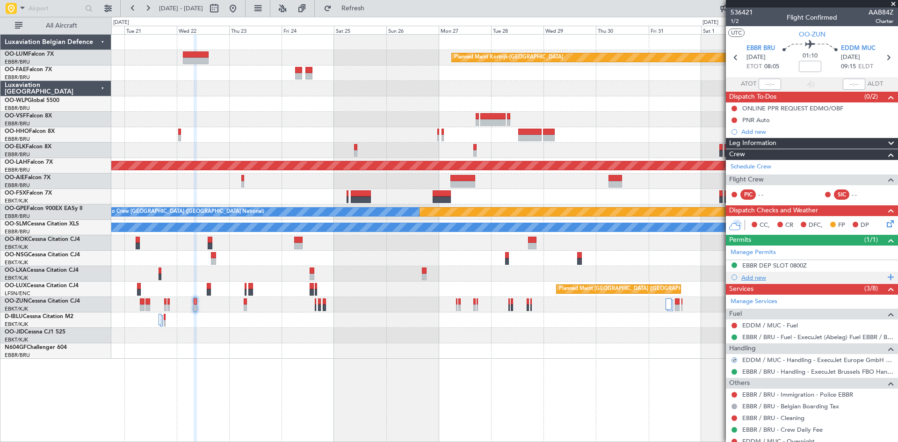
click at [757, 276] on div "Add new" at bounding box center [813, 278] width 144 height 8
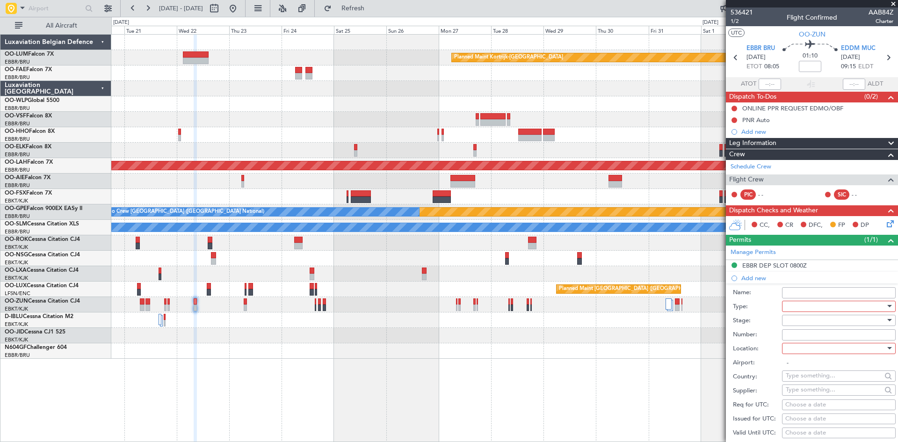
click at [810, 305] on div at bounding box center [836, 306] width 100 height 14
click at [822, 395] on span "Slot" at bounding box center [835, 395] width 98 height 14
click at [805, 321] on div at bounding box center [836, 320] width 100 height 14
click at [823, 392] on span "Received OK" at bounding box center [835, 395] width 98 height 14
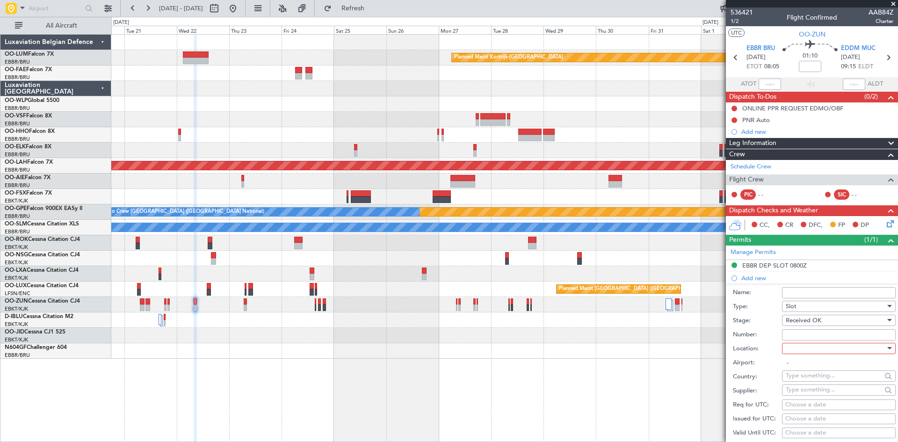
click at [804, 350] on div at bounding box center [836, 348] width 100 height 14
click at [815, 396] on span "Arrival" at bounding box center [835, 395] width 98 height 14
type input "EDDM / MUC"
click at [797, 332] on input "Number:" at bounding box center [839, 334] width 114 height 11
paste input "EDDM1909255416"
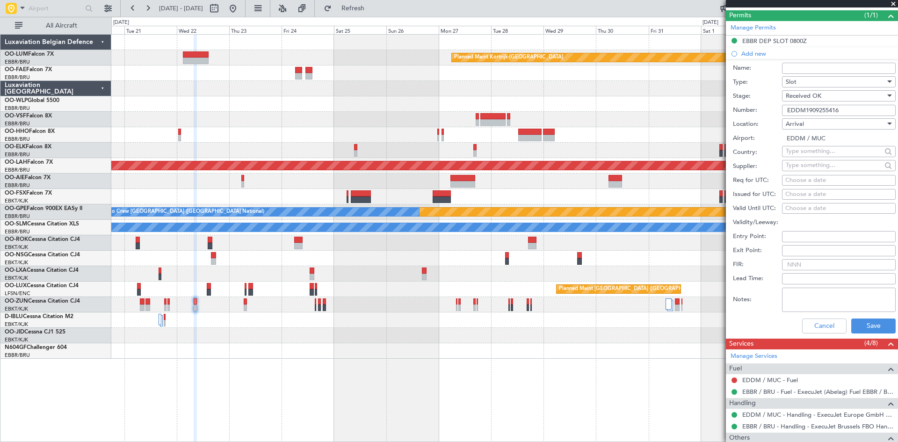
scroll to position [234, 0]
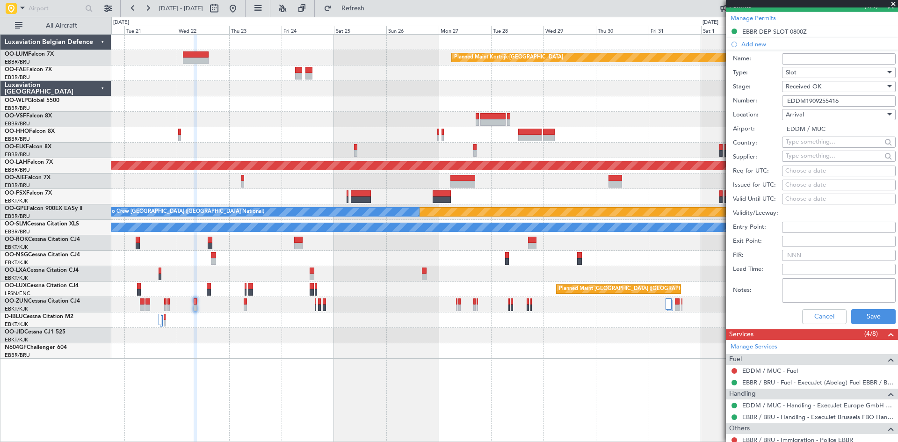
type input "EDDM1909255416"
click at [801, 167] on div "Choose a date" at bounding box center [838, 170] width 107 height 9
select select "9"
select select "2025"
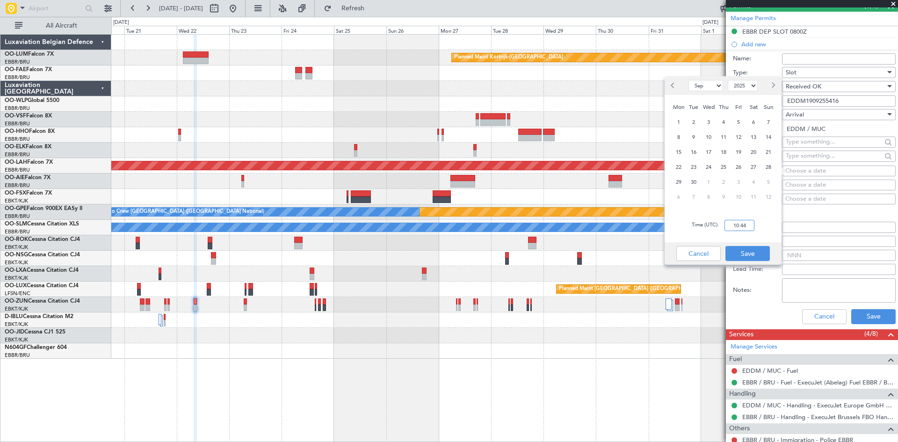
click at [741, 224] on input "10:44" at bounding box center [739, 225] width 30 height 11
type input "09:20"
click at [774, 85] on span "Next month" at bounding box center [773, 85] width 6 height 6
select select "10"
click at [708, 166] on span "22" at bounding box center [709, 167] width 12 height 12
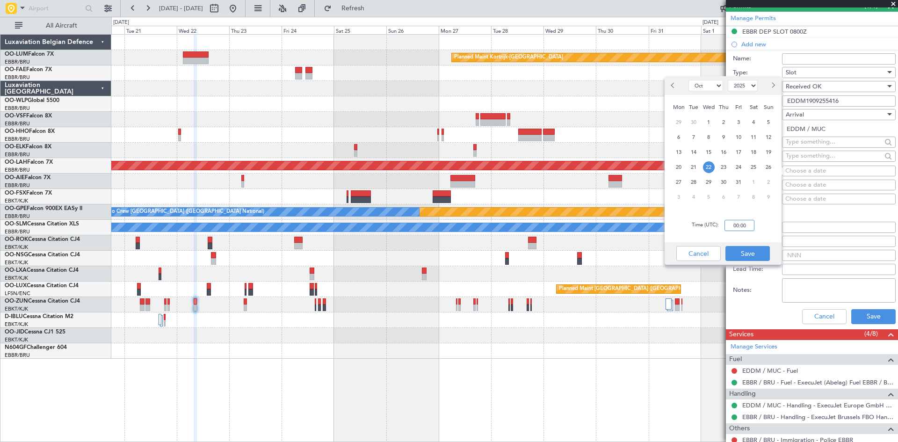
click at [737, 229] on input "00:00" at bounding box center [739, 225] width 30 height 11
type input "09:20"
click at [756, 256] on button "Save" at bounding box center [747, 253] width 44 height 15
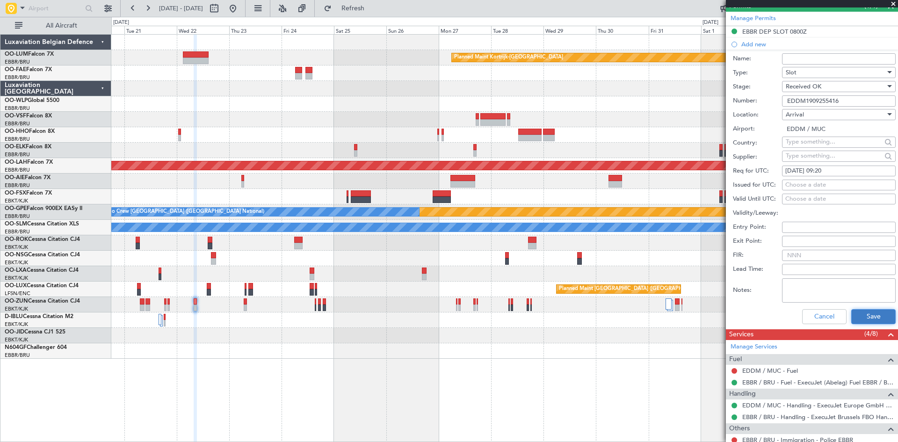
click at [860, 314] on button "Save" at bounding box center [873, 316] width 44 height 15
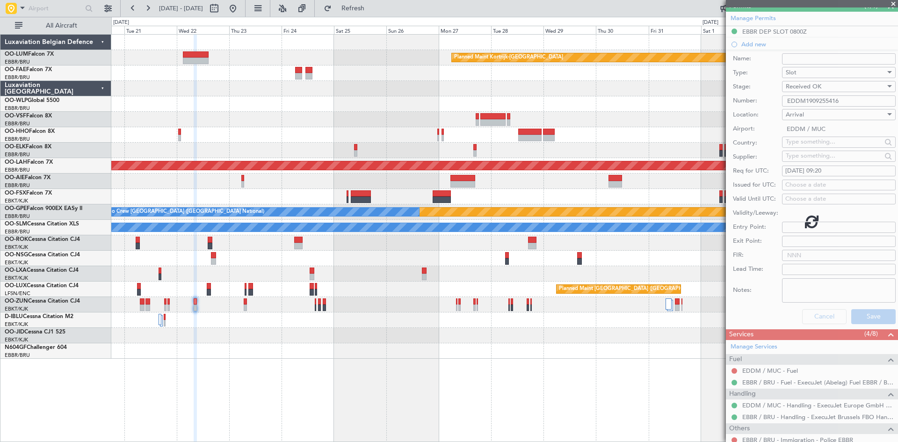
scroll to position [85, 0]
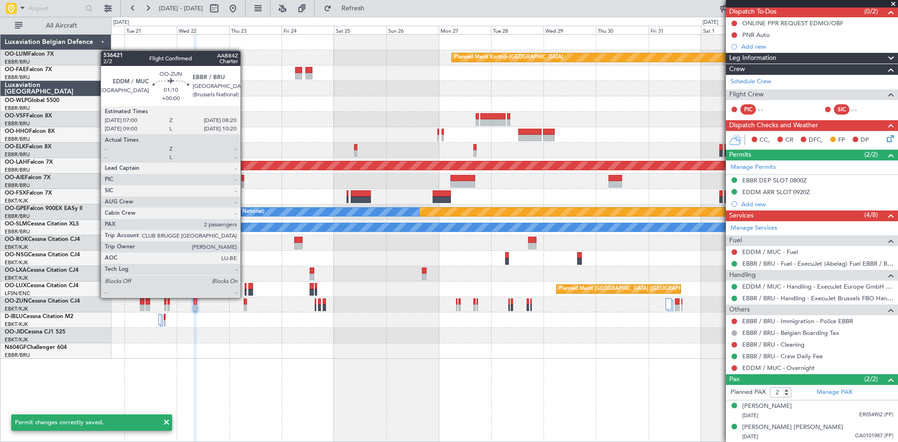
click at [245, 298] on div at bounding box center [245, 301] width 3 height 7
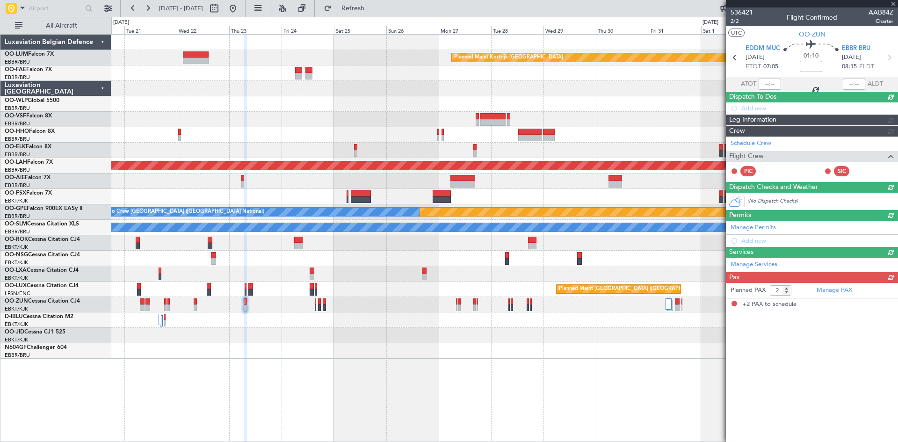
scroll to position [0, 0]
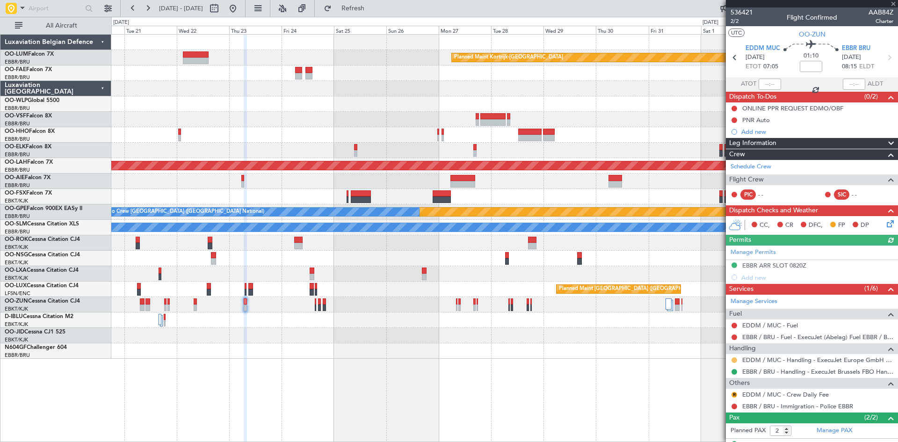
click at [736, 359] on button at bounding box center [734, 360] width 6 height 6
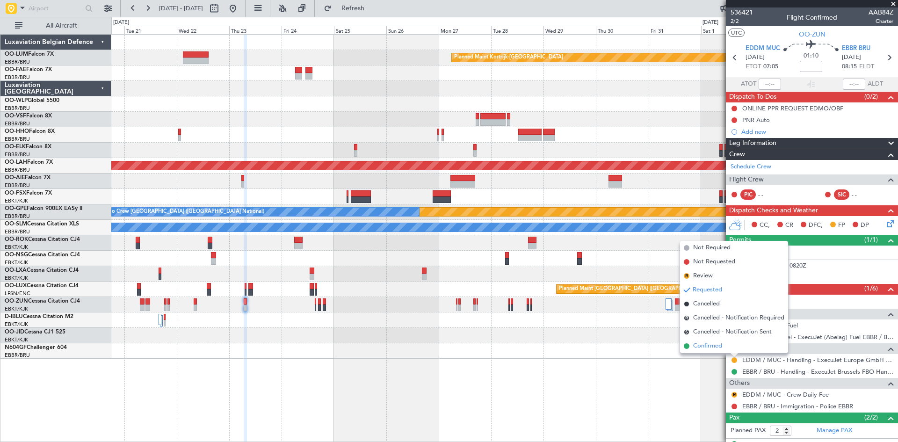
click at [729, 346] on li "Confirmed" at bounding box center [734, 346] width 108 height 14
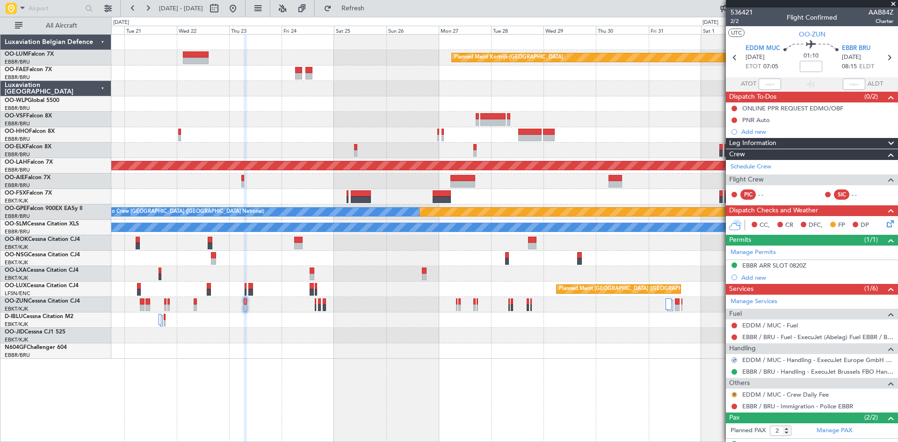
click at [735, 393] on button "R" at bounding box center [734, 395] width 6 height 6
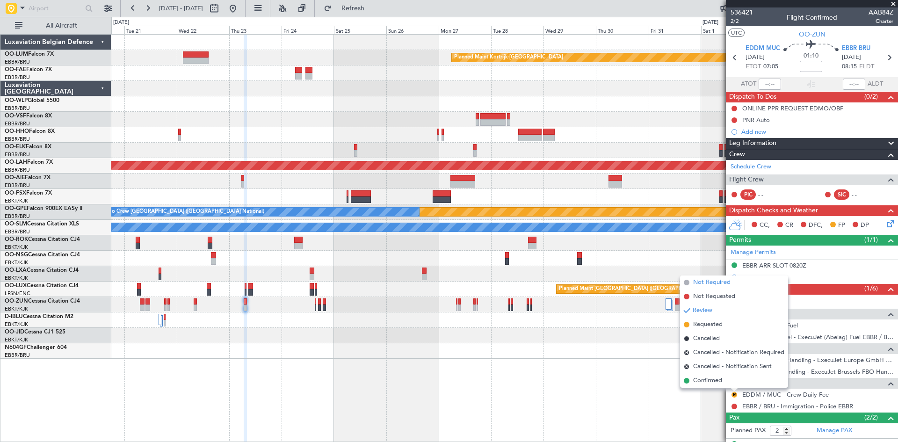
click at [716, 284] on span "Not Required" at bounding box center [711, 282] width 37 height 9
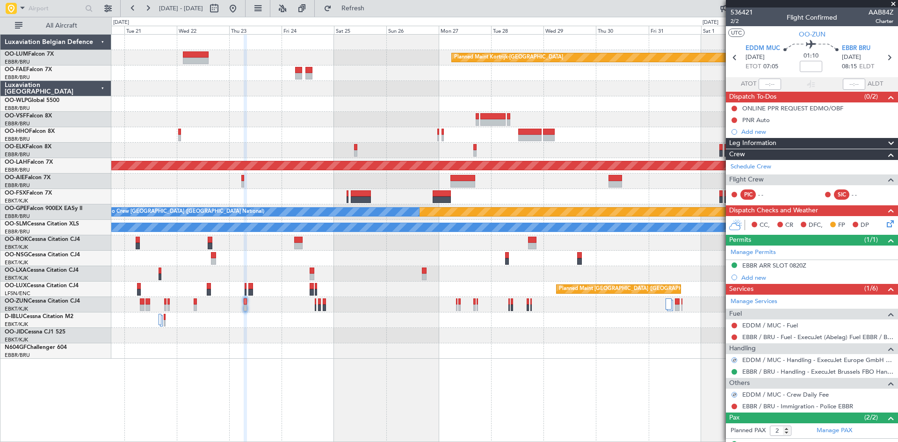
click at [750, 277] on div "Add new" at bounding box center [817, 278] width 152 height 8
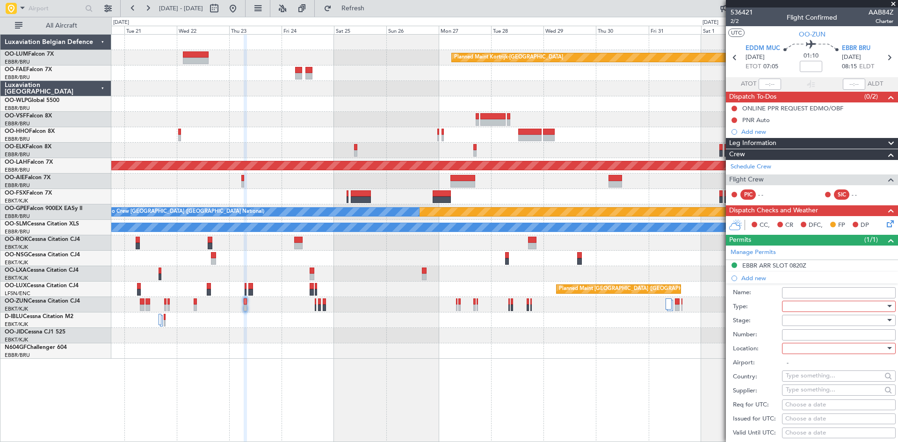
click at [803, 305] on div at bounding box center [836, 306] width 100 height 14
click at [808, 392] on span "Slot" at bounding box center [835, 394] width 98 height 14
click at [810, 323] on div at bounding box center [836, 320] width 100 height 14
drag, startPoint x: 809, startPoint y: 393, endPoint x: 810, endPoint y: 380, distance: 12.7
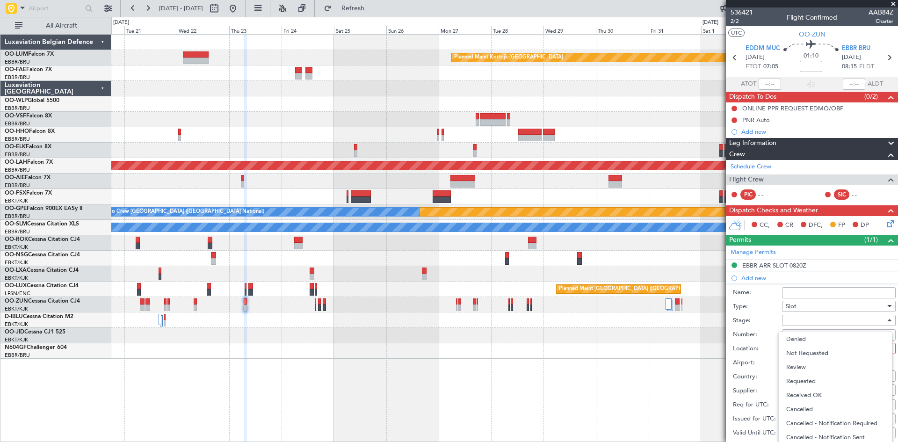
click at [810, 393] on span "Received OK" at bounding box center [835, 395] width 98 height 14
click at [807, 348] on div at bounding box center [836, 348] width 100 height 14
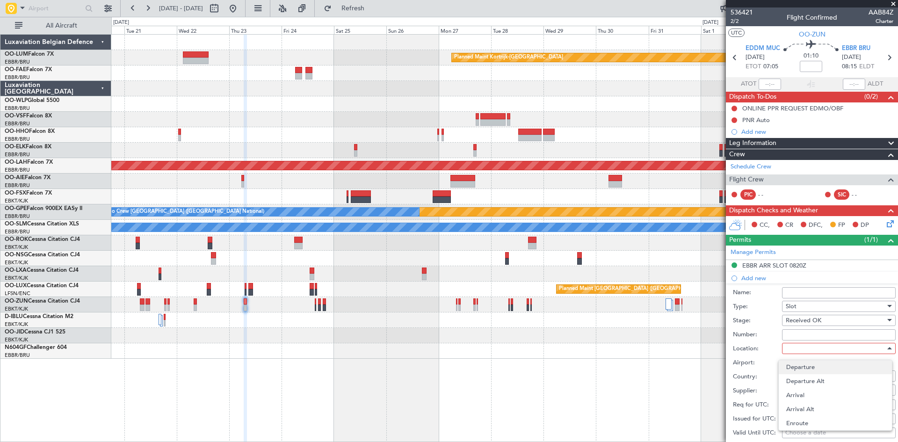
click at [811, 368] on span "Departure" at bounding box center [835, 367] width 98 height 14
type input "EDDM / MUC"
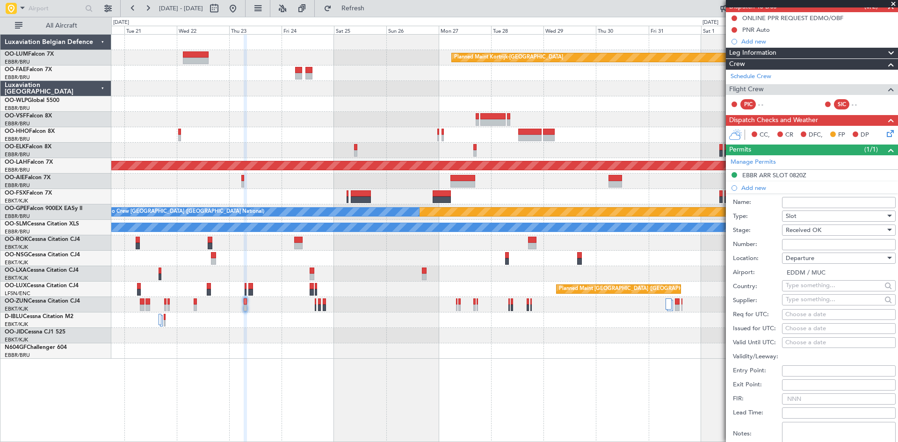
scroll to position [94, 0]
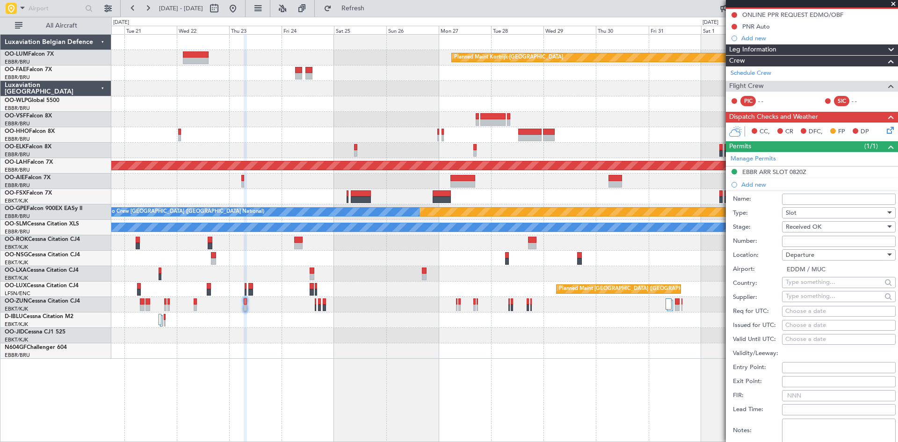
click at [838, 242] on input "Number:" at bounding box center [839, 241] width 114 height 11
paste input "EDDM1909255417"
type input "EDDM1909255417"
click at [806, 310] on div "Choose a date" at bounding box center [838, 311] width 107 height 9
select select "9"
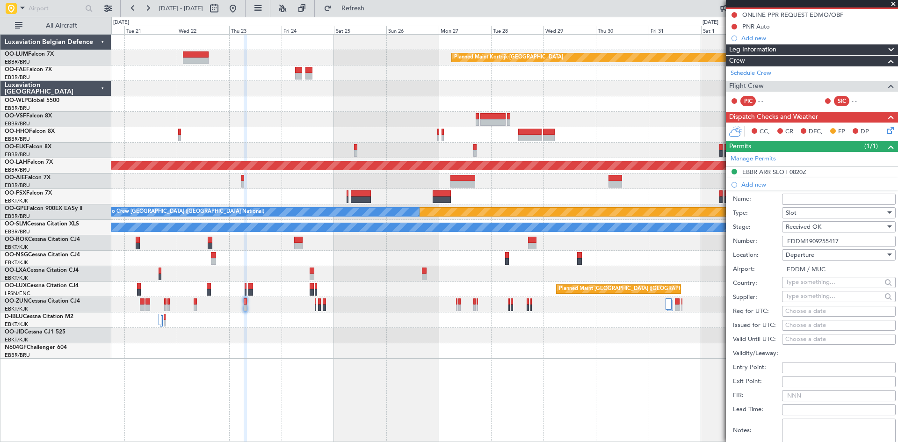
select select "2025"
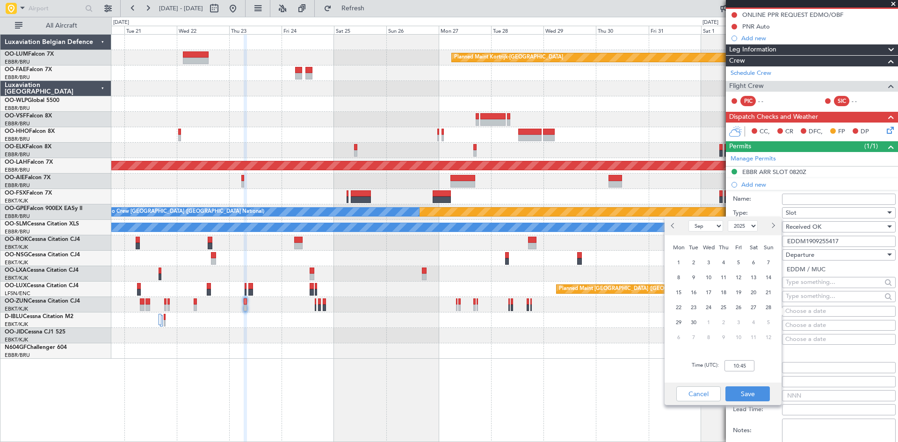
click at [774, 224] on button "Next month" at bounding box center [772, 225] width 10 height 15
select select "10"
click at [712, 305] on span "22" at bounding box center [709, 308] width 12 height 12
click at [741, 364] on input "00:00" at bounding box center [739, 365] width 30 height 11
type input "07:00"
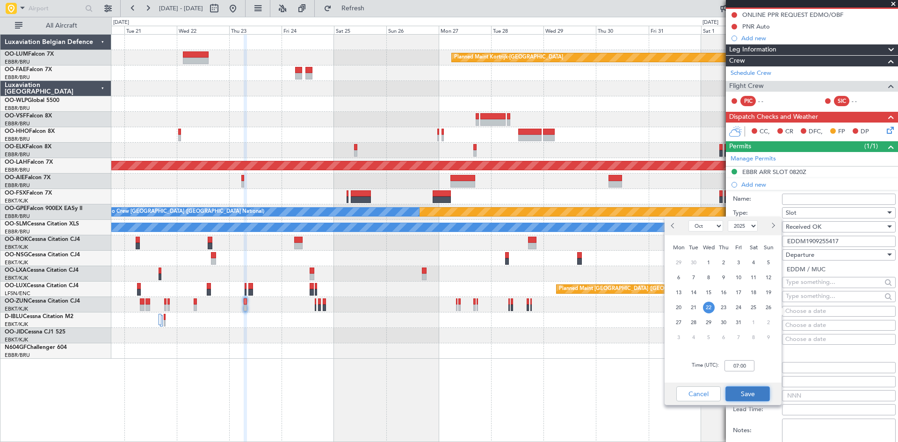
click at [756, 393] on button "Save" at bounding box center [747, 393] width 44 height 15
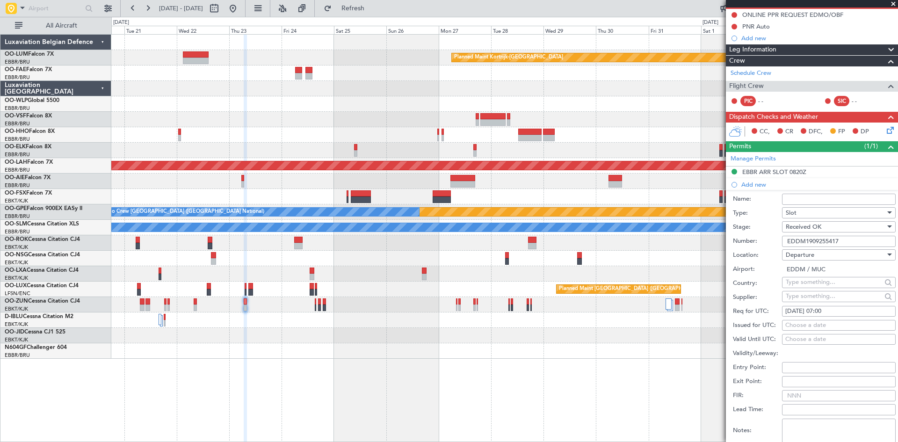
scroll to position [234, 0]
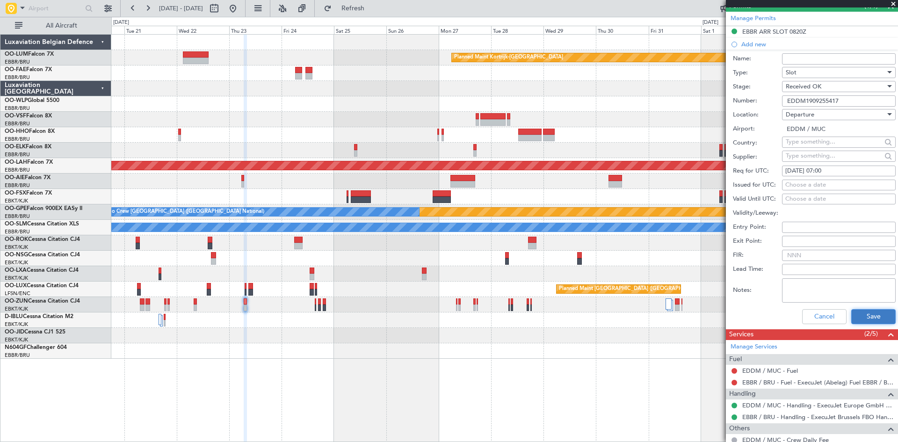
click at [868, 323] on button "Save" at bounding box center [873, 316] width 44 height 15
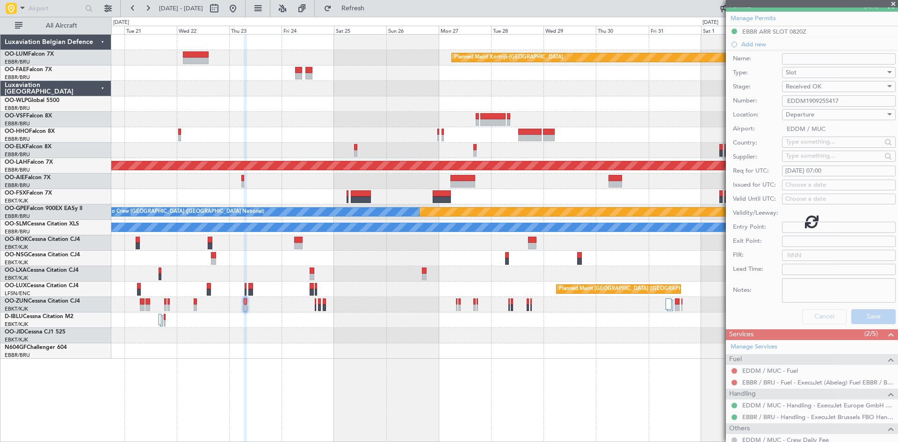
scroll to position [50, 0]
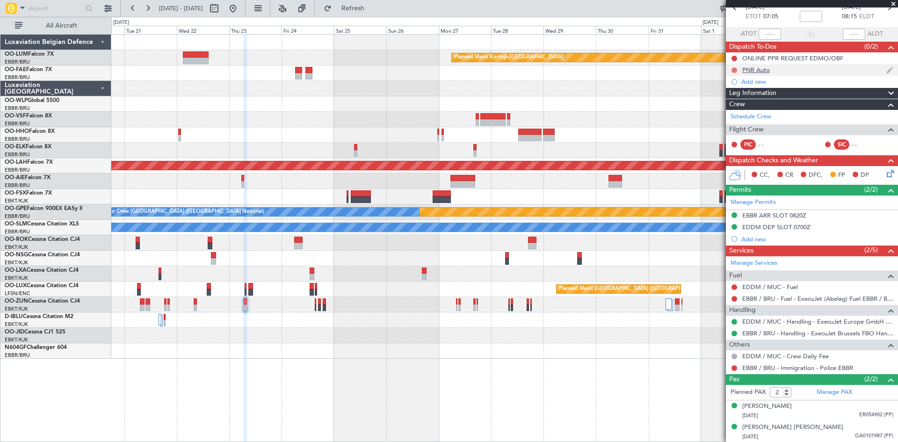
click at [735, 68] on button at bounding box center [734, 70] width 6 height 6
click at [732, 114] on span "Completed" at bounding box center [738, 111] width 31 height 9
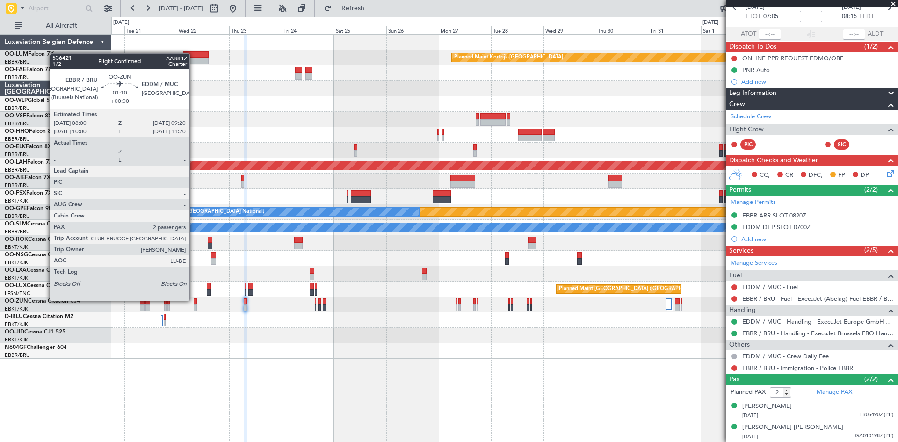
click at [194, 301] on div at bounding box center [195, 301] width 3 height 7
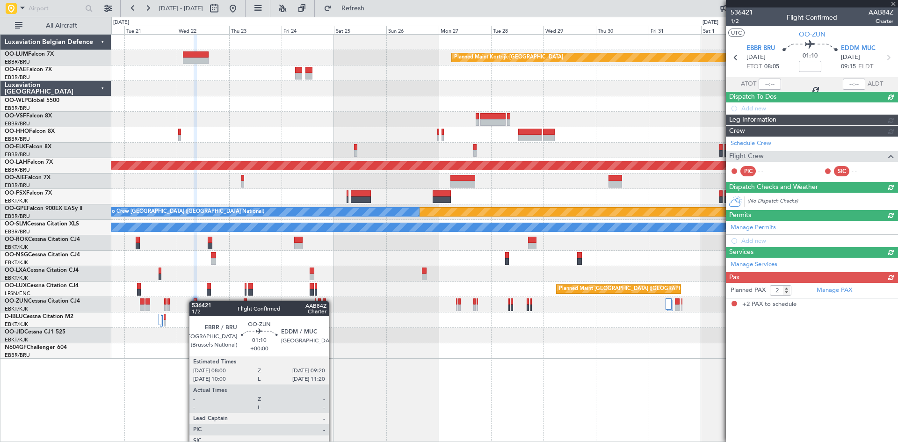
scroll to position [0, 0]
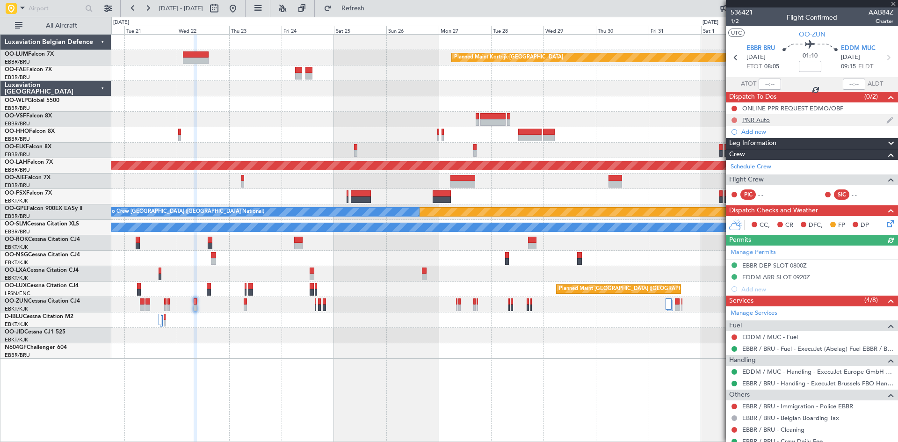
click at [734, 120] on button at bounding box center [734, 120] width 6 height 6
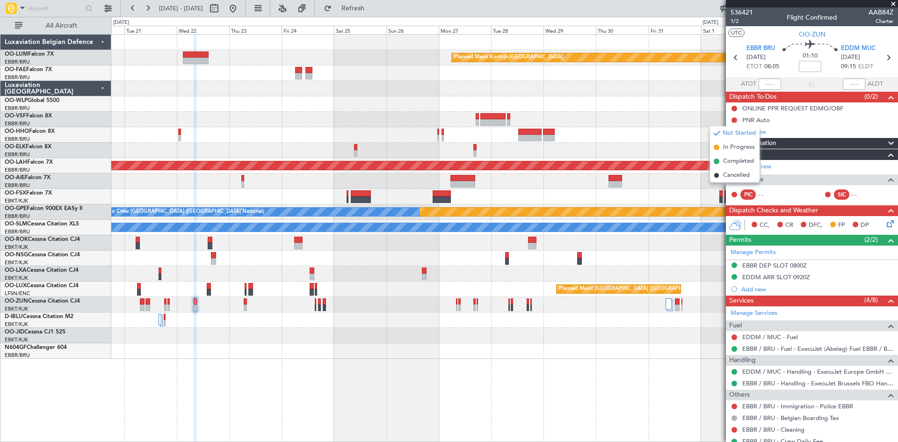
drag, startPoint x: 732, startPoint y: 158, endPoint x: 708, endPoint y: 162, distance: 24.8
click at [732, 158] on span "Completed" at bounding box center [738, 161] width 31 height 9
click at [240, 4] on button at bounding box center [232, 8] width 15 height 15
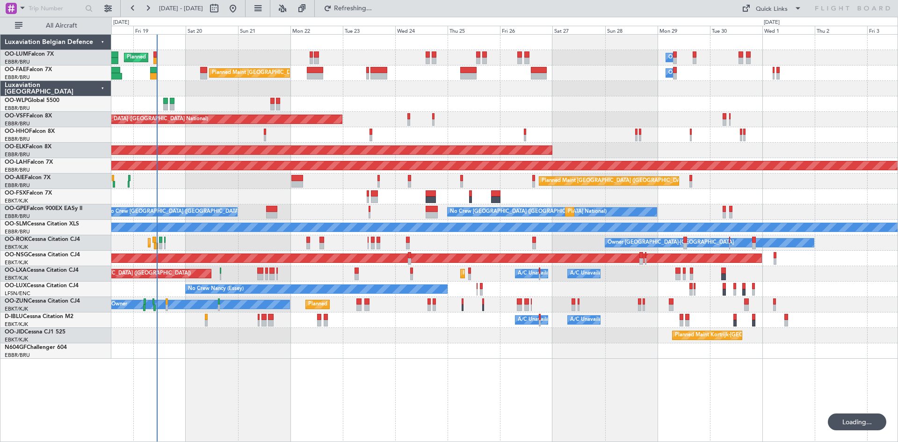
click at [424, 355] on div "Planned Maint [GEOGRAPHIC_DATA] ([GEOGRAPHIC_DATA] National) Owner [GEOGRAPHIC_…" at bounding box center [504, 238] width 787 height 408
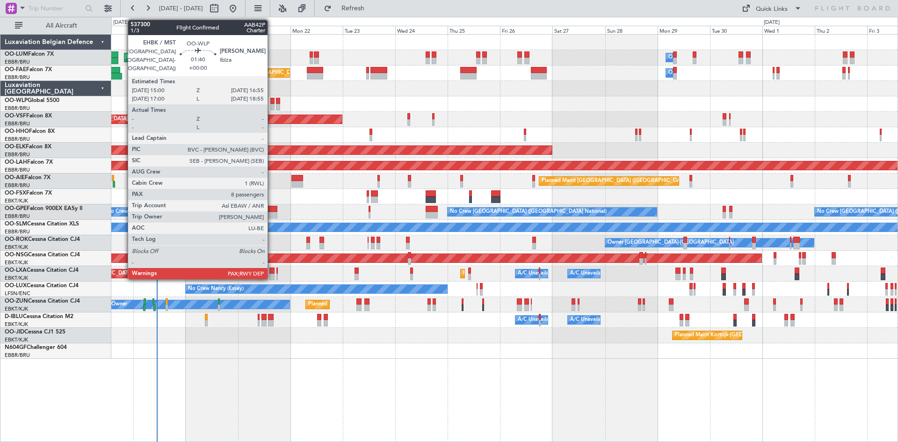
click at [272, 102] on div at bounding box center [272, 101] width 4 height 7
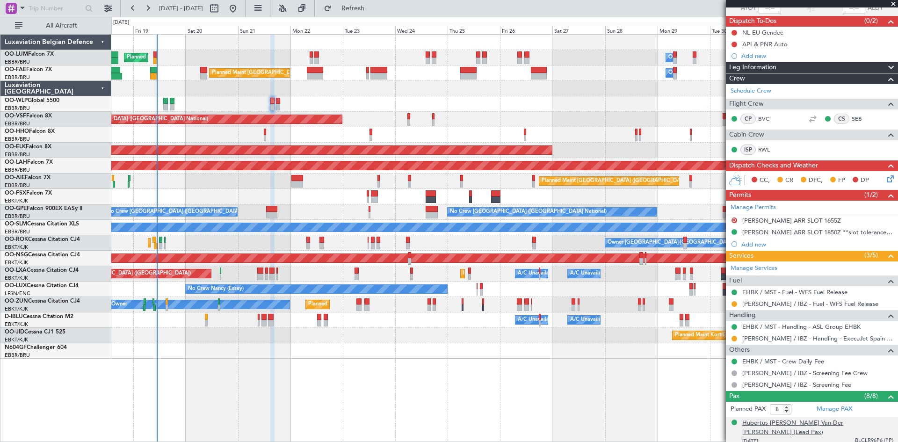
scroll to position [94, 0]
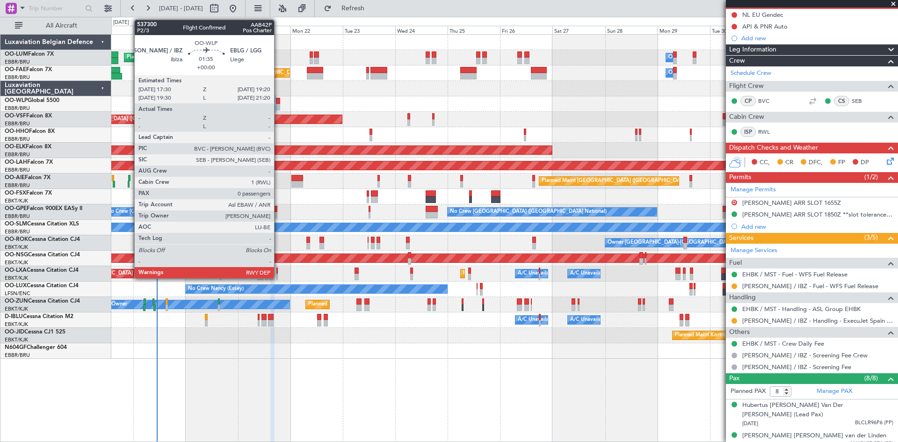
click at [278, 101] on div at bounding box center [278, 101] width 4 height 7
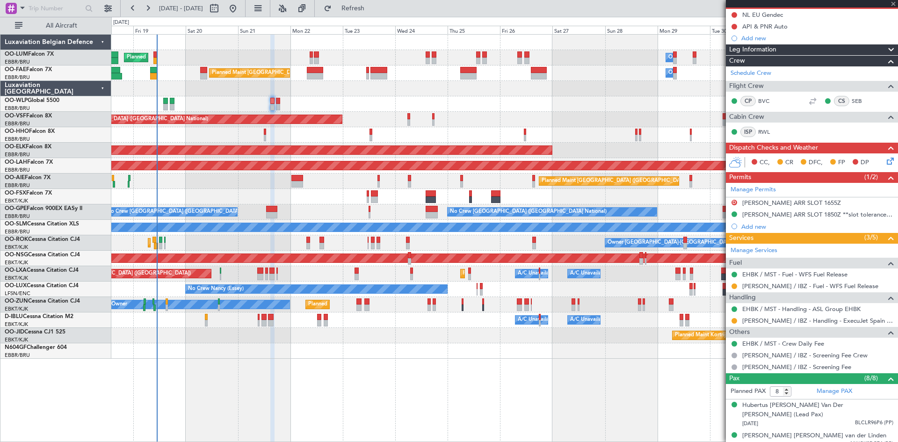
type input "0"
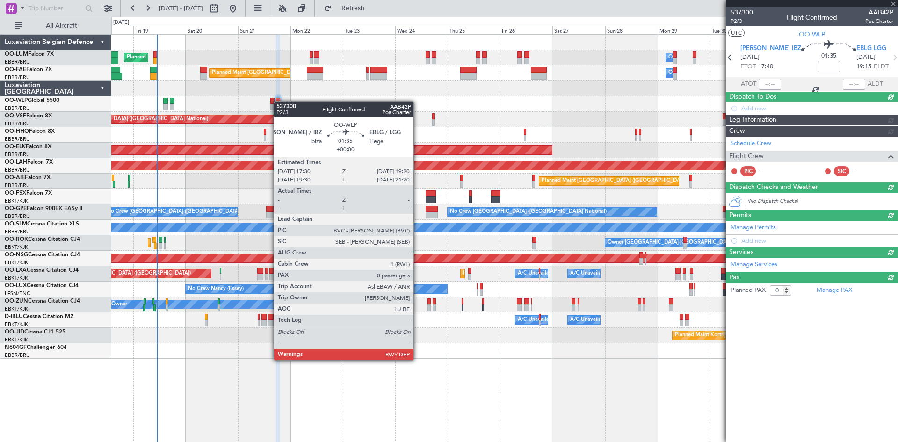
scroll to position [0, 0]
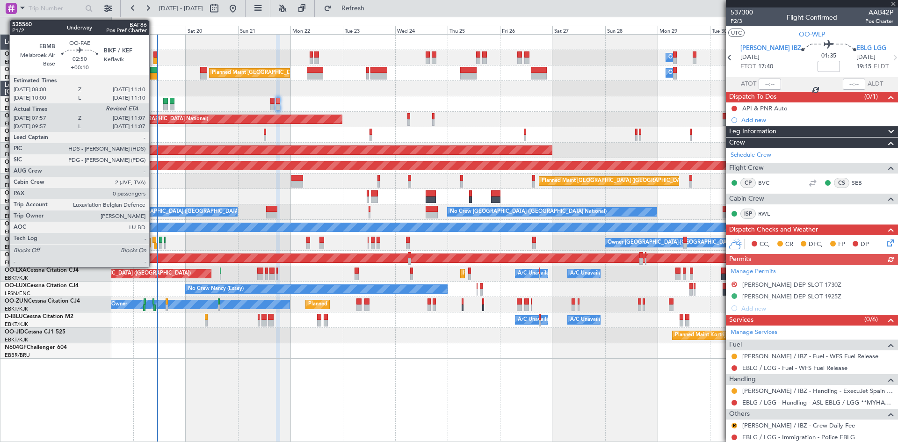
click at [153, 71] on div at bounding box center [153, 70] width 7 height 7
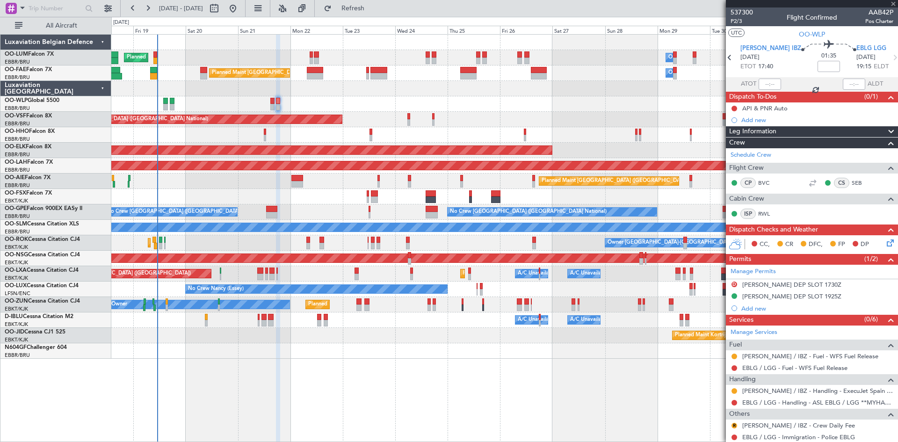
type input "+00:10"
type input "08:07"
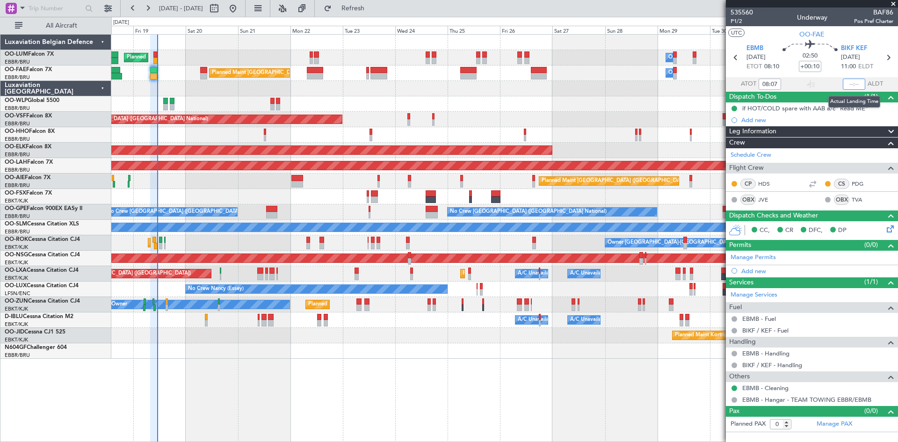
click at [853, 83] on input "text" at bounding box center [854, 84] width 22 height 11
click at [838, 66] on div "02:50 +00:10" at bounding box center [810, 57] width 62 height 35
type input "10:56"
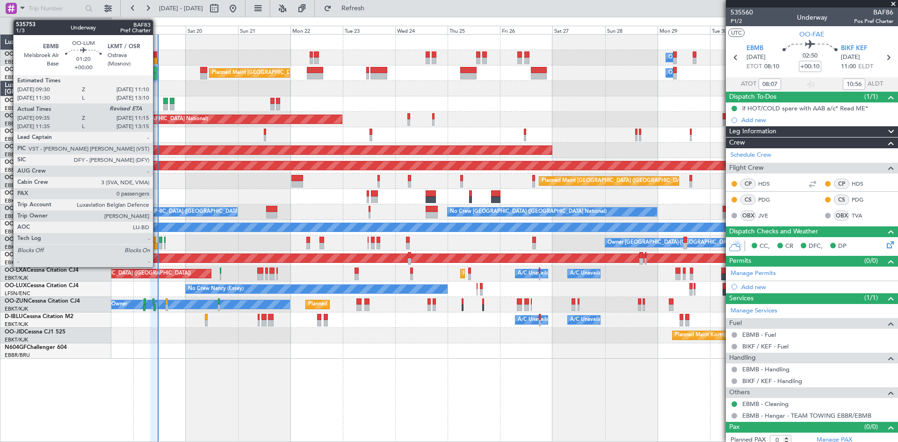
click at [157, 55] on div at bounding box center [155, 54] width 4 height 7
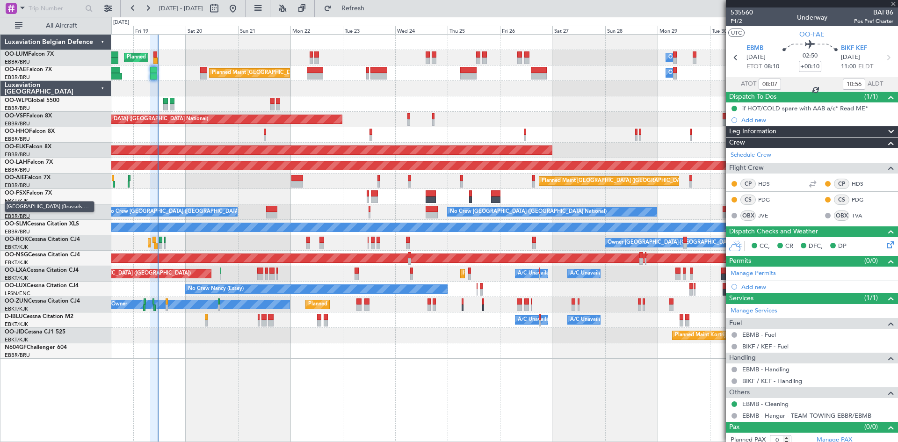
type input "09:45"
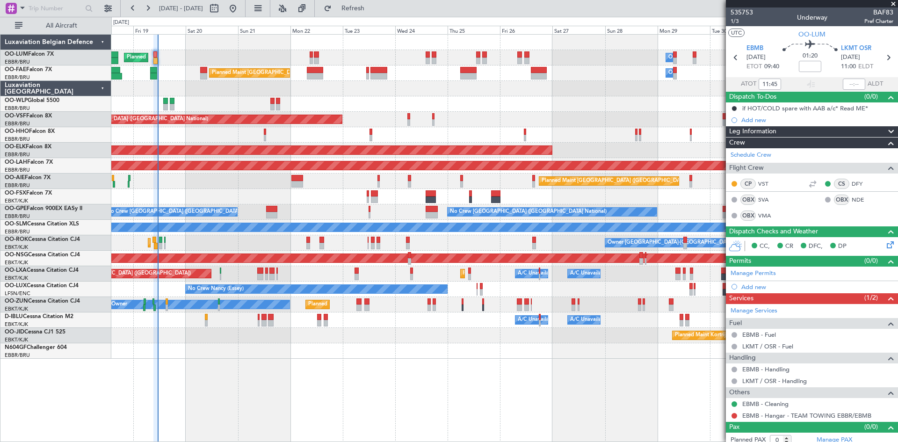
type input "09:45"
click at [846, 87] on input "text" at bounding box center [854, 84] width 22 height 11
click at [821, 79] on section "ATOT 09:45 1113 ALDT" at bounding box center [812, 84] width 172 height 14
type input "11:13"
click at [493, 104] on div "Planned Maint Liege" at bounding box center [504, 103] width 786 height 15
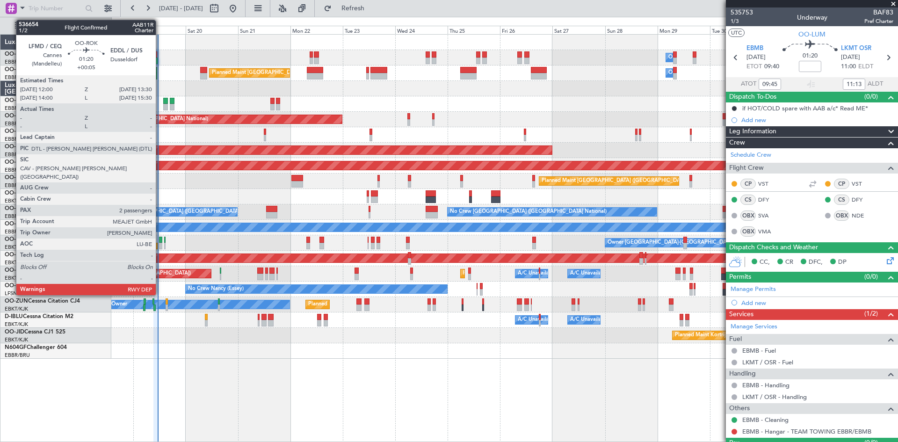
click at [160, 243] on div at bounding box center [161, 246] width 4 height 7
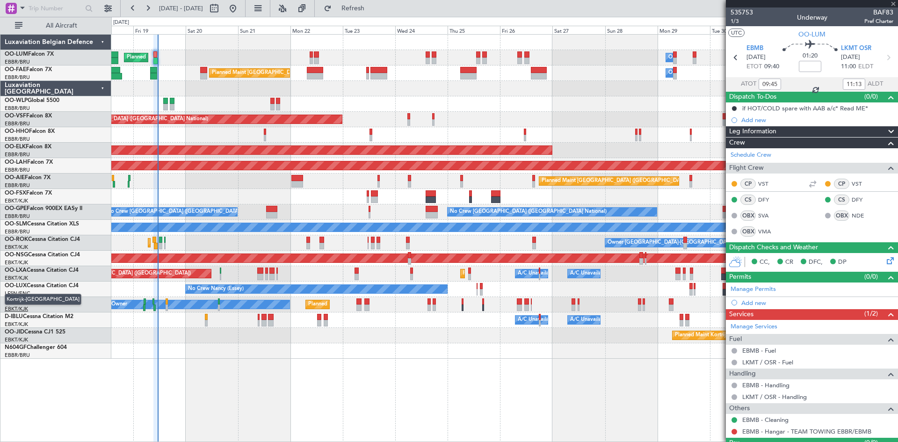
type input "+00:05"
type input "2"
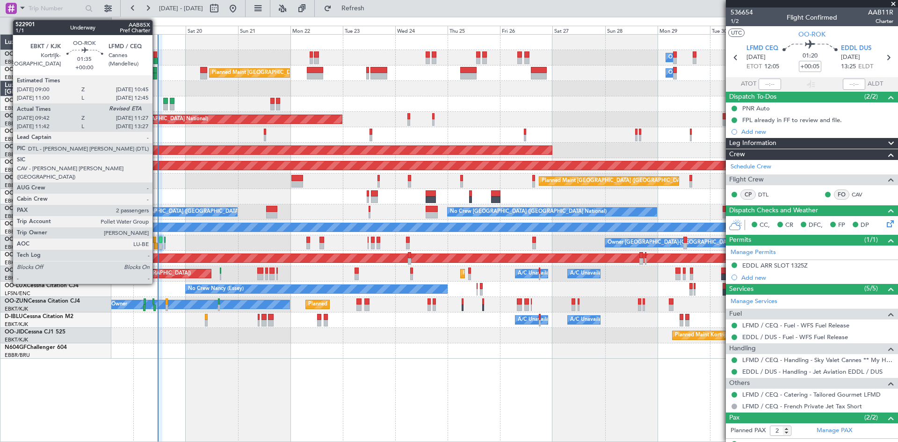
click at [157, 244] on div at bounding box center [156, 246] width 4 height 7
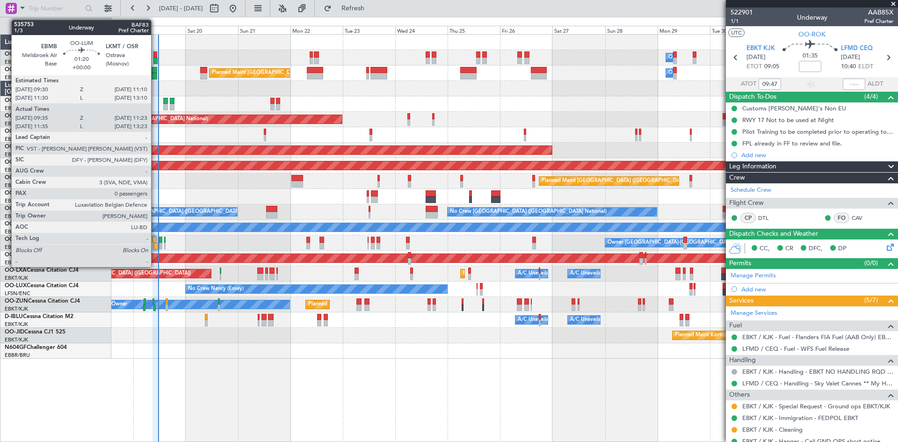
click at [155, 58] on div at bounding box center [155, 61] width 4 height 7
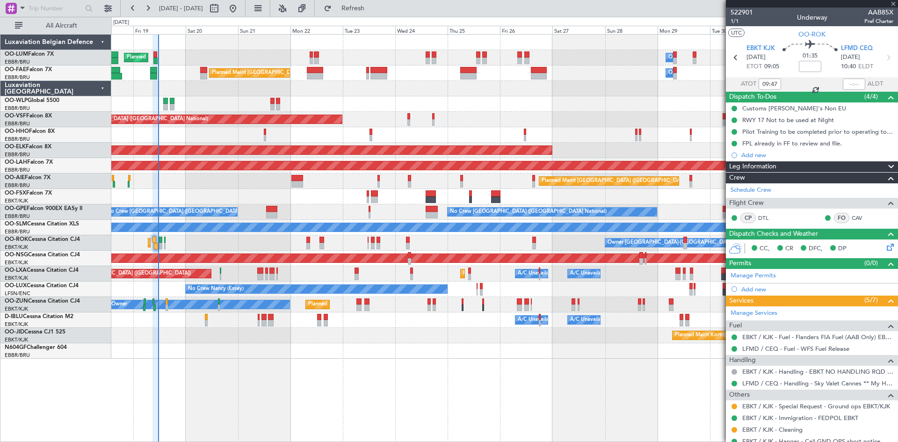
type input "09:45"
type input "11:13"
type input "0"
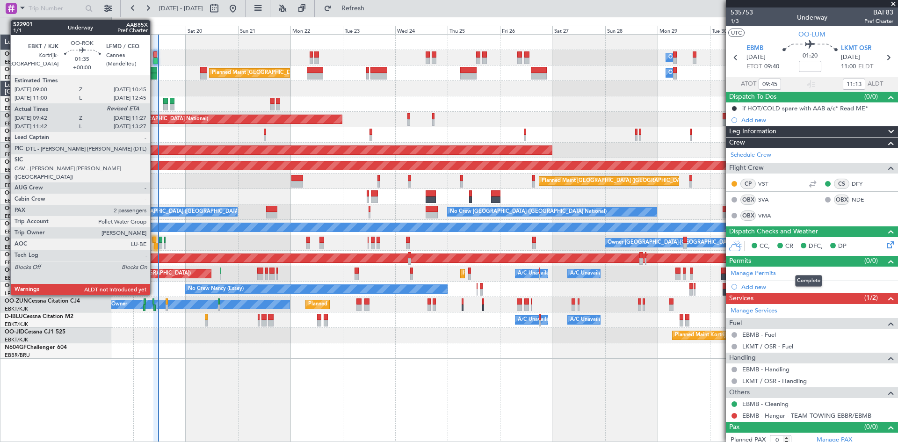
click at [154, 246] on div at bounding box center [156, 246] width 4 height 7
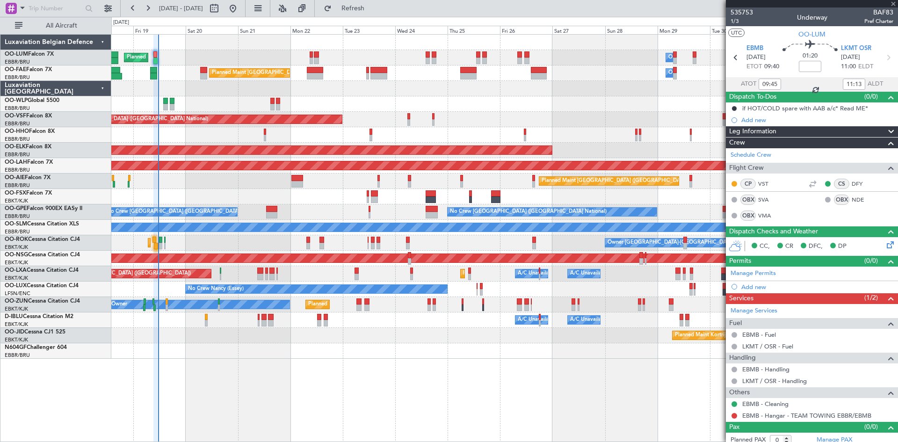
type input "09:47"
type input "2"
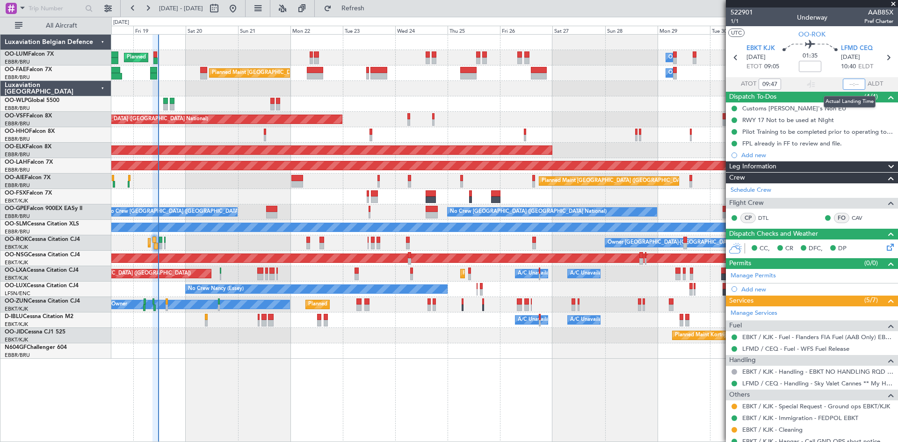
click at [851, 82] on input "text" at bounding box center [854, 84] width 22 height 11
click at [831, 81] on div "Estimated Landing Time" at bounding box center [845, 84] width 61 height 12
type input "11:22"
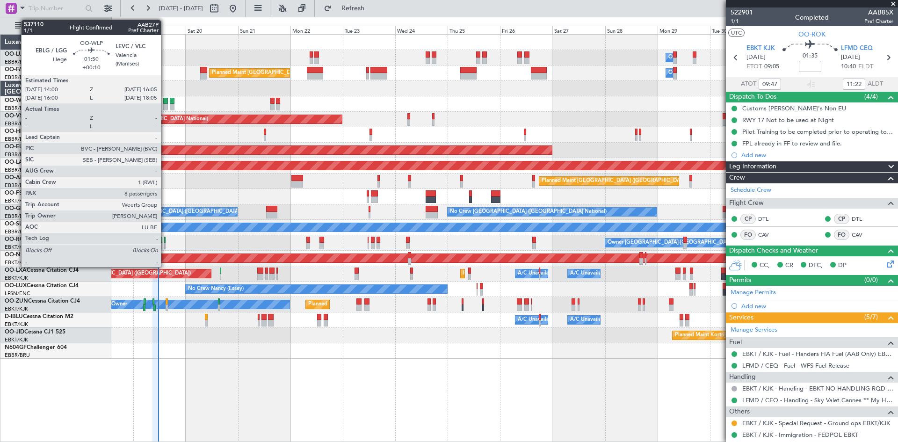
click at [165, 102] on div at bounding box center [165, 101] width 5 height 7
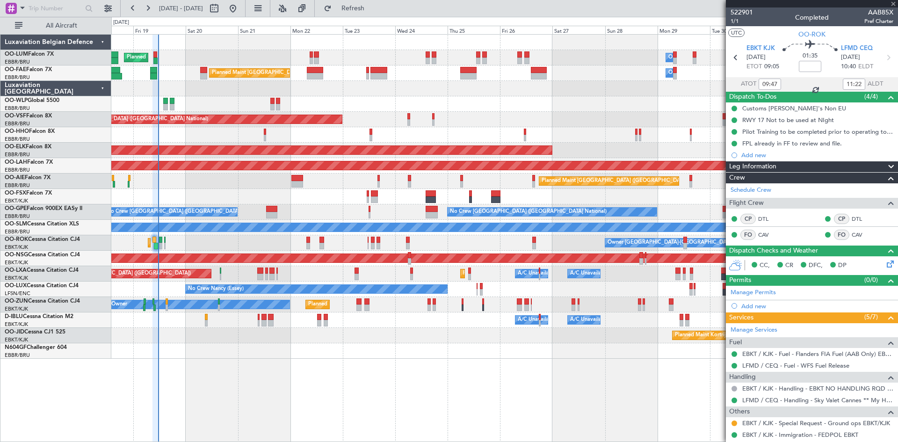
type input "+00:10"
type input "8"
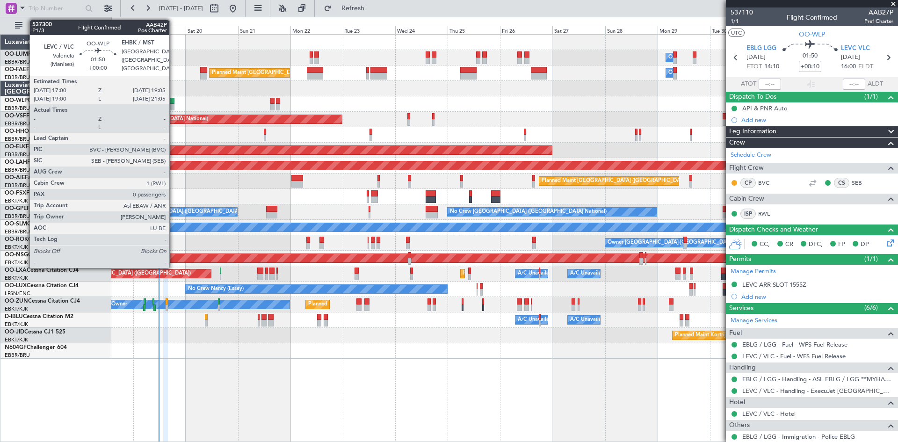
click at [174, 102] on div at bounding box center [172, 101] width 5 height 7
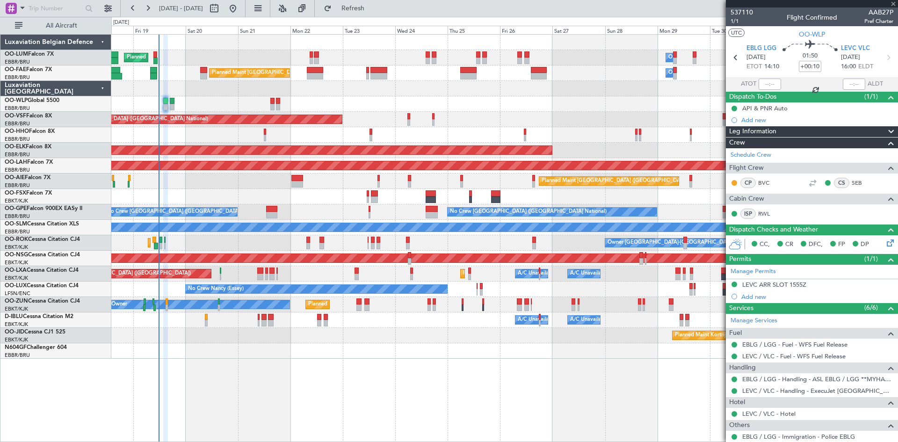
type input "0"
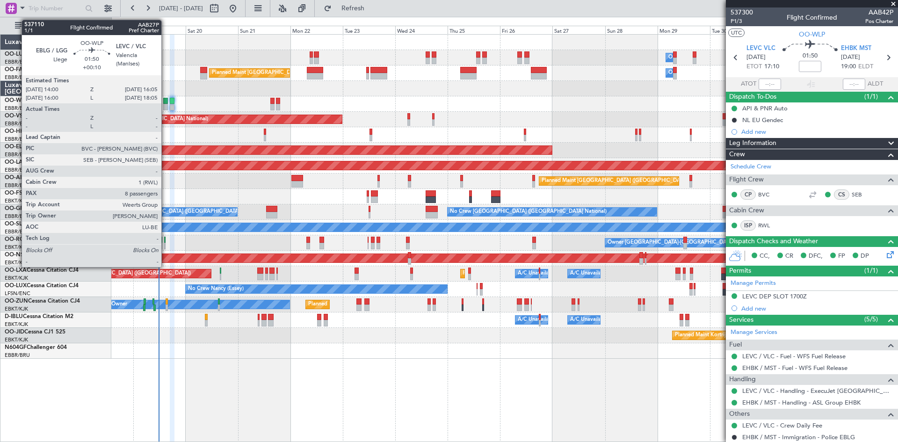
click at [166, 101] on div at bounding box center [165, 101] width 5 height 7
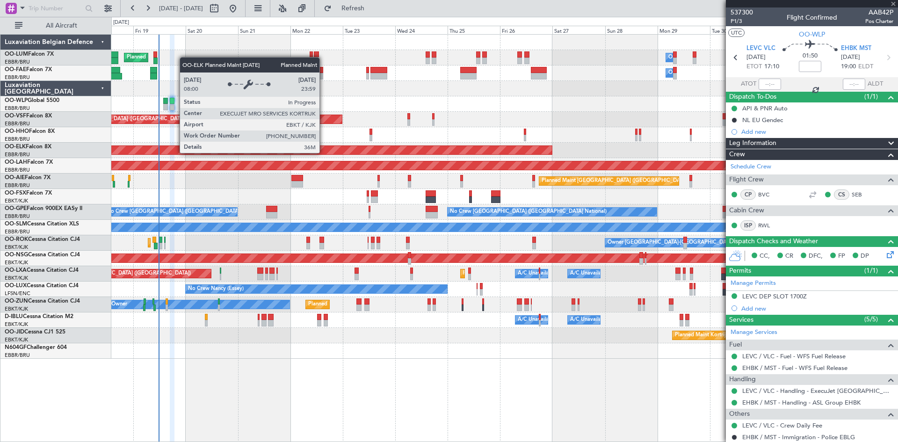
type input "+00:10"
type input "8"
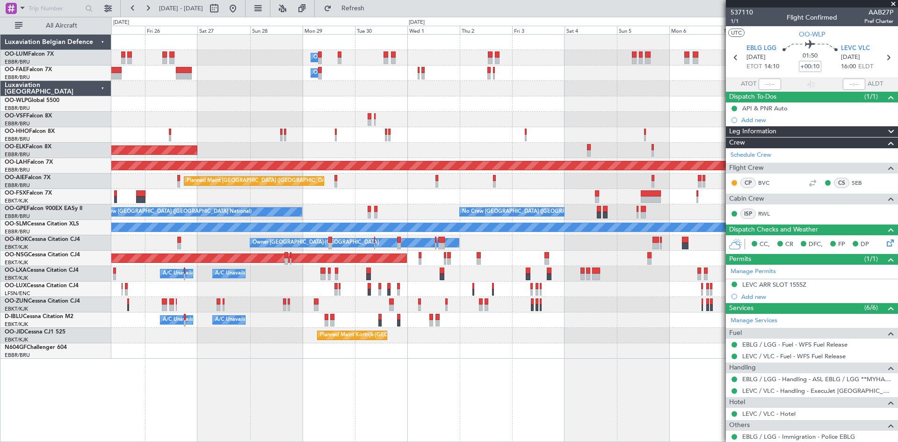
click at [204, 347] on div at bounding box center [504, 350] width 786 height 15
click at [318, 337] on div "Owner Melsbroek Air Base Owner Melsbroek Air Base Planned Maint Brussels (Bruss…" at bounding box center [504, 197] width 786 height 324
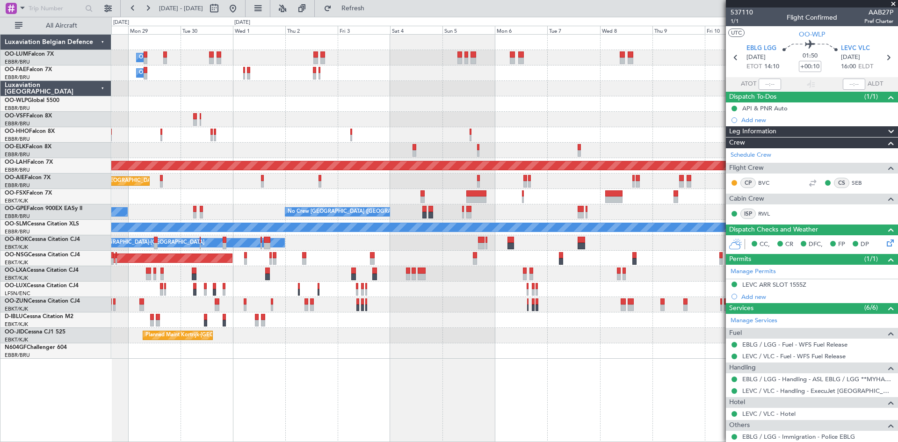
click at [341, 336] on div "Planned Maint Kortrijk-[GEOGRAPHIC_DATA]" at bounding box center [504, 335] width 786 height 15
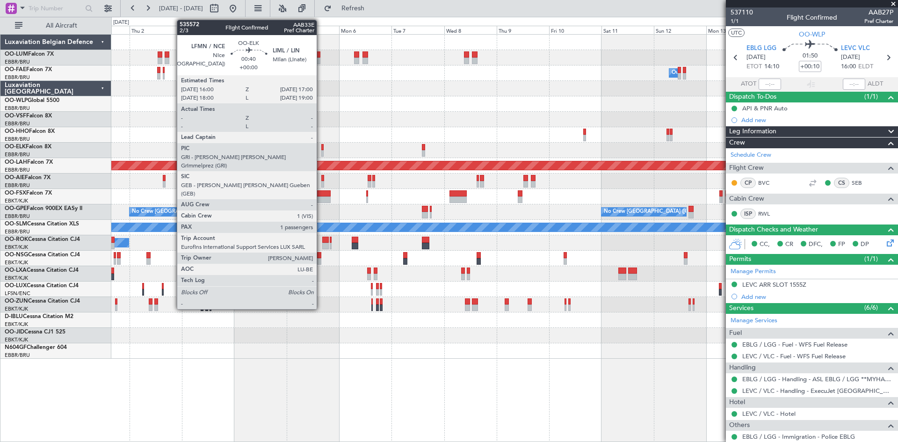
click at [321, 149] on div at bounding box center [322, 147] width 2 height 7
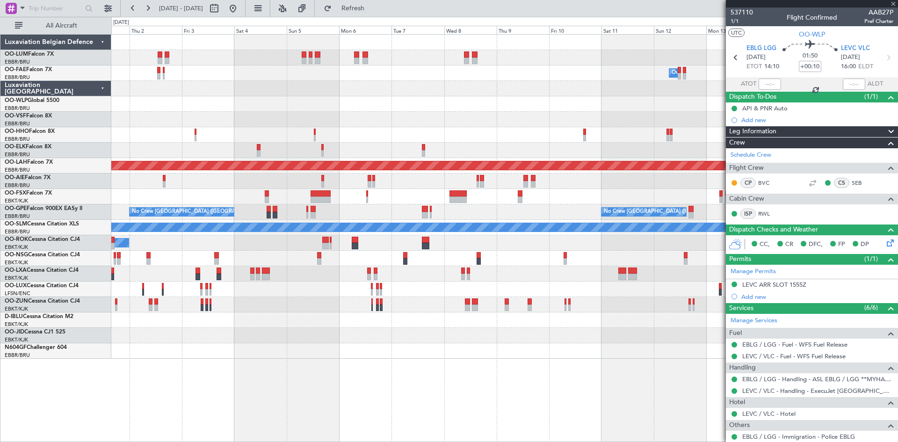
type input "1"
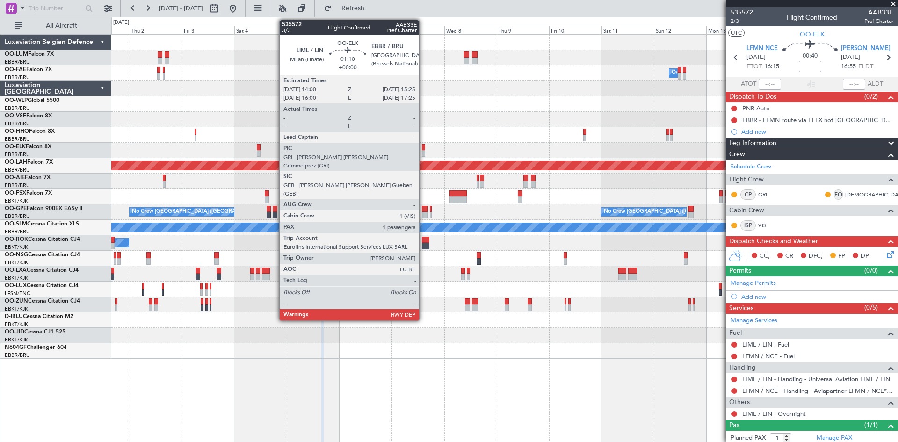
click at [423, 148] on div at bounding box center [423, 147] width 3 height 7
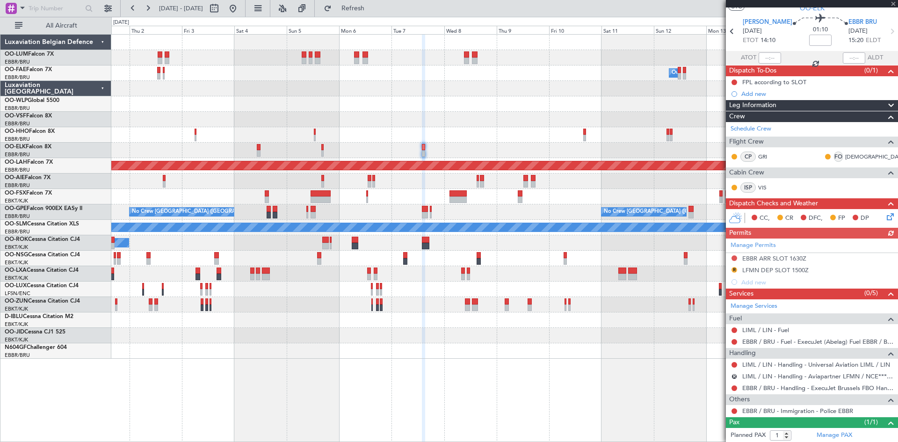
scroll to position [48, 0]
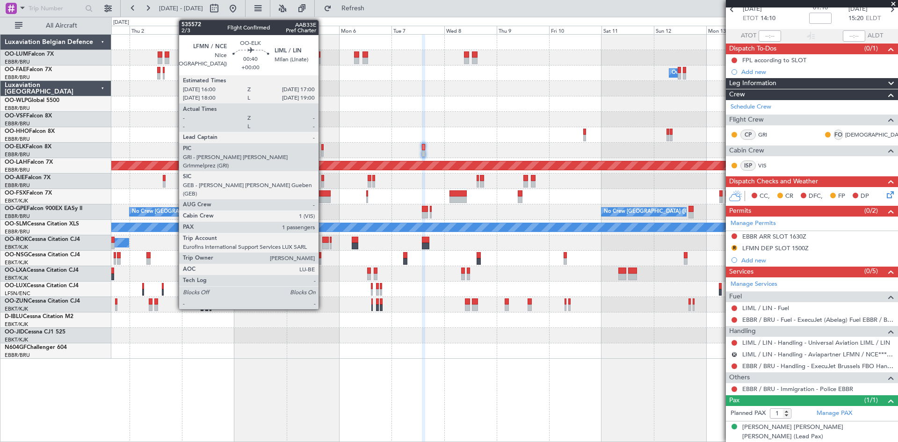
click at [323, 150] on div at bounding box center [322, 147] width 2 height 7
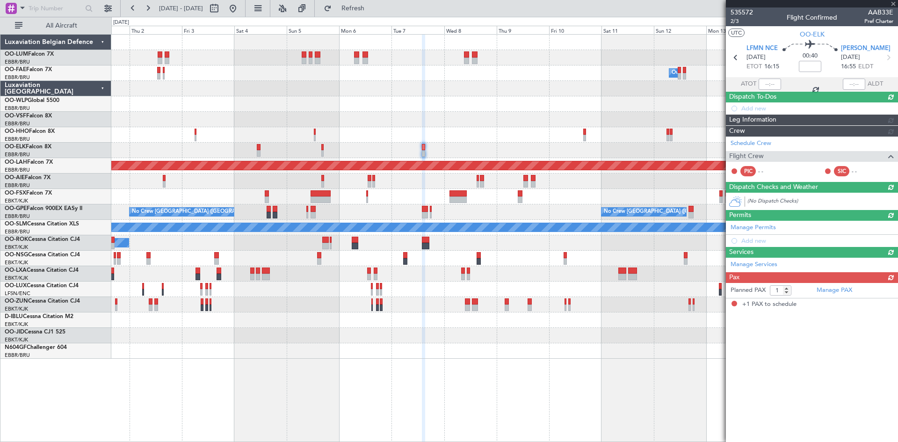
scroll to position [0, 0]
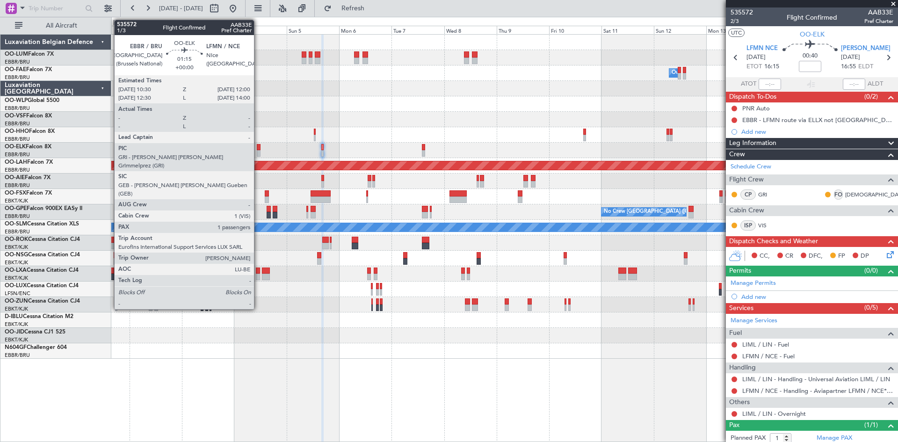
click at [258, 146] on div at bounding box center [259, 147] width 4 height 7
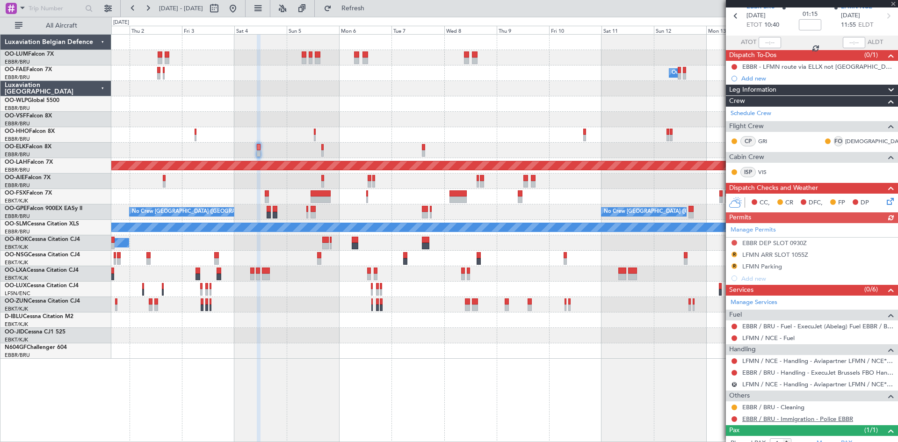
scroll to position [72, 0]
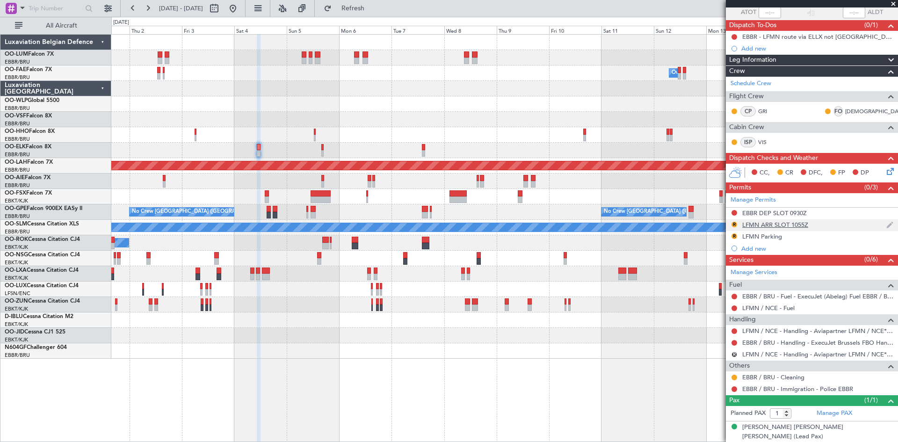
click at [766, 226] on div "LFMN ARR SLOT 1055Z" at bounding box center [775, 225] width 66 height 8
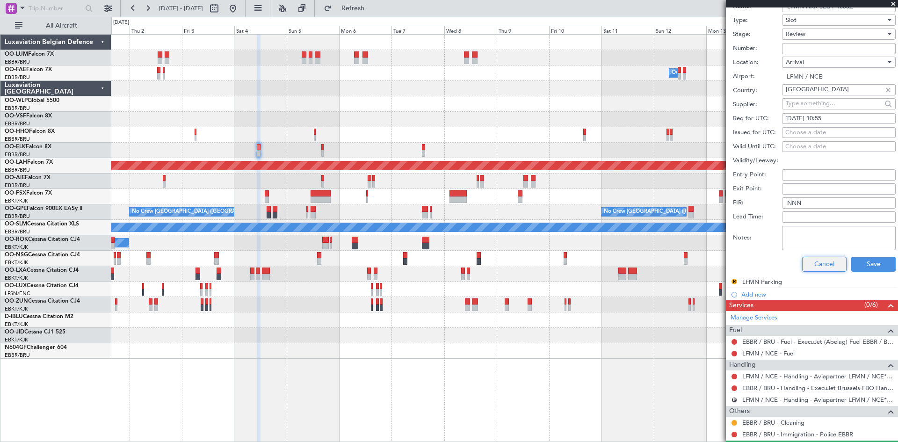
click at [816, 262] on button "Cancel" at bounding box center [824, 264] width 44 height 15
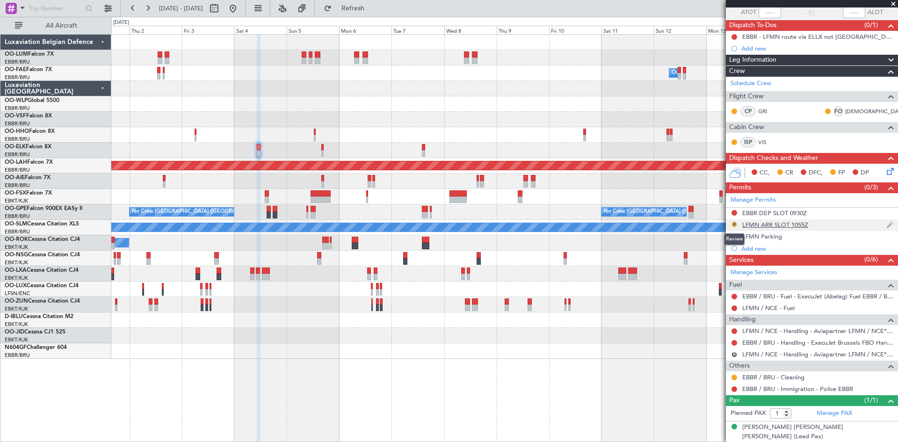
click at [733, 225] on button "R" at bounding box center [734, 225] width 6 height 6
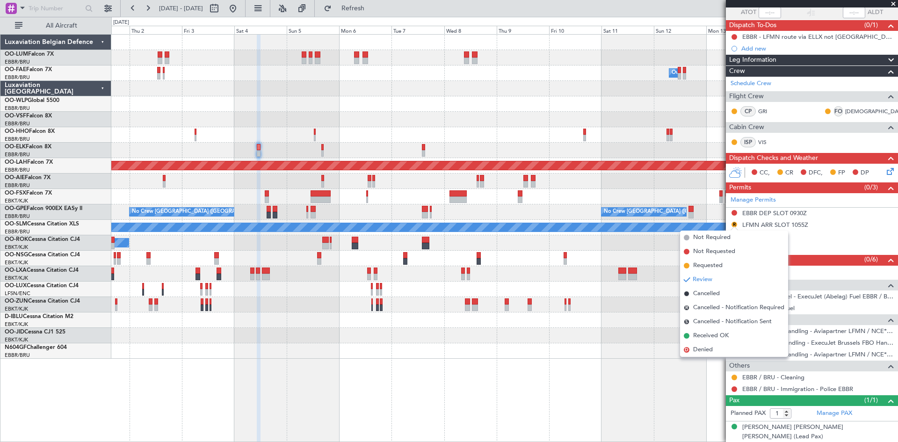
click at [519, 357] on div at bounding box center [504, 350] width 786 height 15
click at [614, 193] on div at bounding box center [504, 196] width 786 height 15
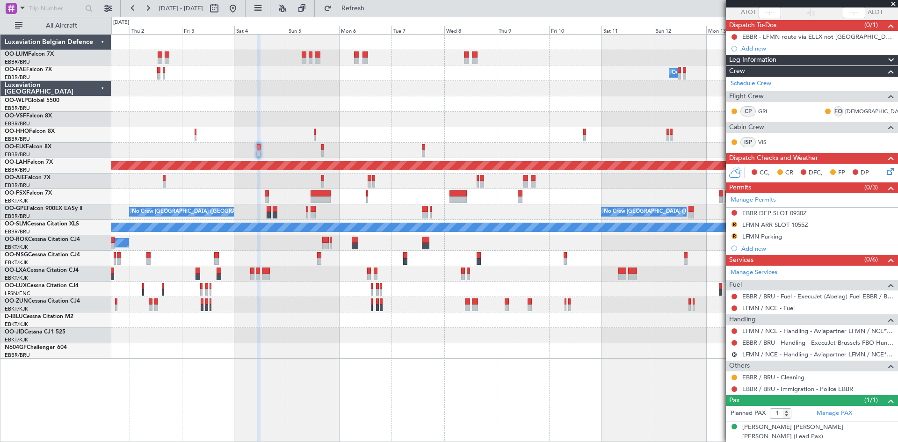
scroll to position [0, 0]
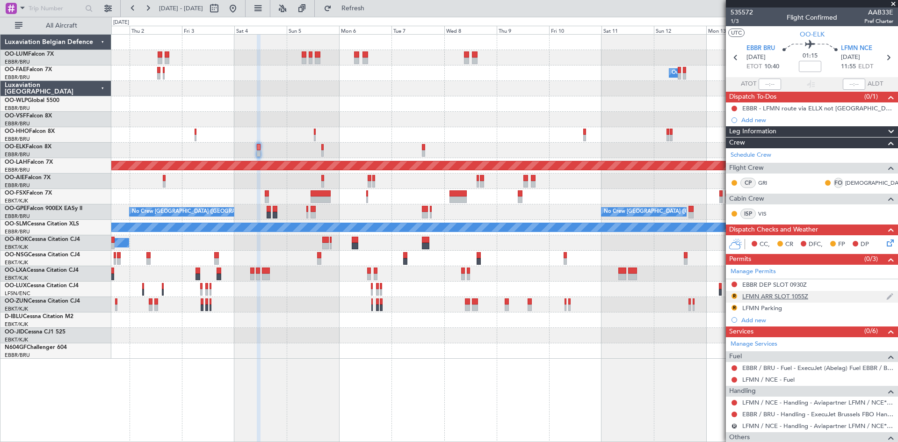
click at [768, 296] on div "LFMN ARR SLOT 1055Z" at bounding box center [775, 296] width 66 height 8
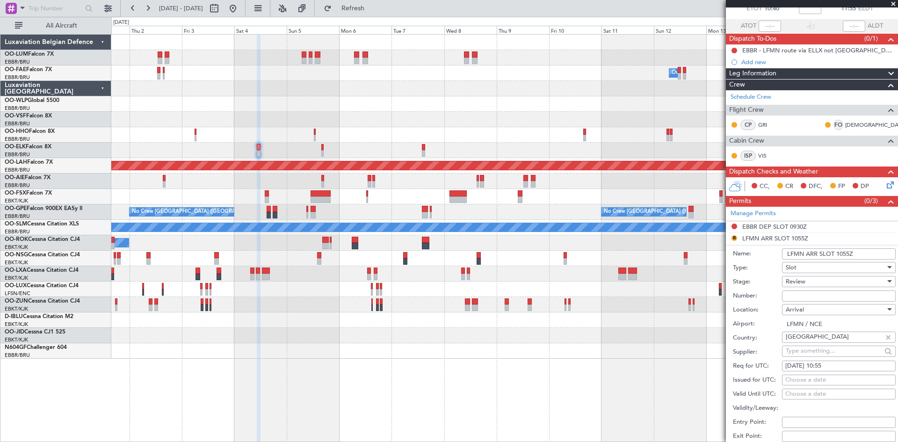
scroll to position [94, 0]
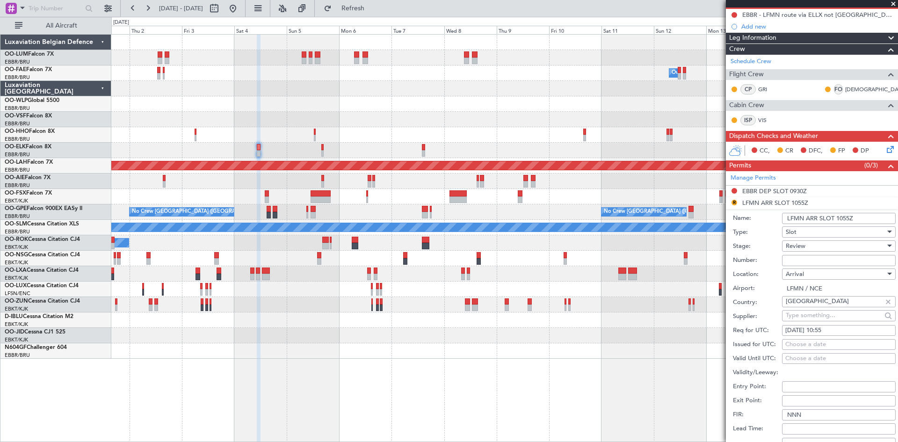
click at [832, 328] on div "04/08/2025 10:55" at bounding box center [838, 330] width 107 height 9
select select "8"
select select "2025"
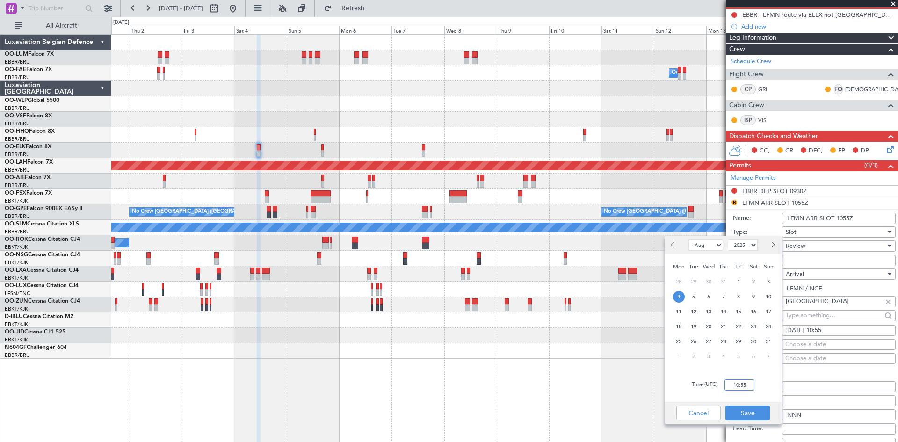
click at [741, 384] on input "10:55" at bounding box center [739, 384] width 30 height 11
type input "12:00"
click at [758, 408] on button "Save" at bounding box center [747, 412] width 44 height 15
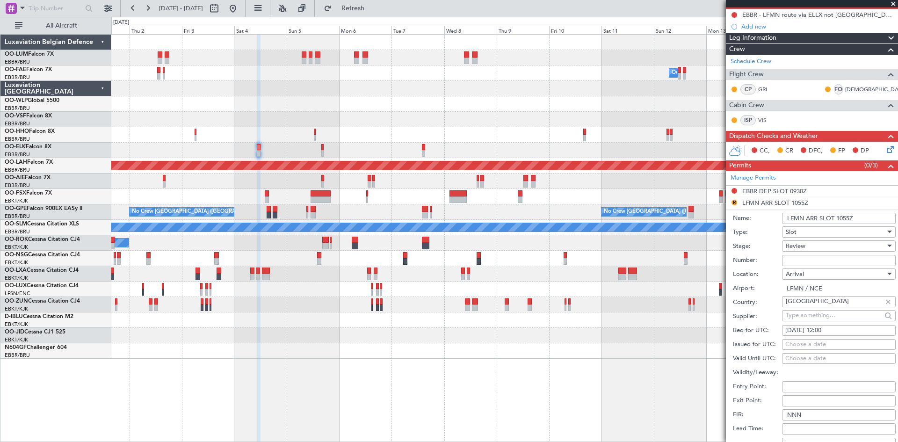
click at [803, 246] on span "Review" at bounding box center [796, 246] width 20 height 8
click at [816, 308] on span "Requested" at bounding box center [835, 307] width 98 height 14
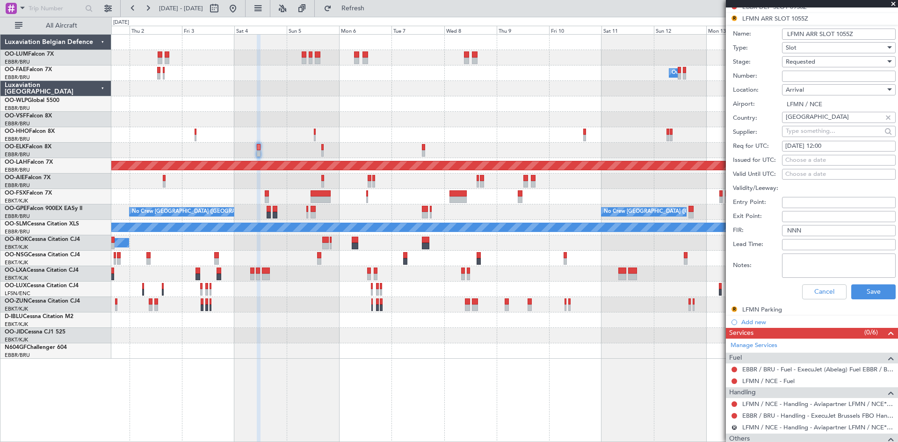
scroll to position [281, 0]
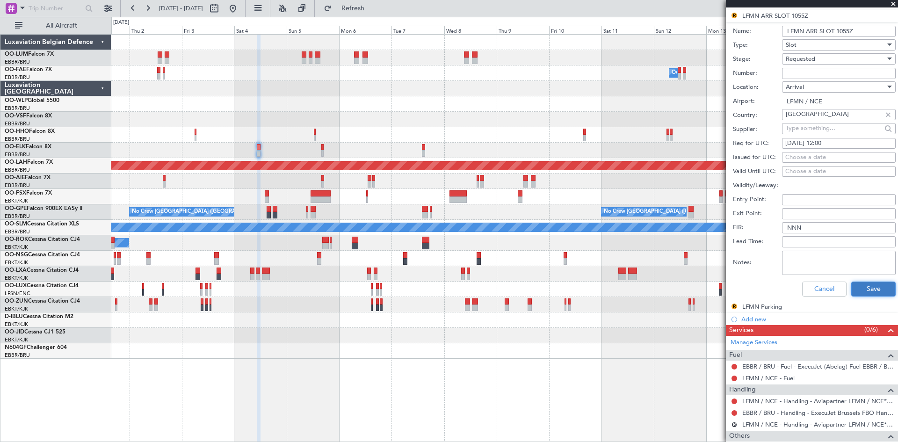
click at [857, 290] on button "Save" at bounding box center [873, 289] width 44 height 15
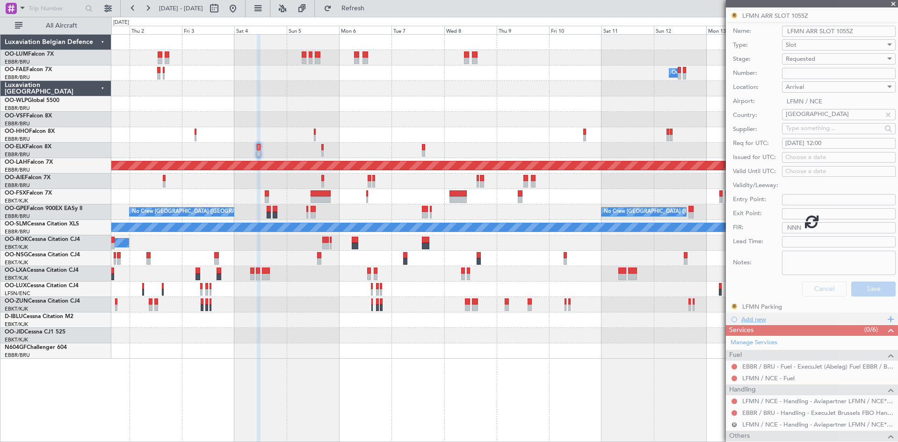
scroll to position [72, 0]
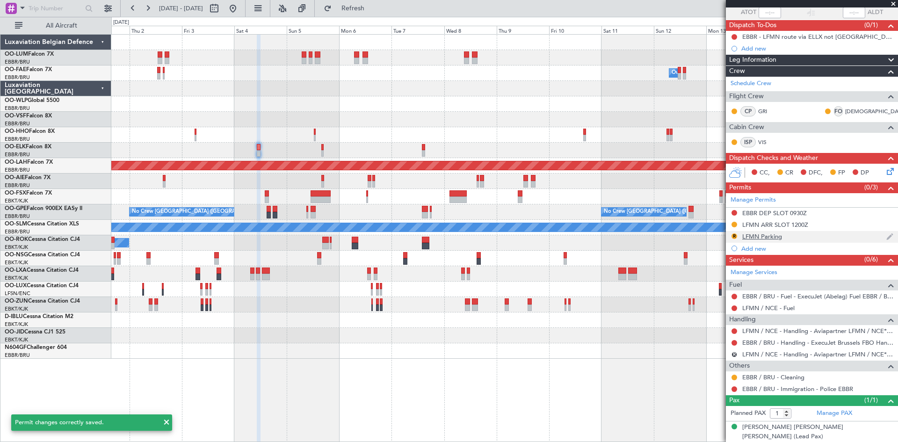
click at [772, 236] on div "LFMN Parking" at bounding box center [762, 236] width 40 height 8
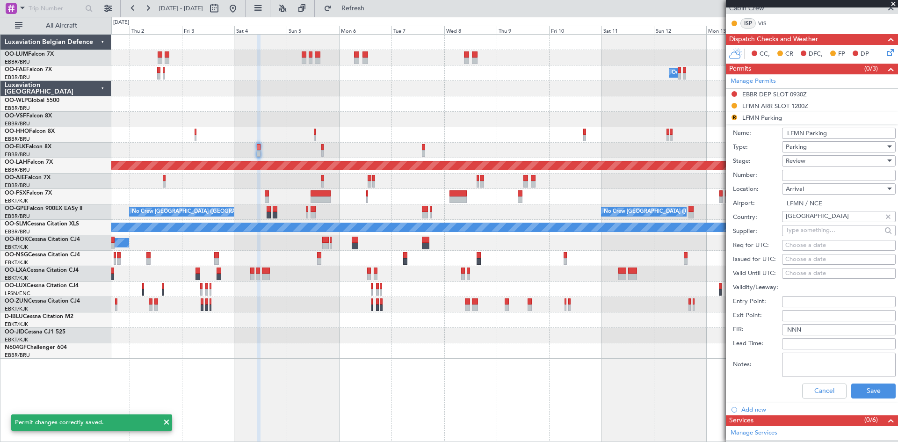
scroll to position [187, 0]
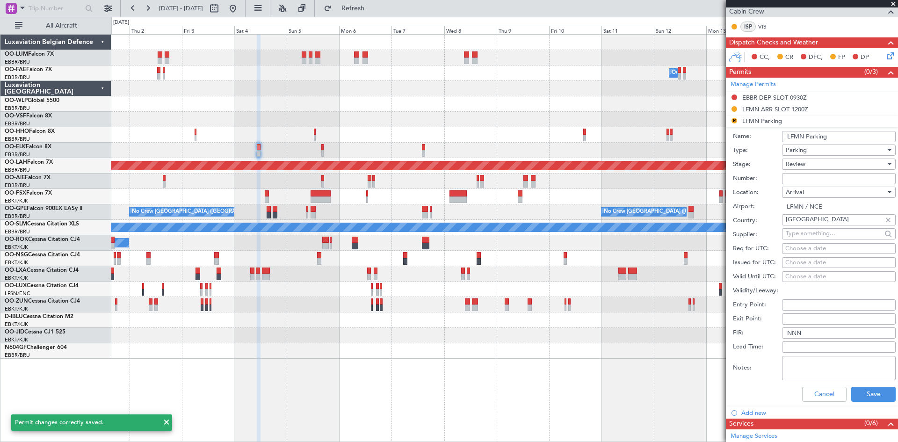
click at [734, 120] on li "R LFMN Parking Name: LFMN Parking Type: Parking Stage: Review Number: Location:…" at bounding box center [812, 261] width 172 height 291
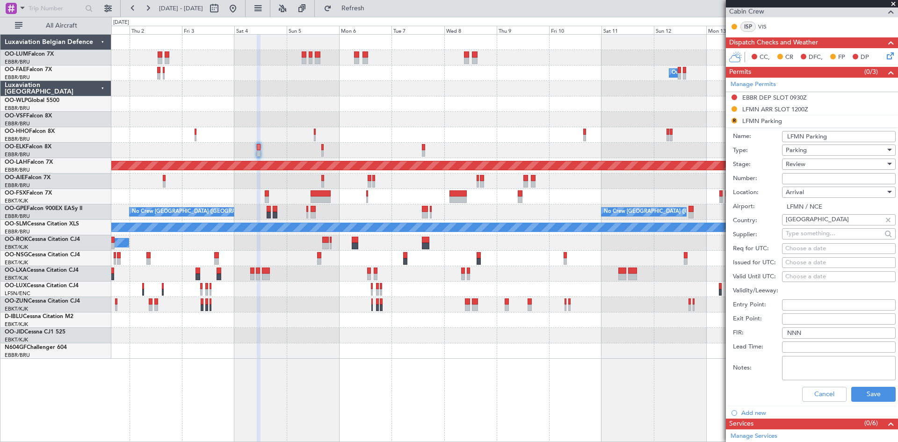
click at [827, 166] on div "Review" at bounding box center [836, 164] width 100 height 14
click at [825, 226] on span "Requested" at bounding box center [835, 225] width 98 height 14
click at [883, 402] on div "Cancel Save" at bounding box center [814, 394] width 163 height 24
click at [880, 394] on button "Save" at bounding box center [873, 394] width 44 height 15
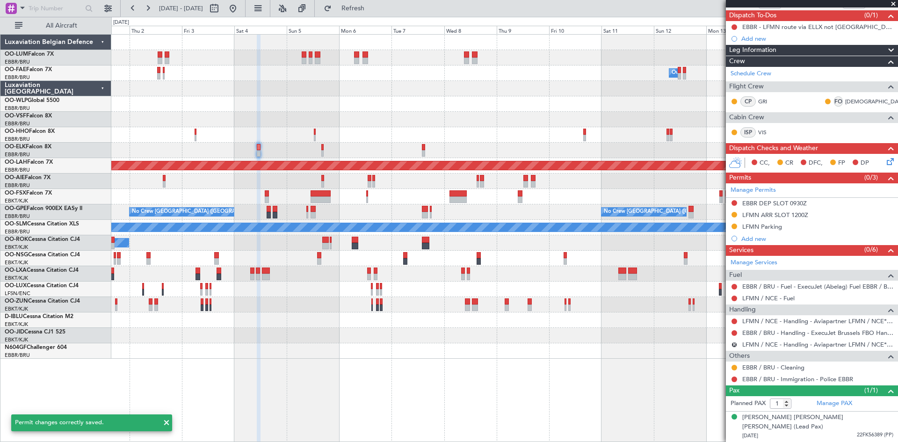
scroll to position [72, 0]
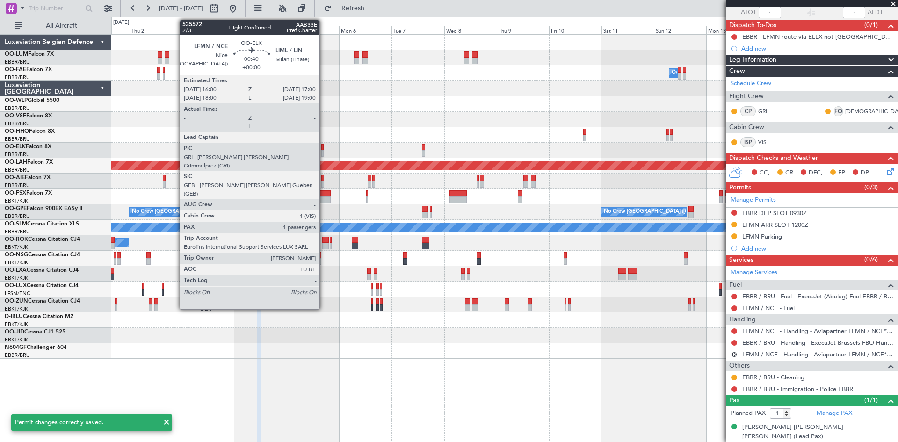
click at [322, 146] on div at bounding box center [322, 147] width 2 height 7
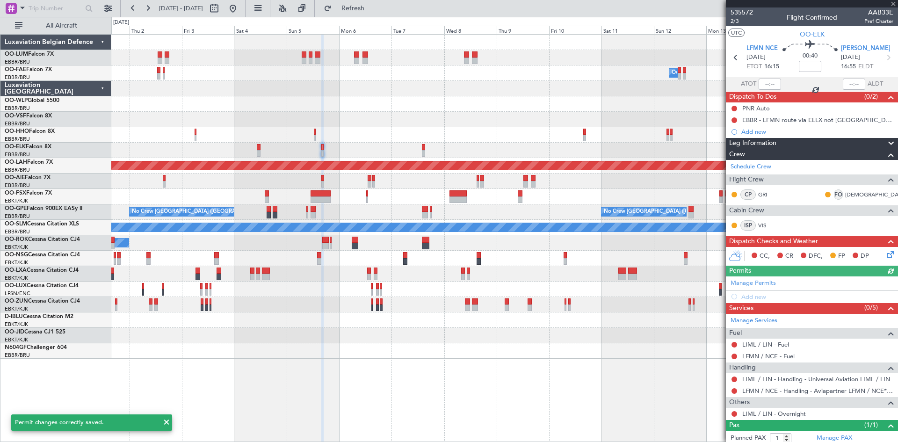
scroll to position [25, 0]
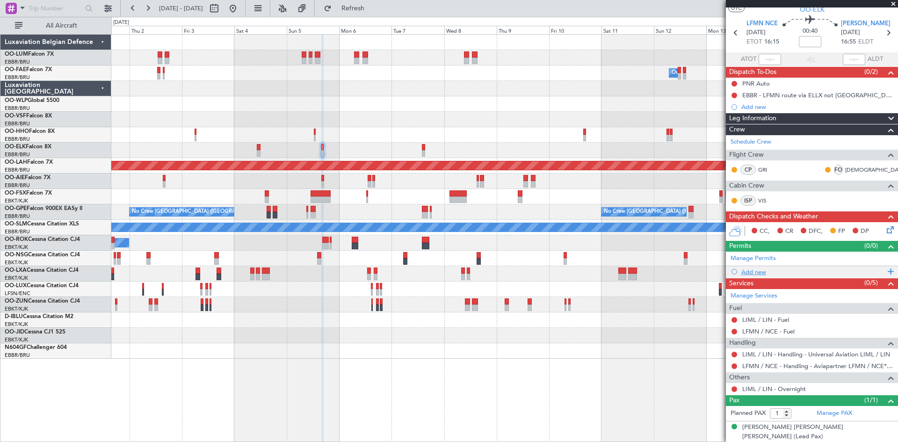
click at [759, 273] on div "Add new" at bounding box center [813, 272] width 144 height 8
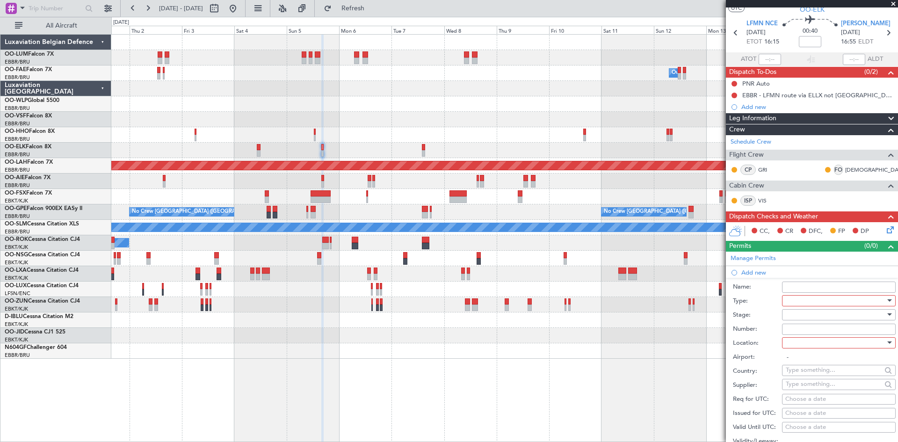
click at [837, 307] on div at bounding box center [836, 301] width 100 height 14
click at [826, 384] on span "Slot" at bounding box center [835, 389] width 98 height 14
click at [817, 344] on div at bounding box center [836, 343] width 100 height 14
click at [816, 365] on span "Departure" at bounding box center [835, 361] width 98 height 14
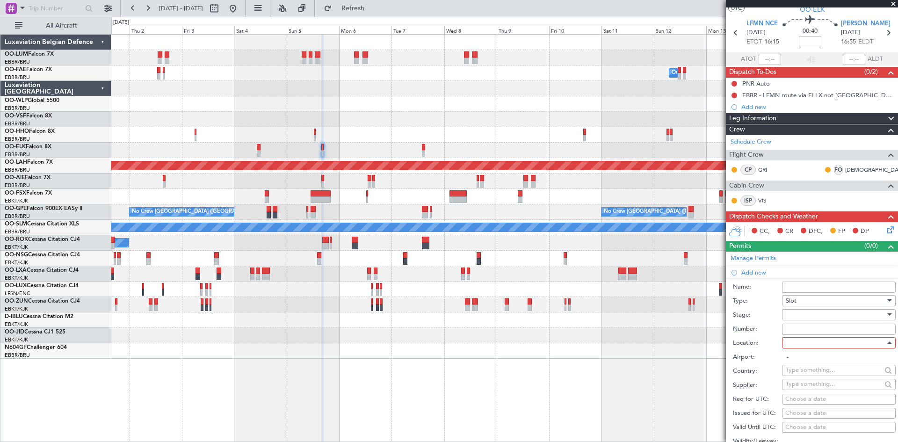
type input "LFMN / NCE"
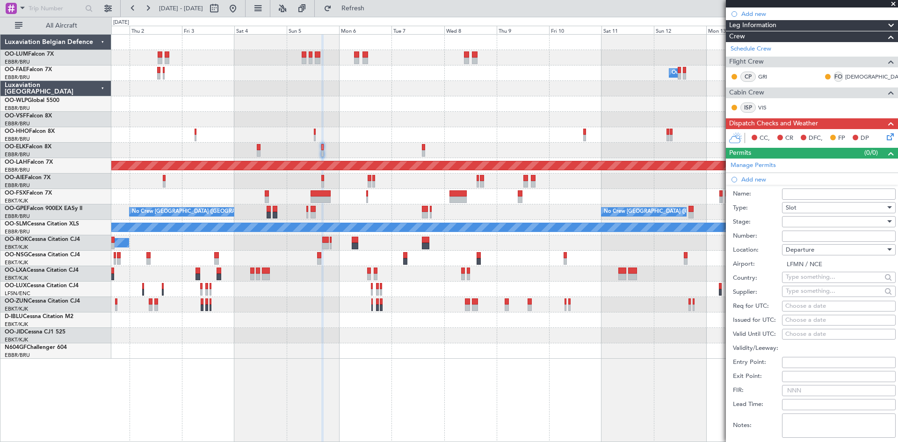
scroll to position [118, 0]
click at [800, 301] on div "Choose a date" at bounding box center [838, 305] width 107 height 9
select select "9"
select select "2025"
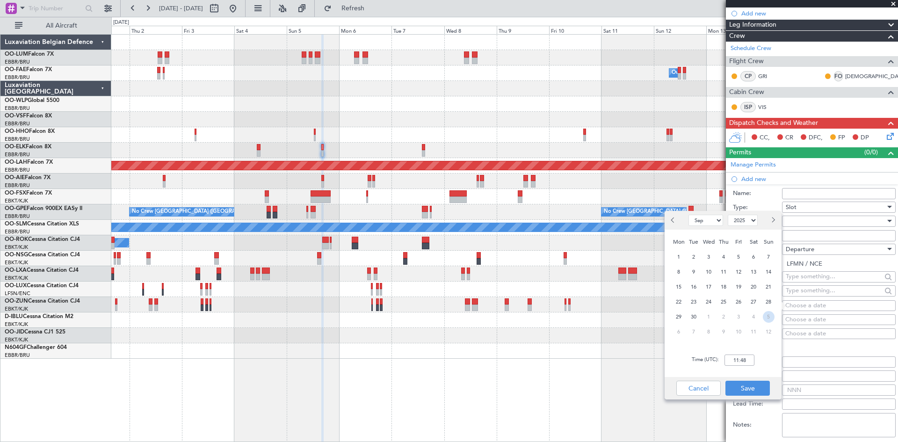
click at [766, 318] on span "5" at bounding box center [769, 317] width 12 height 12
select select "10"
drag, startPoint x: 741, startPoint y: 358, endPoint x: 745, endPoint y: 348, distance: 10.5
click at [740, 358] on input "00:00" at bounding box center [739, 359] width 30 height 11
type input "16:00"
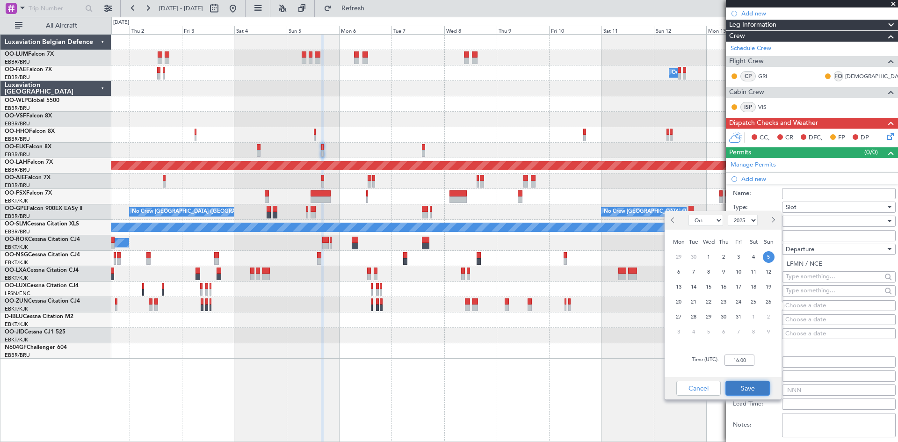
click at [765, 384] on button "Save" at bounding box center [747, 388] width 44 height 15
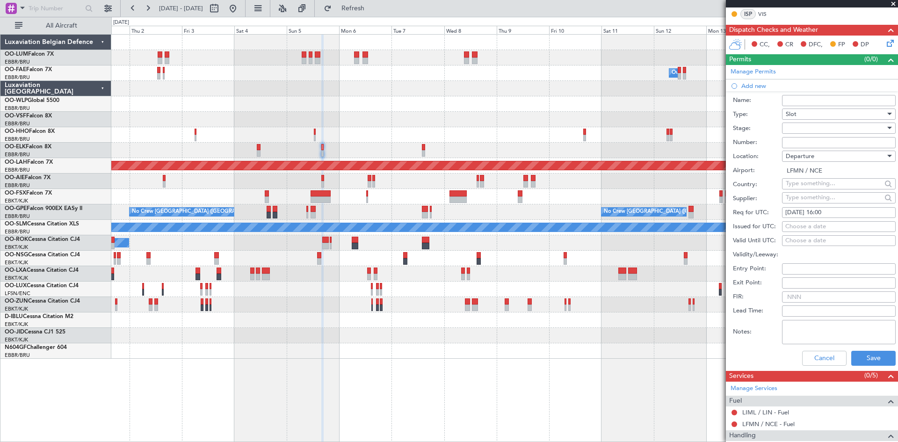
scroll to position [212, 0]
click at [860, 351] on button "Save" at bounding box center [873, 357] width 44 height 15
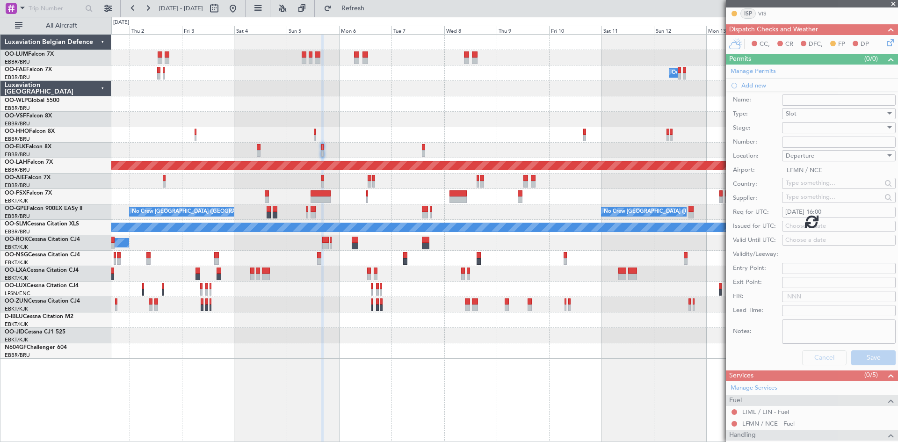
scroll to position [36, 0]
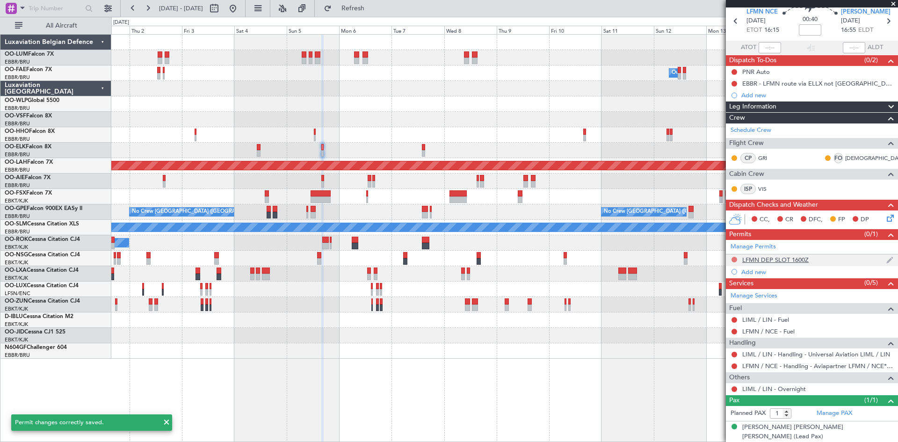
click at [734, 259] on button at bounding box center [734, 260] width 6 height 6
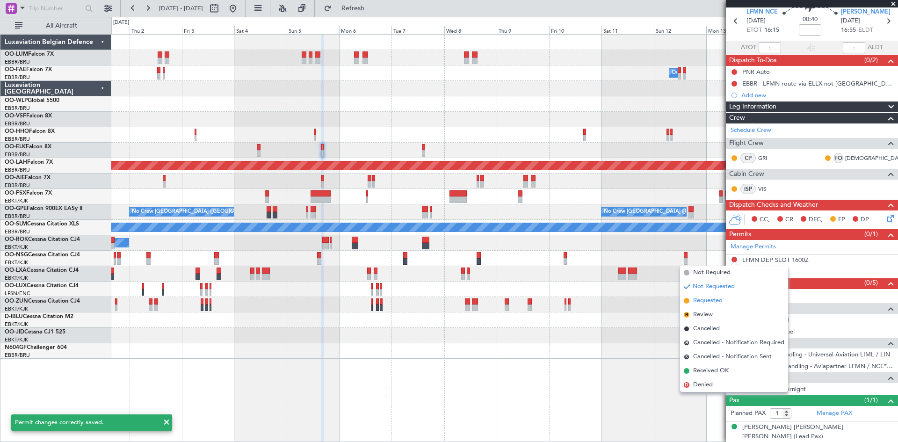
click at [713, 299] on span "Requested" at bounding box center [707, 300] width 29 height 9
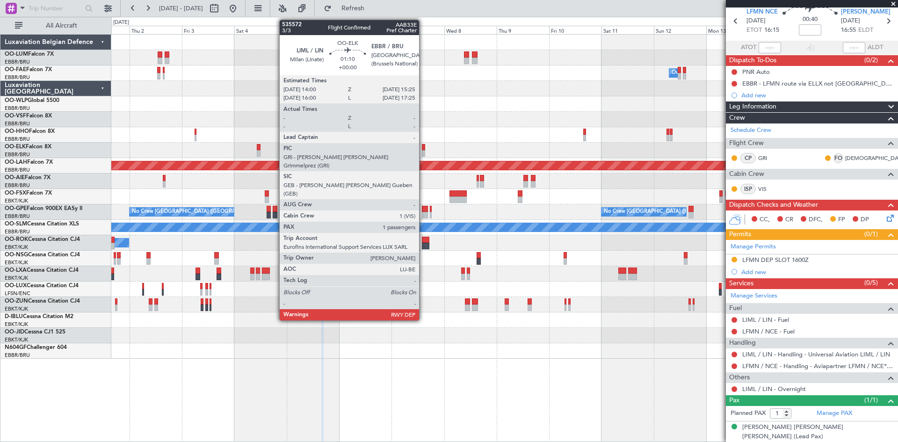
click at [423, 147] on div at bounding box center [423, 147] width 3 height 7
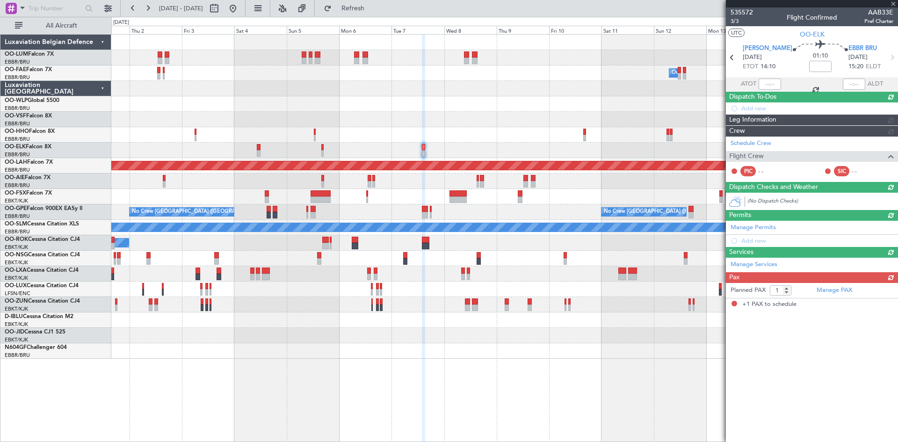
scroll to position [0, 0]
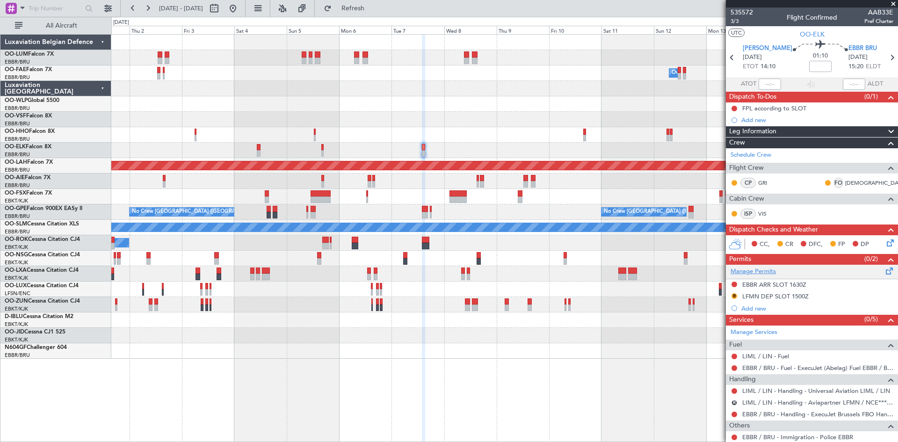
click at [762, 272] on link "Manage Permits" at bounding box center [752, 271] width 45 height 9
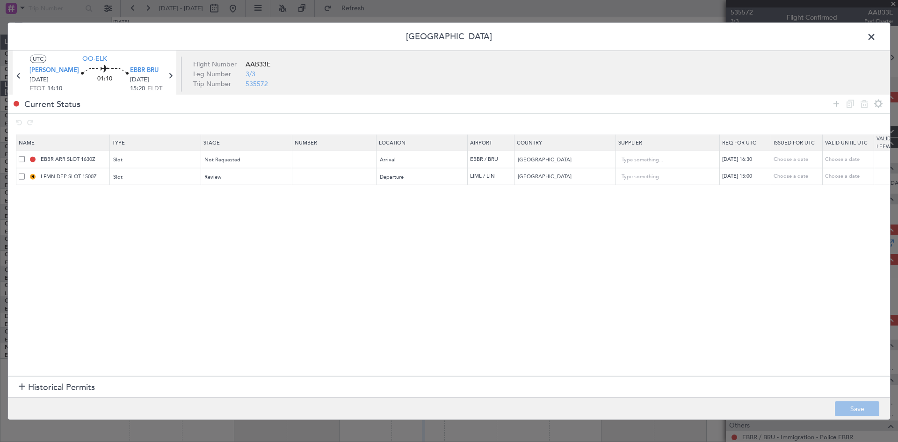
click at [21, 177] on span at bounding box center [22, 176] width 6 height 6
click at [25, 173] on input "checkbox" at bounding box center [25, 173] width 0 height 0
click at [860, 104] on icon at bounding box center [864, 103] width 11 height 11
click at [860, 406] on button "Save" at bounding box center [857, 408] width 44 height 15
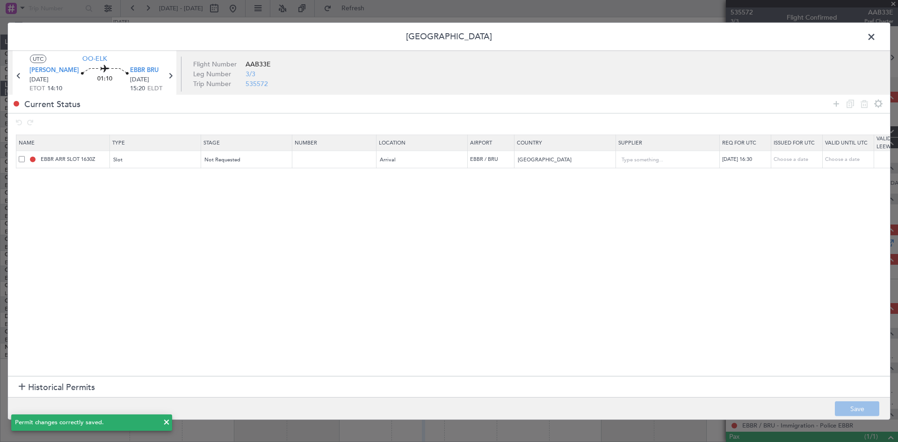
click at [876, 36] on span at bounding box center [876, 38] width 0 height 19
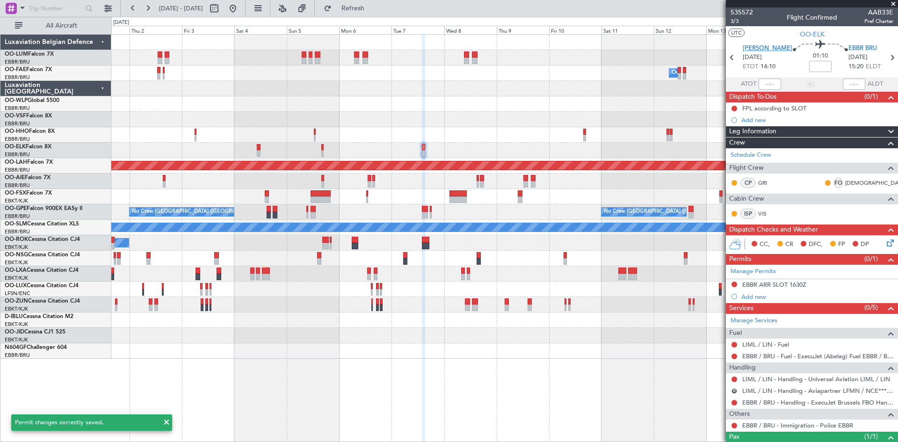
click at [759, 47] on span "[PERSON_NAME]" at bounding box center [768, 48] width 50 height 9
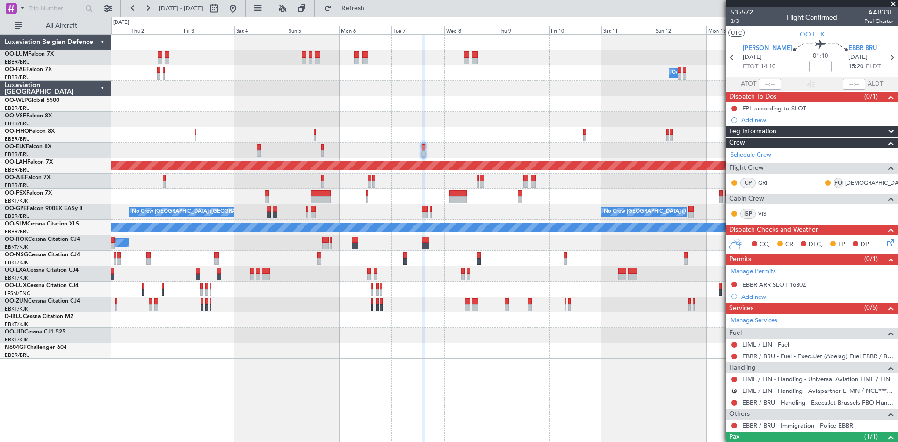
scroll to position [36, 0]
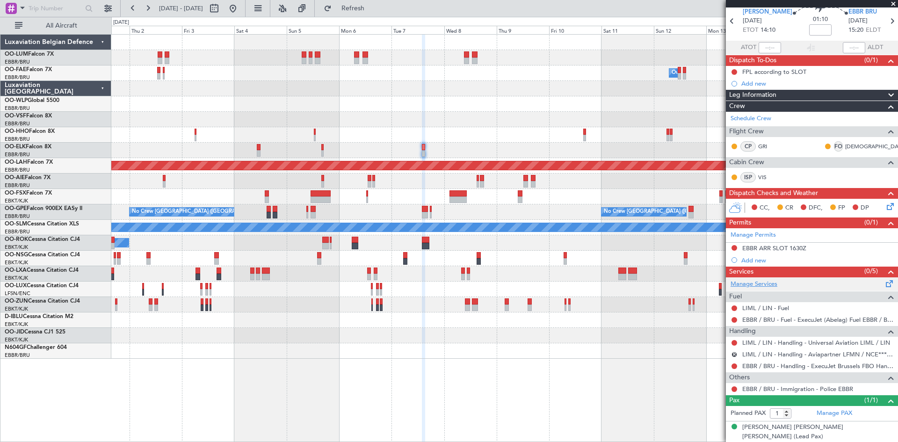
click at [763, 282] on link "Manage Services" at bounding box center [753, 284] width 47 height 9
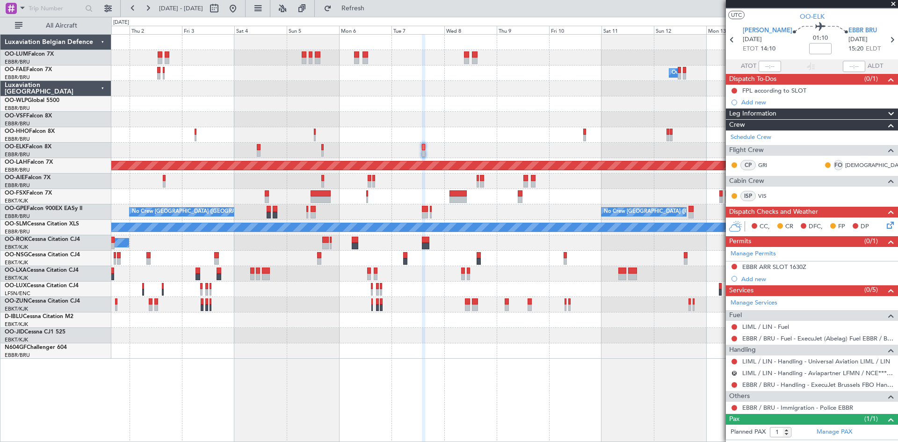
scroll to position [0, 0]
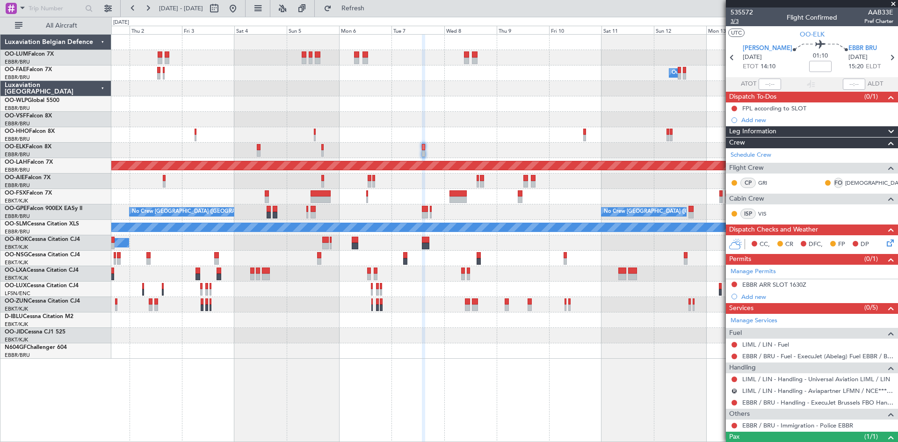
click at [738, 22] on span "3/3" at bounding box center [741, 21] width 22 height 8
click at [373, 7] on span "Refresh" at bounding box center [352, 8] width 39 height 7
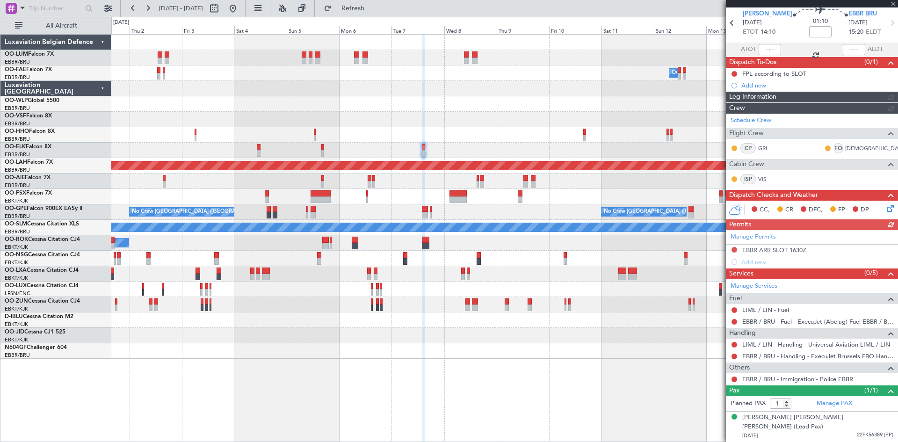
scroll to position [25, 0]
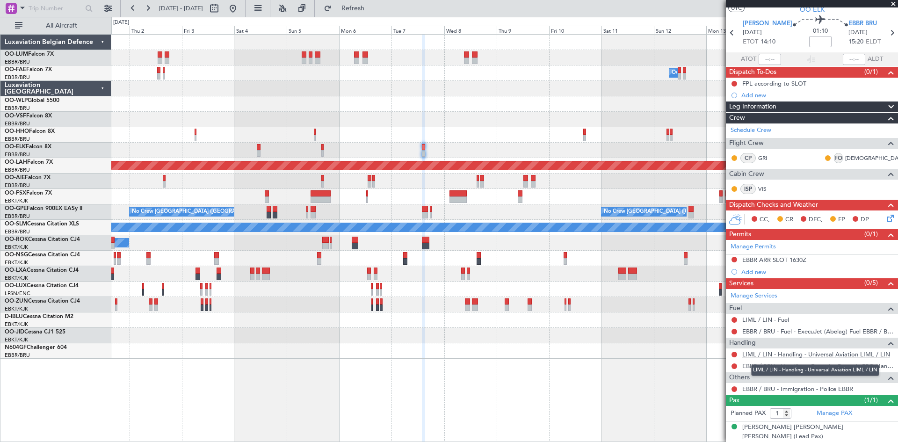
click at [759, 355] on link "LIML / LIN - Handling - Universal Aviation LIML / LIN" at bounding box center [816, 354] width 148 height 8
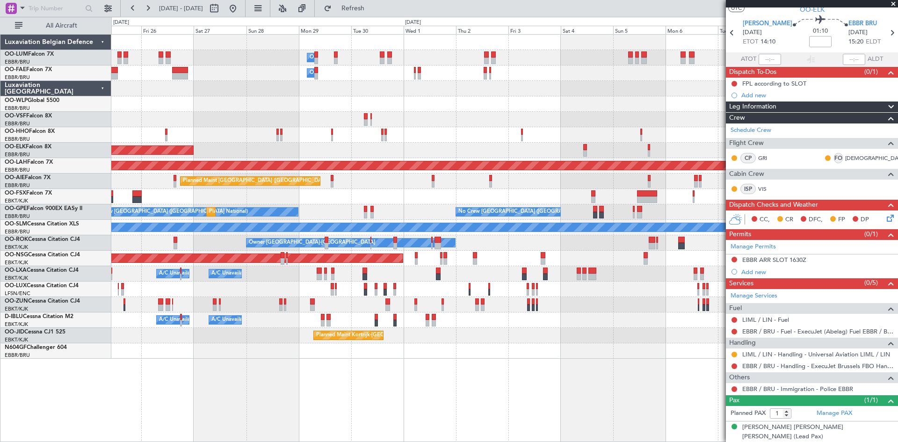
click at [613, 279] on div "Owner Melsbroek Air Base Owner [GEOGRAPHIC_DATA] Owner [GEOGRAPHIC_DATA] Planne…" at bounding box center [504, 197] width 786 height 324
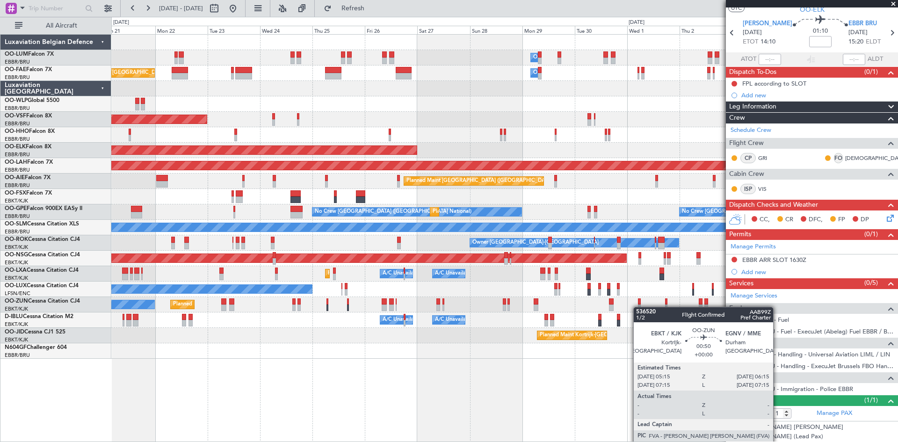
click at [646, 307] on div "Owner Melsbroek Air Base Planned Maint [GEOGRAPHIC_DATA] ([GEOGRAPHIC_DATA]) Ow…" at bounding box center [504, 197] width 786 height 324
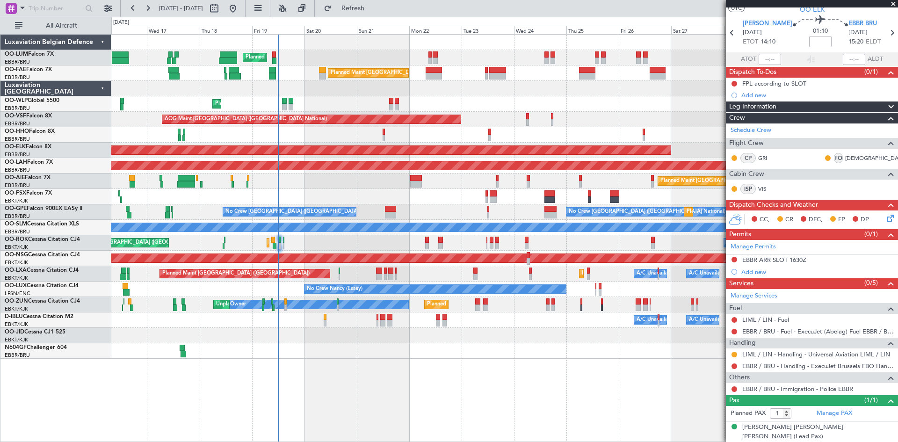
click at [631, 333] on div "Owner Melsbroek Air Base Planned Maint [GEOGRAPHIC_DATA] ([GEOGRAPHIC_DATA]) Un…" at bounding box center [504, 197] width 786 height 324
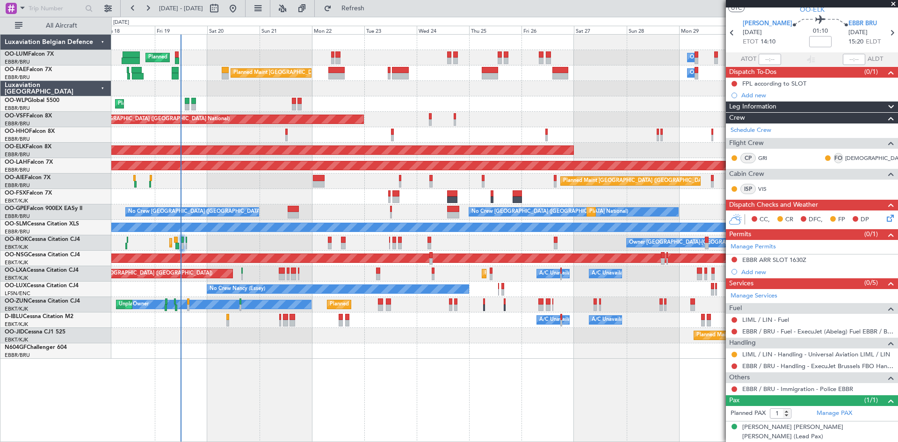
click at [334, 358] on div "Owner Melsbroek Air Base Planned Maint [GEOGRAPHIC_DATA] ([GEOGRAPHIC_DATA]) Un…" at bounding box center [504, 238] width 787 height 408
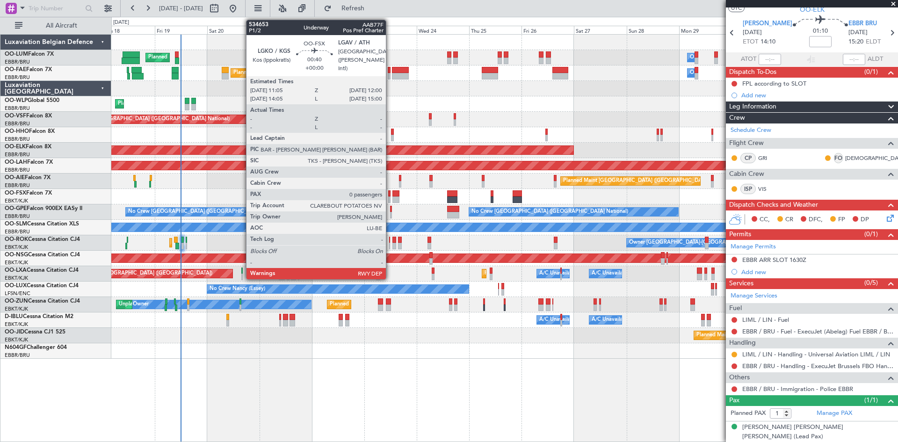
click at [390, 193] on div at bounding box center [389, 193] width 2 height 7
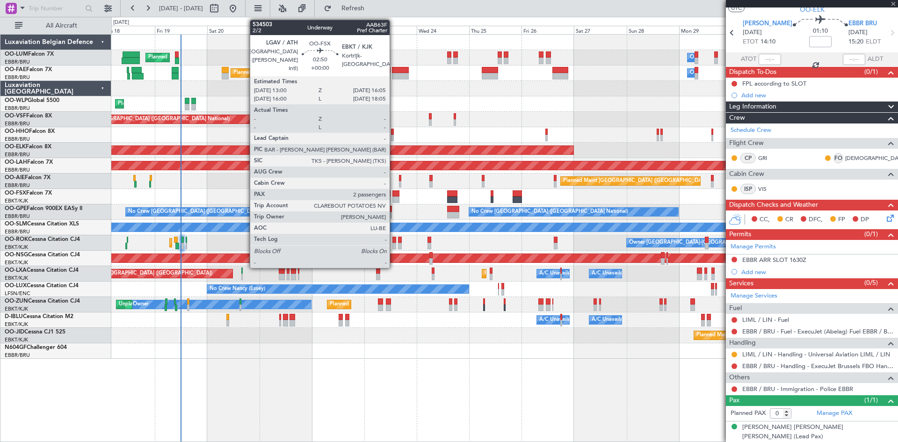
scroll to position [0, 0]
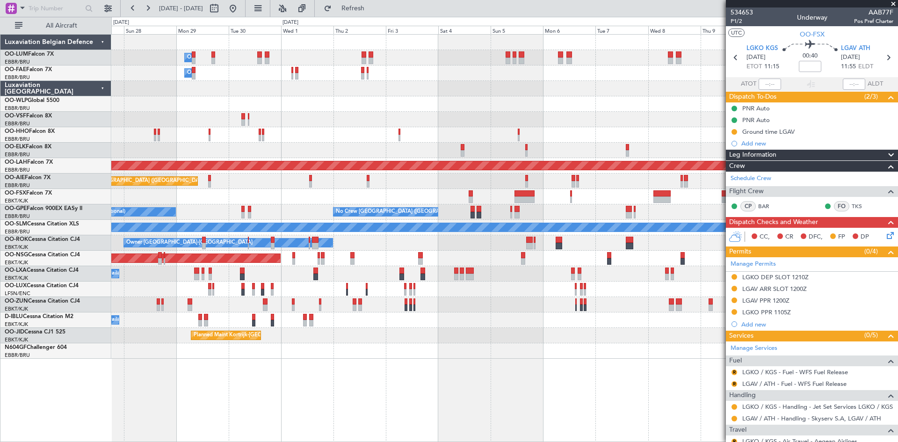
click at [154, 202] on div at bounding box center [504, 196] width 786 height 15
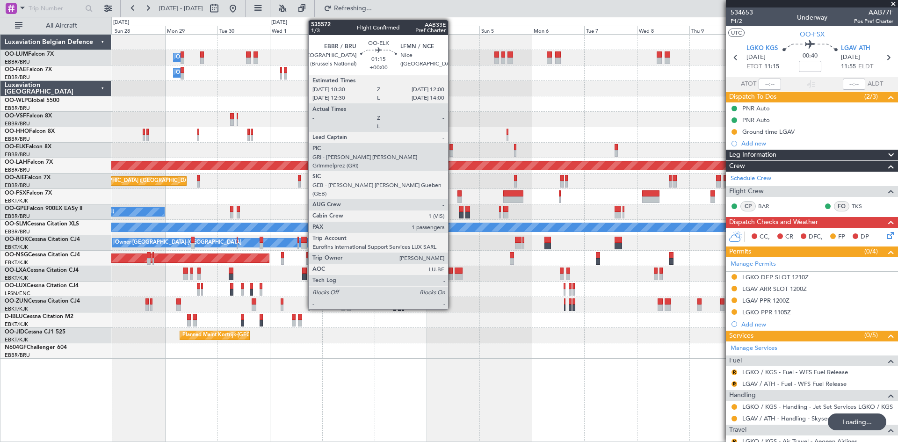
click at [452, 145] on div at bounding box center [451, 147] width 4 height 7
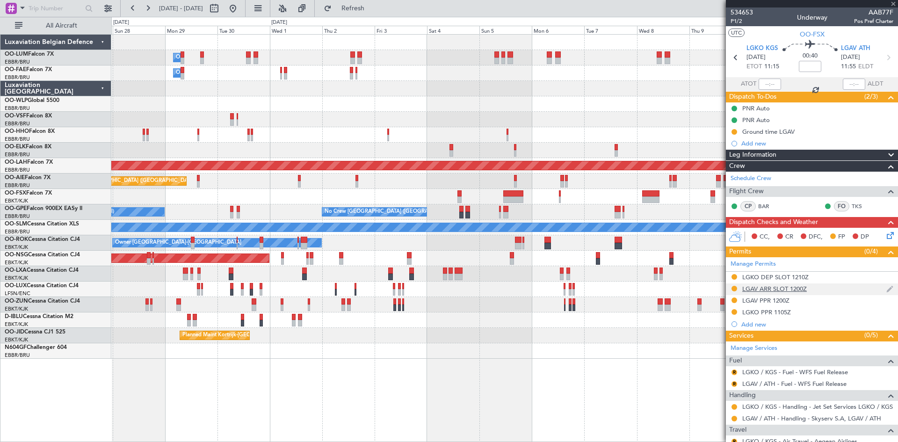
type input "1"
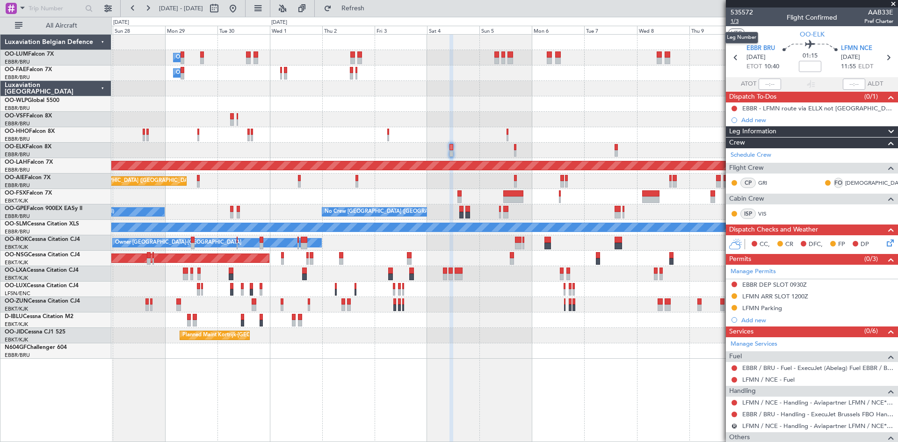
click at [737, 19] on span "1/3" at bounding box center [741, 21] width 22 height 8
click at [359, 7] on button "Refresh" at bounding box center [347, 8] width 56 height 15
click at [733, 403] on button at bounding box center [734, 403] width 6 height 6
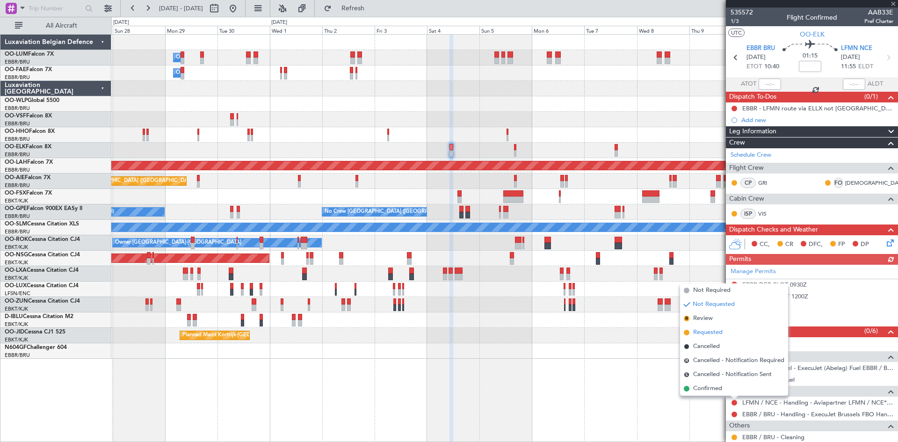
click at [716, 331] on span "Requested" at bounding box center [707, 332] width 29 height 9
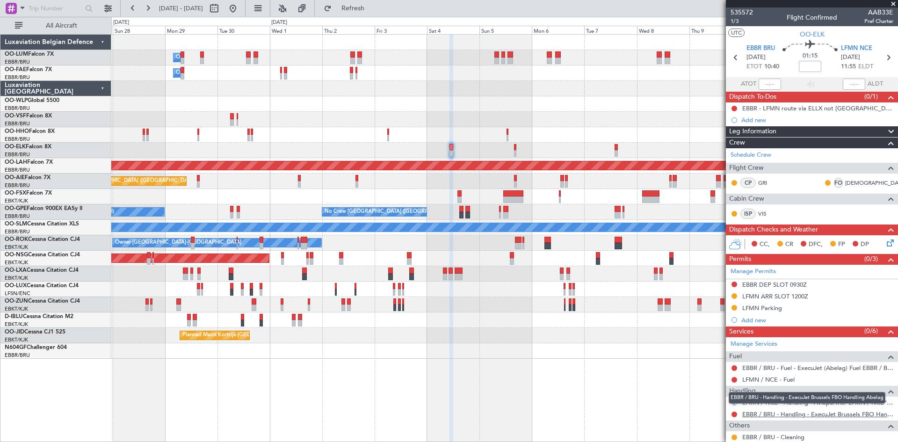
click at [846, 415] on link "EBBR / BRU - Handling - ExecuJet Brussels FBO Handling Abelag" at bounding box center [817, 414] width 151 height 8
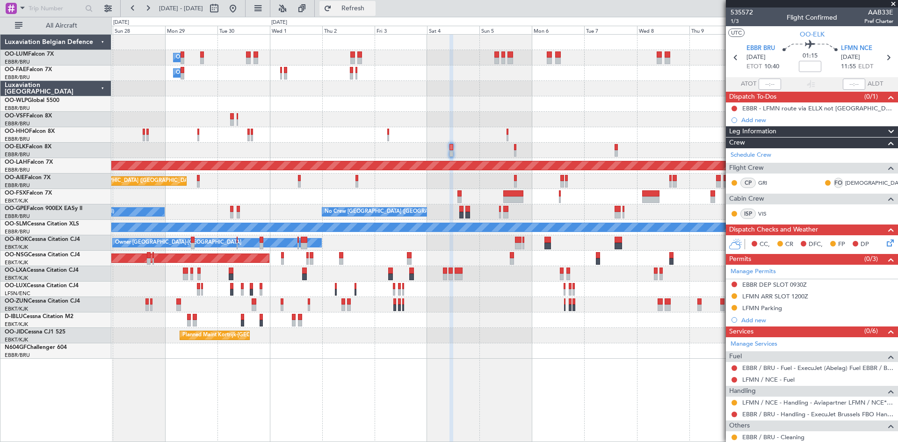
click at [373, 11] on span "Refresh" at bounding box center [352, 8] width 39 height 7
click at [373, 8] on span "Refresh" at bounding box center [352, 8] width 39 height 7
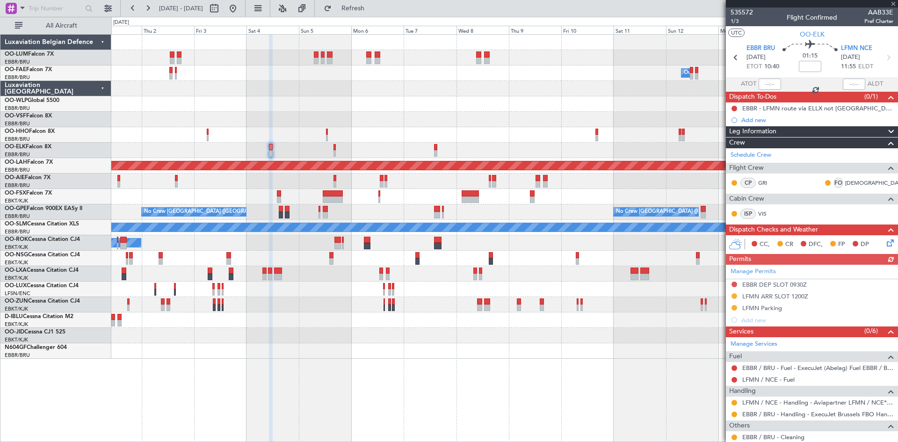
click at [405, 149] on div "Owner Melsbroek Air Base Owner [GEOGRAPHIC_DATA] Owner [GEOGRAPHIC_DATA] Planne…" at bounding box center [504, 197] width 786 height 324
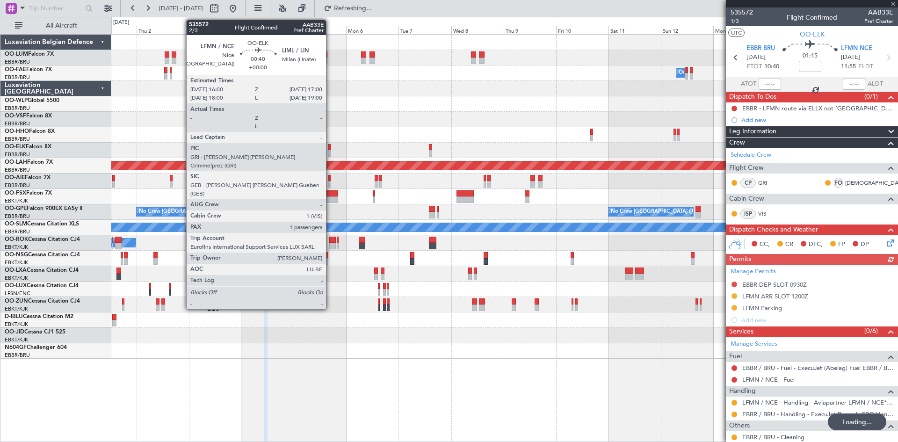
click at [330, 146] on div at bounding box center [329, 147] width 2 height 7
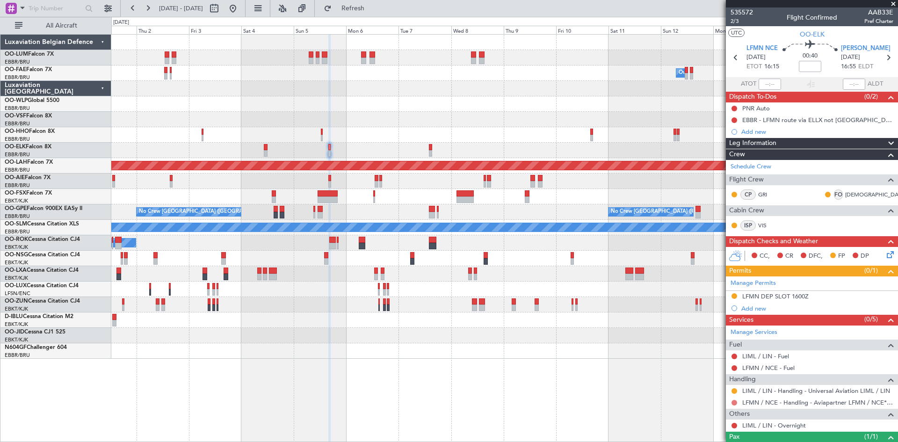
click at [734, 401] on button at bounding box center [734, 403] width 6 height 6
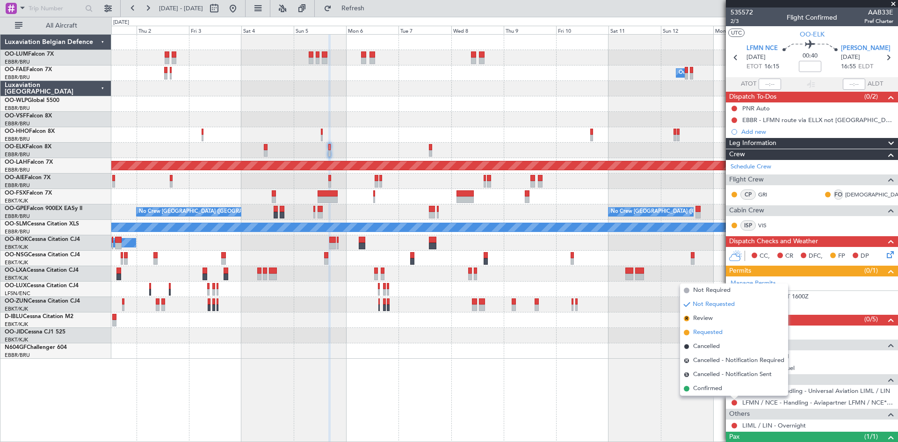
click at [703, 332] on span "Requested" at bounding box center [707, 332] width 29 height 9
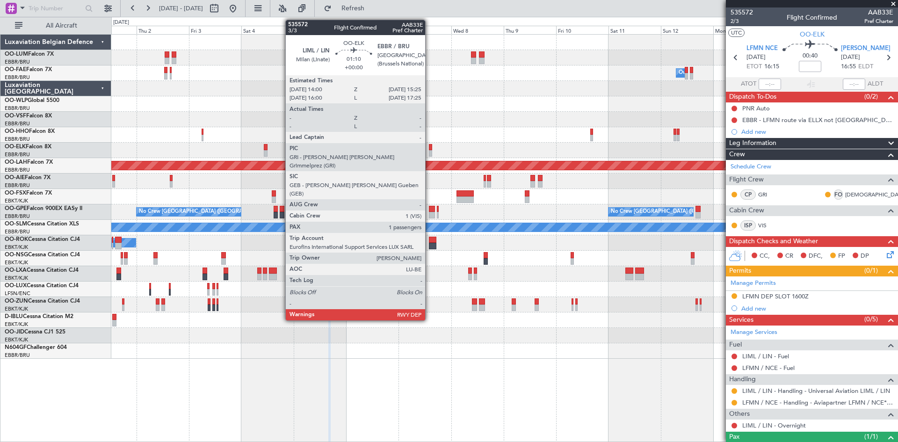
click at [429, 146] on div at bounding box center [430, 147] width 3 height 7
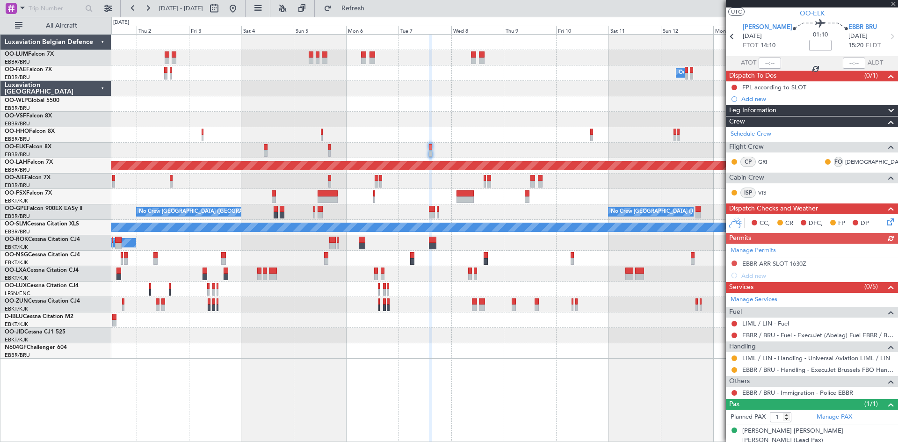
scroll to position [25, 0]
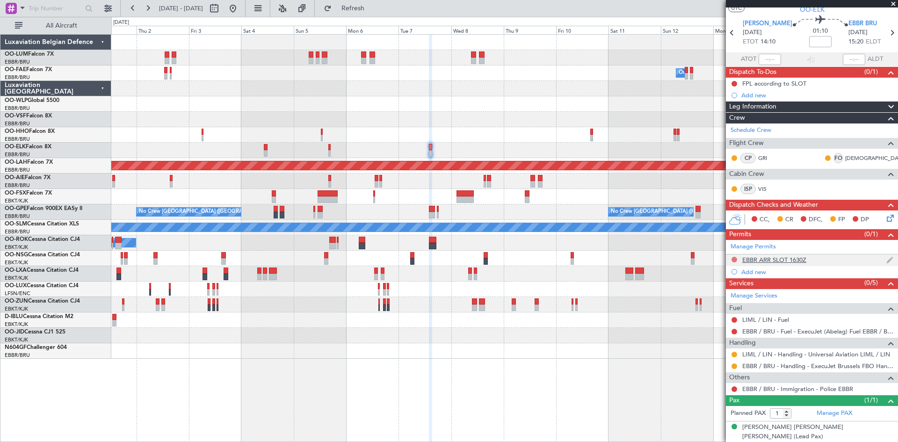
click at [736, 257] on button at bounding box center [734, 260] width 6 height 6
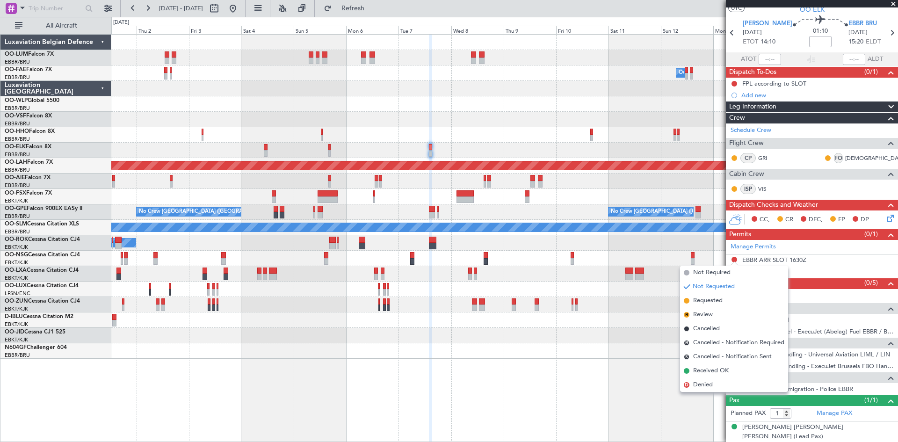
click at [644, 327] on div "A/C Unavailable [GEOGRAPHIC_DATA]-[GEOGRAPHIC_DATA]" at bounding box center [504, 319] width 786 height 15
click at [655, 383] on div "Owner Melsbroek Air Base Owner [GEOGRAPHIC_DATA] Owner [GEOGRAPHIC_DATA] Planne…" at bounding box center [504, 238] width 787 height 408
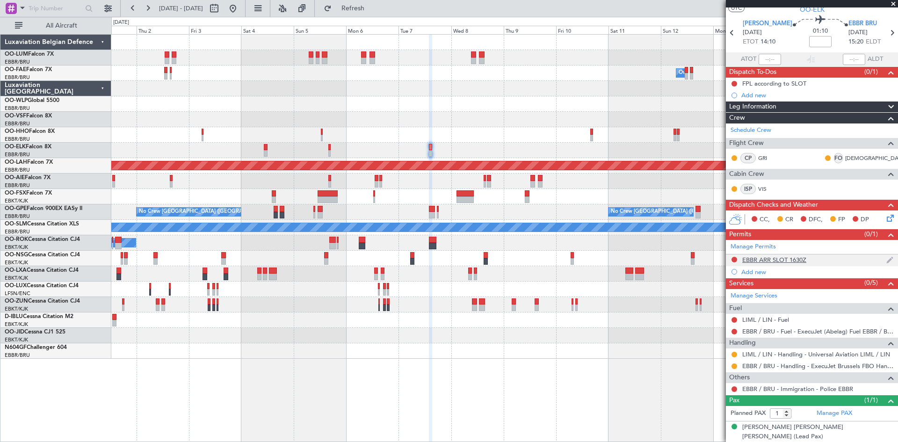
click at [756, 261] on div "EBBR ARR SLOT 1630Z" at bounding box center [774, 260] width 64 height 8
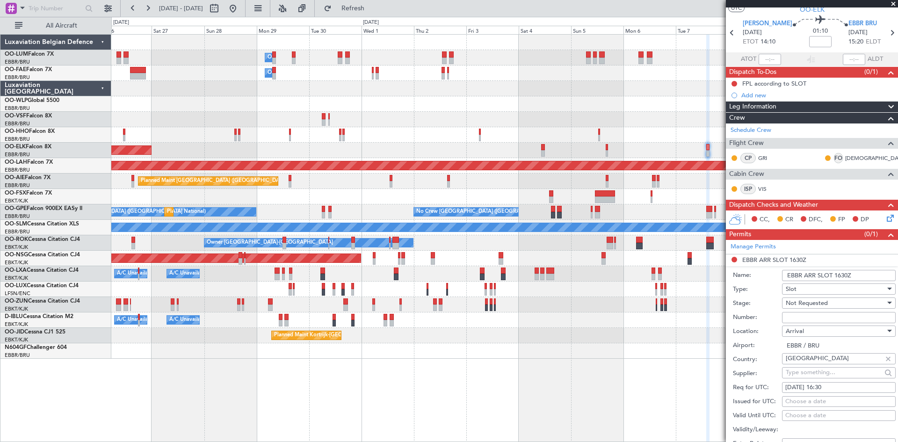
click at [641, 329] on div "Owner Melsbroek Air Base Owner [GEOGRAPHIC_DATA] Owner [GEOGRAPHIC_DATA] AOG Ma…" at bounding box center [504, 197] width 786 height 324
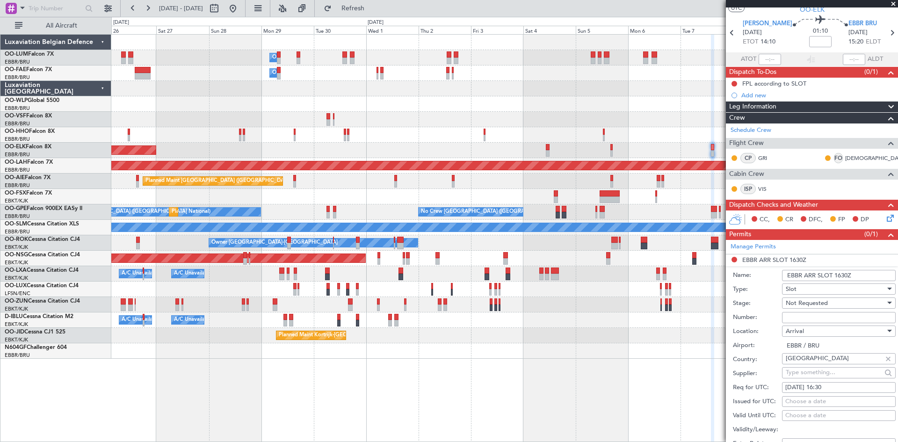
click at [644, 337] on div "Owner Melsbroek Air Base Owner [GEOGRAPHIC_DATA] Owner [GEOGRAPHIC_DATA] AOG Ma…" at bounding box center [504, 238] width 787 height 408
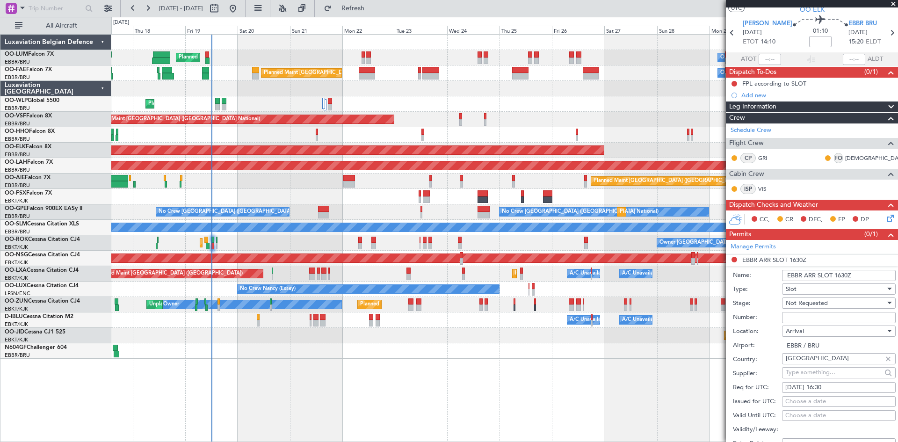
click at [594, 381] on div "Owner Melsbroek Air Base Planned Maint [GEOGRAPHIC_DATA] ([GEOGRAPHIC_DATA]) Ow…" at bounding box center [504, 238] width 787 height 408
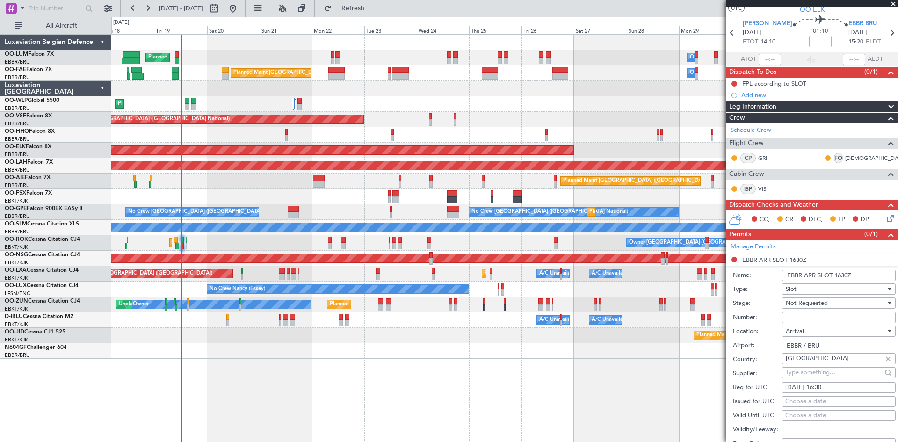
click at [289, 396] on div "Owner Melsbroek Air Base Planned Maint [GEOGRAPHIC_DATA] ([GEOGRAPHIC_DATA]) Ow…" at bounding box center [504, 238] width 787 height 408
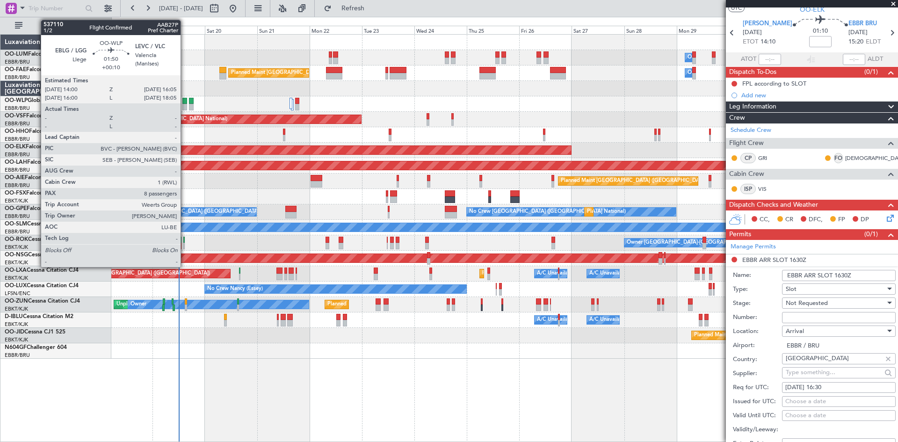
click at [185, 99] on div at bounding box center [184, 101] width 5 height 7
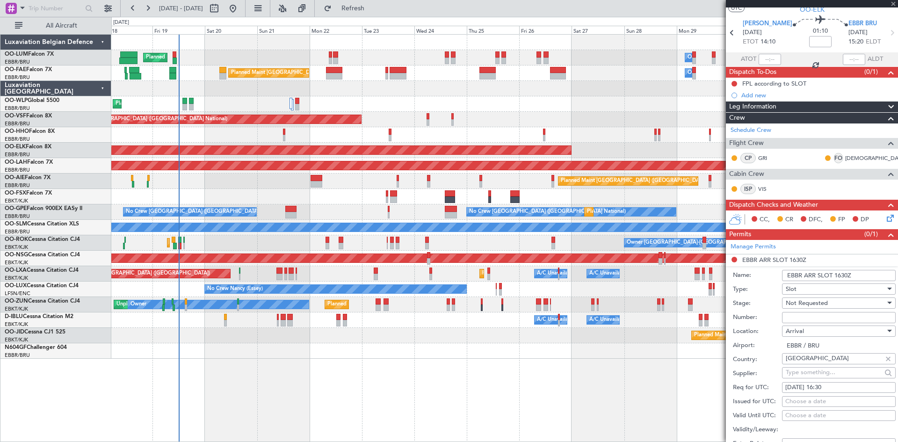
type input "+00:10"
type input "8"
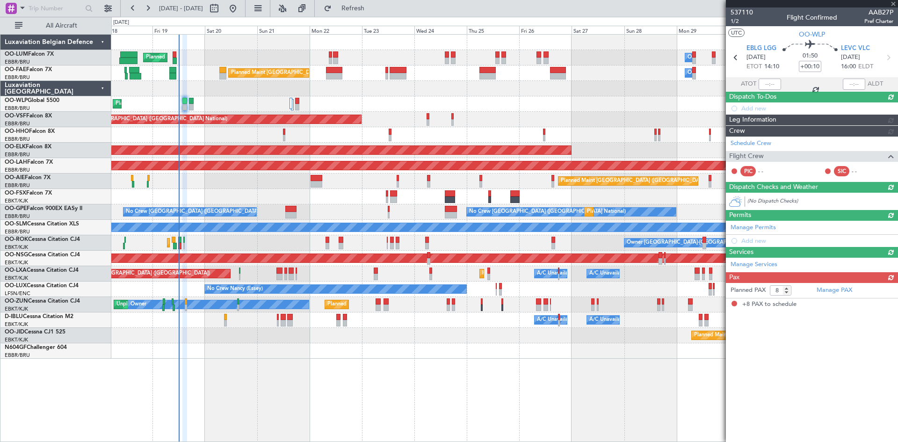
scroll to position [0, 0]
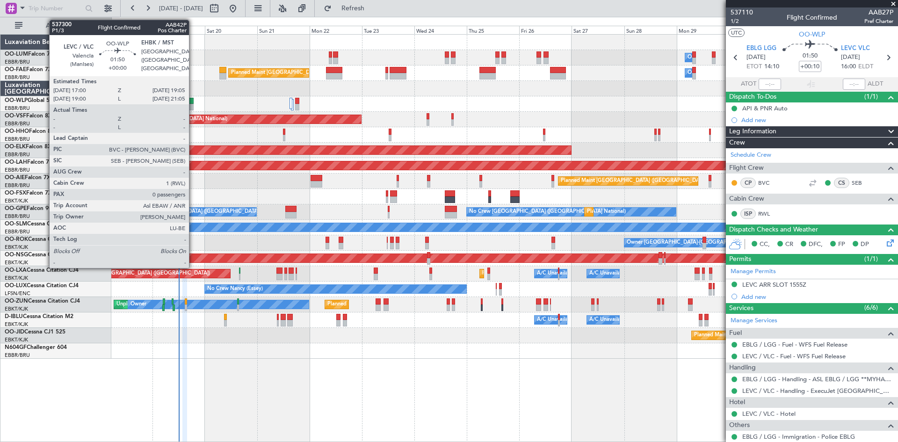
click at [193, 101] on div at bounding box center [191, 101] width 5 height 7
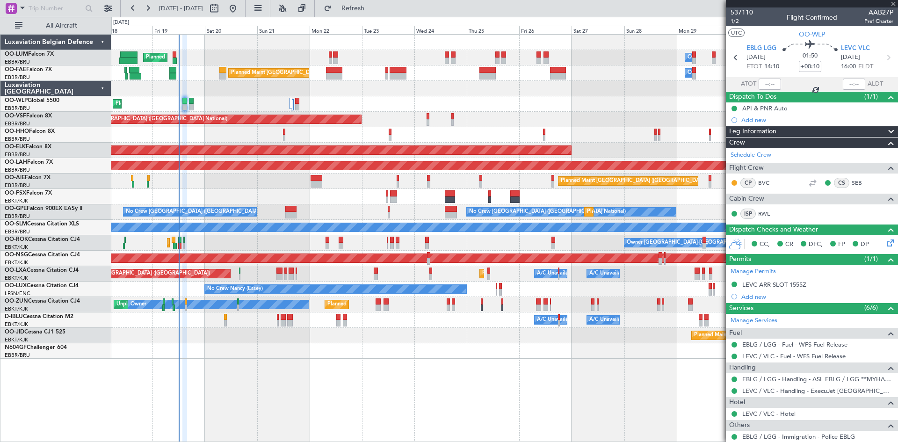
type input "0"
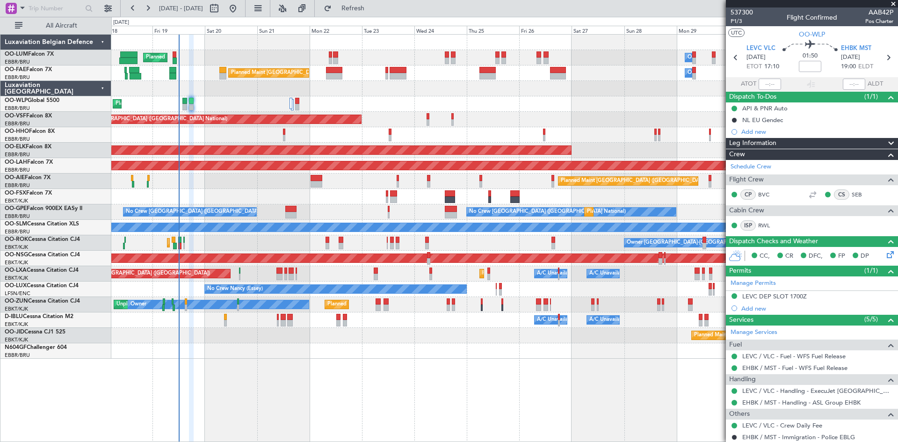
click at [288, 99] on div "Planned Maint Liege" at bounding box center [504, 103] width 786 height 15
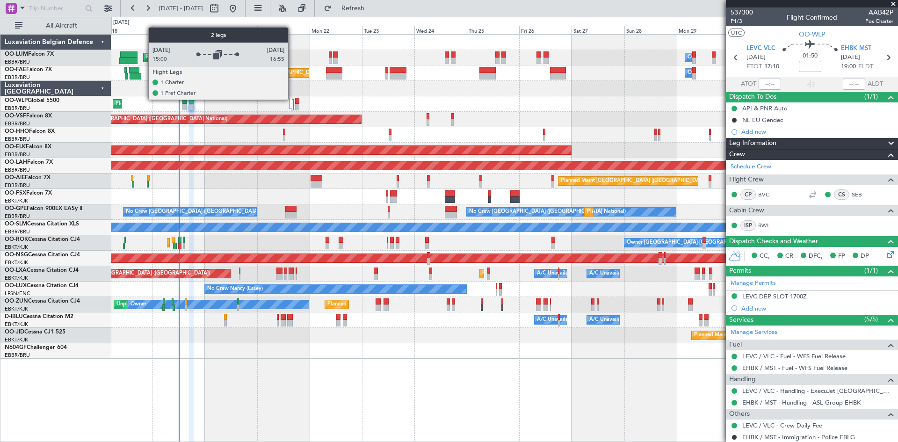
click at [292, 99] on div at bounding box center [290, 103] width 3 height 11
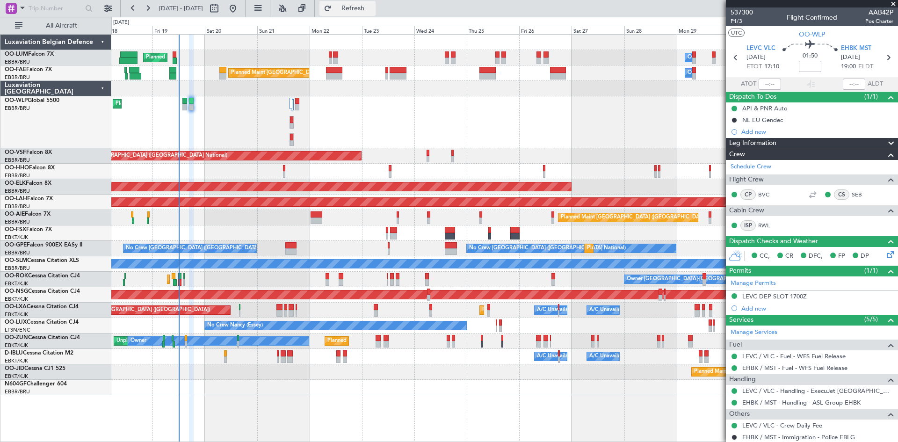
click at [373, 8] on span "Refresh" at bounding box center [352, 8] width 39 height 7
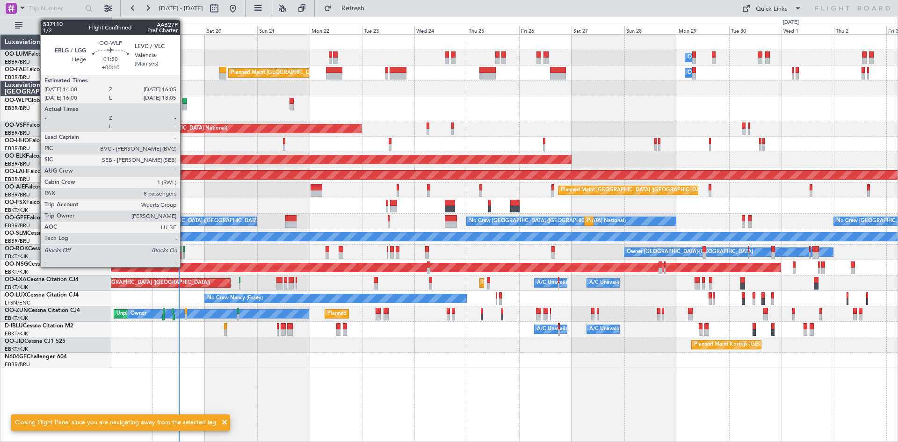
click at [184, 101] on div at bounding box center [184, 101] width 5 height 7
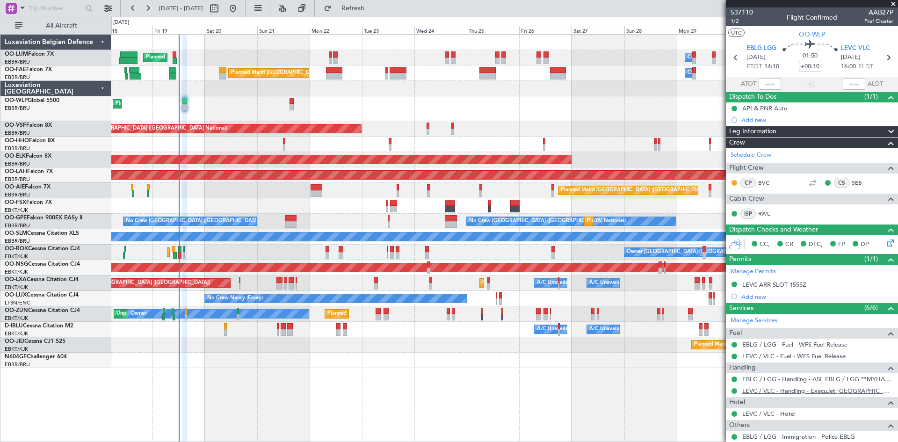
click at [774, 387] on link "LEVC / VLC - Handling - ExecuJet [GEOGRAPHIC_DATA] LEVC / VLC" at bounding box center [817, 391] width 151 height 8
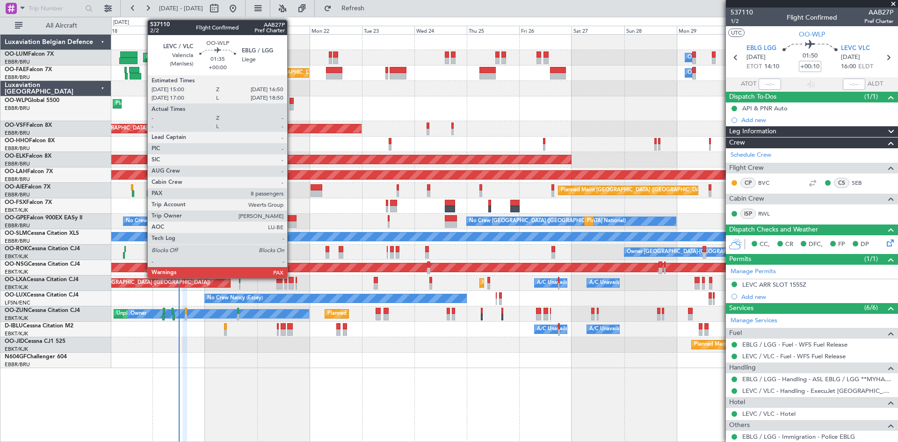
click at [291, 100] on div at bounding box center [291, 101] width 4 height 7
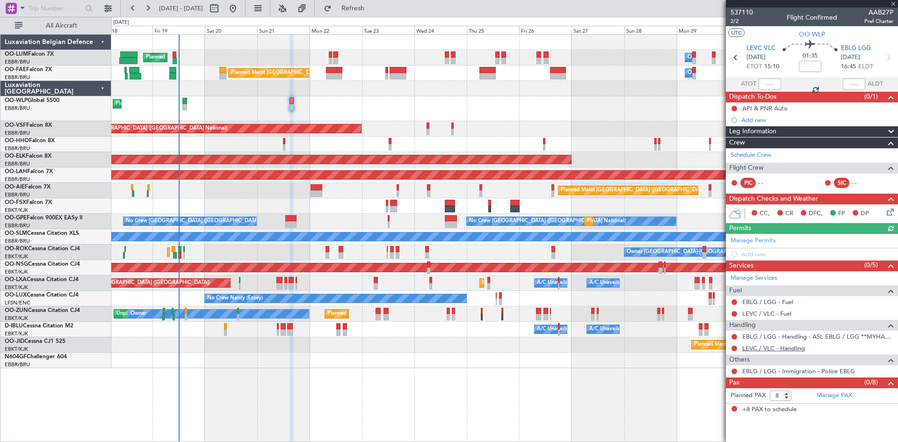
click at [781, 348] on link "LEVC / VLC - Handling" at bounding box center [773, 348] width 63 height 8
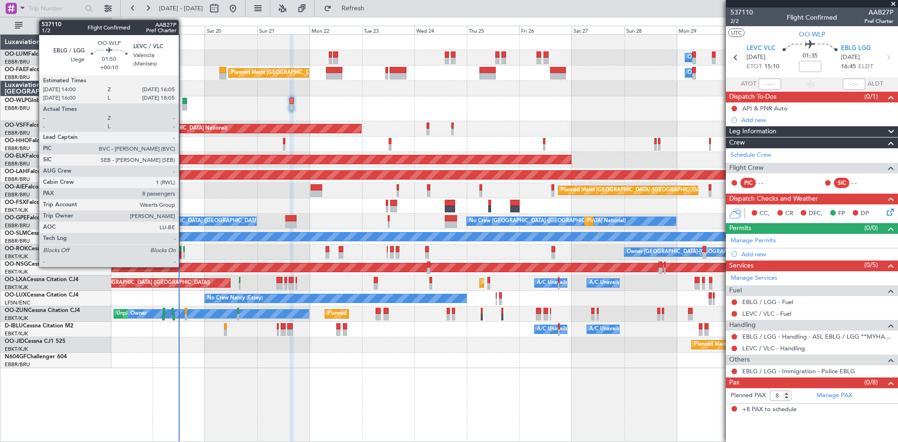
click at [183, 105] on div at bounding box center [184, 107] width 5 height 7
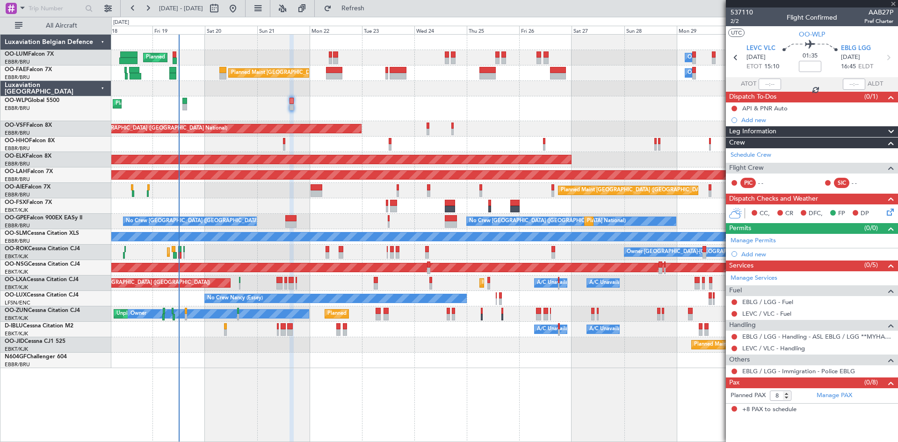
type input "+00:10"
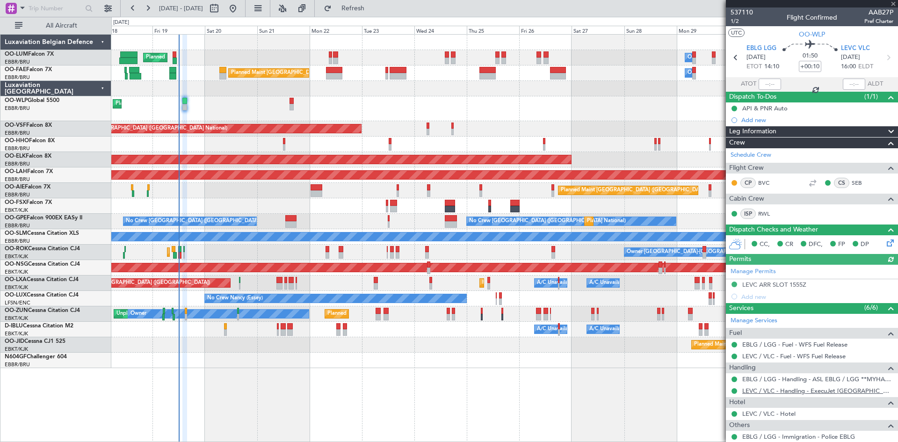
click at [772, 389] on link "LEVC / VLC - Handling - ExecuJet [GEOGRAPHIC_DATA] LEVC / VLC" at bounding box center [817, 391] width 151 height 8
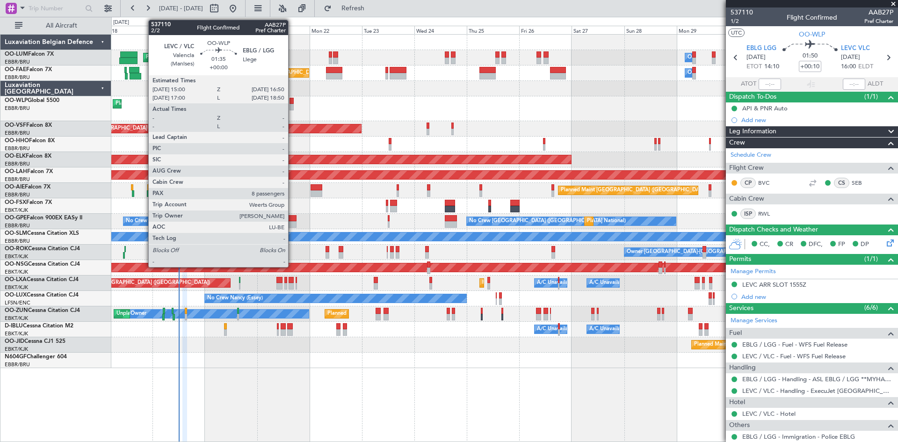
click at [292, 102] on div at bounding box center [291, 101] width 4 height 7
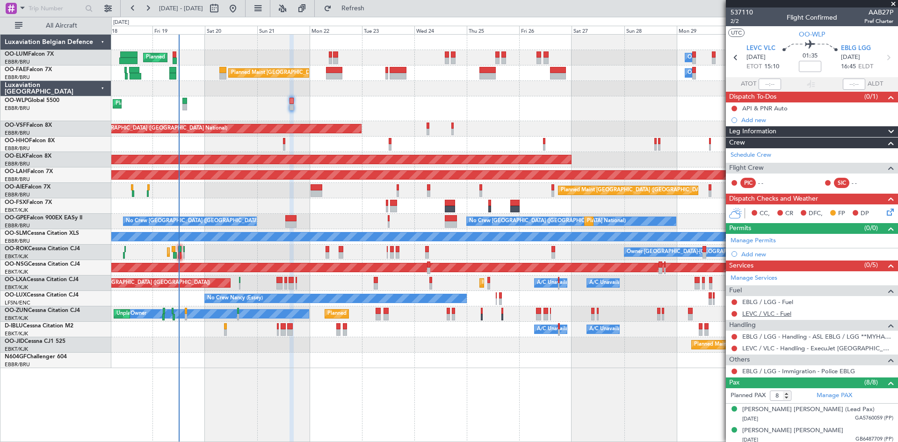
click at [759, 316] on link "LEVC / VLC - Fuel" at bounding box center [766, 314] width 49 height 8
click at [771, 314] on link "LEVC / VLC - Fuel" at bounding box center [766, 314] width 49 height 8
click at [774, 313] on link "LEVC / VLC - Fuel" at bounding box center [766, 314] width 49 height 8
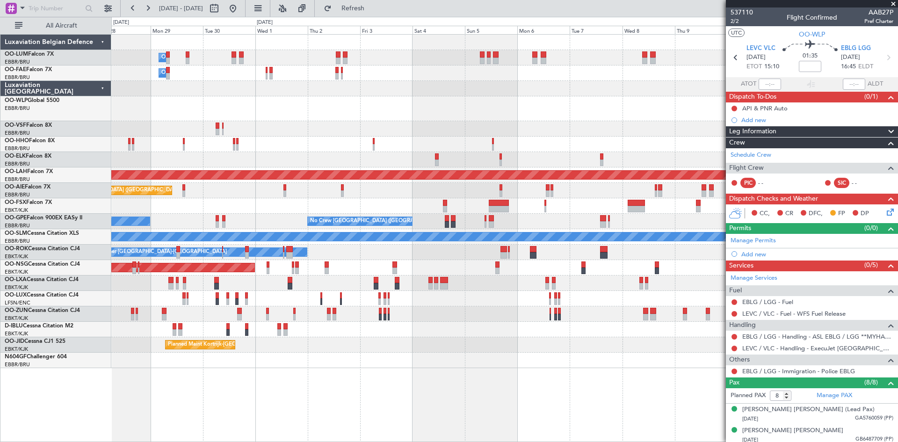
click at [127, 229] on div "Owner Melsbroek Air Base Owner [GEOGRAPHIC_DATA] Owner [GEOGRAPHIC_DATA] Planne…" at bounding box center [504, 201] width 786 height 333
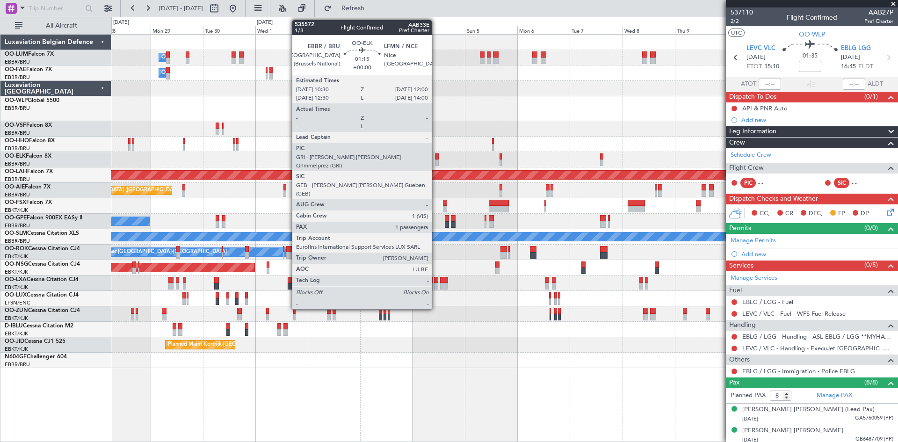
click at [436, 157] on div at bounding box center [437, 156] width 4 height 7
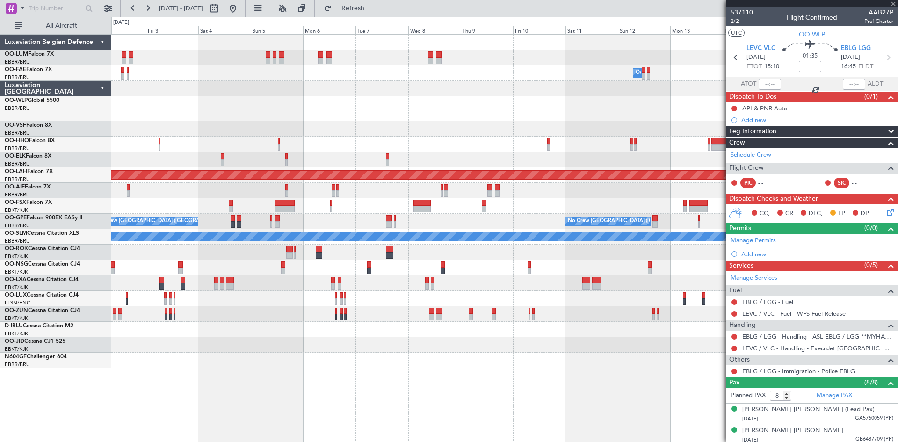
click at [350, 165] on div "Owner Melsbroek Air Base Owner [GEOGRAPHIC_DATA] Owner [GEOGRAPHIC_DATA] Planne…" at bounding box center [504, 201] width 786 height 333
type input "1"
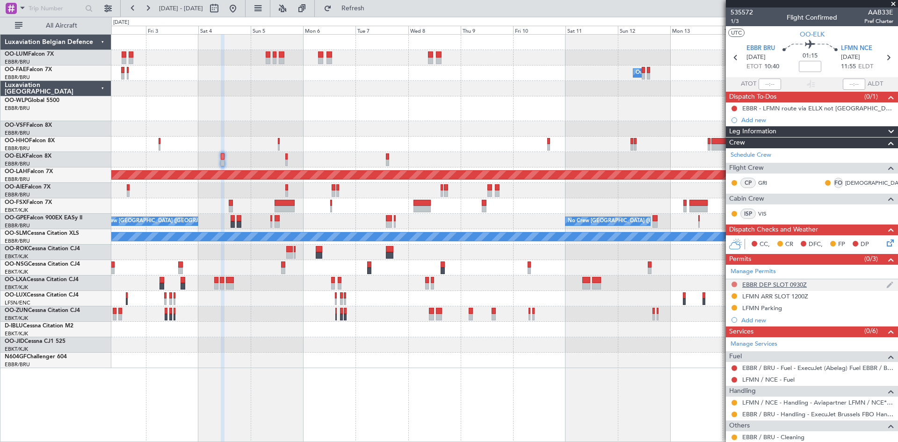
click at [735, 282] on button at bounding box center [734, 285] width 6 height 6
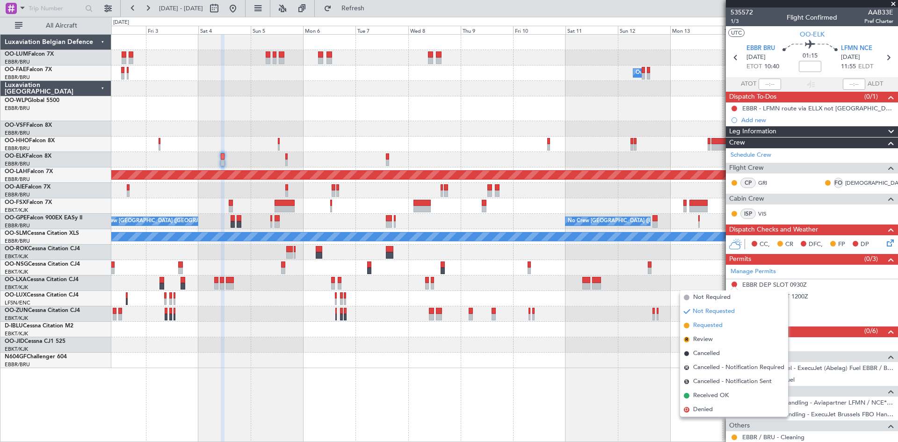
click at [716, 324] on span "Requested" at bounding box center [707, 325] width 29 height 9
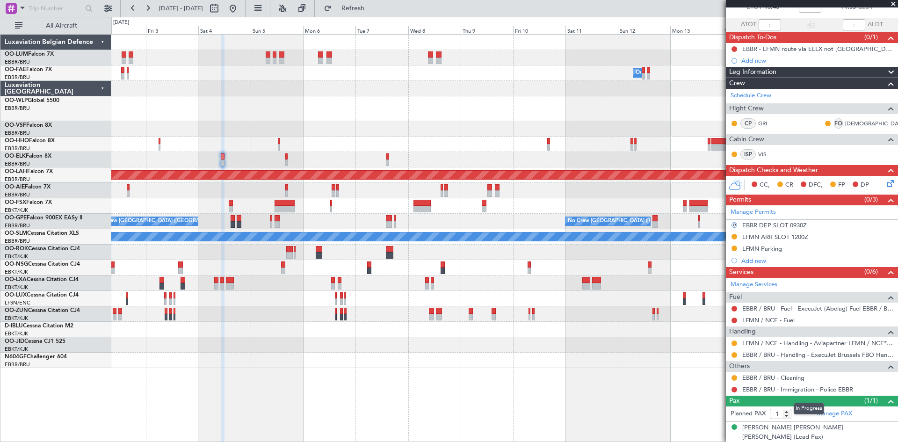
scroll to position [60, 0]
click at [736, 307] on button at bounding box center [734, 308] width 6 height 6
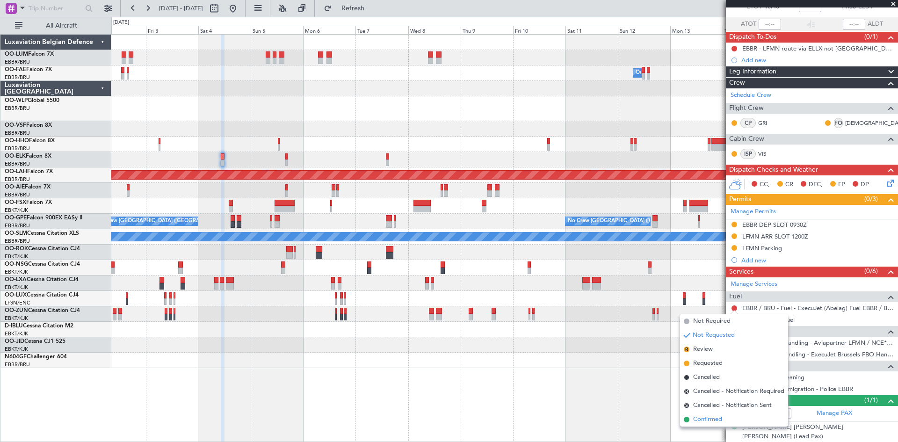
click at [719, 421] on span "Confirmed" at bounding box center [707, 419] width 29 height 9
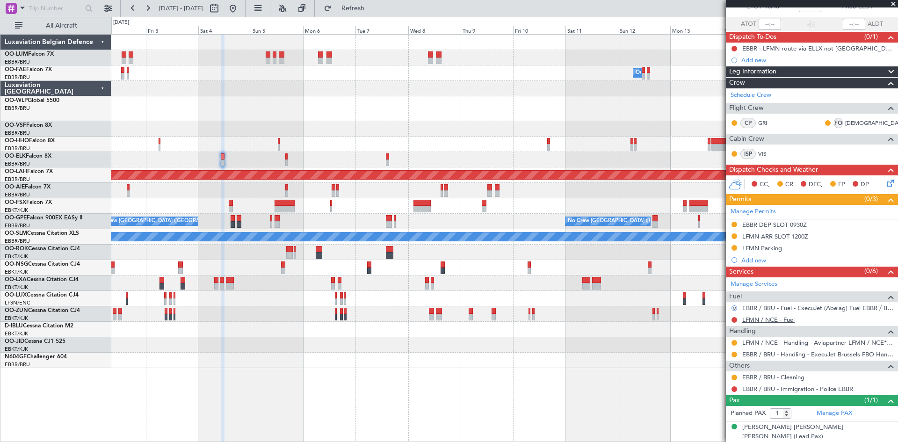
click at [778, 318] on link "LFMN / NCE - Fuel" at bounding box center [768, 320] width 52 height 8
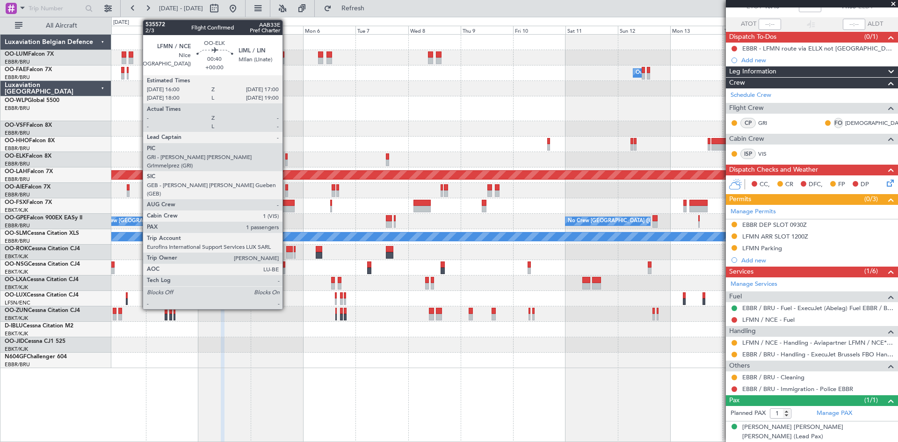
click at [287, 159] on div at bounding box center [286, 156] width 2 height 7
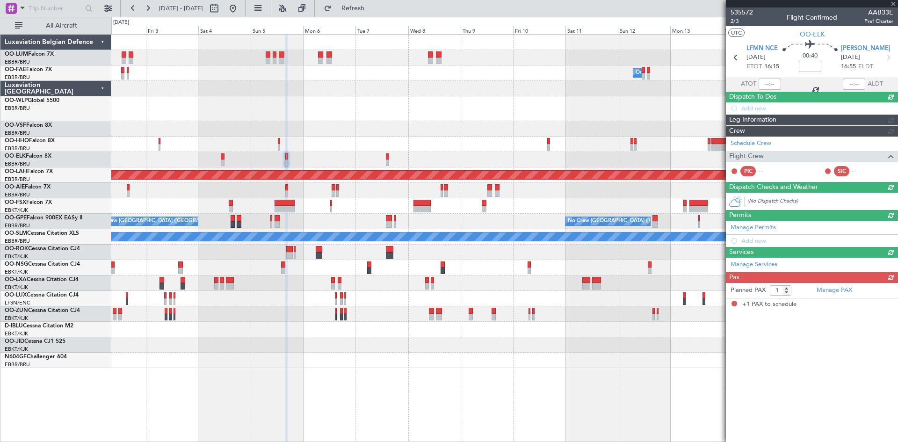
scroll to position [0, 0]
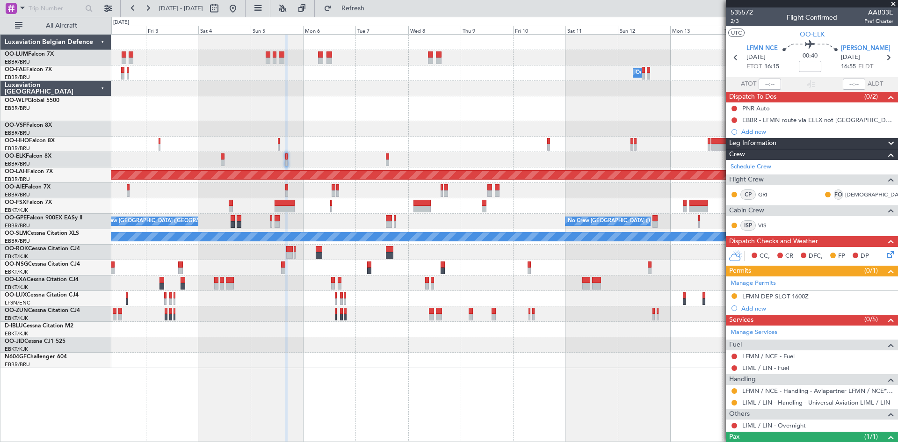
click at [762, 354] on link "LFMN / NCE - Fuel" at bounding box center [768, 356] width 52 height 8
click at [761, 365] on link "LIML / LIN - Fuel" at bounding box center [765, 368] width 47 height 8
click at [369, 7] on span "Refresh" at bounding box center [352, 8] width 39 height 7
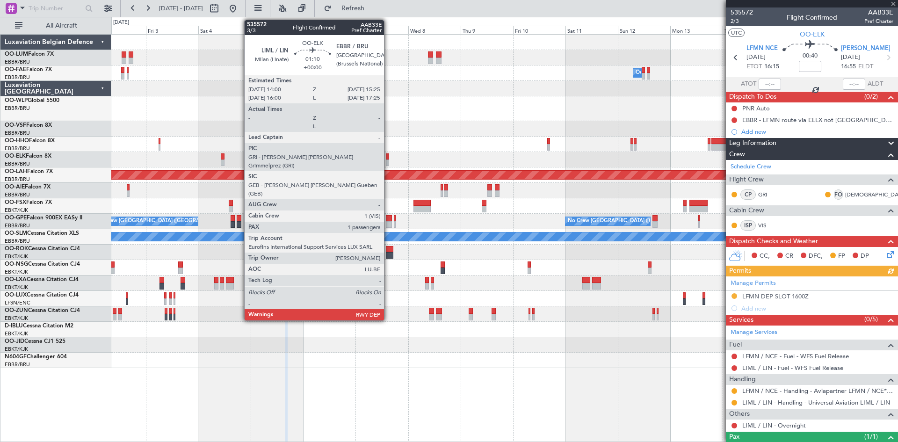
click at [388, 157] on div at bounding box center [387, 156] width 3 height 7
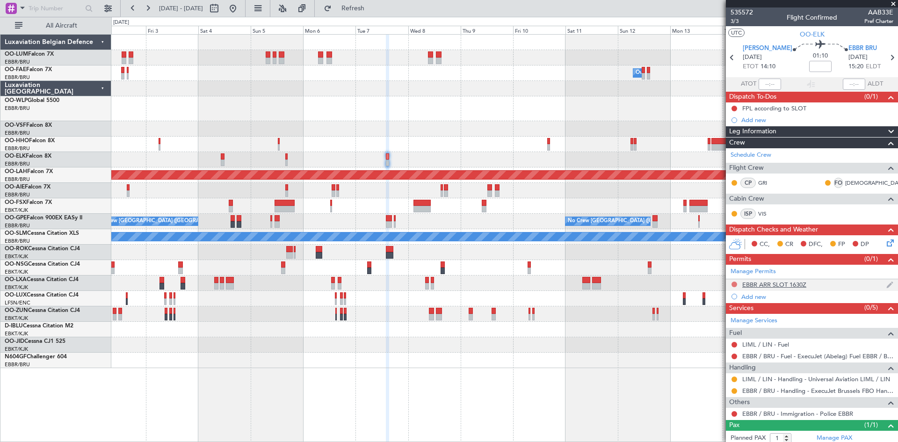
click at [732, 283] on button at bounding box center [734, 285] width 6 height 6
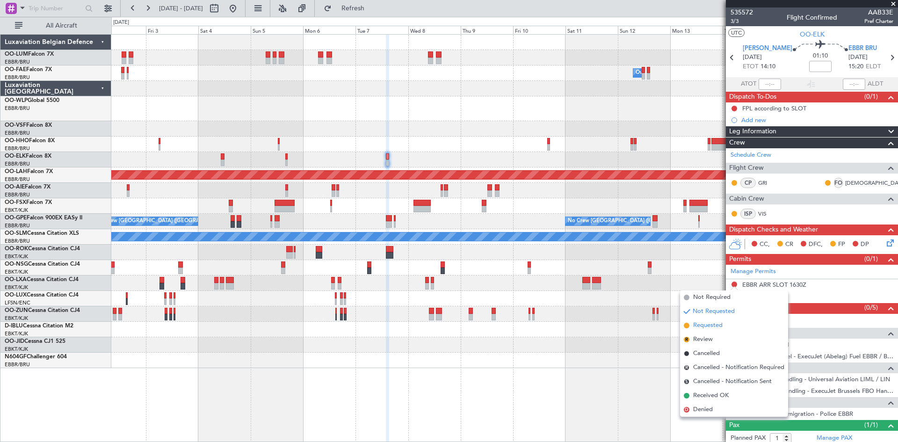
click at [722, 325] on span "Requested" at bounding box center [707, 325] width 29 height 9
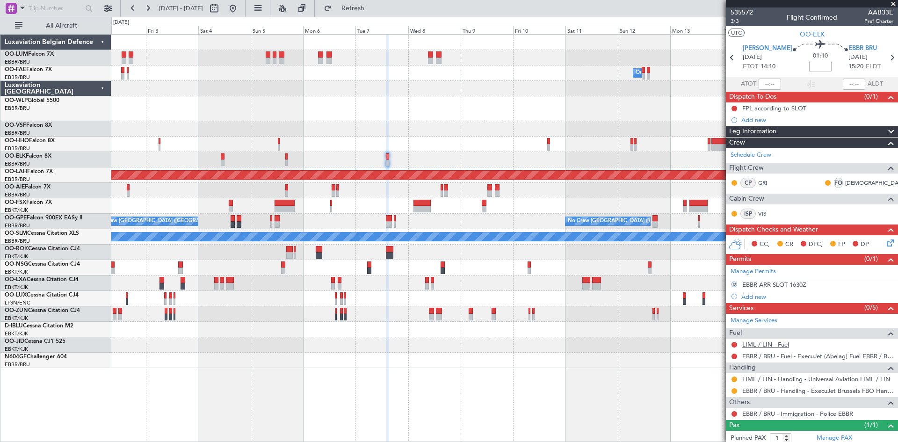
click at [755, 347] on link "LIML / LIN - Fuel" at bounding box center [765, 344] width 47 height 8
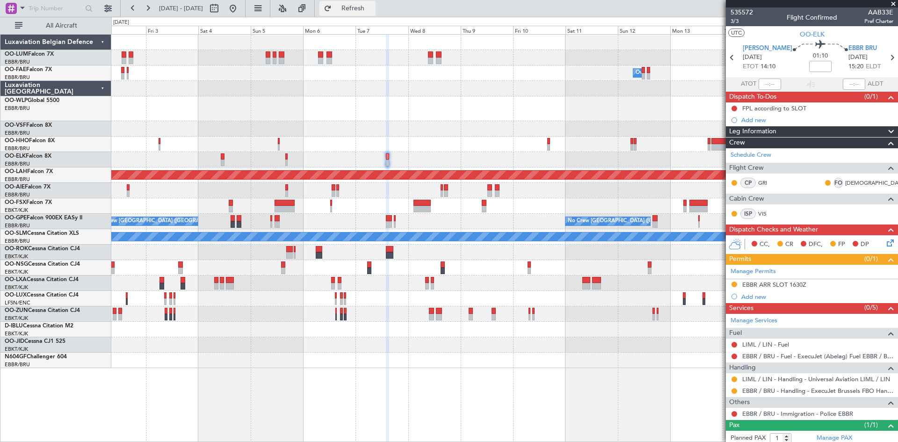
click at [373, 11] on span "Refresh" at bounding box center [352, 8] width 39 height 7
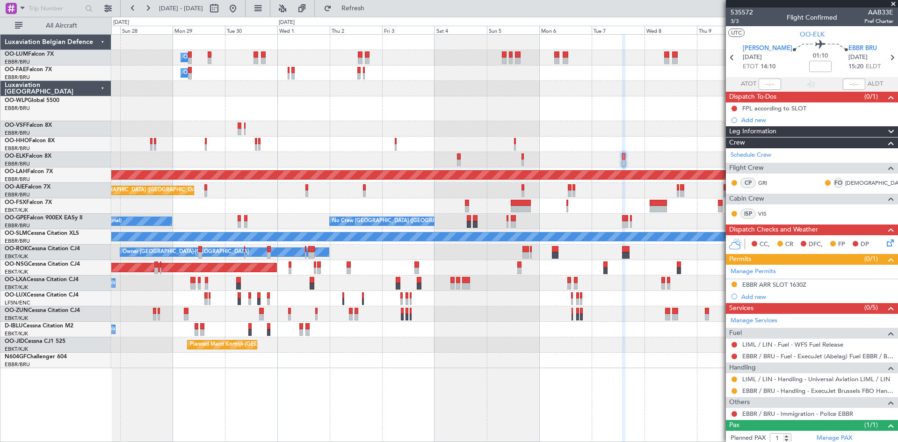
click at [512, 348] on div "Owner Melsbroek Air Base Owner Melsbroek Air Base Owner Melsbroek Air Base Plan…" at bounding box center [504, 201] width 786 height 333
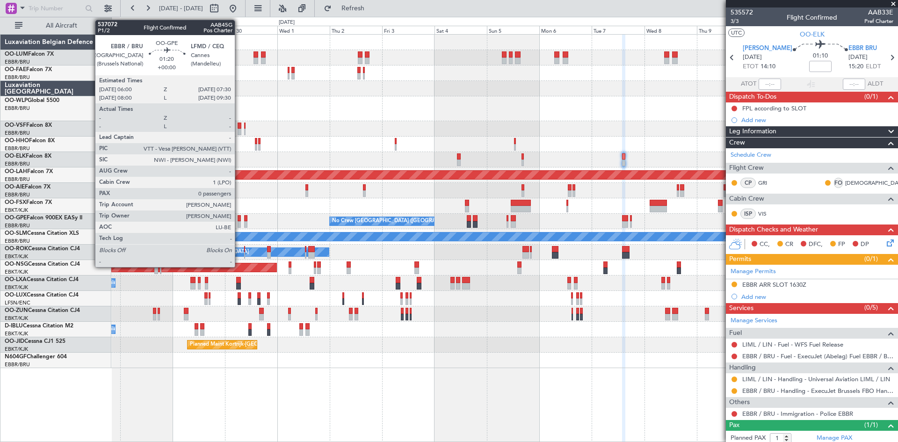
click at [239, 219] on div at bounding box center [240, 218] width 4 height 7
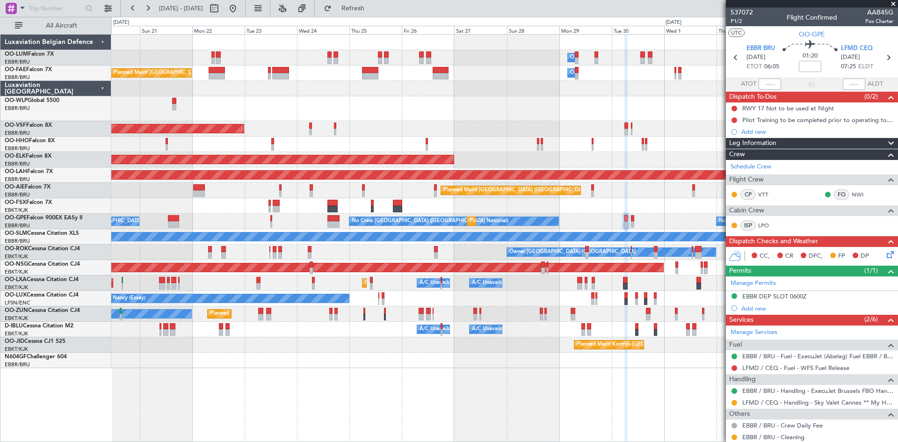
click at [596, 317] on div "Owner Melsbroek Air Base Planned Maint Brussels (Brussels National) Owner Melsb…" at bounding box center [504, 201] width 786 height 333
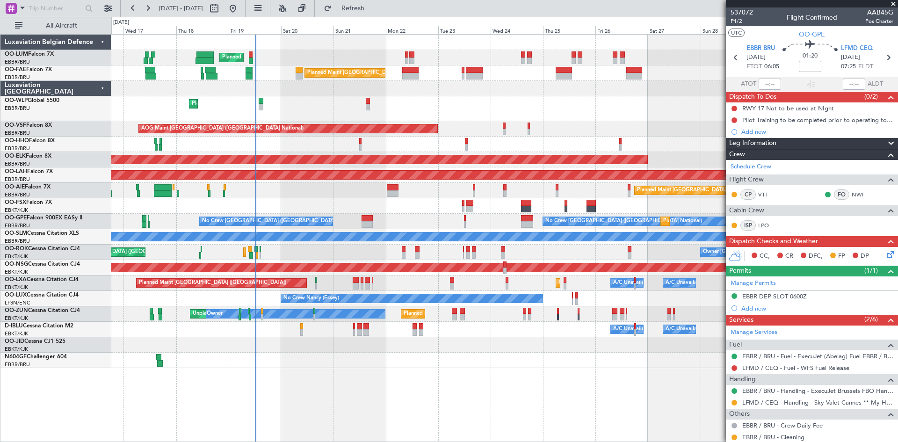
click at [423, 365] on div "Owner Melsbroek Air Base Planned Maint Brussels (Brussels National) Unplanned M…" at bounding box center [504, 238] width 787 height 408
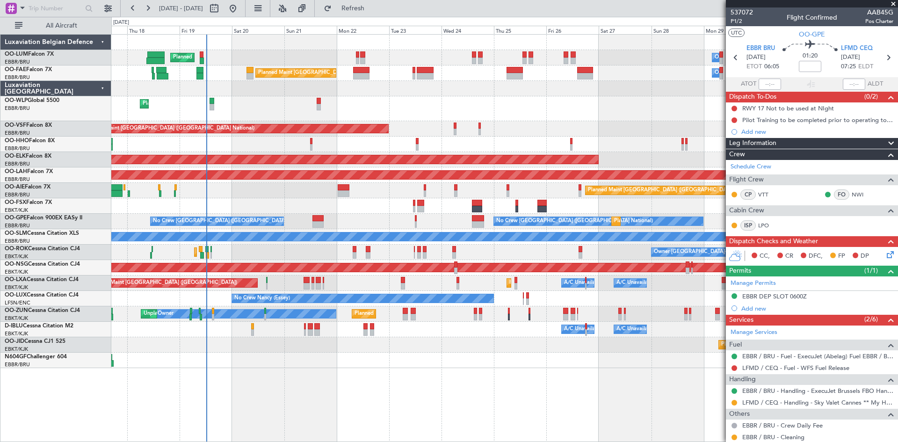
click at [312, 371] on div "Owner Melsbroek Air Base Planned Maint Brussels (Brussels National) Unplanned M…" at bounding box center [504, 238] width 787 height 408
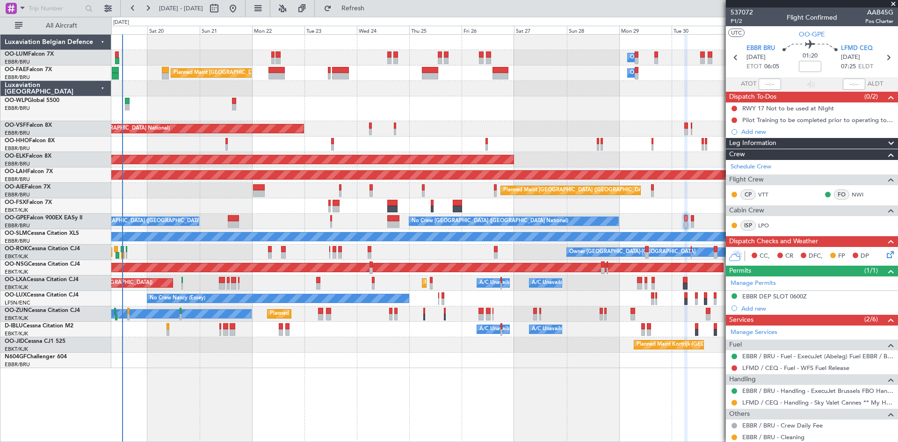
click at [414, 364] on div at bounding box center [504, 360] width 786 height 15
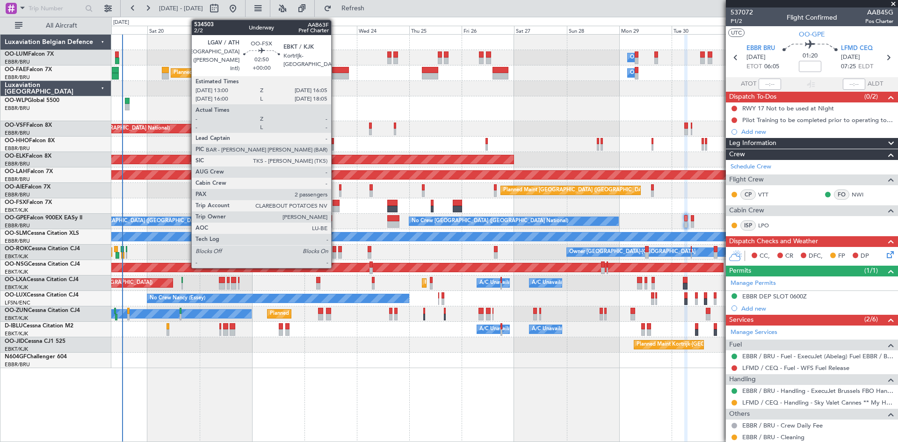
click at [336, 202] on div at bounding box center [336, 203] width 7 height 7
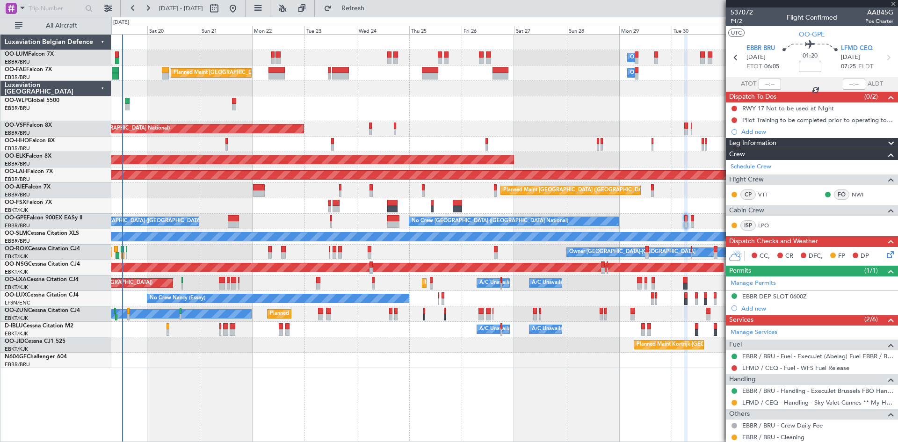
type input "2"
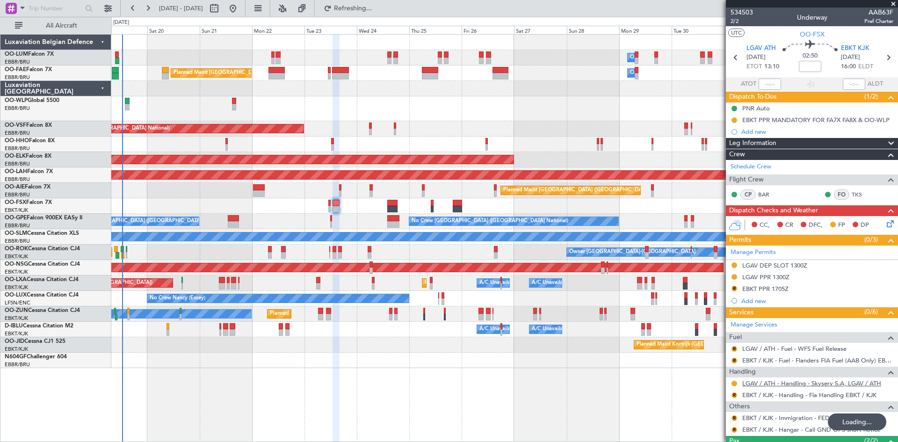
click at [786, 382] on link "LGAV / ATH - Handling - Skyserv S.A, LGAV / ATH" at bounding box center [811, 383] width 139 height 8
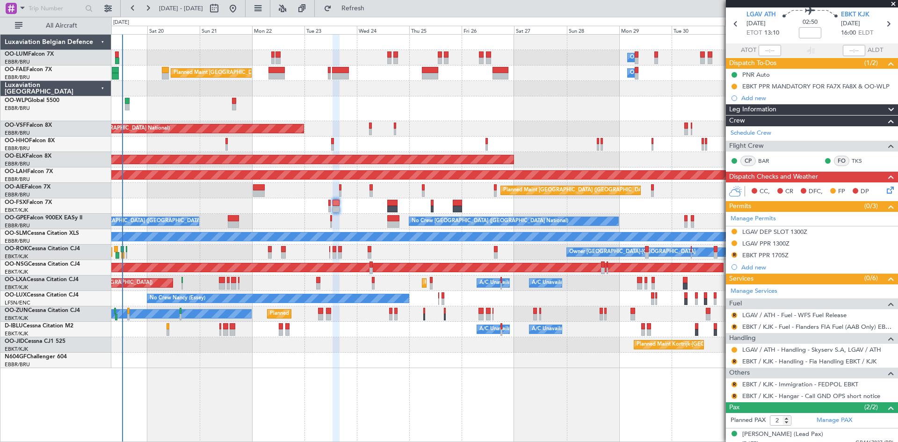
scroll to position [62, 0]
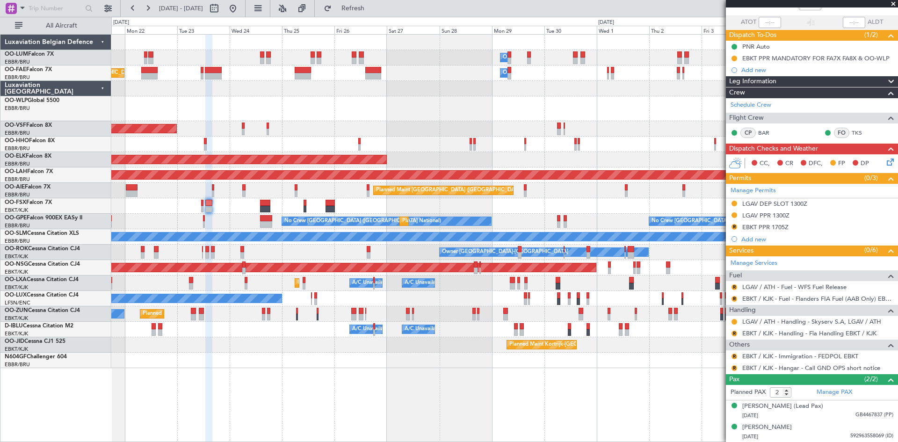
click at [398, 386] on div "Owner Melsbroek Air Base Planned Maint Brussels (Brussels National) Planned Mai…" at bounding box center [504, 238] width 787 height 408
click at [386, 368] on div "Owner Melsbroek Air Base Planned Maint Brussels (Brussels National) Planned Mai…" at bounding box center [504, 238] width 787 height 408
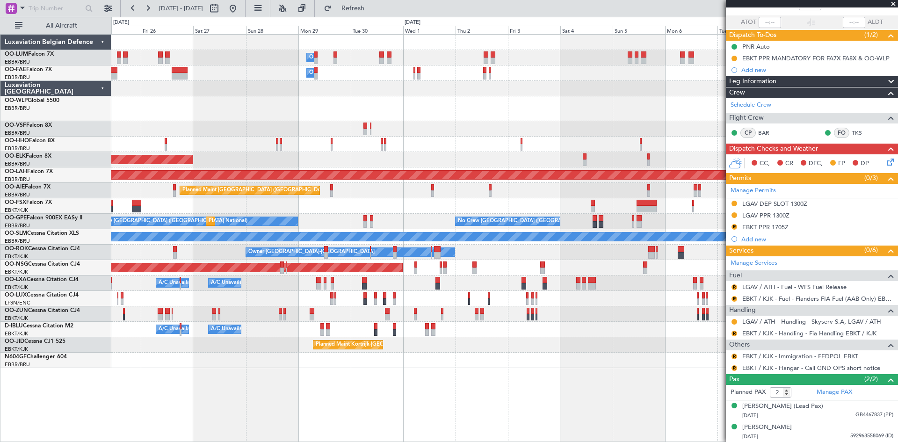
click at [193, 368] on div "Owner Melsbroek Air Base Owner Melsbroek Air Base Owner Melsbroek Air Base Plan…" at bounding box center [504, 238] width 787 height 408
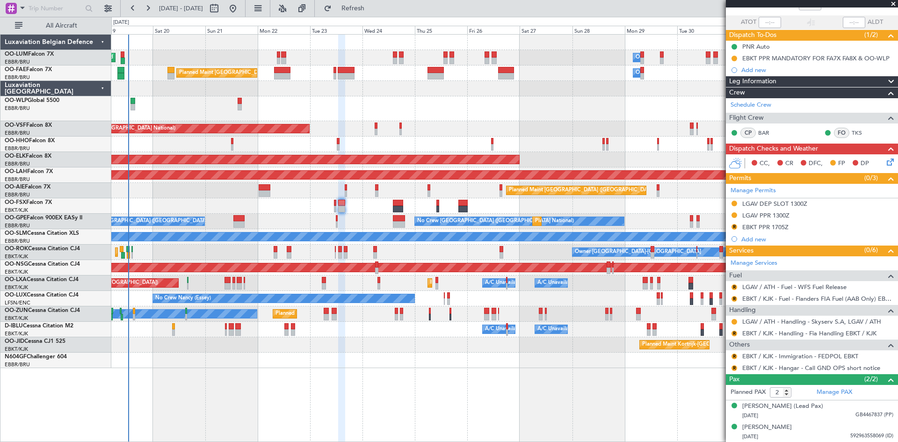
click at [564, 128] on div "Owner Melsbroek Air Base Planned Maint Brussels (Brussels National) Unplanned M…" at bounding box center [504, 201] width 786 height 333
click at [760, 201] on div "LGAV DEP SLOT 1300Z" at bounding box center [774, 204] width 65 height 8
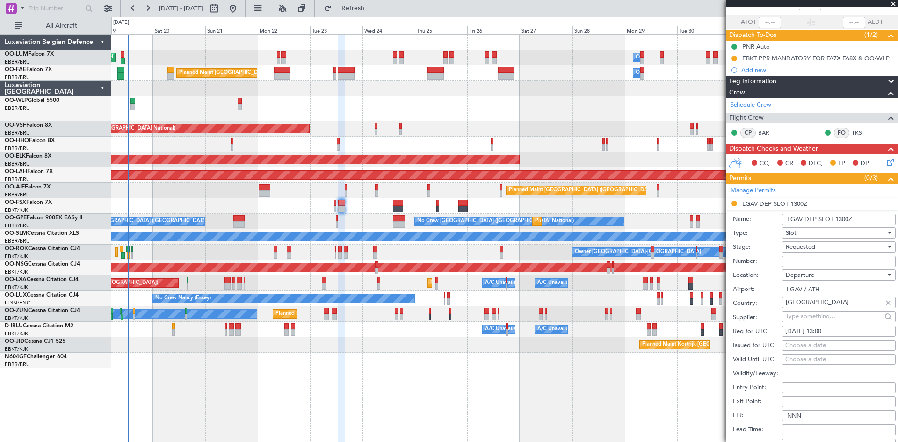
click at [808, 247] on span "Requested" at bounding box center [800, 247] width 29 height 8
click at [819, 321] on span "Received OK" at bounding box center [835, 318] width 98 height 14
click at [811, 262] on input "Number:" at bounding box center [839, 261] width 114 height 11
paste input "LGAVDKRV0063F0"
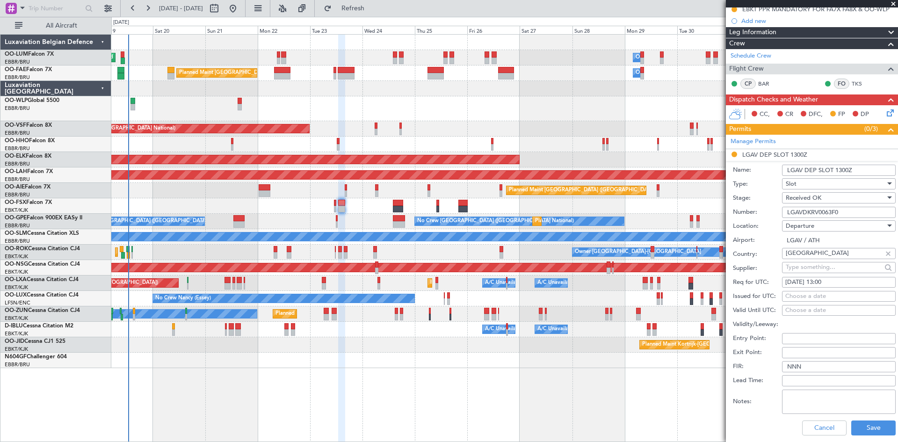
scroll to position [341, 0]
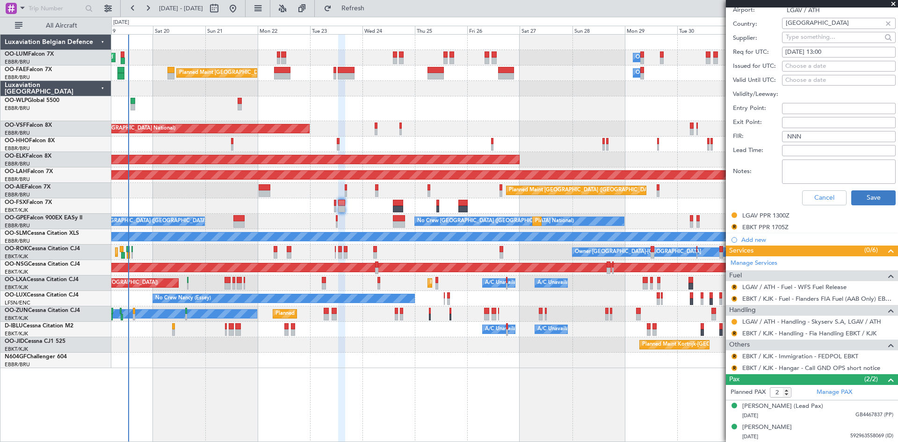
type input "LGAVDKRV0063F0"
click at [867, 198] on button "Save" at bounding box center [873, 197] width 44 height 15
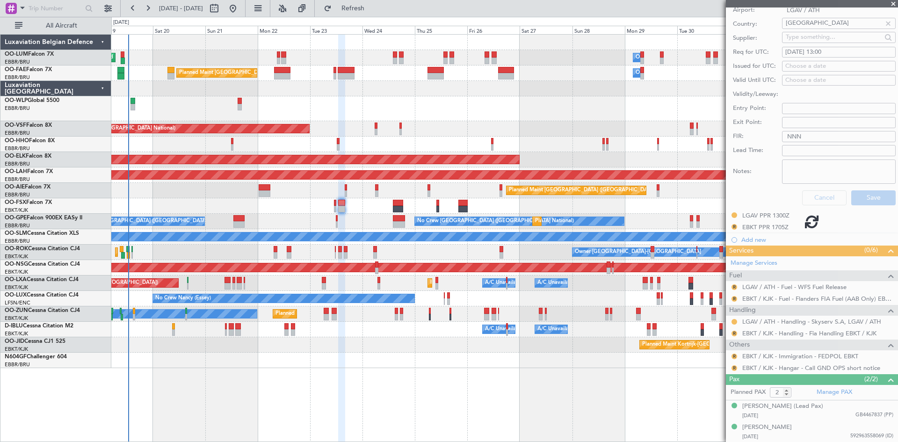
scroll to position [62, 0]
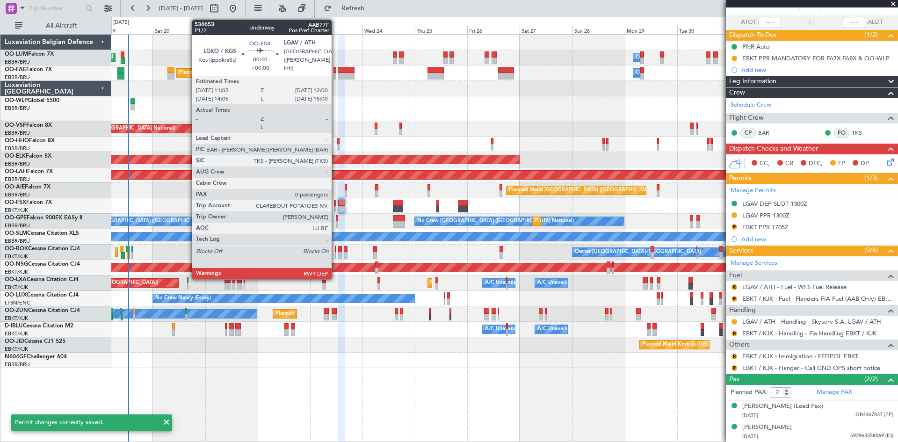
click at [335, 204] on div at bounding box center [335, 203] width 2 height 7
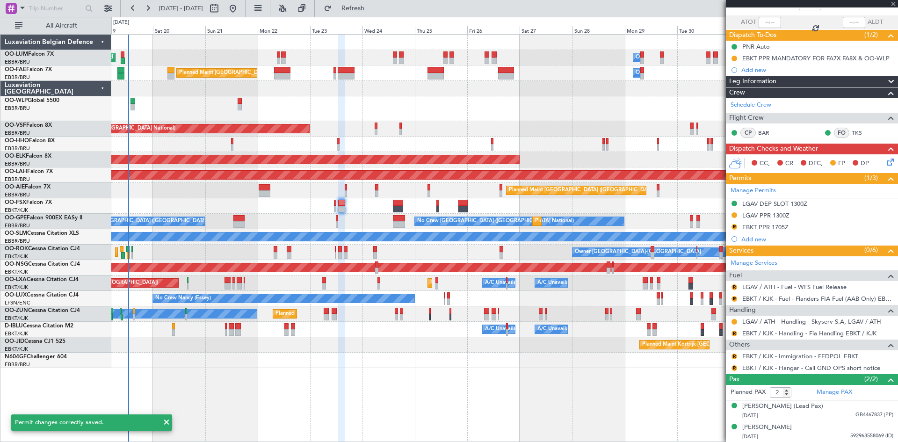
type input "0"
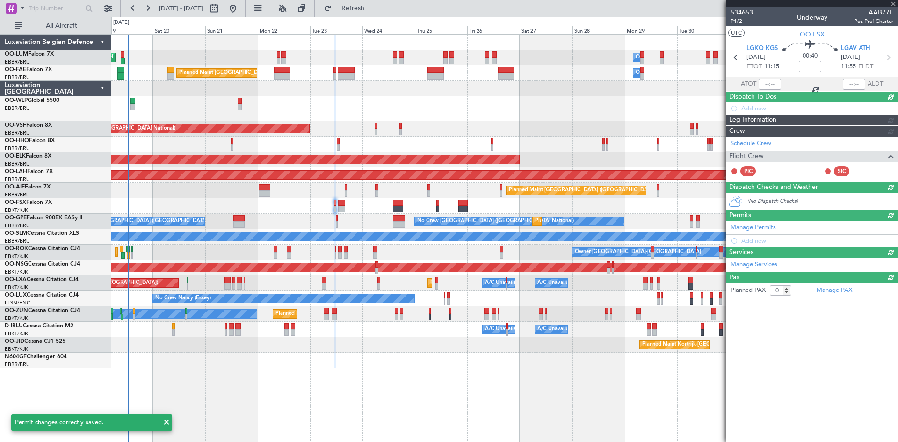
scroll to position [0, 0]
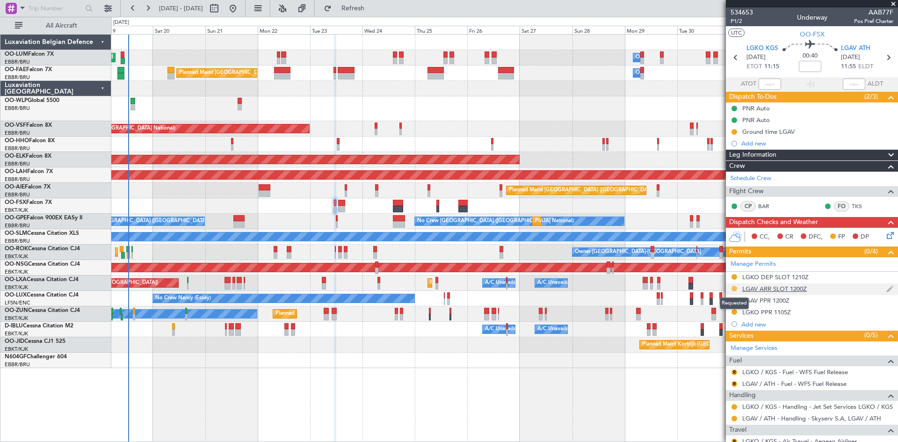
click at [734, 288] on button at bounding box center [734, 289] width 6 height 6
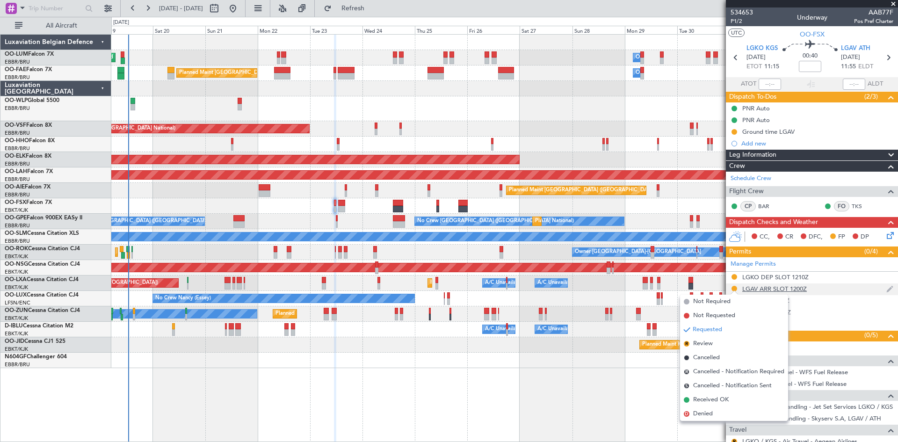
click at [801, 287] on div "LGAV ARR SLOT 1200Z" at bounding box center [774, 289] width 65 height 8
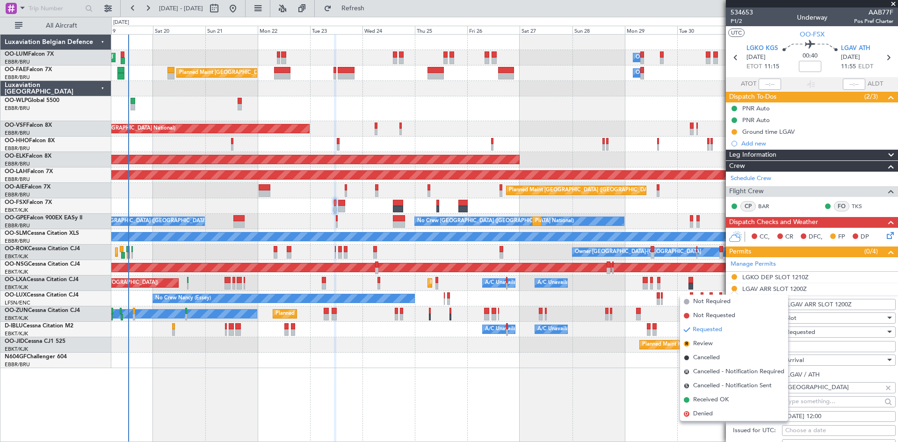
click at [655, 398] on div "Planned Maint Brussels (Brussels National) Owner Melsbroek Air Base Unplanned M…" at bounding box center [504, 238] width 787 height 408
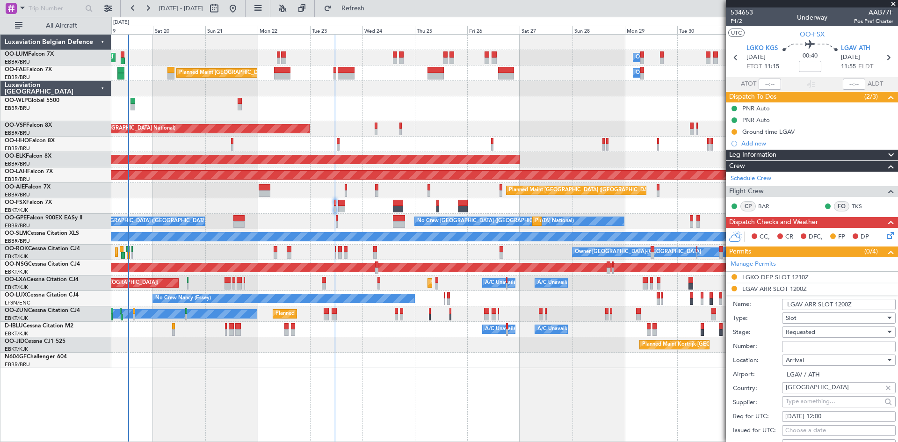
click at [806, 332] on span "Requested" at bounding box center [800, 332] width 29 height 8
click at [805, 407] on span "Received OK" at bounding box center [835, 407] width 98 height 14
click at [802, 348] on input "Number:" at bounding box center [839, 346] width 114 height 11
paste input "LGAVAKRV0063F0"
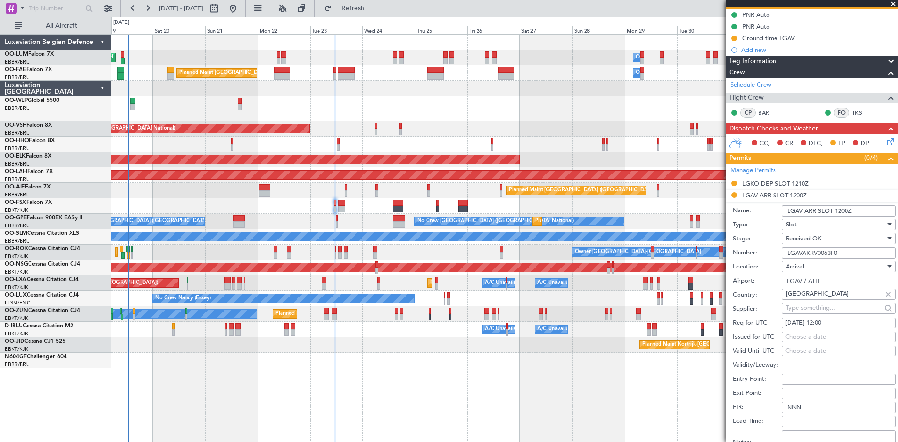
scroll to position [140, 0]
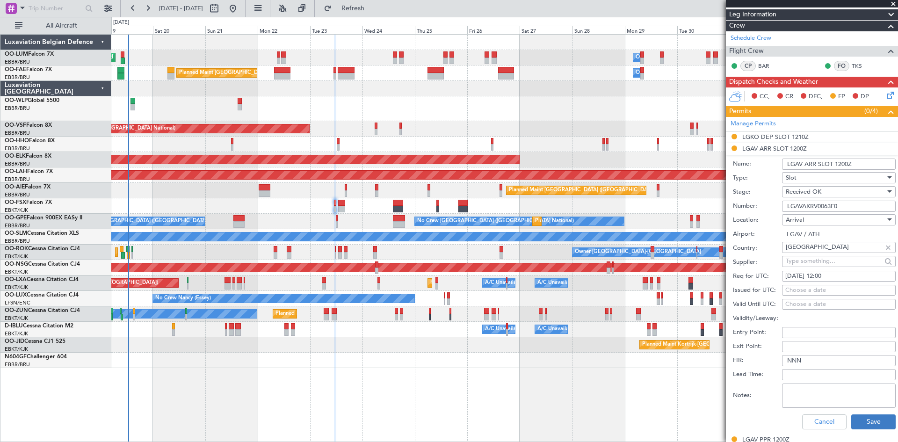
type input "LGAVAKRV0063F0"
click at [879, 419] on button "Save" at bounding box center [873, 421] width 44 height 15
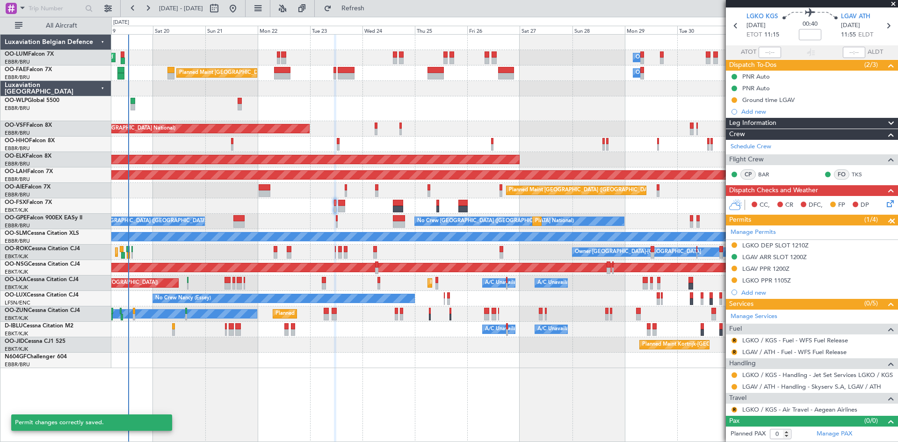
scroll to position [31, 0]
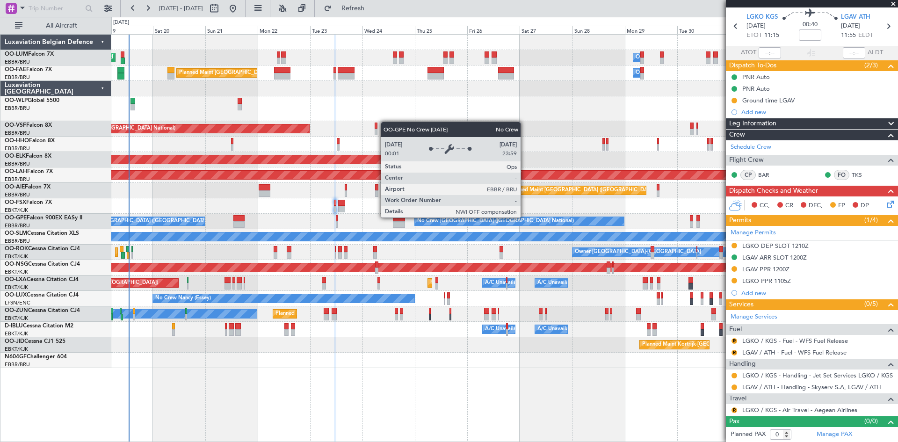
click at [414, 217] on div "No Crew [GEOGRAPHIC_DATA] ([GEOGRAPHIC_DATA] National)" at bounding box center [519, 221] width 210 height 9
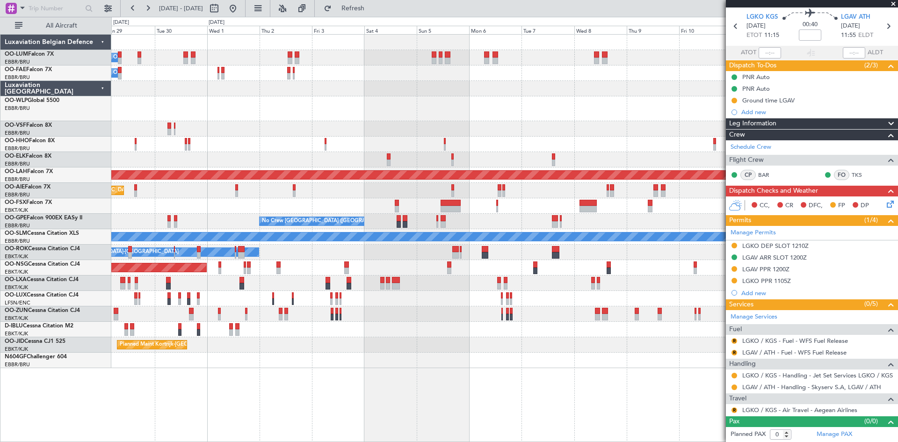
click at [242, 207] on div "Owner Melsbroek Air Base Owner Melsbroek Air Base Owner Melsbroek Air Base Plan…" at bounding box center [504, 201] width 786 height 333
click at [212, 210] on div at bounding box center [504, 205] width 786 height 15
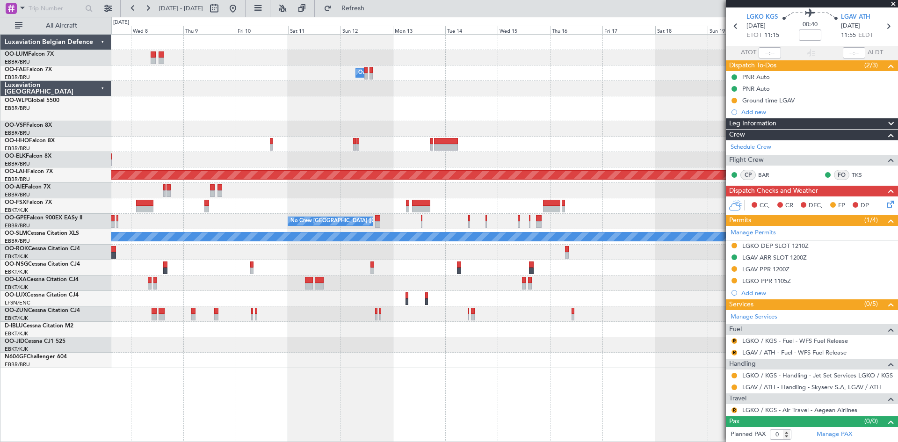
click at [297, 199] on div at bounding box center [504, 205] width 786 height 15
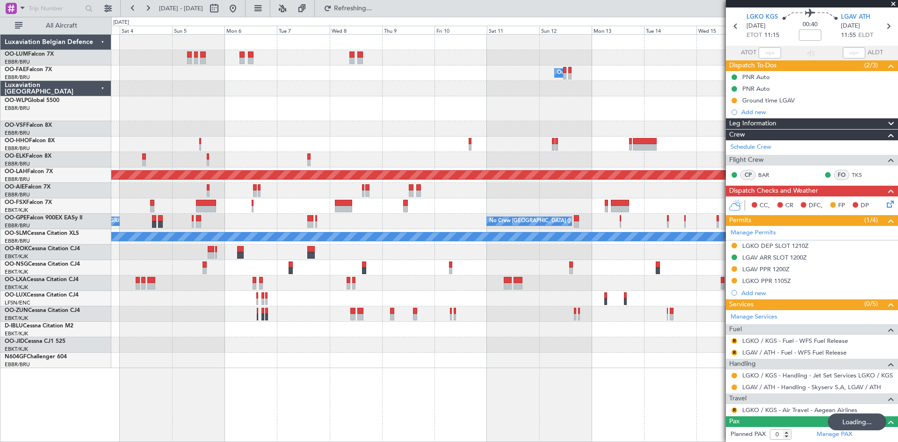
click at [467, 337] on div "Planned Maint Kortrijk-[GEOGRAPHIC_DATA]" at bounding box center [504, 344] width 786 height 15
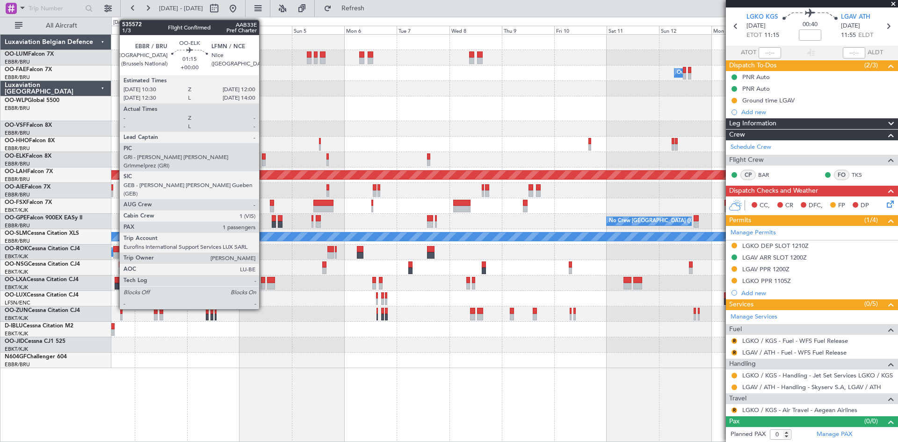
click at [264, 155] on div at bounding box center [264, 156] width 4 height 7
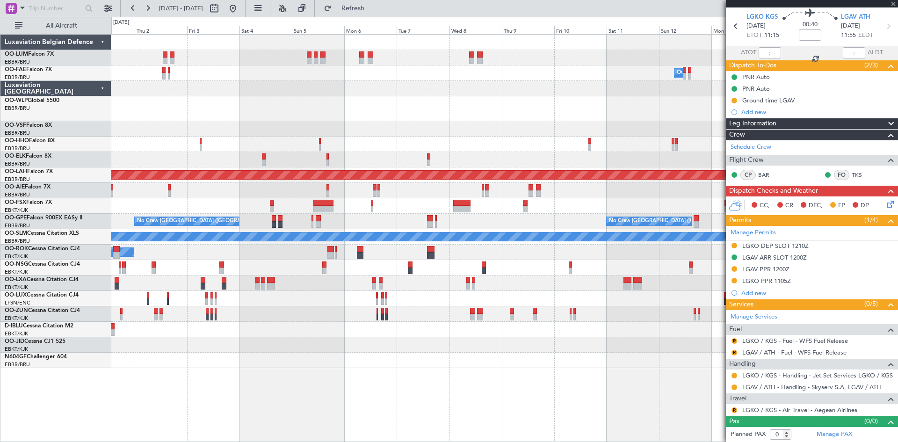
type input "1"
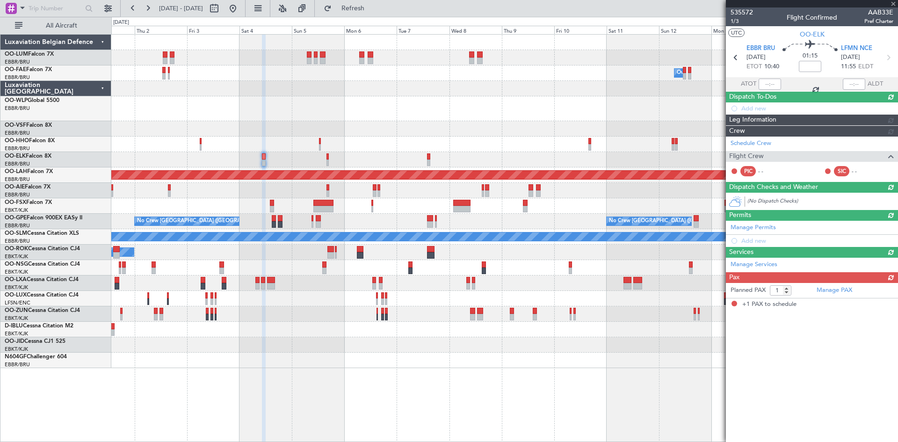
scroll to position [0, 0]
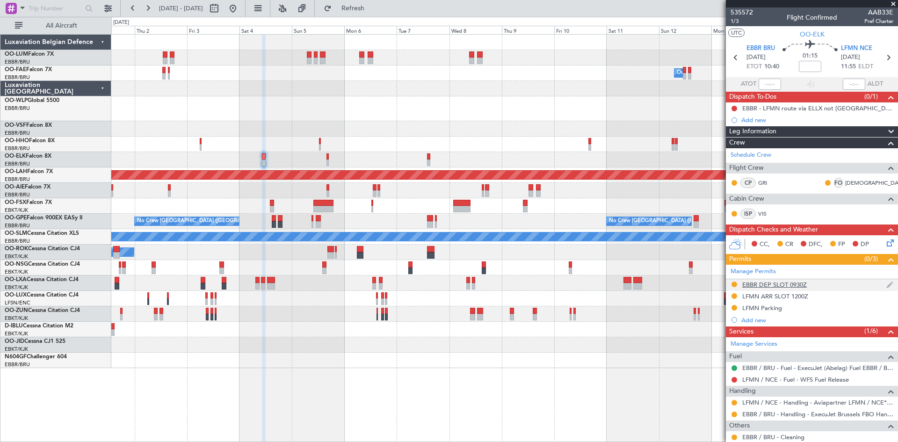
click at [778, 285] on div "EBBR DEP SLOT 0930Z" at bounding box center [774, 285] width 65 height 8
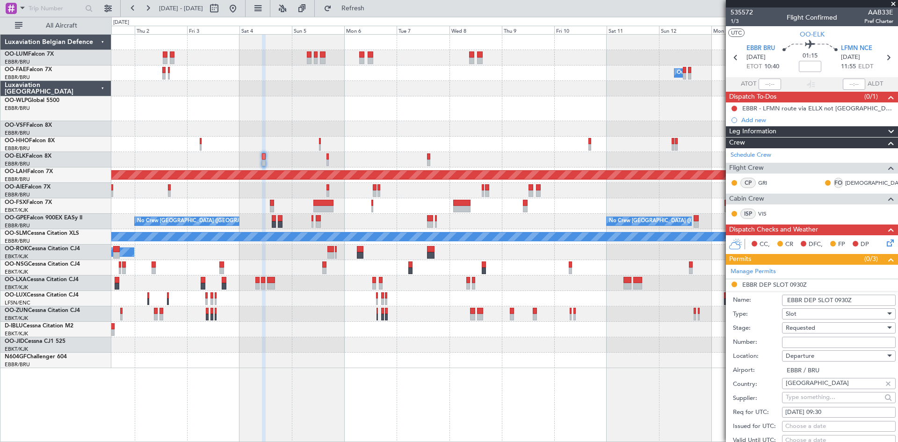
click at [807, 343] on input "Number:" at bounding box center [839, 342] width 114 height 11
paste input "EBBRAAB5405D"
type input "EBBRAAB5405D00"
click at [799, 325] on span "Requested" at bounding box center [800, 328] width 29 height 8
click at [816, 400] on span "Received OK" at bounding box center [835, 403] width 98 height 14
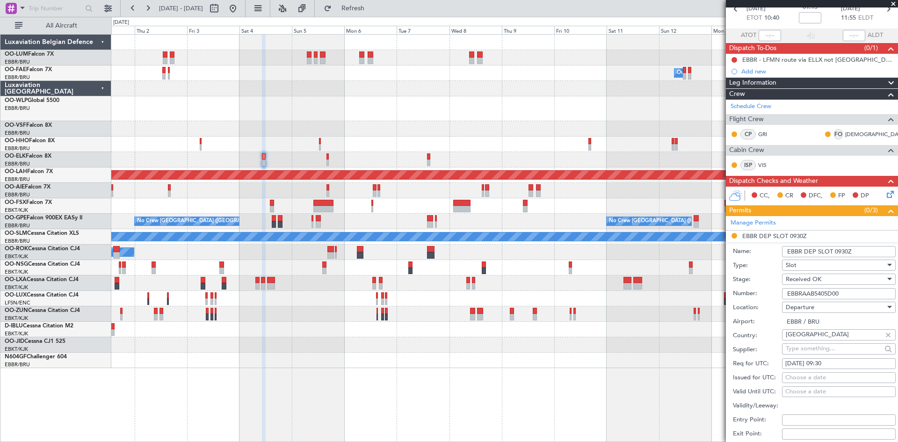
scroll to position [94, 0]
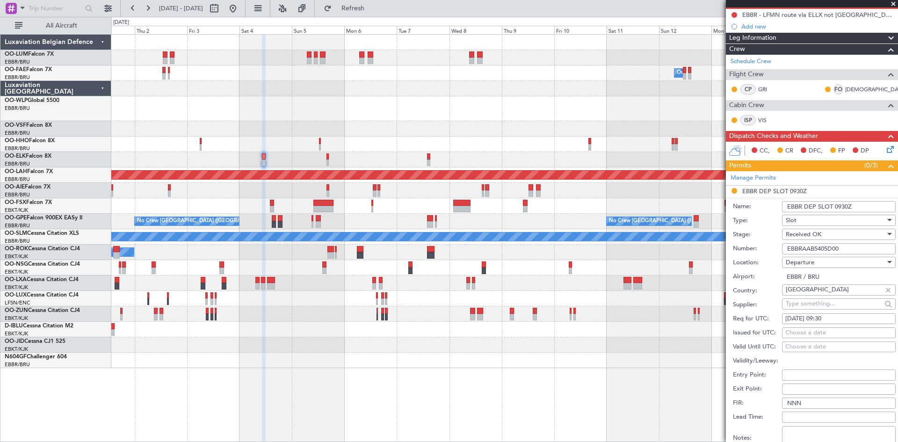
click at [824, 317] on div "04/10/2025 09:30" at bounding box center [838, 318] width 107 height 9
select select "10"
select select "2025"
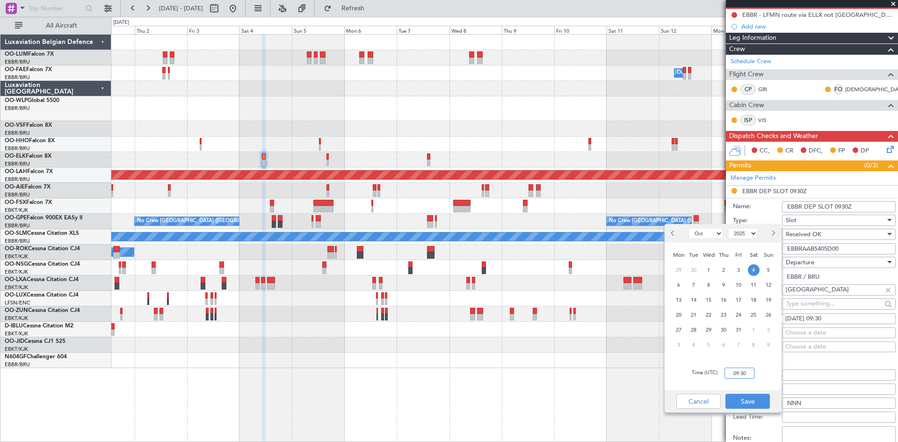
click at [741, 372] on input "09:30" at bounding box center [739, 373] width 30 height 11
type input "10:30"
click at [765, 397] on button "Save" at bounding box center [747, 401] width 44 height 15
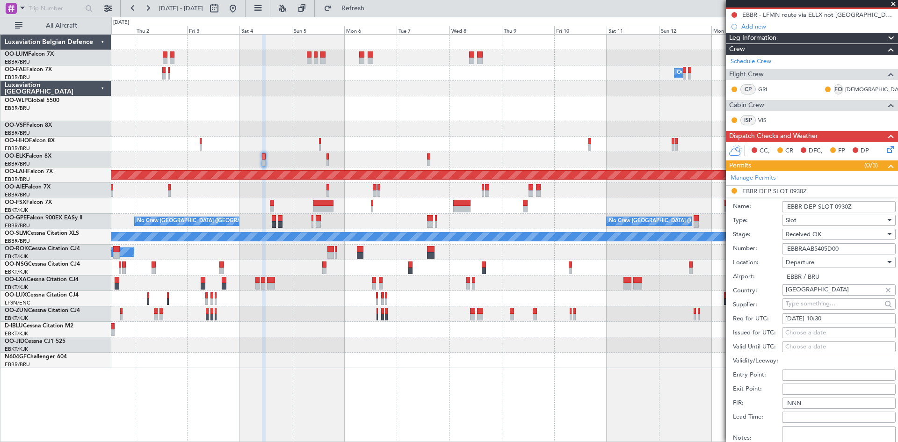
click at [806, 329] on div "Choose a date" at bounding box center [838, 332] width 107 height 9
select select "9"
select select "2025"
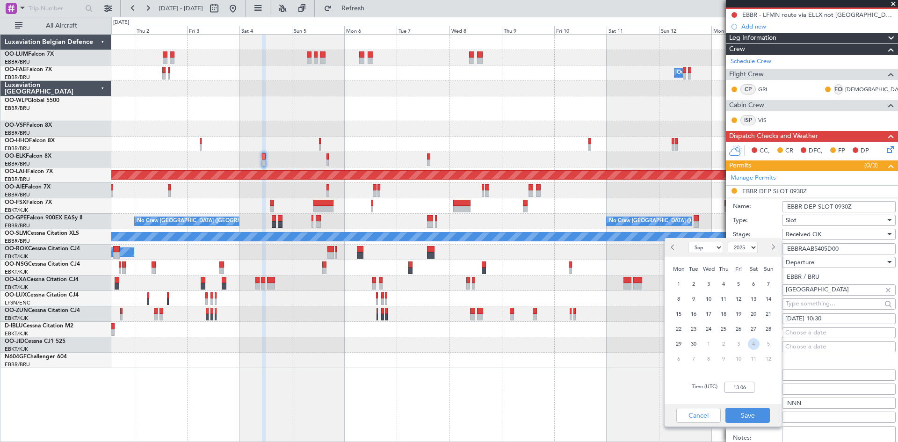
click at [756, 342] on span "4" at bounding box center [754, 344] width 12 height 12
select select "10"
click at [735, 387] on input "00:00" at bounding box center [739, 387] width 30 height 11
type input "10:30"
click at [766, 418] on button "Save" at bounding box center [747, 415] width 44 height 15
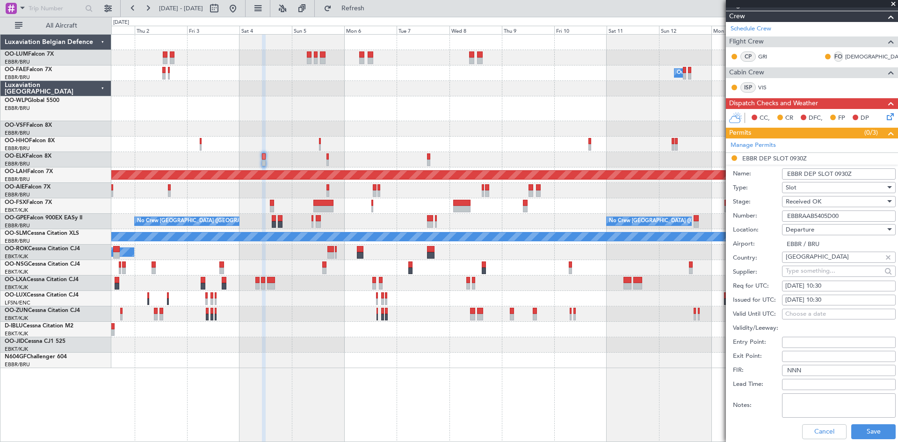
scroll to position [140, 0]
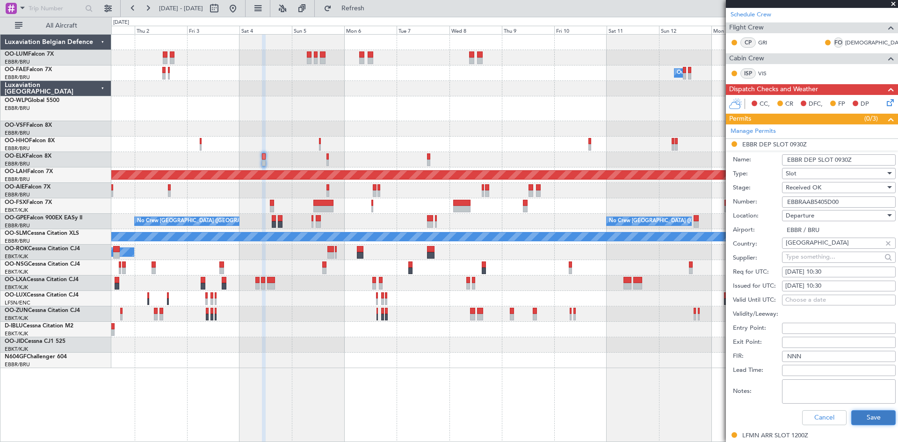
click at [873, 414] on button "Save" at bounding box center [873, 417] width 44 height 15
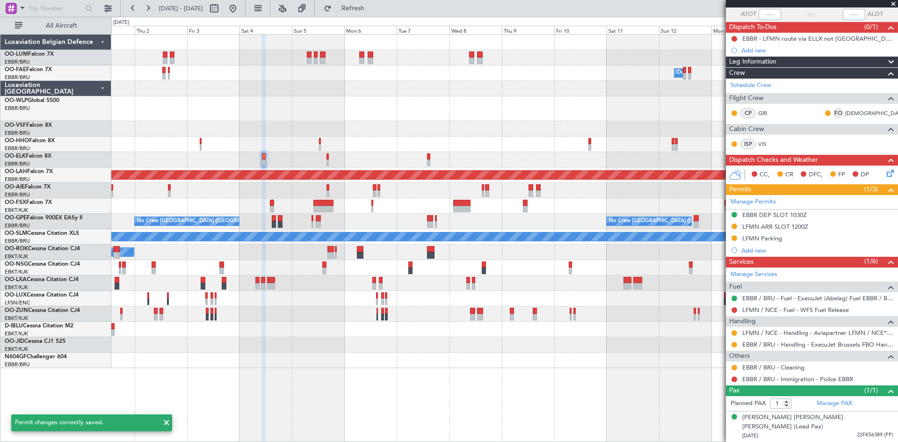
scroll to position [60, 0]
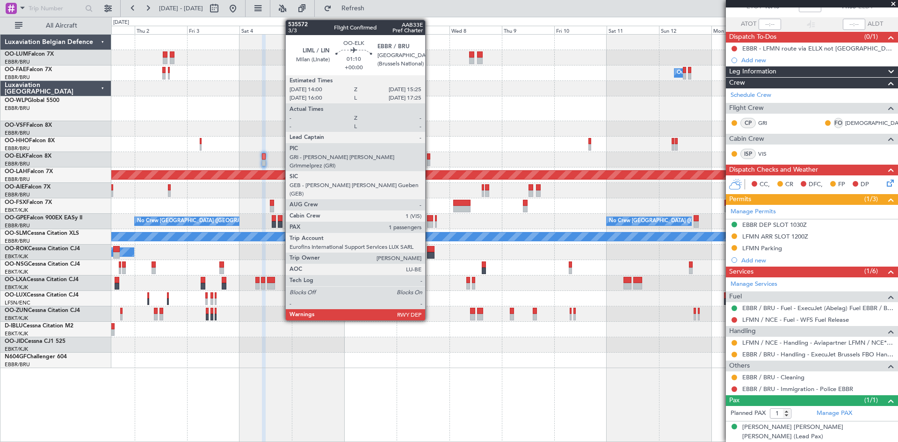
click at [429, 155] on div at bounding box center [428, 156] width 3 height 7
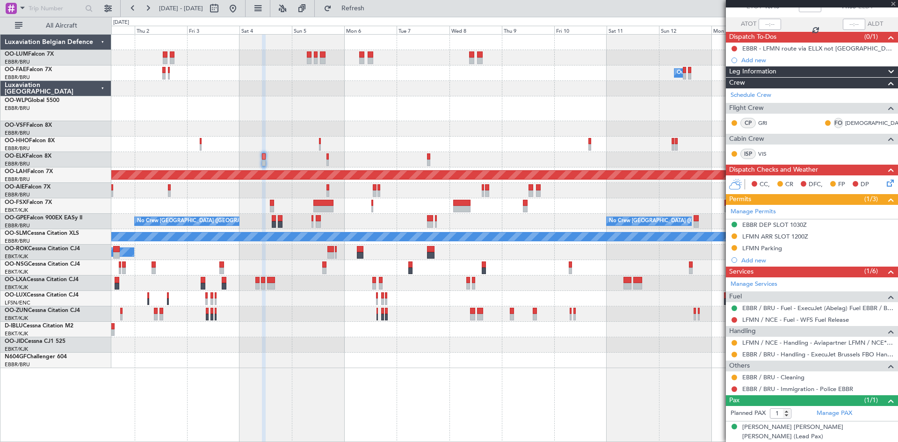
scroll to position [0, 0]
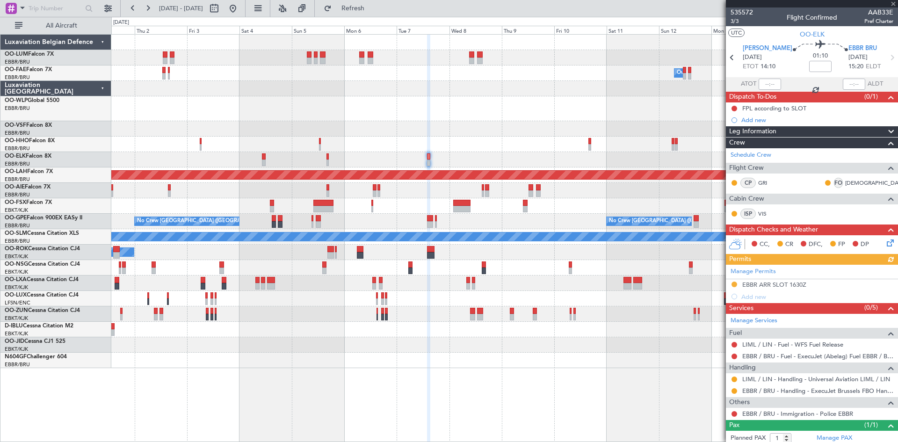
click at [772, 283] on div "Manage Permits EBBR ARR SLOT 1630Z Add new" at bounding box center [812, 284] width 172 height 38
click at [790, 284] on div "EBBR ARR SLOT 1630Z" at bounding box center [774, 285] width 64 height 8
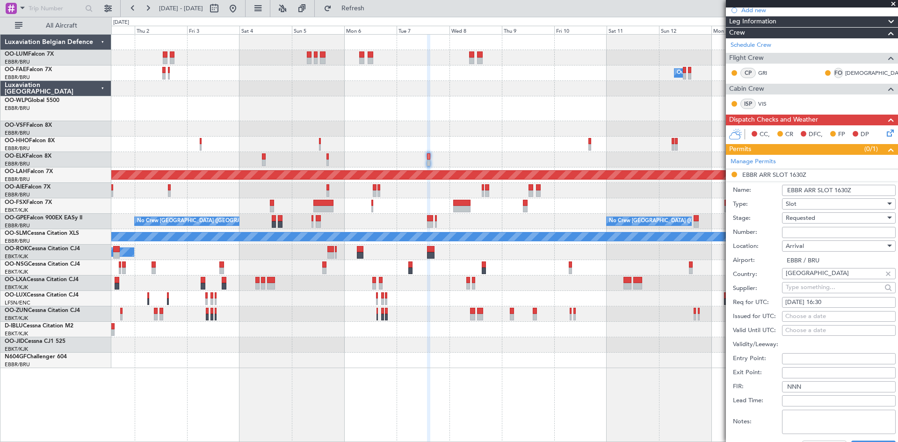
scroll to position [140, 0]
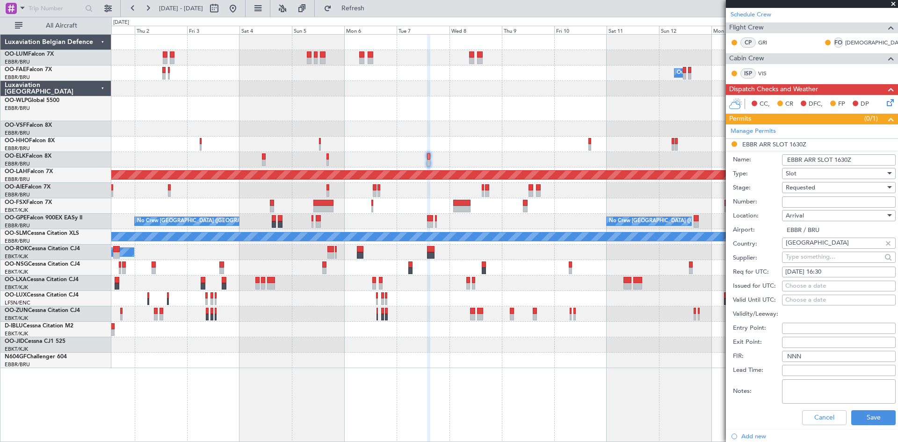
click at [826, 271] on div "[DATE] 16:30" at bounding box center [838, 271] width 107 height 9
select select "10"
select select "2025"
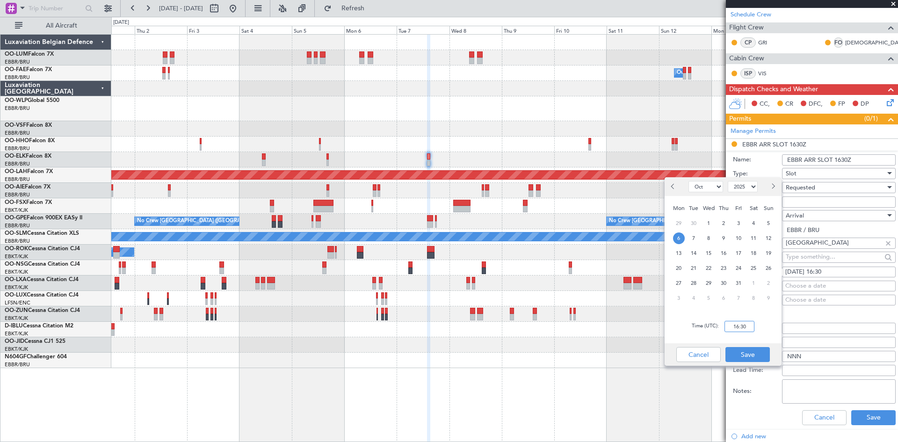
click at [744, 325] on input "16:30" at bounding box center [739, 326] width 30 height 11
type input "15:25"
click at [760, 352] on button "Save" at bounding box center [747, 354] width 44 height 15
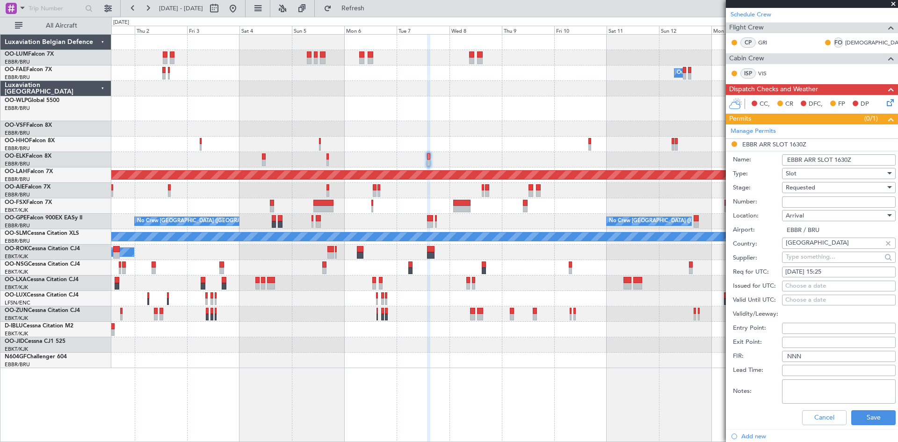
click at [804, 191] on span "Requested" at bounding box center [800, 187] width 29 height 8
click at [818, 258] on span "Received OK" at bounding box center [835, 258] width 98 height 14
click at [830, 203] on input "Number:" at bounding box center [839, 201] width 114 height 11
paste input "EBBRAAB5704A"
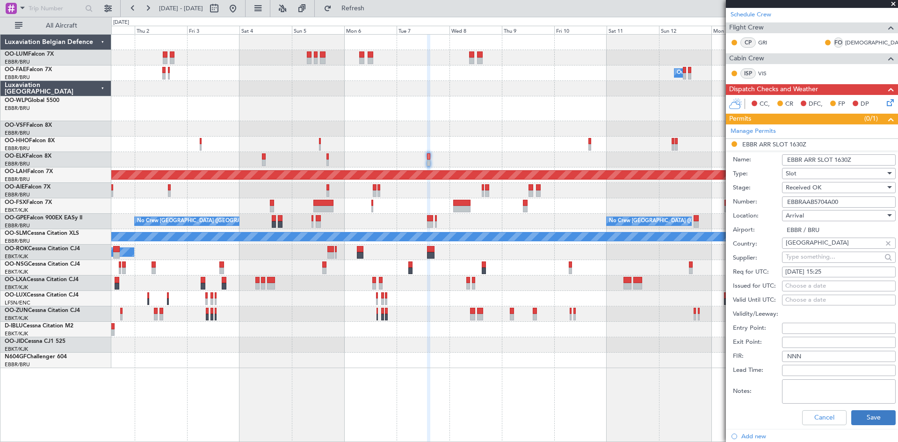
type input "EBBRAAB5704A00"
click at [877, 414] on button "Save" at bounding box center [873, 417] width 44 height 15
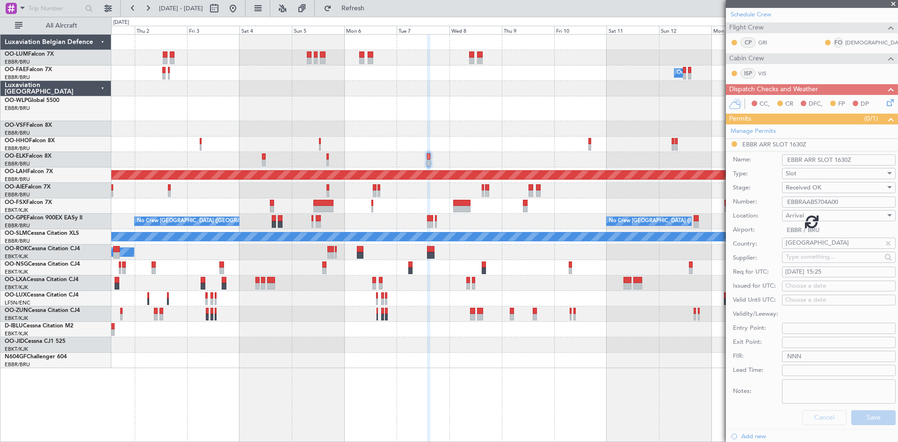
scroll to position [25, 0]
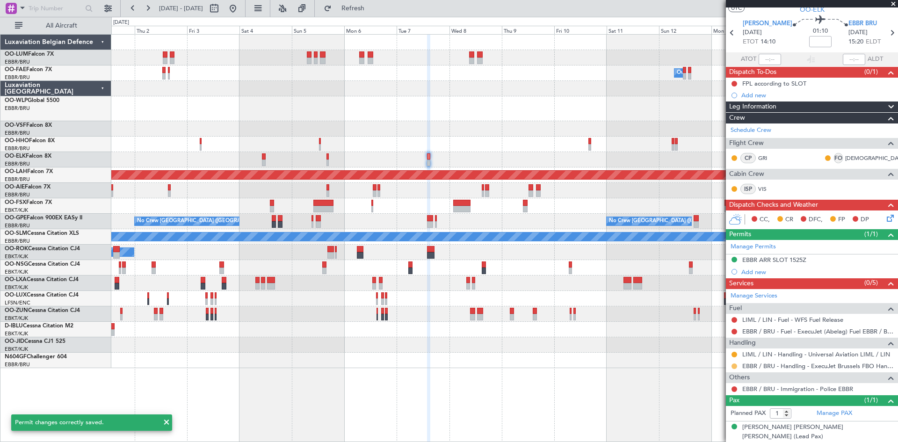
click at [735, 364] on button at bounding box center [734, 366] width 6 height 6
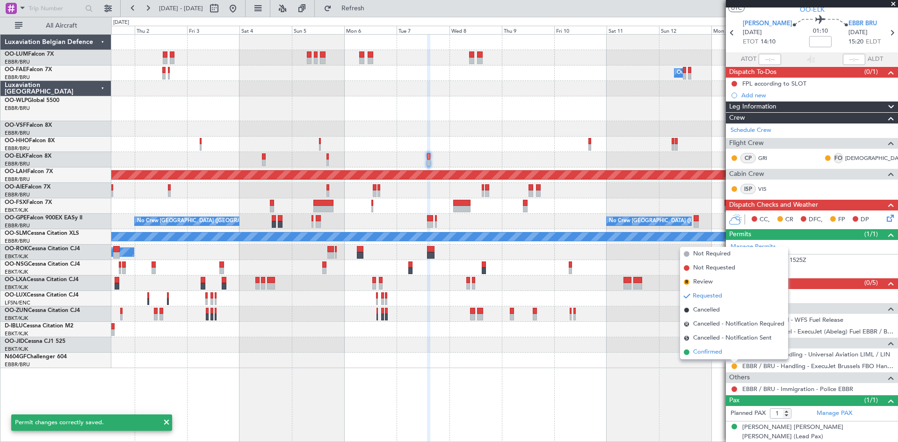
click at [716, 352] on span "Confirmed" at bounding box center [707, 351] width 29 height 9
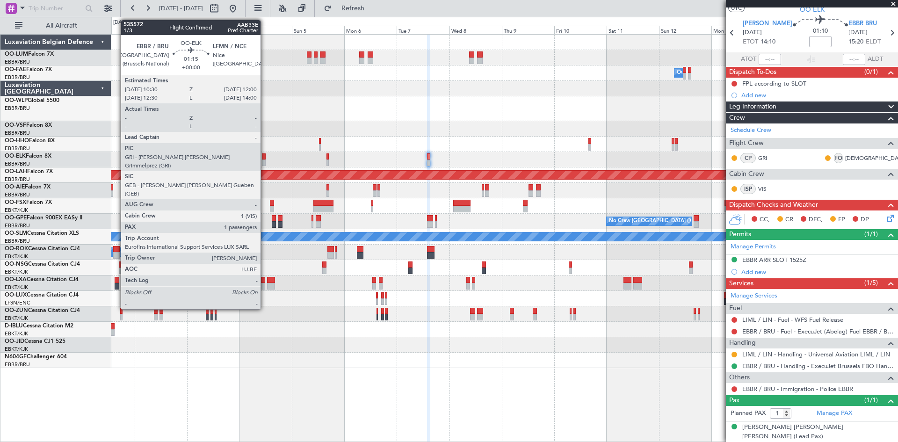
click at [265, 154] on div at bounding box center [264, 156] width 4 height 7
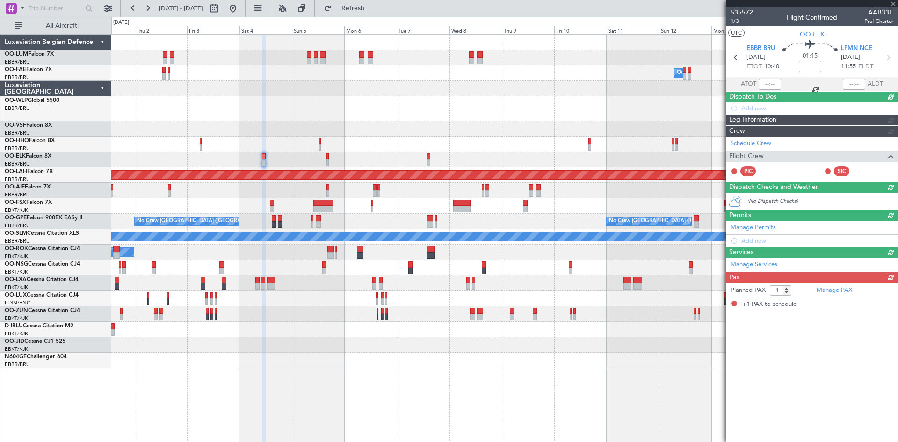
scroll to position [0, 0]
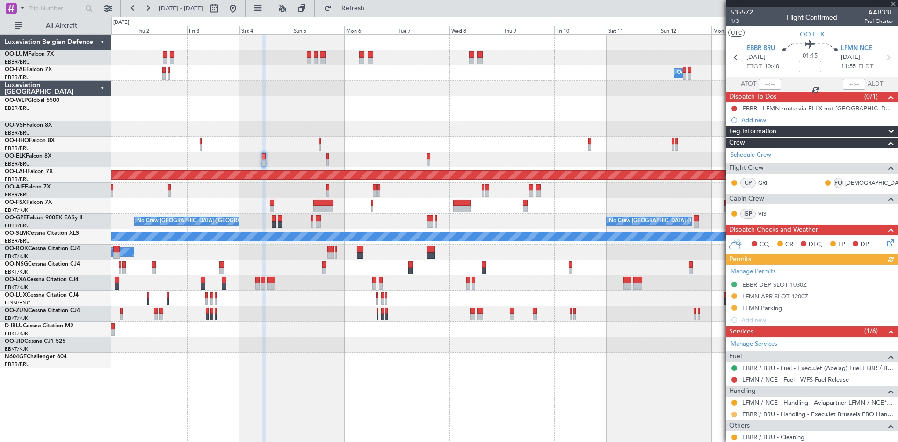
click at [735, 414] on button at bounding box center [734, 415] width 6 height 6
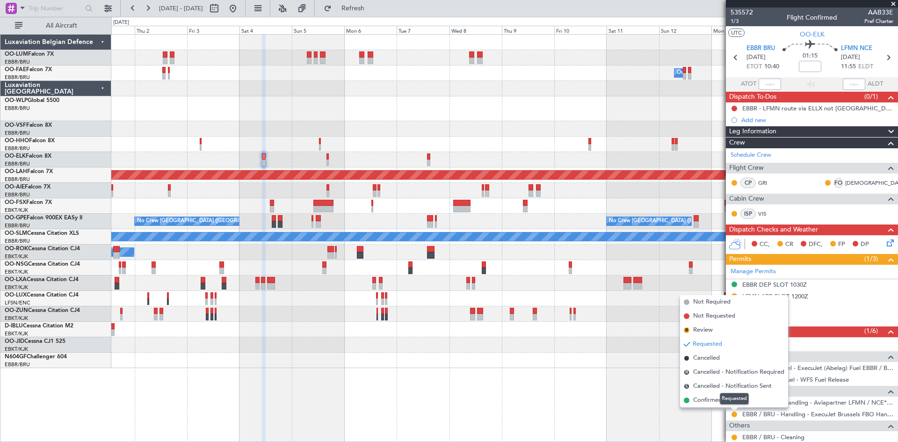
click at [715, 400] on mat-tooltip-component "Requested" at bounding box center [734, 398] width 42 height 25
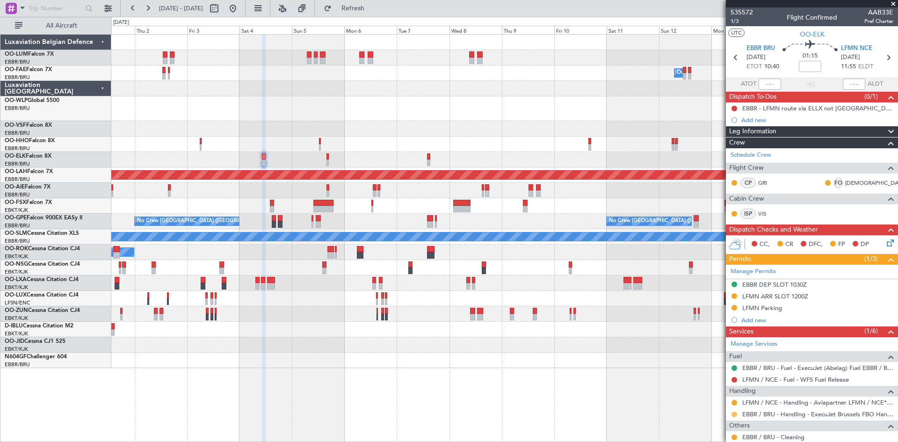
click at [734, 412] on button at bounding box center [734, 415] width 6 height 6
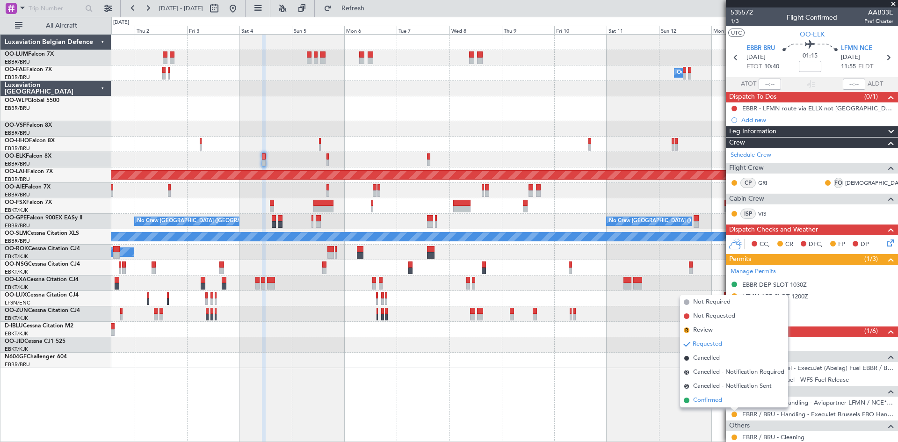
click at [712, 401] on span "Confirmed" at bounding box center [707, 400] width 29 height 9
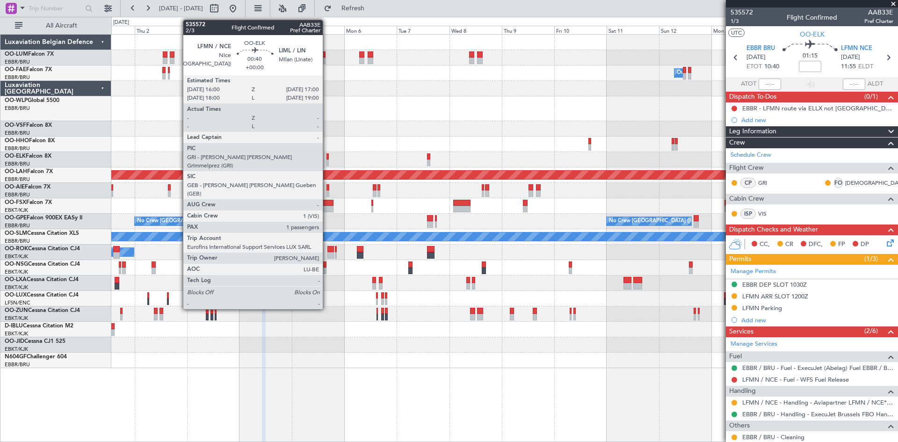
click at [327, 158] on div at bounding box center [327, 156] width 2 height 7
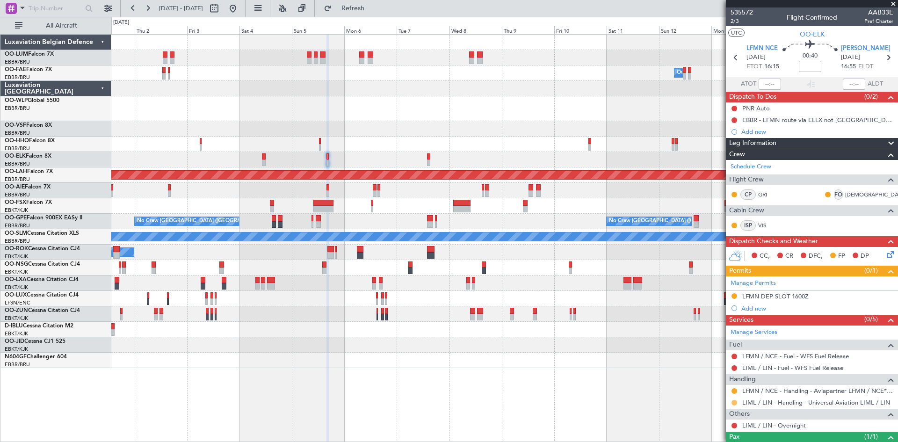
click at [735, 400] on button at bounding box center [734, 403] width 6 height 6
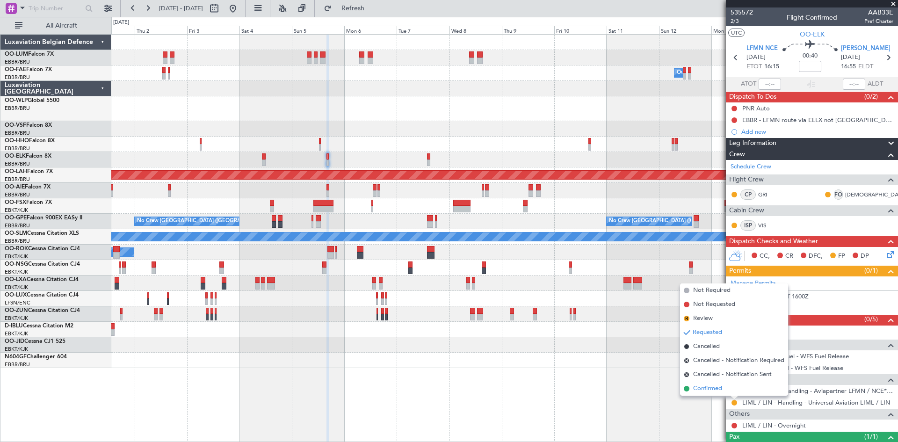
click at [708, 386] on span "Confirmed" at bounding box center [707, 388] width 29 height 9
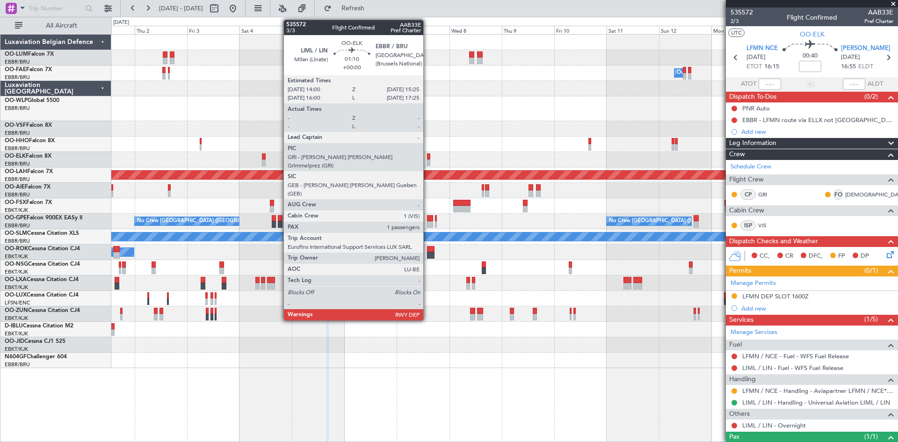
click at [427, 159] on div at bounding box center [428, 156] width 3 height 7
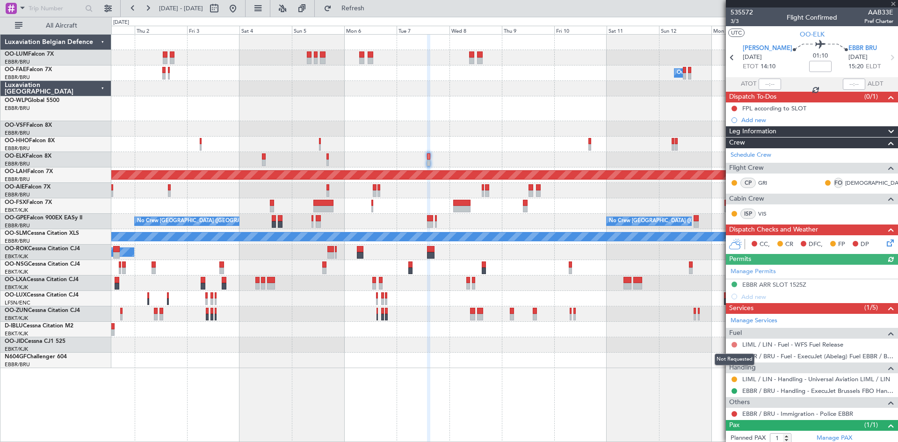
click at [731, 345] on button at bounding box center [734, 345] width 6 height 6
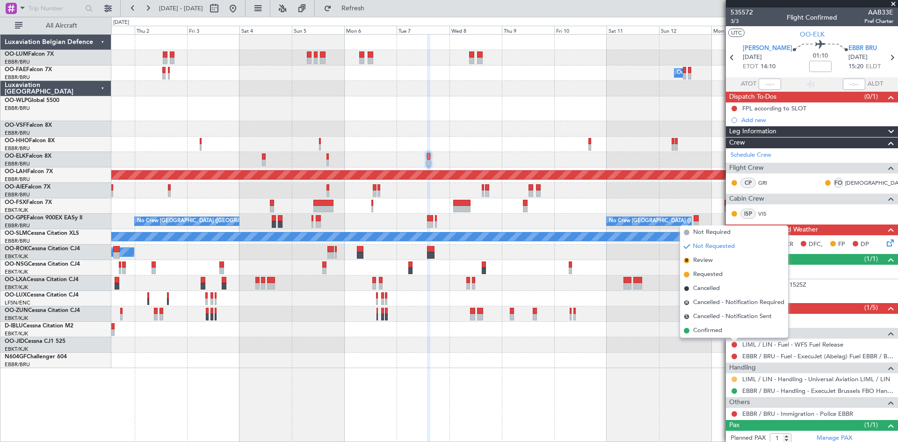
click at [732, 379] on button at bounding box center [734, 379] width 6 height 6
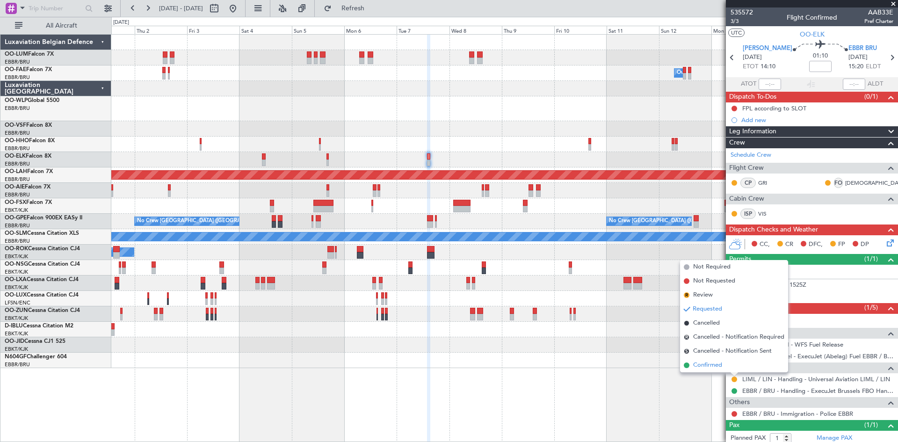
click at [708, 365] on span "Confirmed" at bounding box center [707, 365] width 29 height 9
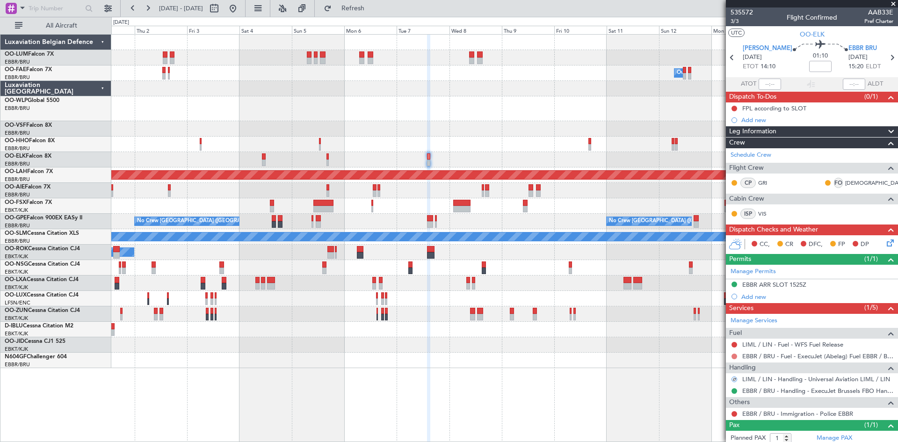
click at [733, 354] on button at bounding box center [734, 357] width 6 height 6
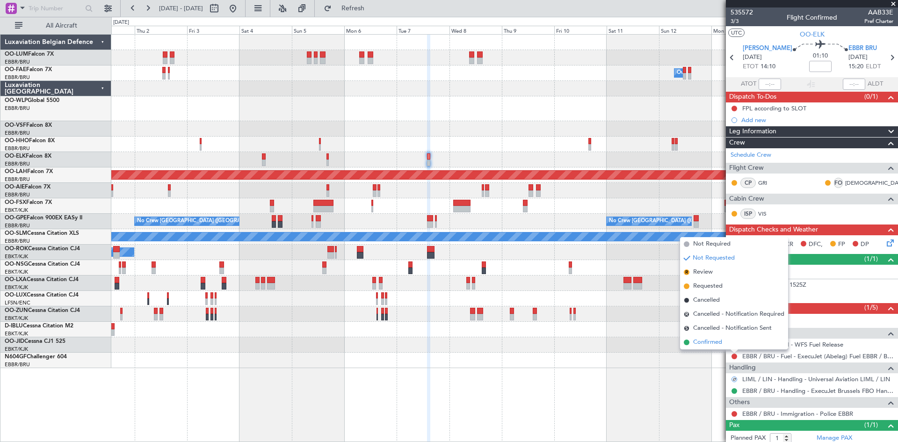
click at [713, 343] on span "Confirmed" at bounding box center [707, 342] width 29 height 9
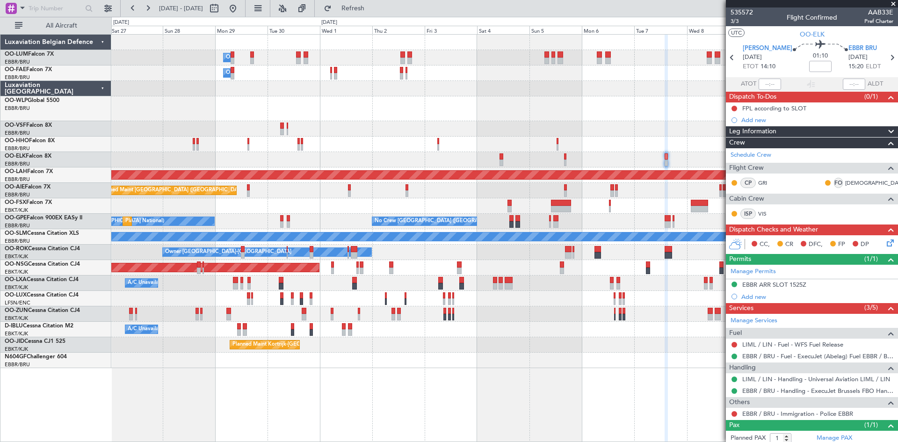
click at [477, 354] on div at bounding box center [504, 360] width 786 height 15
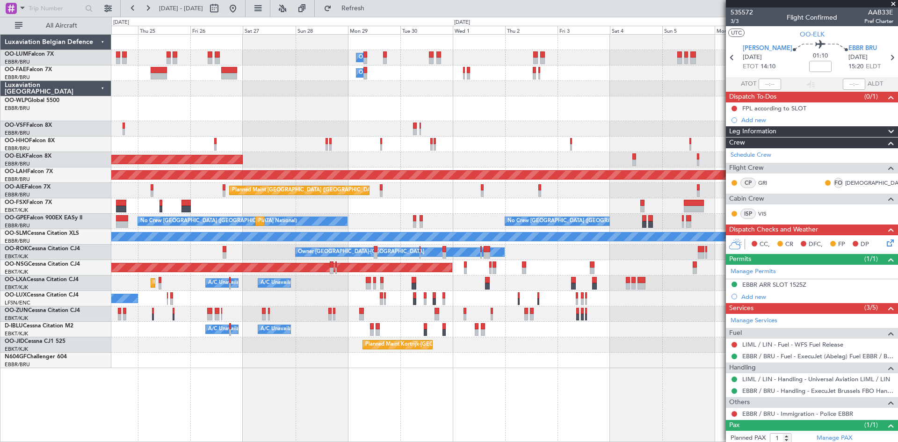
click at [485, 381] on div "Owner Melsbroek Air Base Owner [GEOGRAPHIC_DATA] Owner [GEOGRAPHIC_DATA] Planne…" at bounding box center [504, 238] width 787 height 408
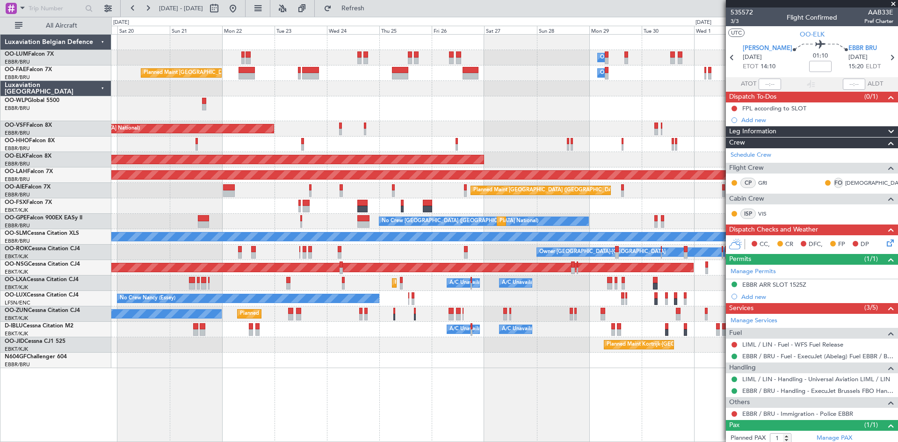
click at [587, 371] on div "Owner Melsbroek Air Base Owner [GEOGRAPHIC_DATA] Planned Maint [GEOGRAPHIC_DATA…" at bounding box center [504, 238] width 787 height 408
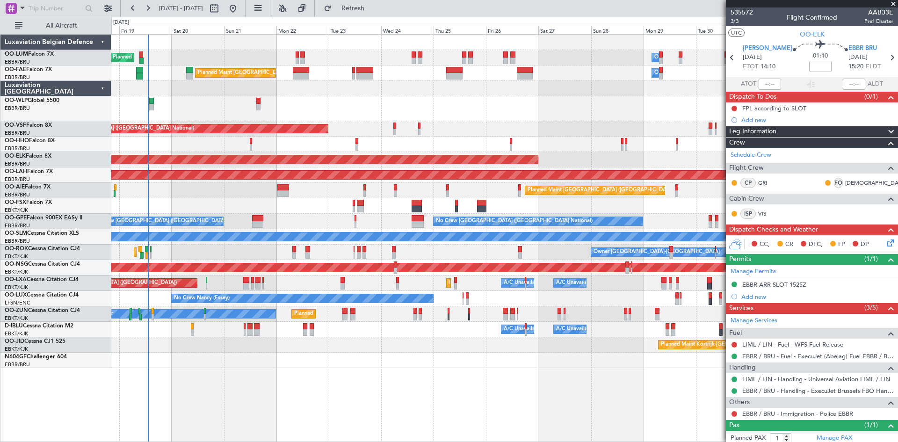
click at [287, 377] on div "Owner Melsbroek Air Base Planned Maint [GEOGRAPHIC_DATA] ([GEOGRAPHIC_DATA]) Un…" at bounding box center [504, 238] width 787 height 408
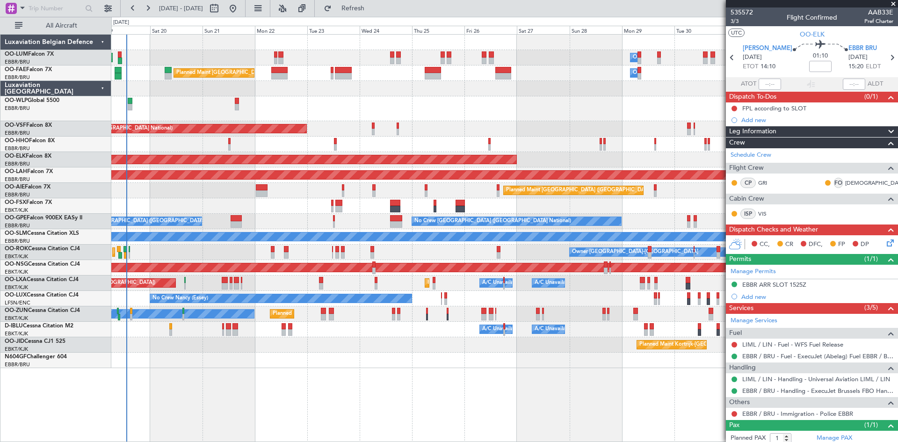
click at [423, 350] on div "Planned Maint Kortrijk-[GEOGRAPHIC_DATA]" at bounding box center [504, 344] width 786 height 15
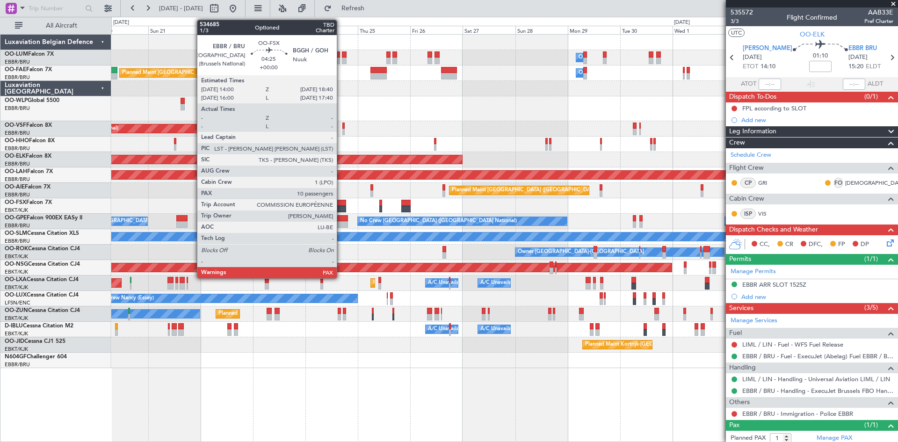
click at [341, 203] on div at bounding box center [341, 203] width 10 height 7
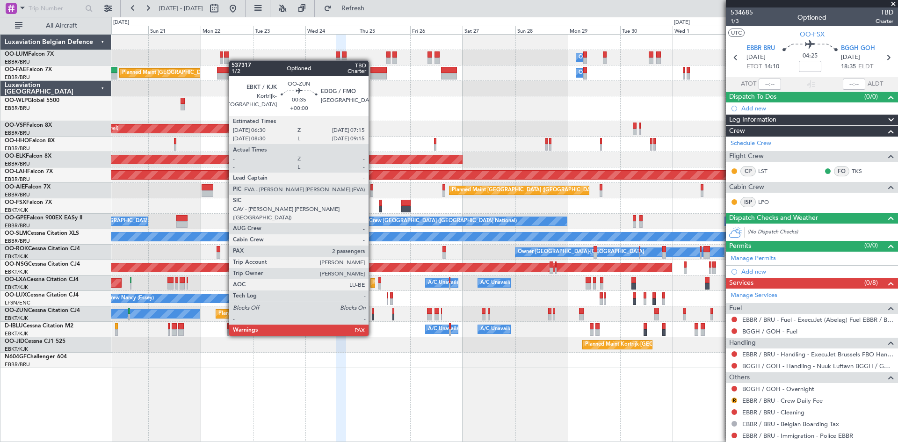
click at [373, 318] on div at bounding box center [373, 317] width 2 height 7
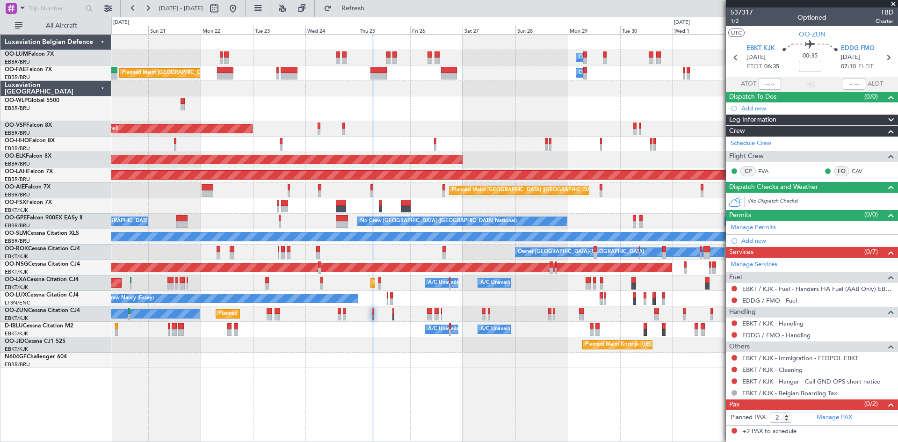
click at [781, 335] on link "EDDG / FMO - Handling" at bounding box center [776, 335] width 68 height 8
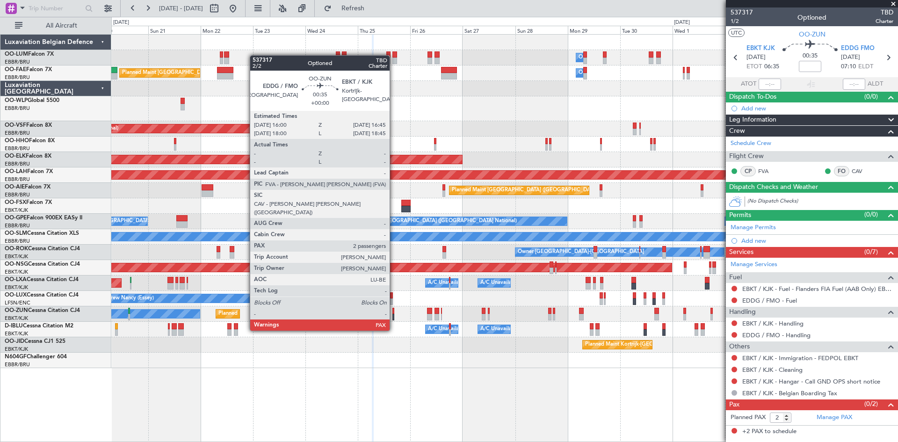
click at [394, 313] on div at bounding box center [393, 311] width 2 height 7
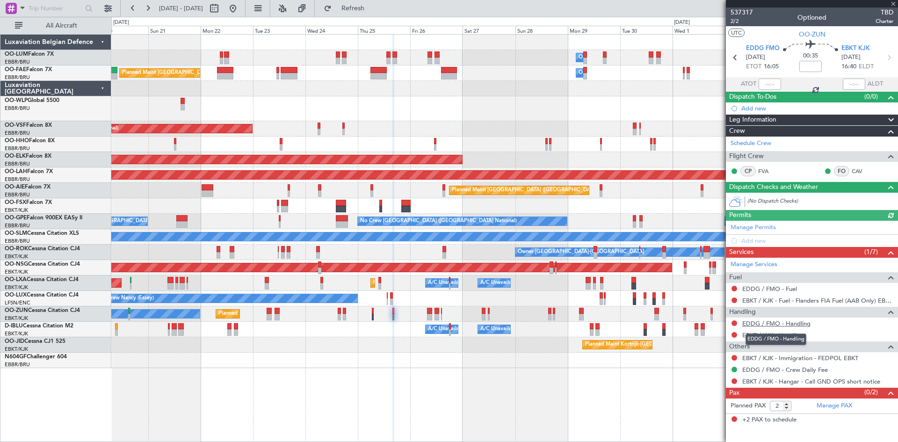
click at [764, 322] on link "EDDG / FMO - Handling" at bounding box center [776, 323] width 68 height 8
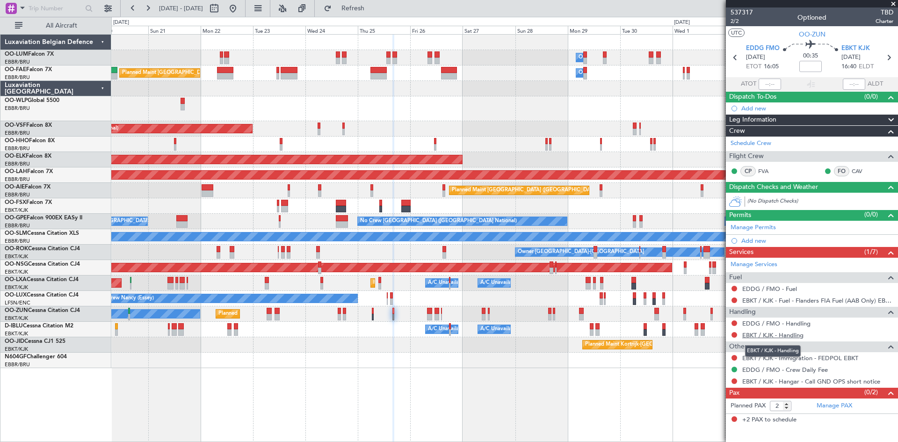
click at [771, 335] on link "EBKT / KJK - Handling" at bounding box center [772, 335] width 61 height 8
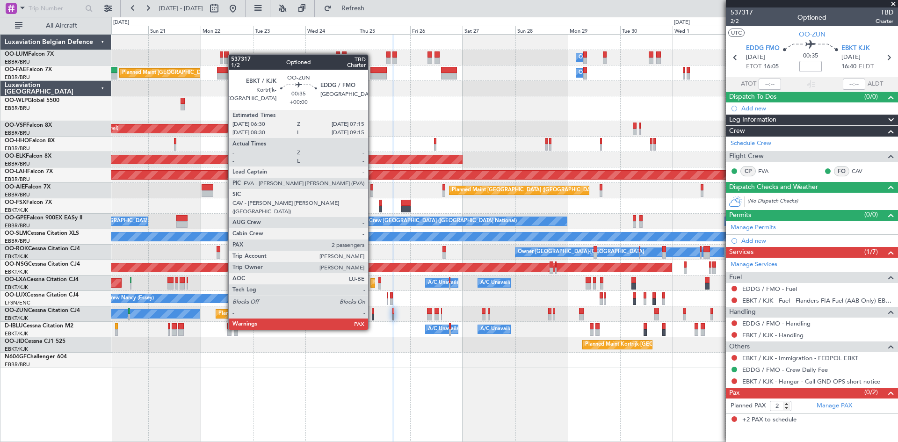
click at [372, 312] on div at bounding box center [373, 311] width 2 height 7
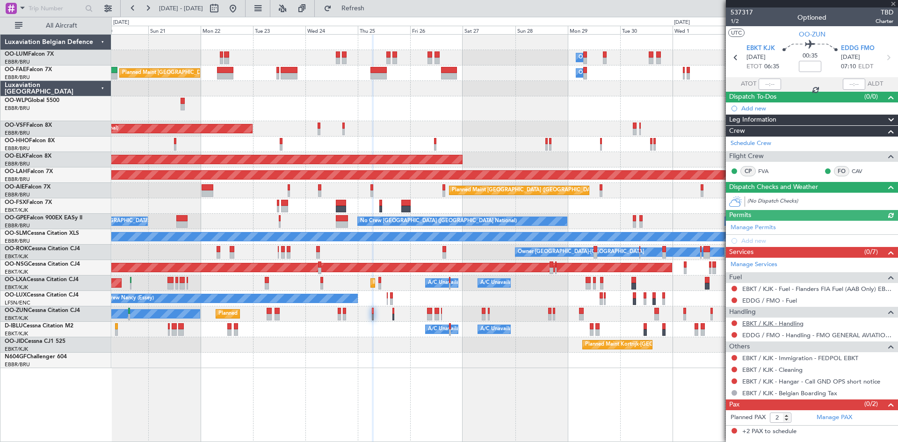
click at [754, 325] on link "EBKT / KJK - Handling" at bounding box center [772, 323] width 61 height 8
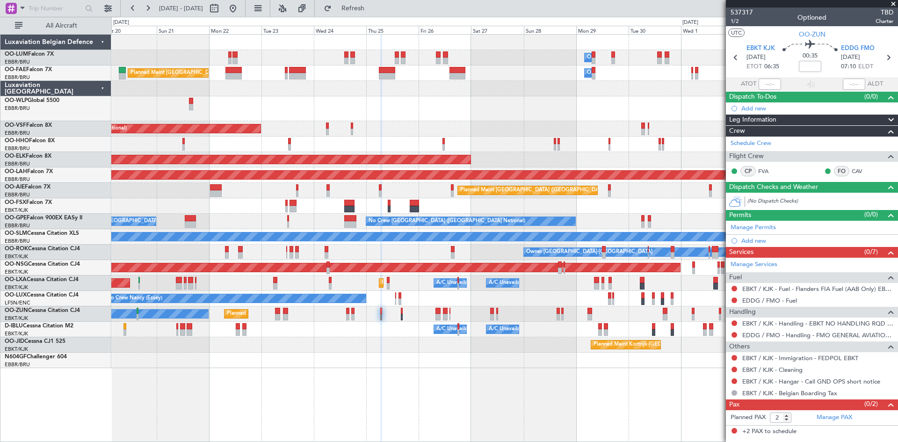
click at [283, 204] on div at bounding box center [504, 205] width 786 height 15
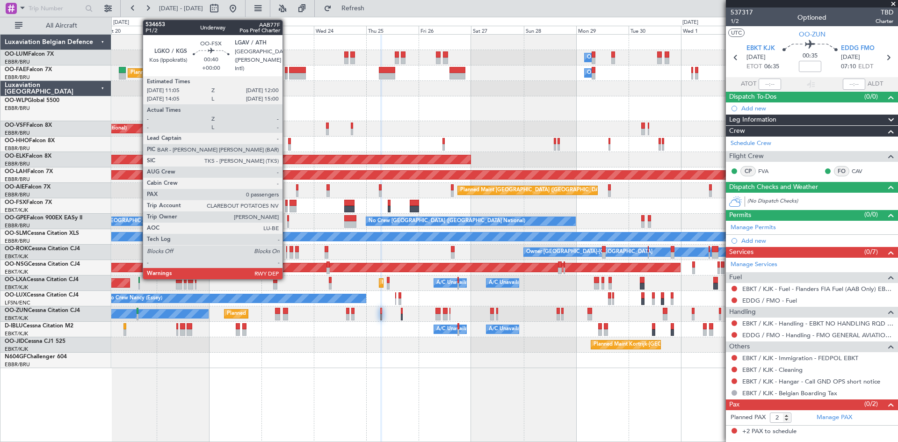
click at [287, 202] on div at bounding box center [286, 203] width 2 height 7
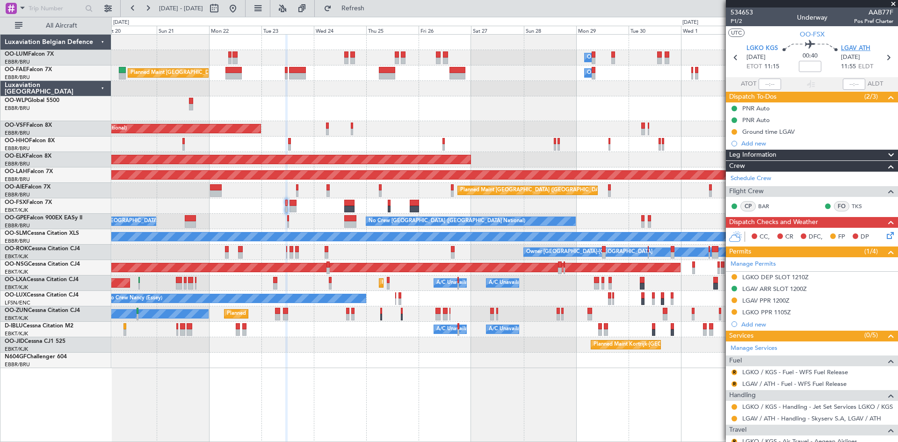
click at [848, 47] on span "LGAV ATH" at bounding box center [855, 48] width 29 height 9
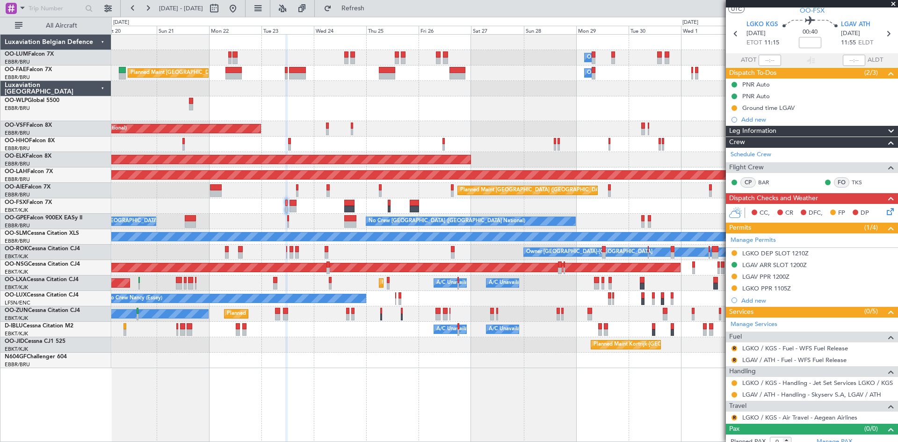
scroll to position [31, 0]
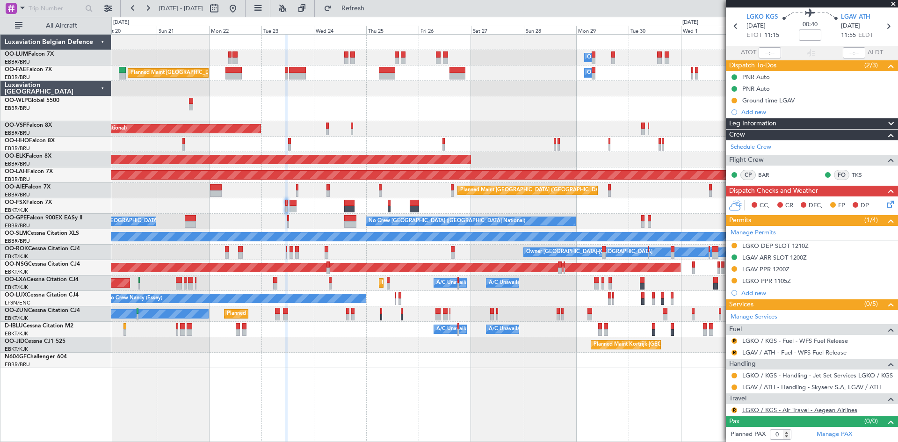
click at [753, 410] on link "LGKO / KGS - Air Travel - Aegean Airlines" at bounding box center [799, 410] width 115 height 8
click at [758, 409] on link "LGKO / KGS - Air Travel - Aegean Airlines" at bounding box center [799, 410] width 115 height 8
click at [735, 409] on button "R" at bounding box center [734, 410] width 6 height 6
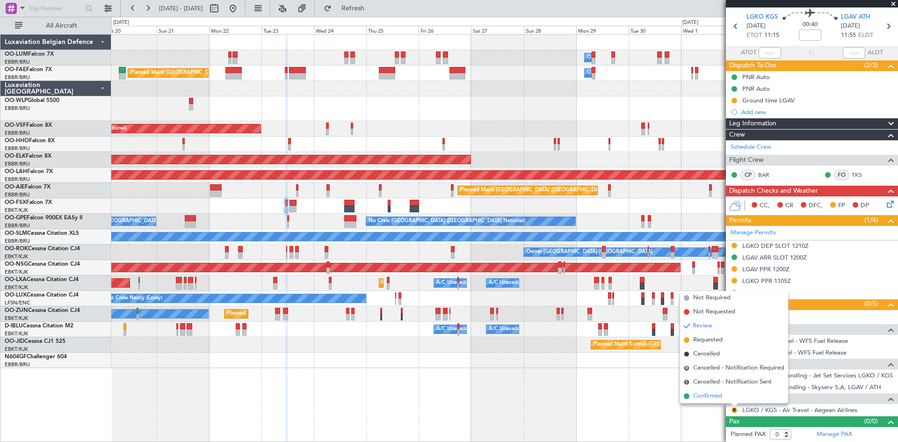
click at [721, 397] on span "Confirmed" at bounding box center [707, 395] width 29 height 9
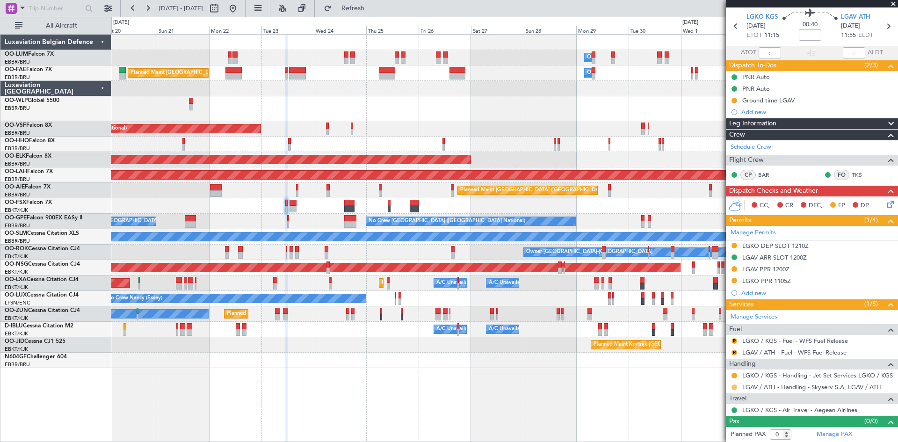
click at [734, 386] on button at bounding box center [734, 387] width 6 height 6
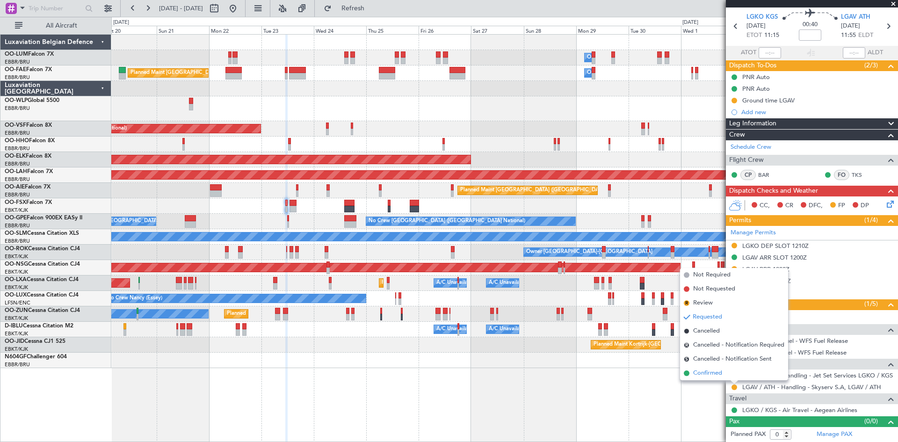
click at [724, 375] on li "Confirmed" at bounding box center [734, 373] width 108 height 14
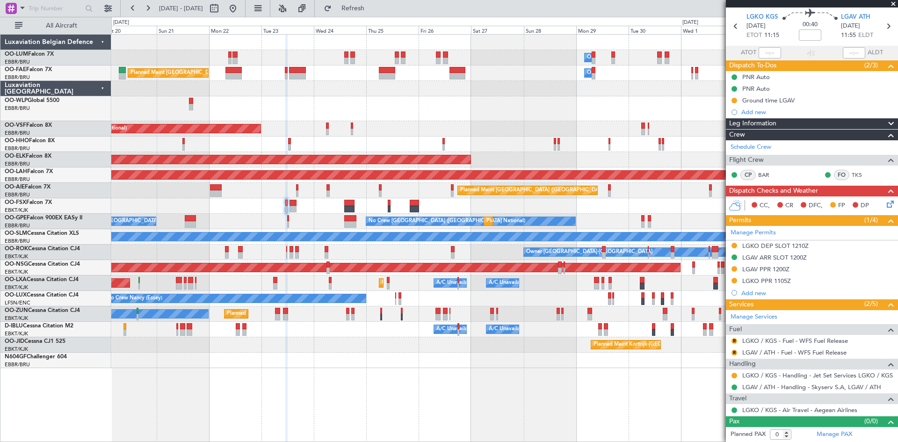
click at [752, 98] on mat-tooltip-component "Completed" at bounding box center [734, 103] width 43 height 25
click at [783, 100] on div "Ground time LGAV" at bounding box center [768, 100] width 52 height 8
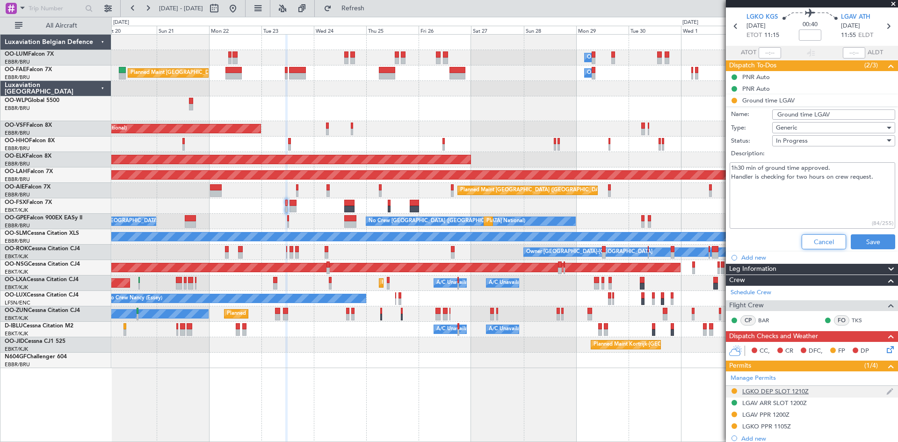
click at [814, 246] on button "Cancel" at bounding box center [824, 241] width 44 height 15
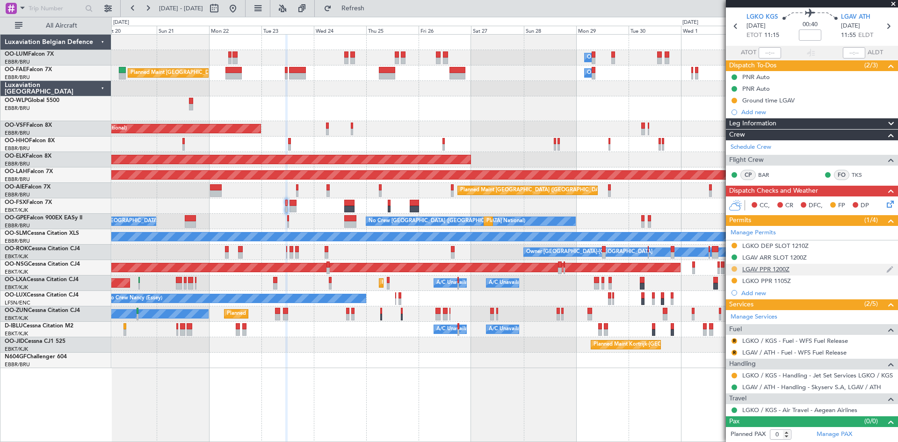
click at [736, 268] on button at bounding box center [734, 269] width 6 height 6
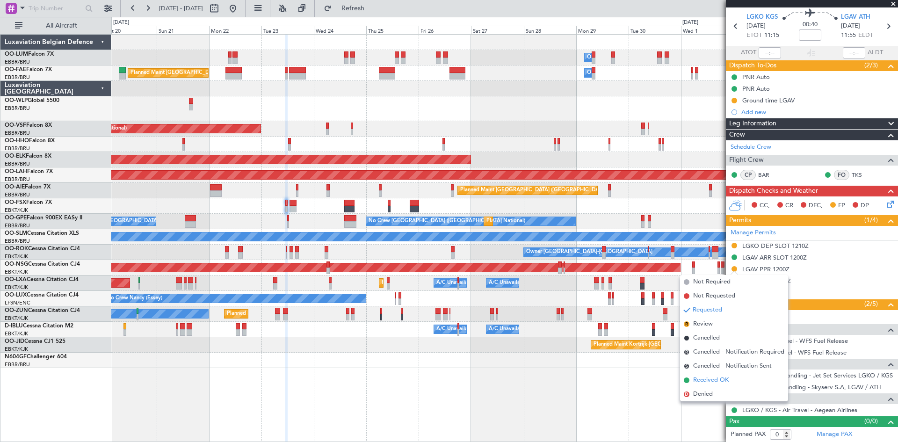
click at [716, 378] on span "Received OK" at bounding box center [711, 380] width 36 height 9
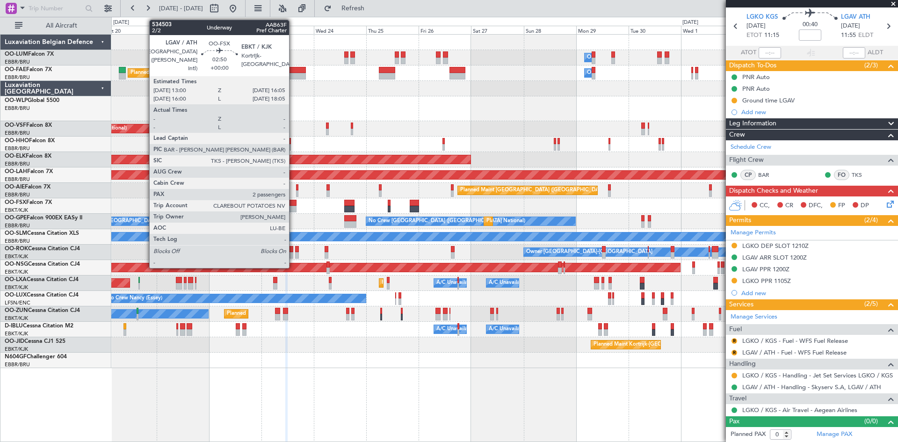
click at [293, 203] on div at bounding box center [292, 203] width 7 height 7
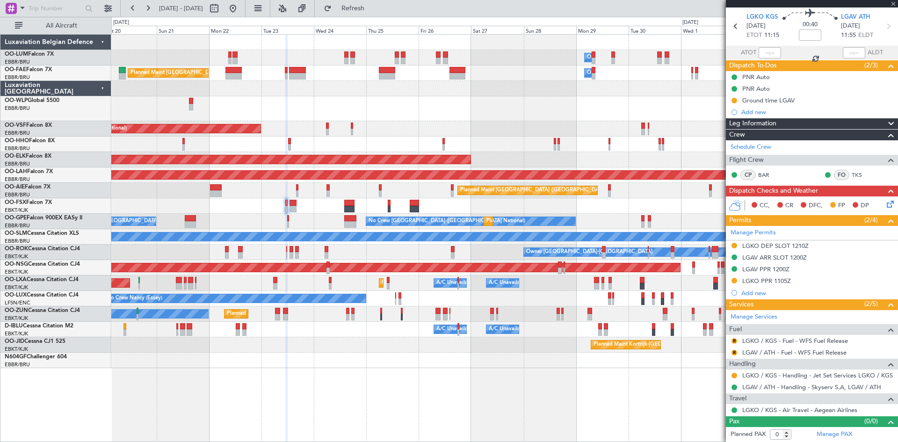
type input "2"
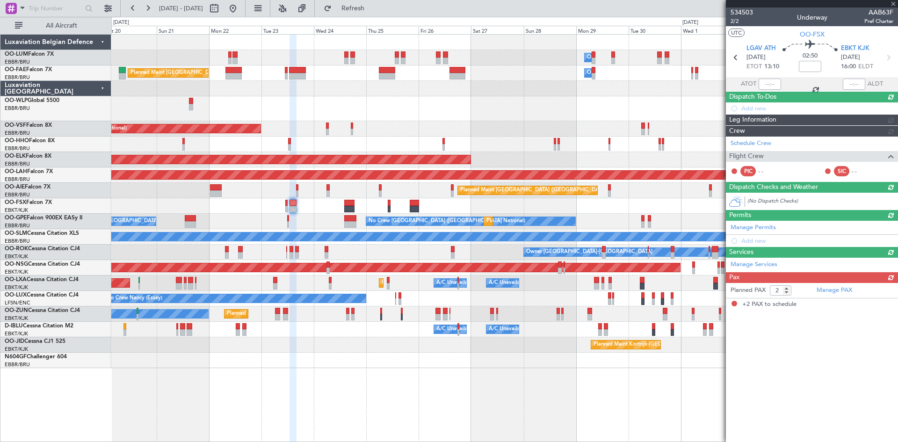
scroll to position [0, 0]
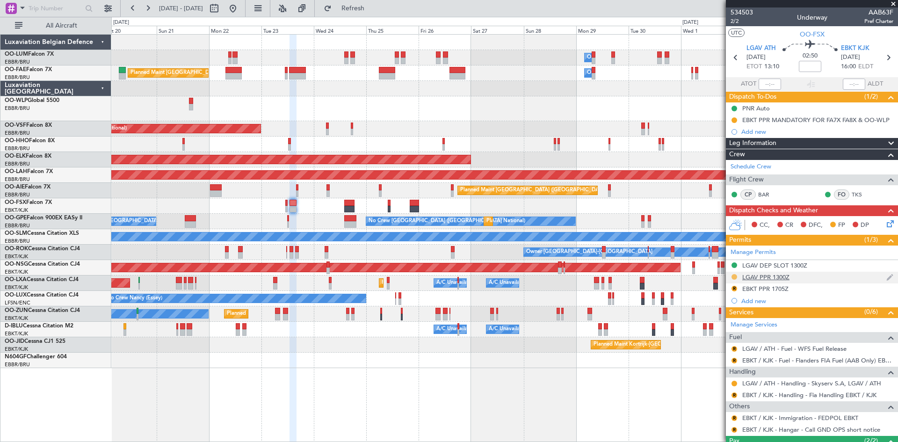
click at [732, 277] on button at bounding box center [734, 277] width 6 height 6
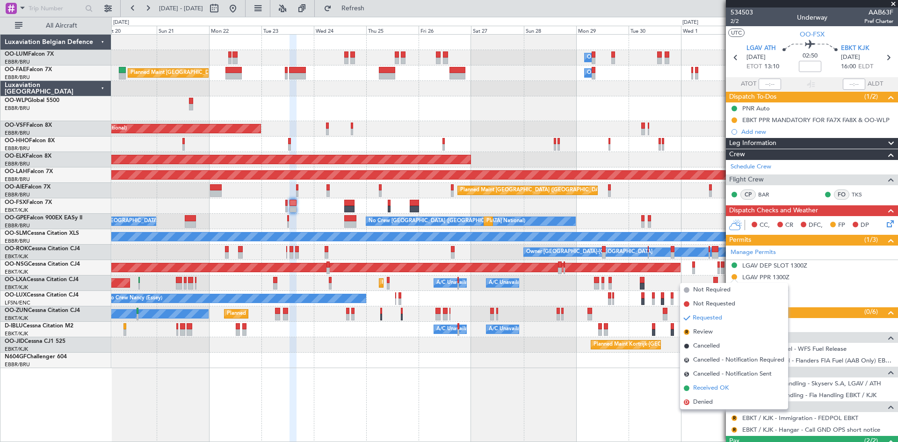
click at [718, 387] on span "Received OK" at bounding box center [711, 387] width 36 height 9
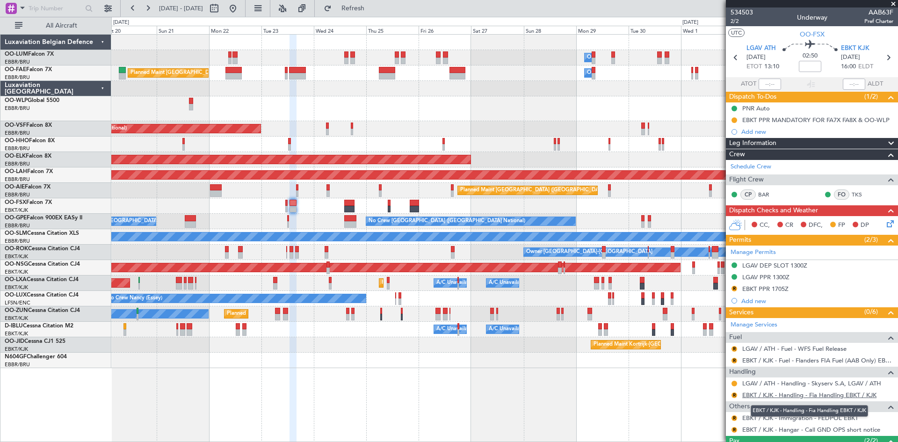
click at [776, 394] on link "EBKT / KJK - Handling - Fia Handling EBKT / KJK" at bounding box center [809, 395] width 134 height 8
click at [734, 393] on button "R" at bounding box center [734, 395] width 6 height 6
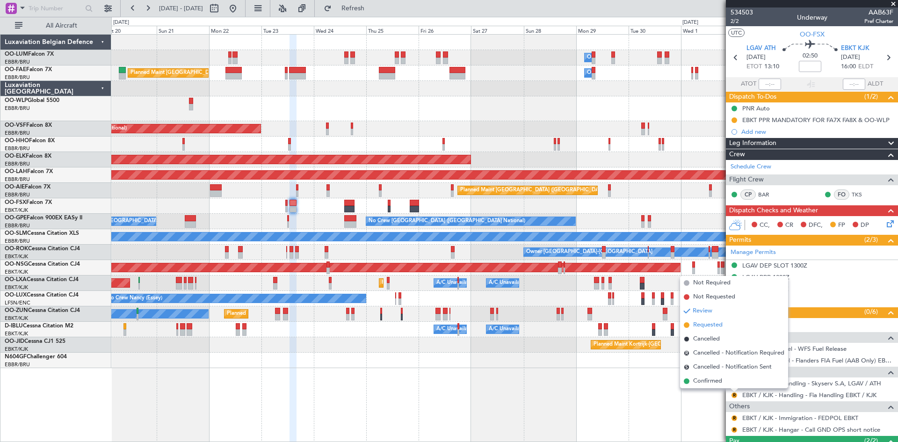
click at [711, 324] on span "Requested" at bounding box center [707, 324] width 29 height 9
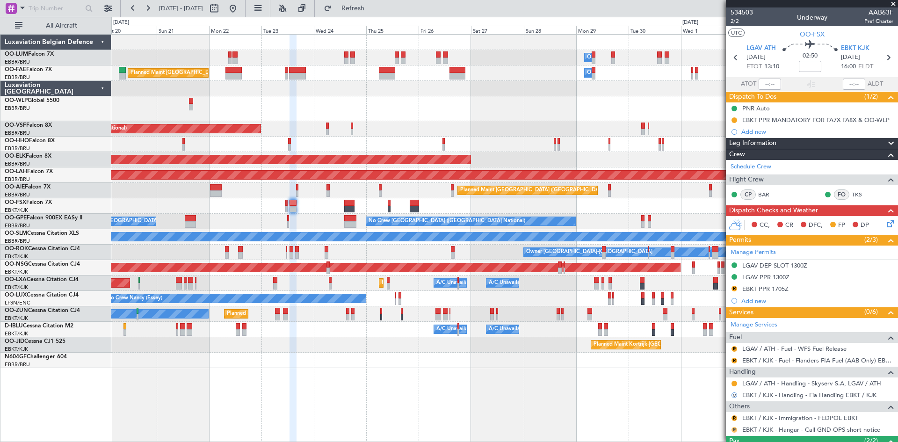
click at [732, 430] on button "R" at bounding box center [734, 430] width 6 height 6
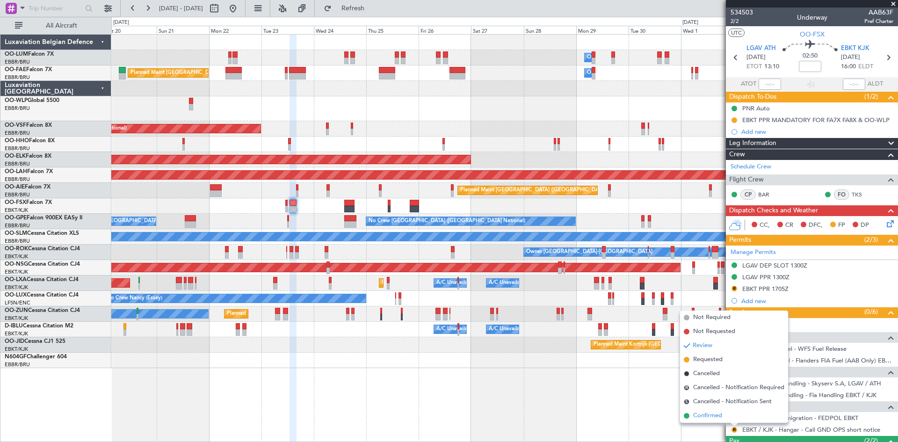
click at [717, 418] on span "Confirmed" at bounding box center [707, 415] width 29 height 9
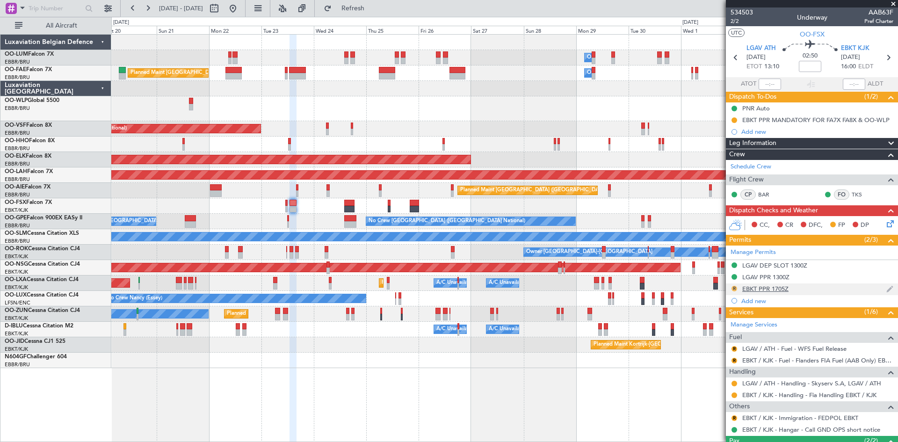
click at [735, 286] on button "R" at bounding box center [734, 289] width 6 height 6
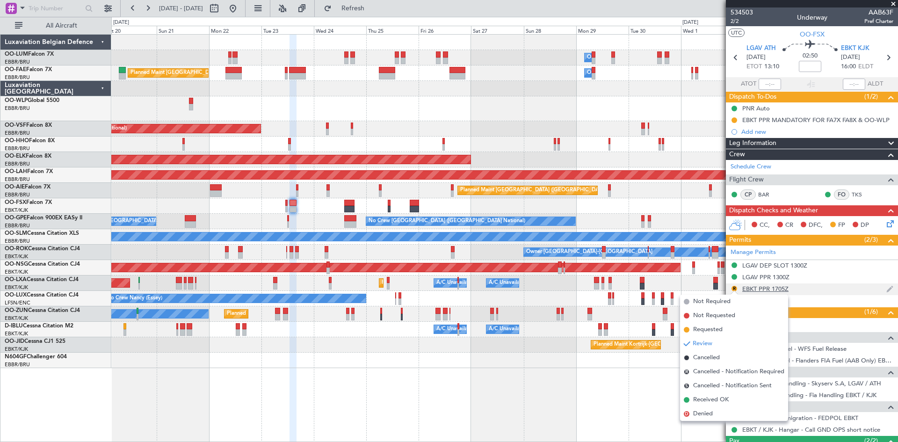
click at [809, 288] on div "R EBKT PPR 1705Z" at bounding box center [812, 289] width 172 height 12
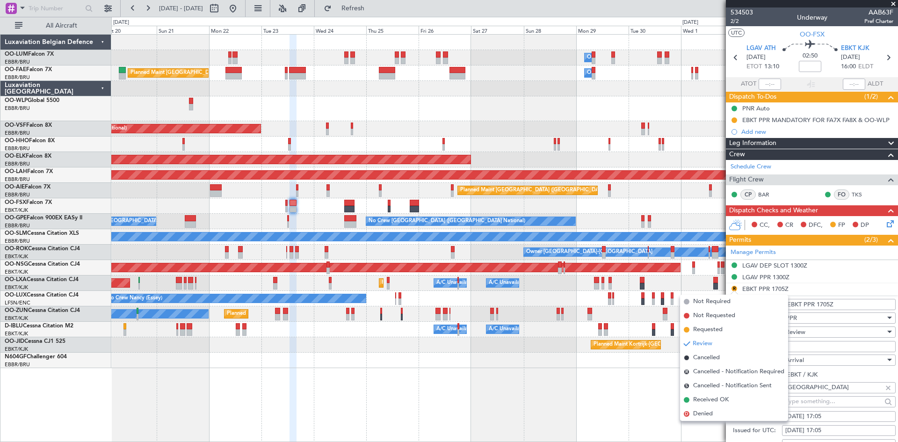
click at [607, 408] on div "Owner Melsbroek Air Base Planned Maint [GEOGRAPHIC_DATA] ([GEOGRAPHIC_DATA]) Ow…" at bounding box center [504, 238] width 787 height 408
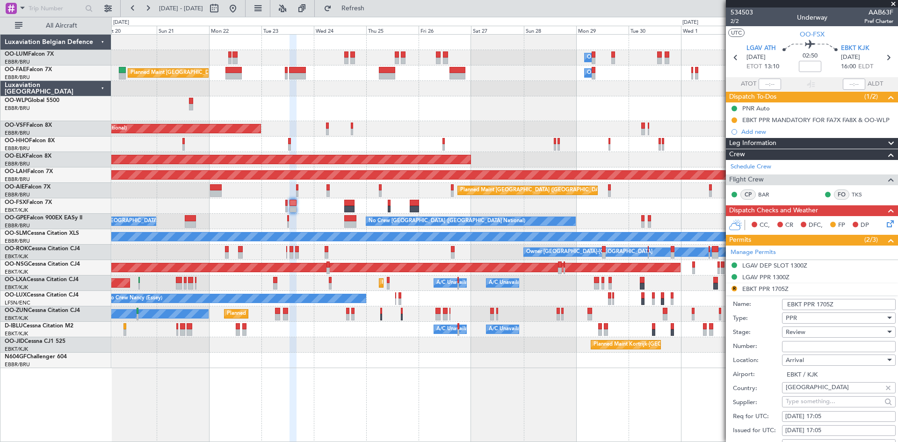
click at [826, 414] on div "[DATE] 17:05" at bounding box center [838, 416] width 107 height 9
select select "9"
select select "2025"
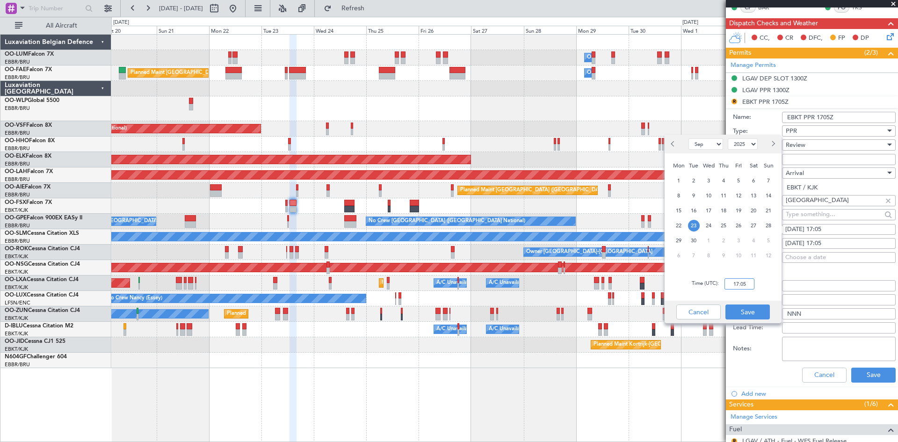
click at [737, 285] on input "17:05" at bounding box center [739, 283] width 30 height 11
type input "16:05"
click at [753, 309] on button "Save" at bounding box center [747, 311] width 44 height 15
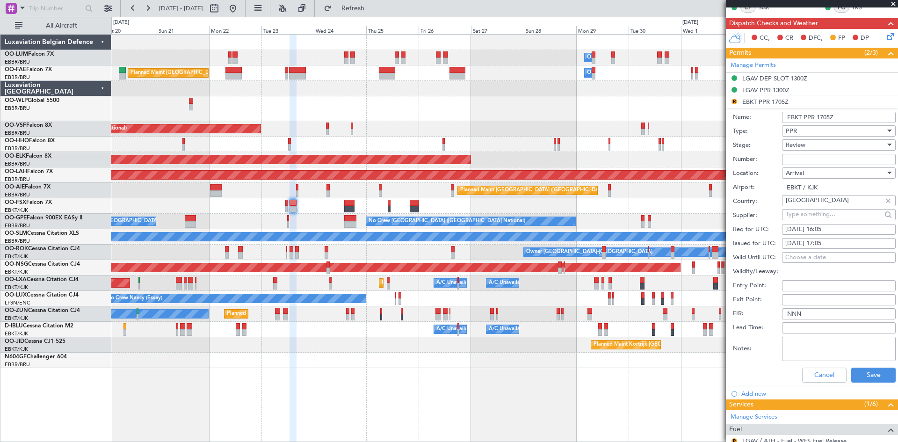
click at [831, 240] on div "[DATE] 17:05" at bounding box center [838, 243] width 107 height 9
select select "9"
select select "2025"
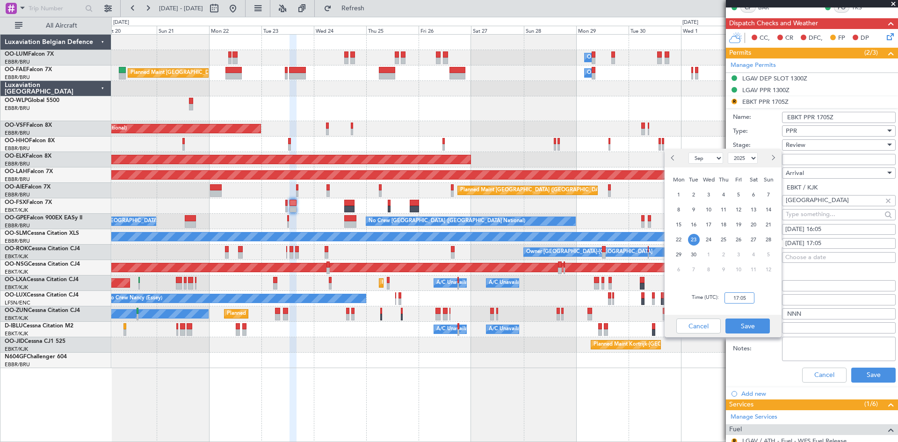
click at [748, 294] on input "17:05" at bounding box center [739, 297] width 30 height 11
type input "16:05"
click at [762, 324] on button "Save" at bounding box center [747, 325] width 44 height 15
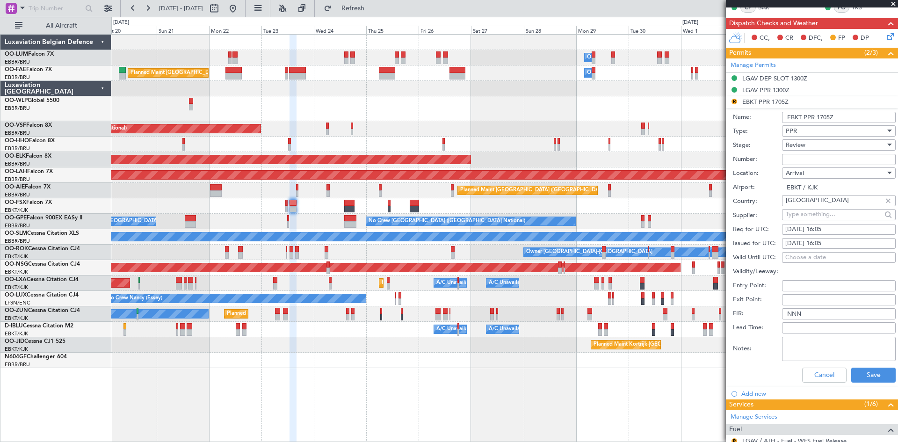
click at [826, 145] on div "Review" at bounding box center [836, 145] width 100 height 14
click at [826, 203] on span "Requested" at bounding box center [835, 206] width 98 height 14
click at [880, 378] on button "Save" at bounding box center [873, 375] width 44 height 15
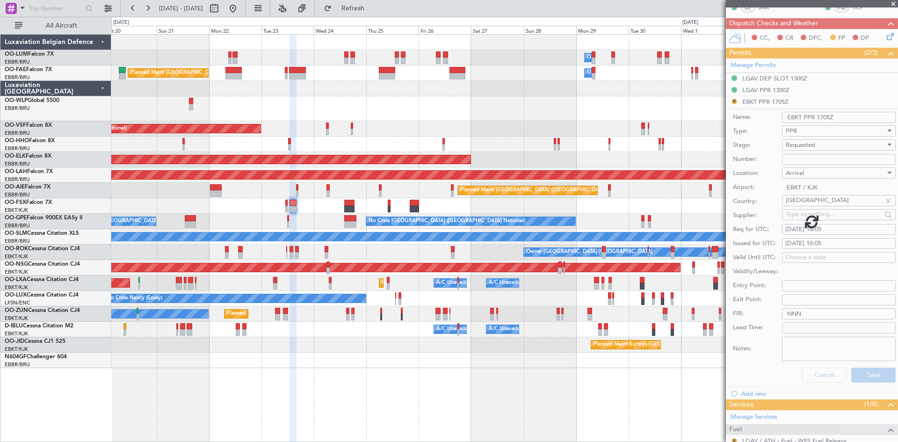
scroll to position [62, 0]
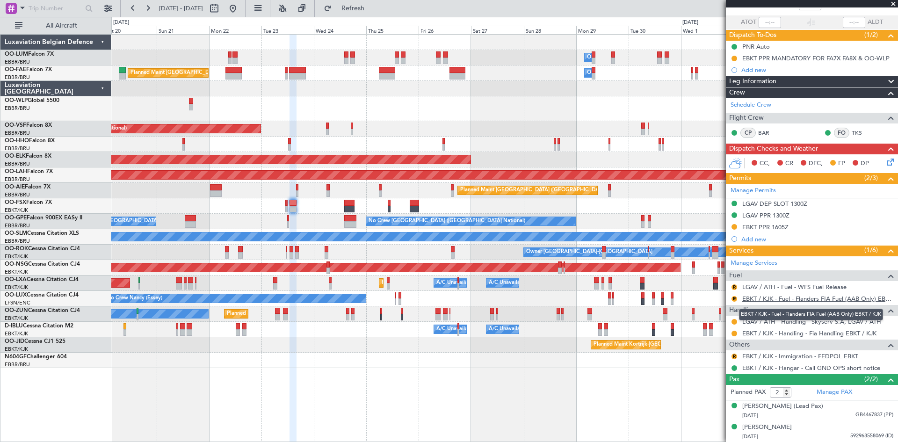
click at [805, 297] on link "EBKT / KJK - Fuel - Flanders FIA Fuel (AAB Only) EBKT / KJK" at bounding box center [817, 299] width 151 height 8
